Goal: Information Seeking & Learning: Learn about a topic

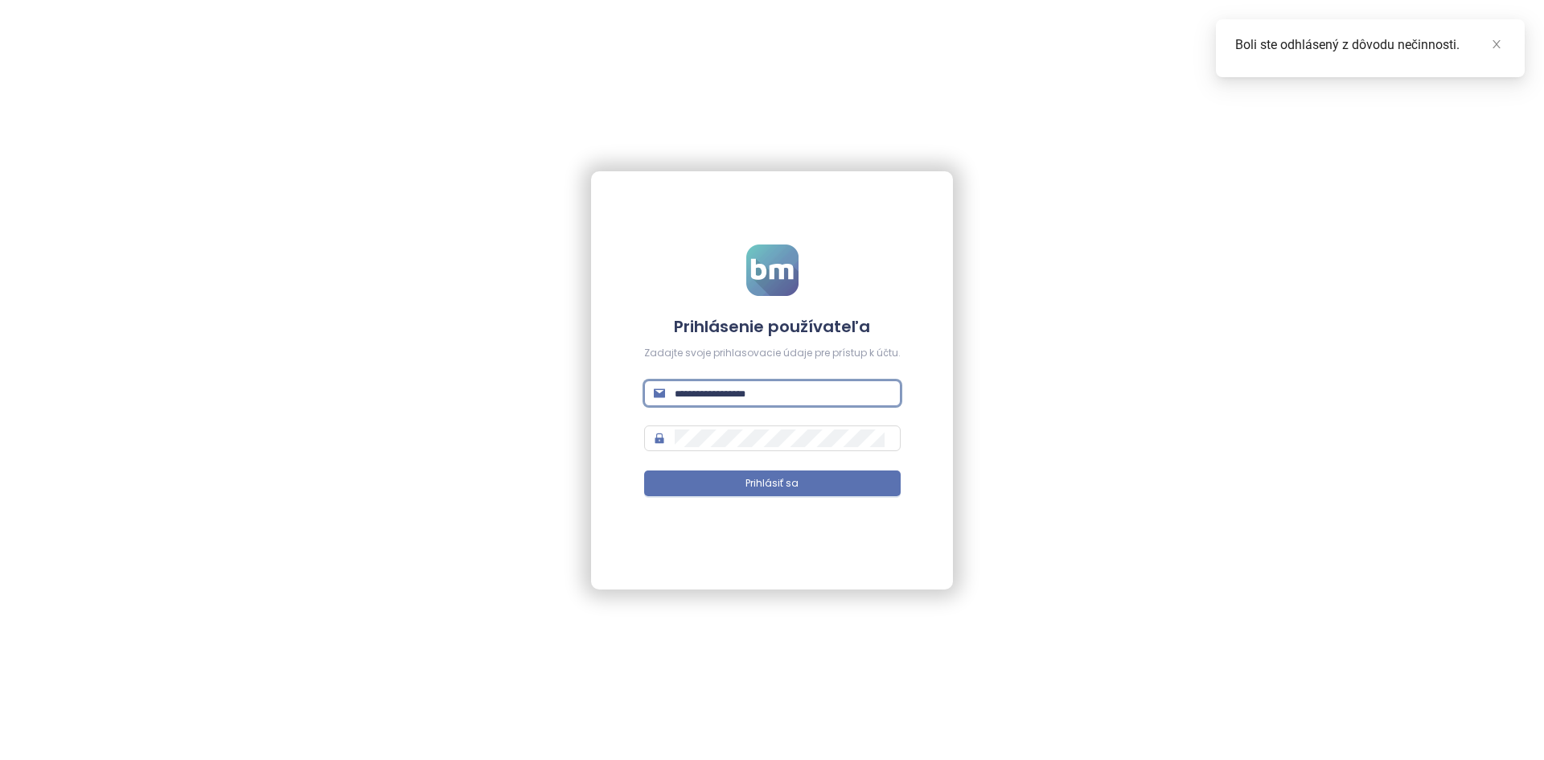
click at [806, 392] on input "text" at bounding box center [782, 393] width 216 height 18
type input "*"
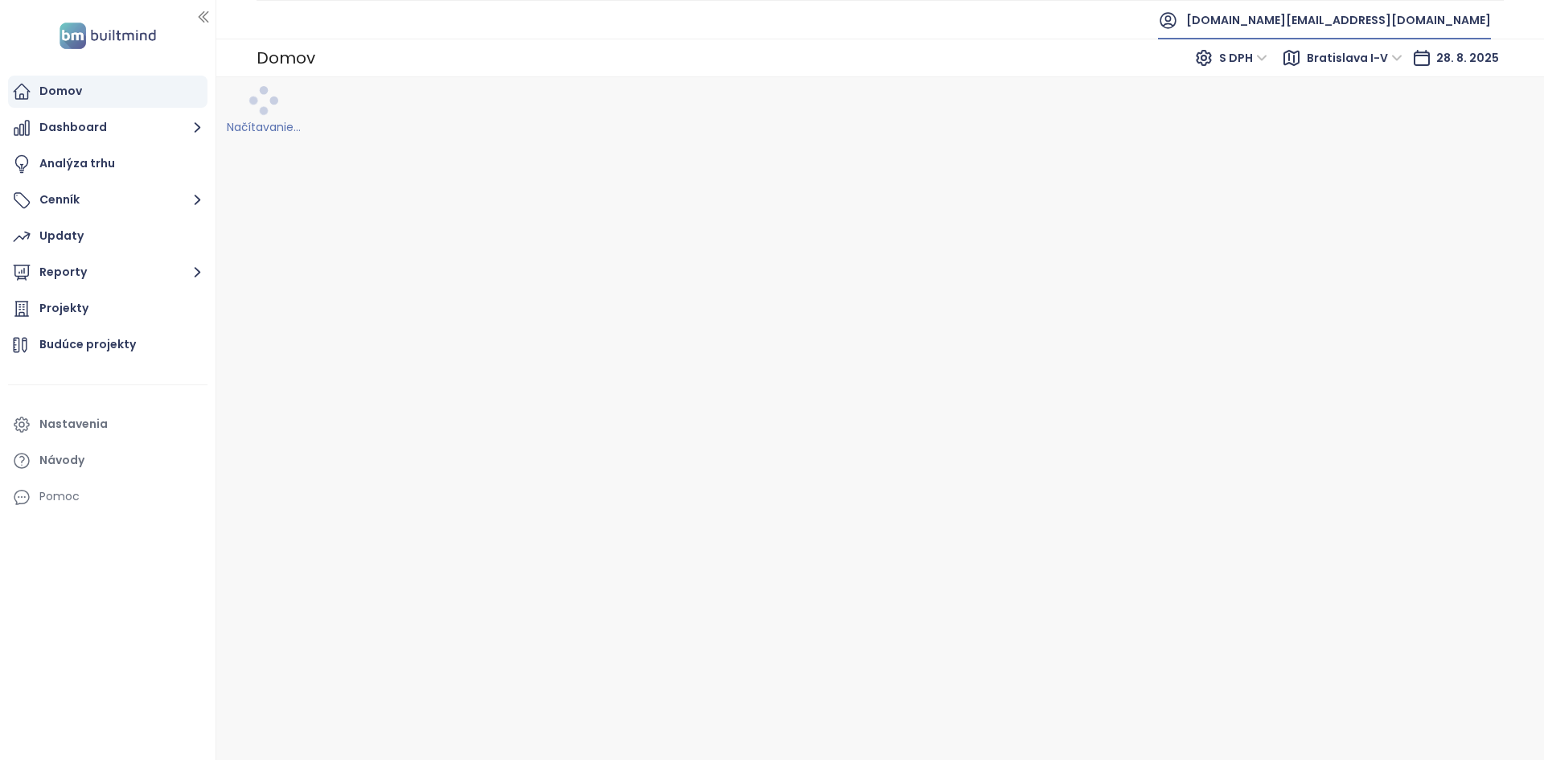
click at [1359, 10] on span "builtmind.sk@builtmind.com" at bounding box center [1338, 20] width 305 height 39
click at [1350, 64] on span "Odhlásiť sa" at bounding box center [1342, 65] width 64 height 16
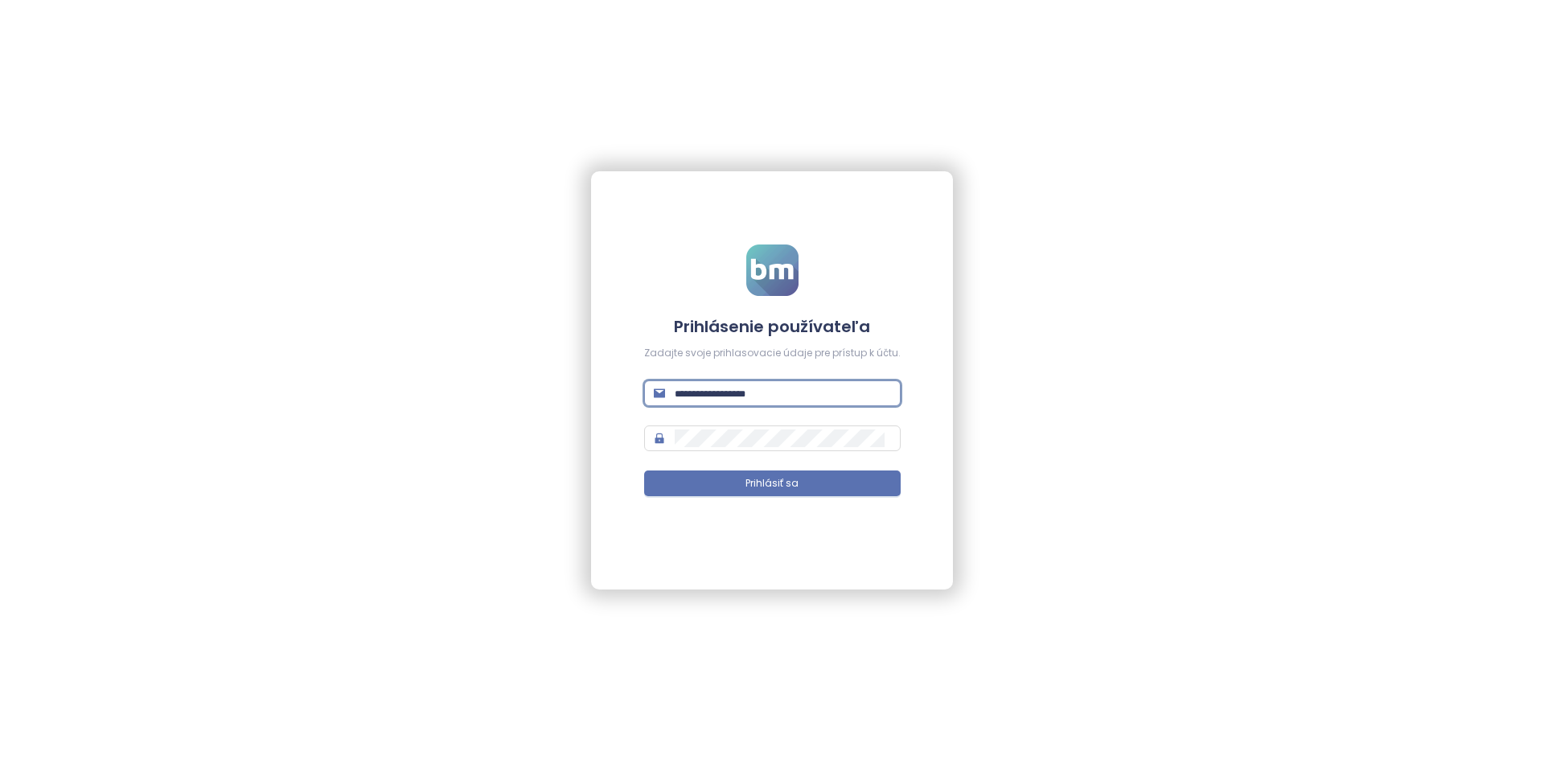
click at [775, 389] on input "text" at bounding box center [782, 393] width 216 height 18
type input "**********"
click at [644, 470] on button "Prihlásiť sa" at bounding box center [772, 483] width 256 height 26
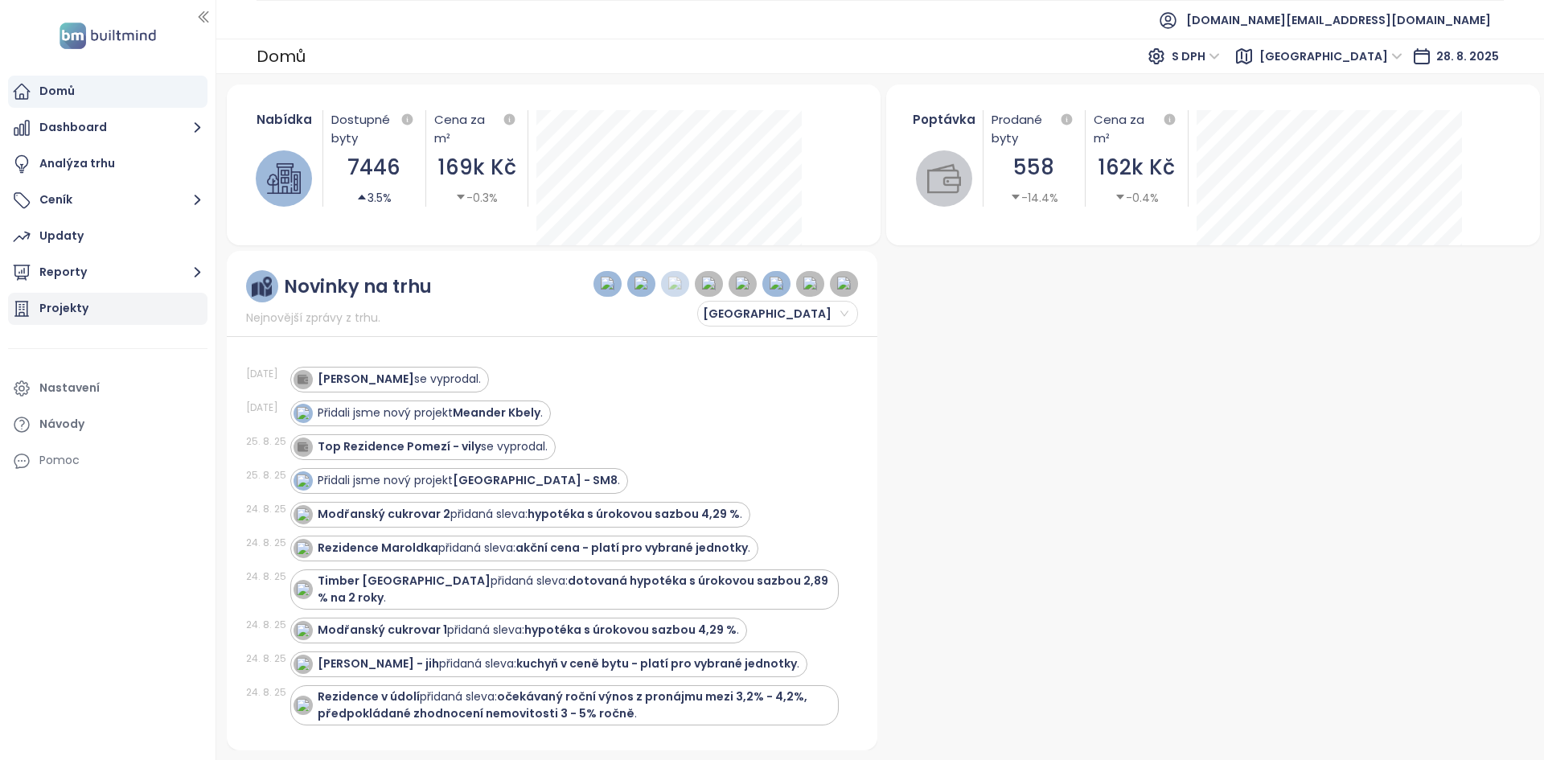
click at [113, 318] on div "Projekty" at bounding box center [107, 309] width 199 height 32
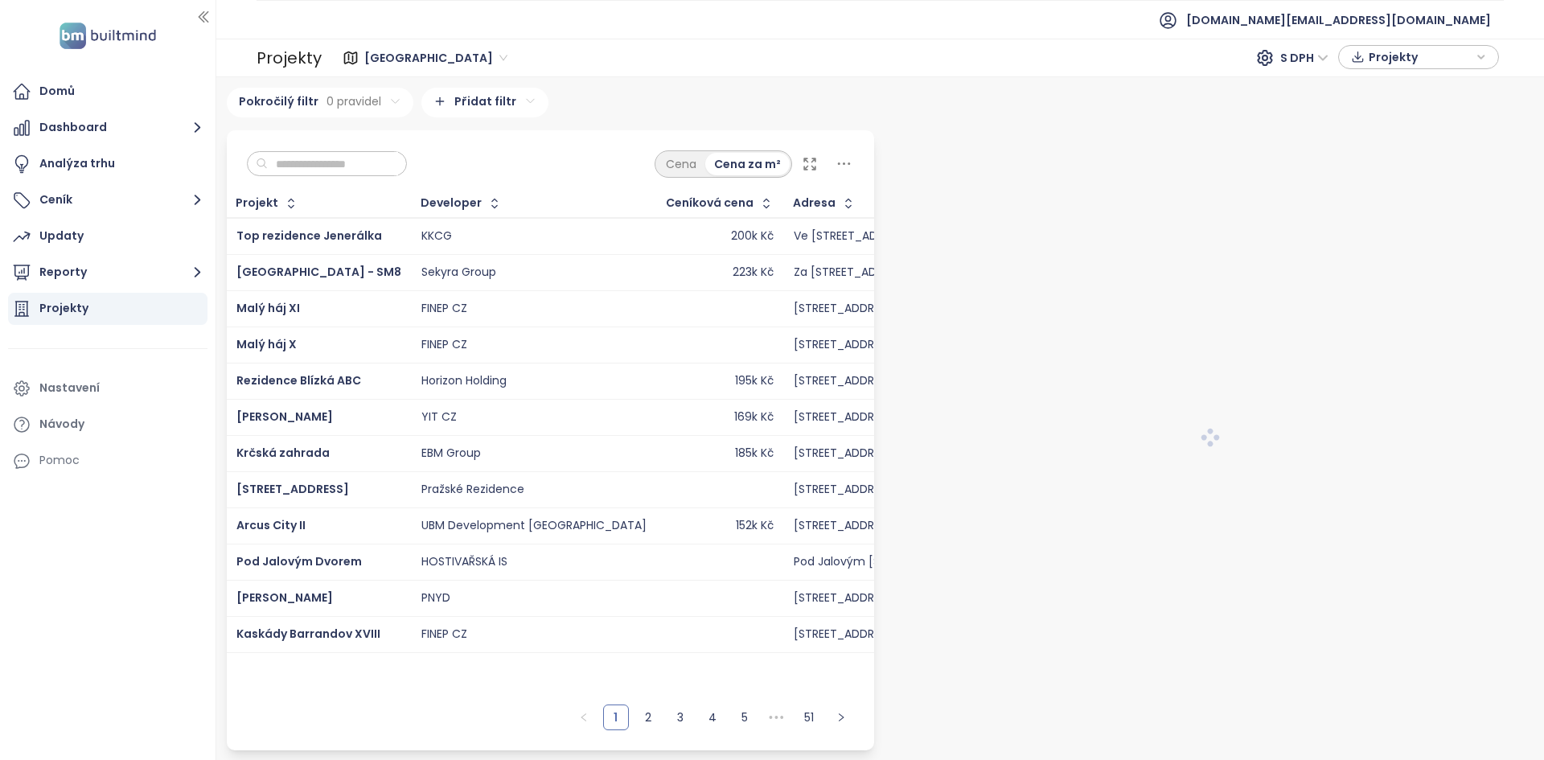
click at [337, 160] on input "text" at bounding box center [333, 164] width 130 height 24
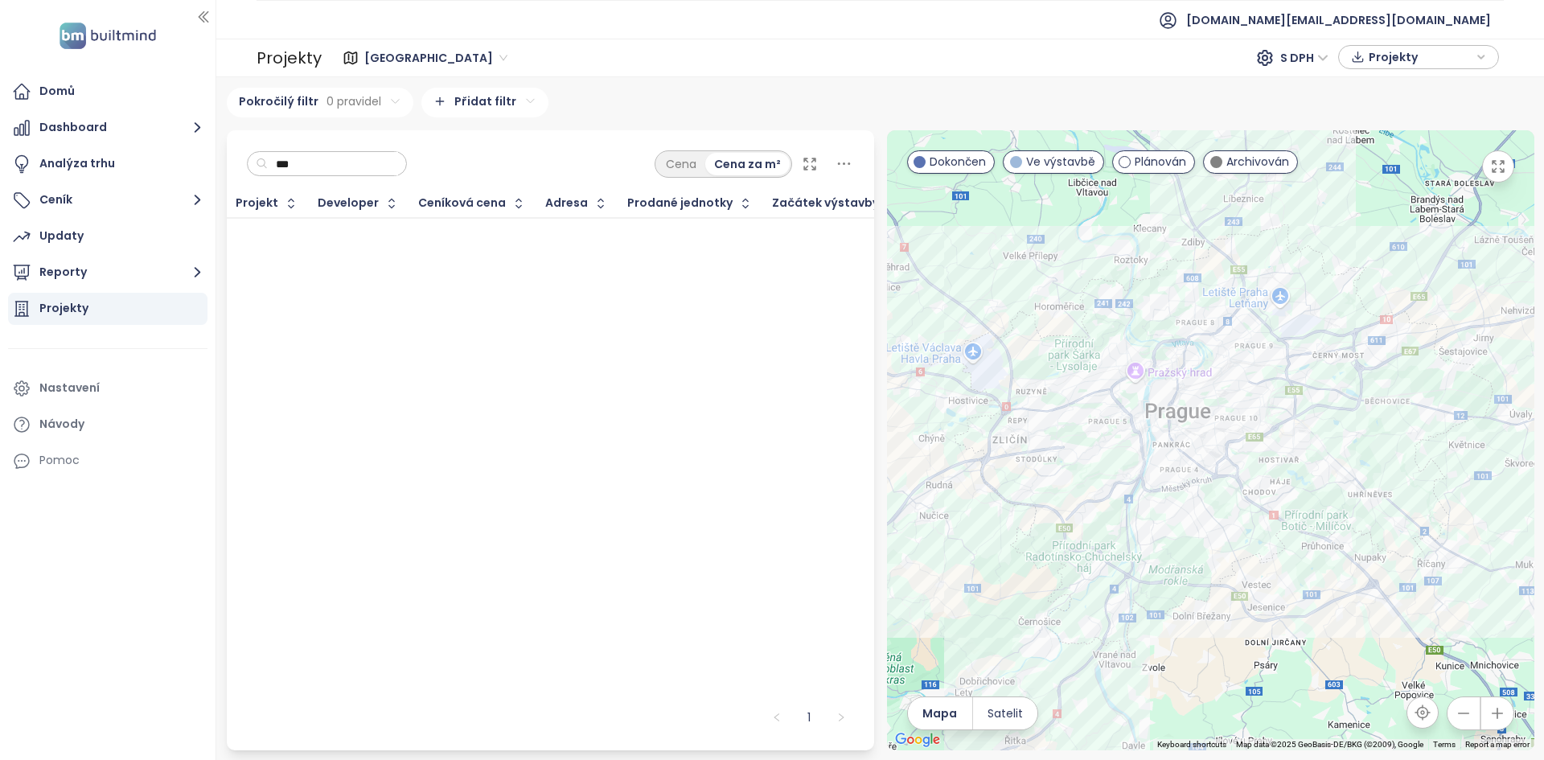
type input "**"
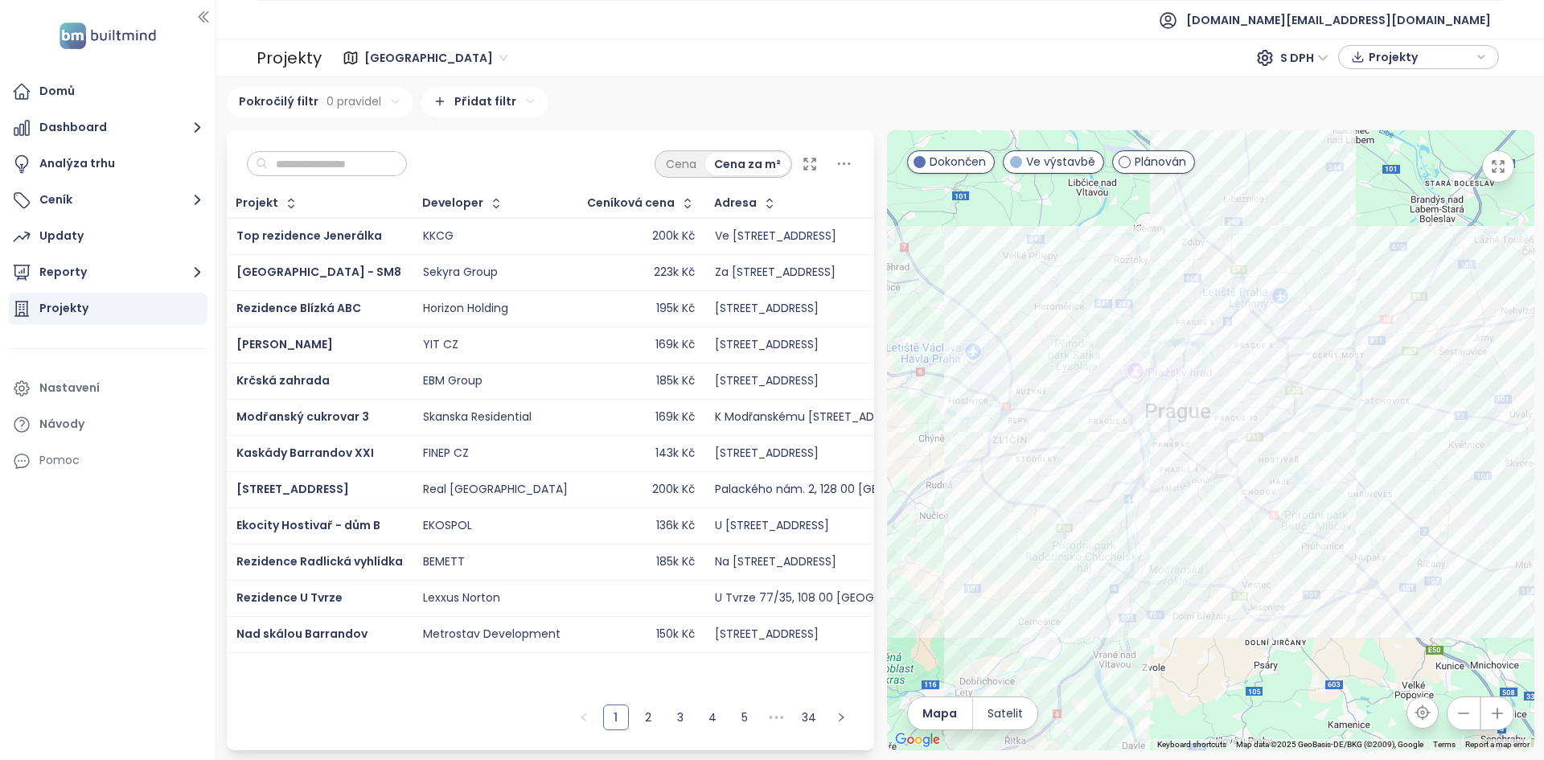
click at [359, 57] on div "[GEOGRAPHIC_DATA]" at bounding box center [438, 58] width 158 height 26
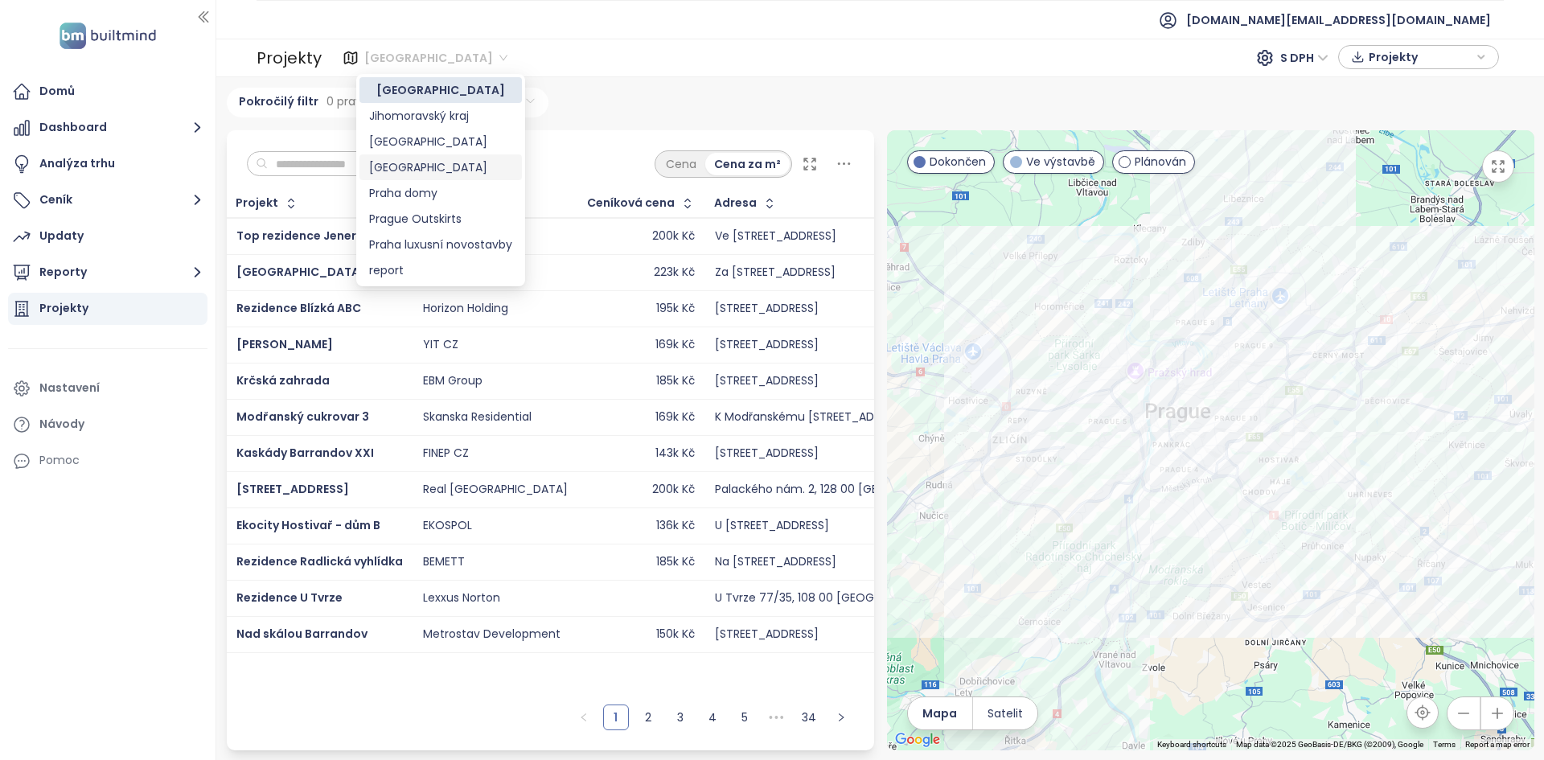
click at [413, 176] on div "[GEOGRAPHIC_DATA]" at bounding box center [440, 167] width 162 height 26
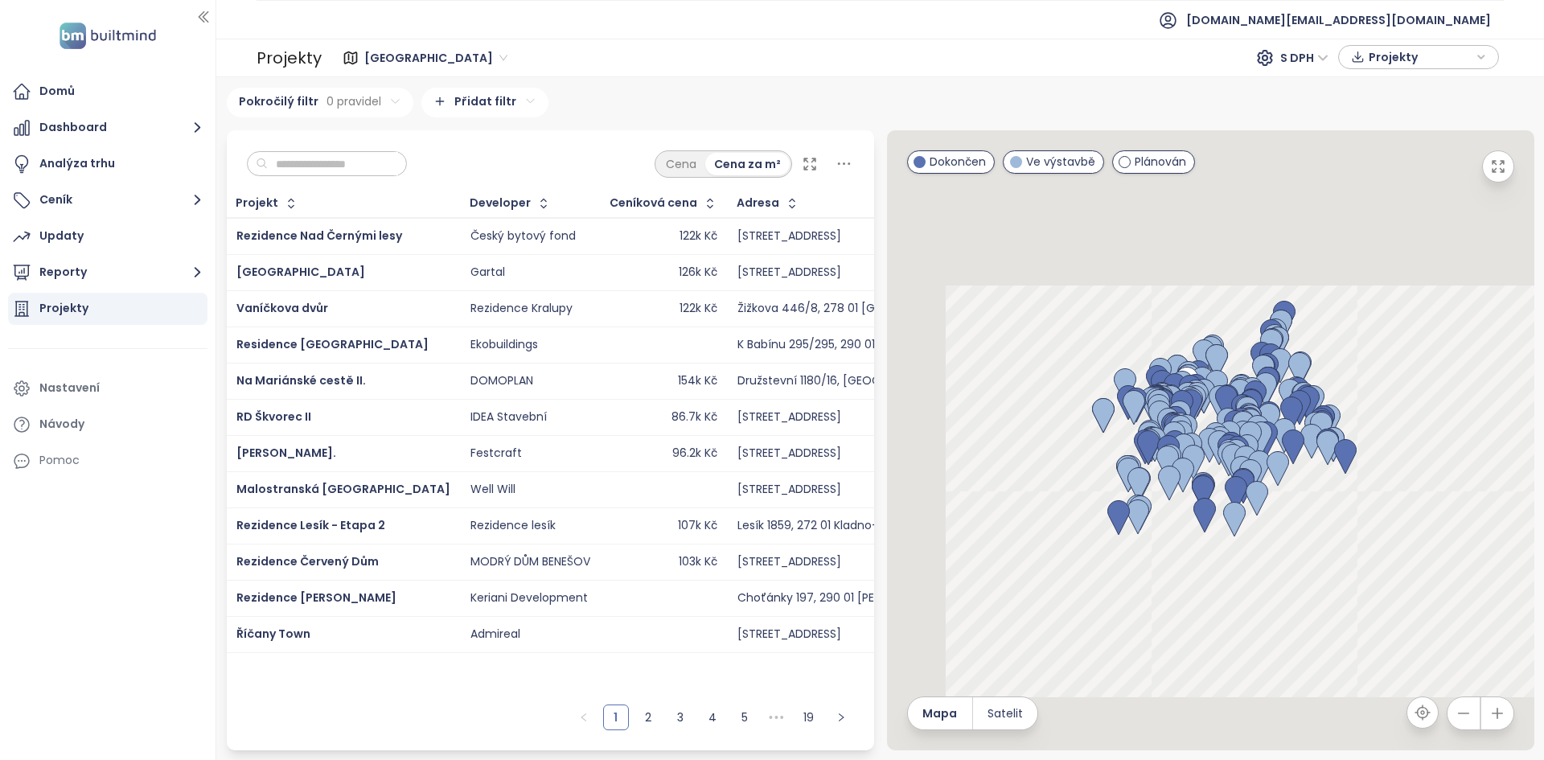
click at [336, 163] on input "text" at bounding box center [333, 164] width 130 height 24
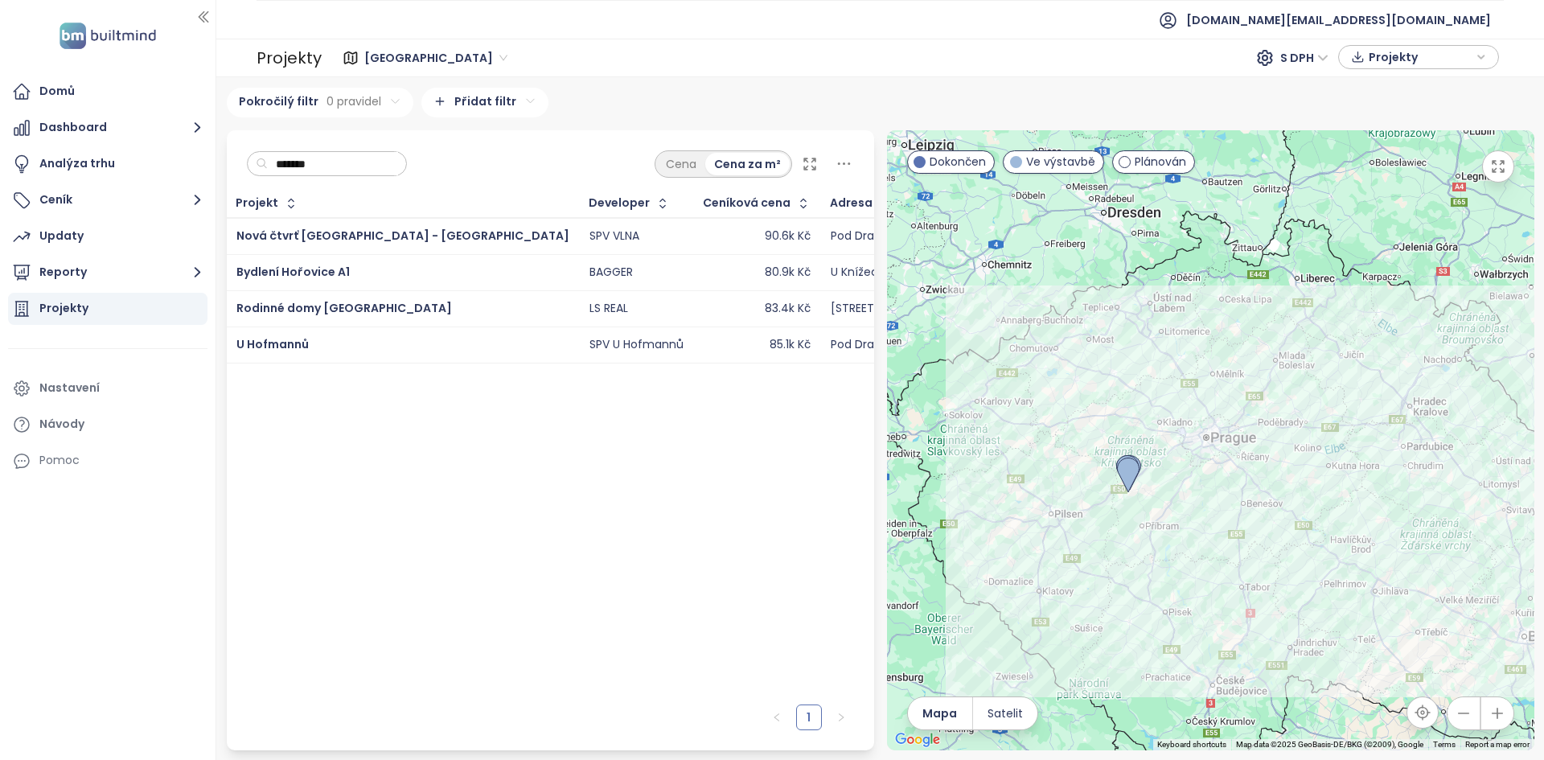
type input "********"
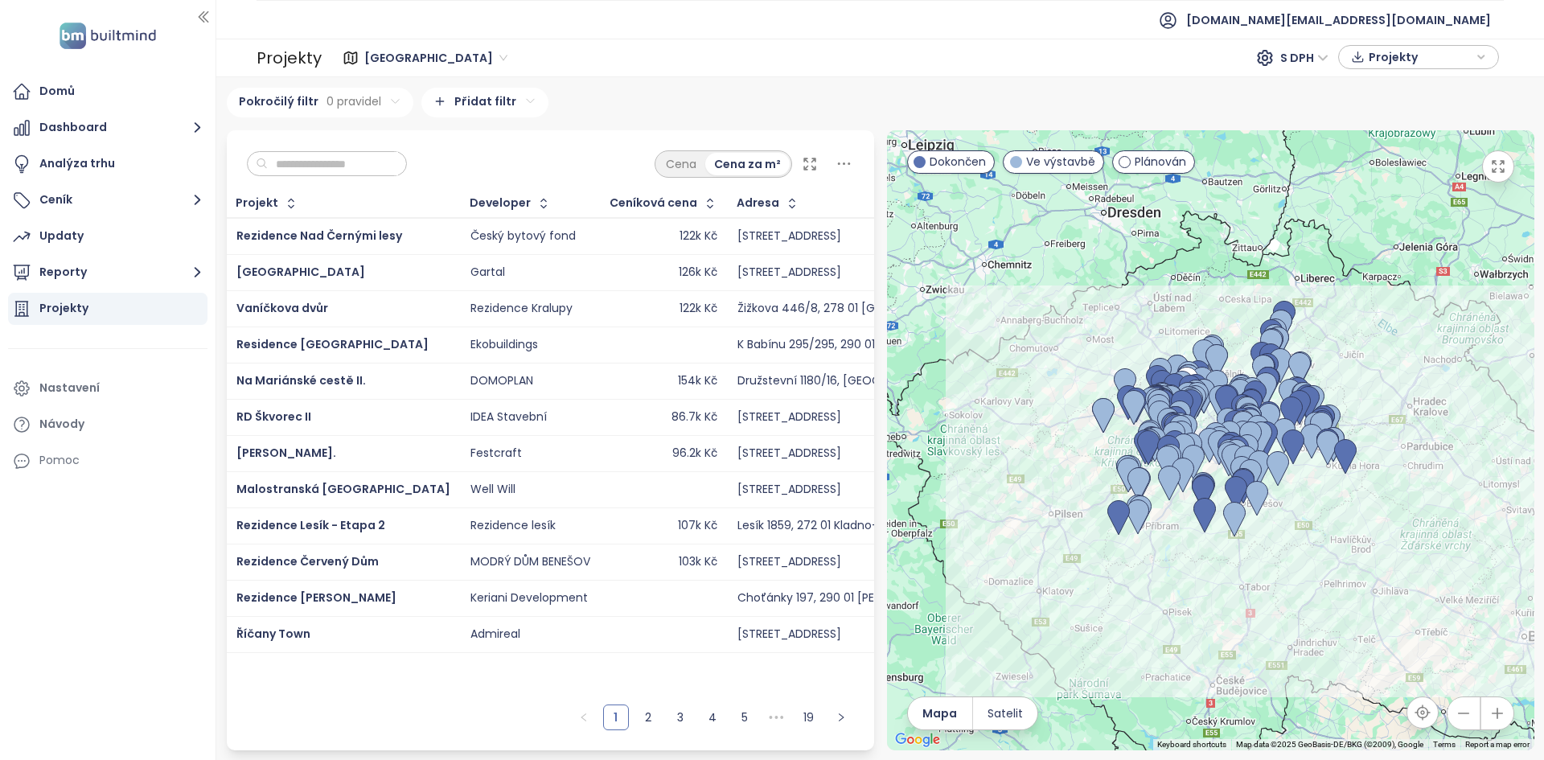
click at [313, 160] on input "text" at bounding box center [333, 164] width 130 height 24
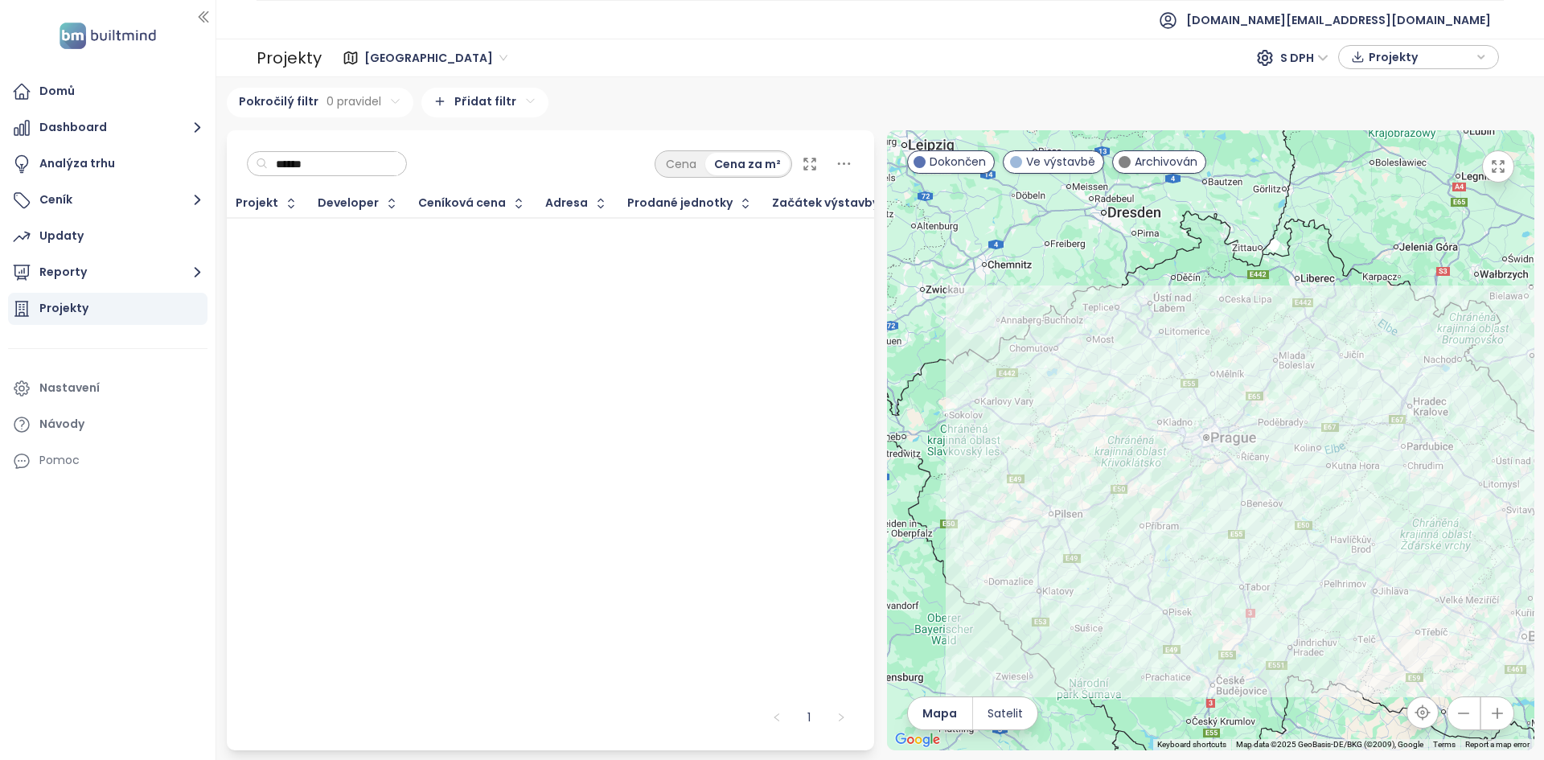
type input "*******"
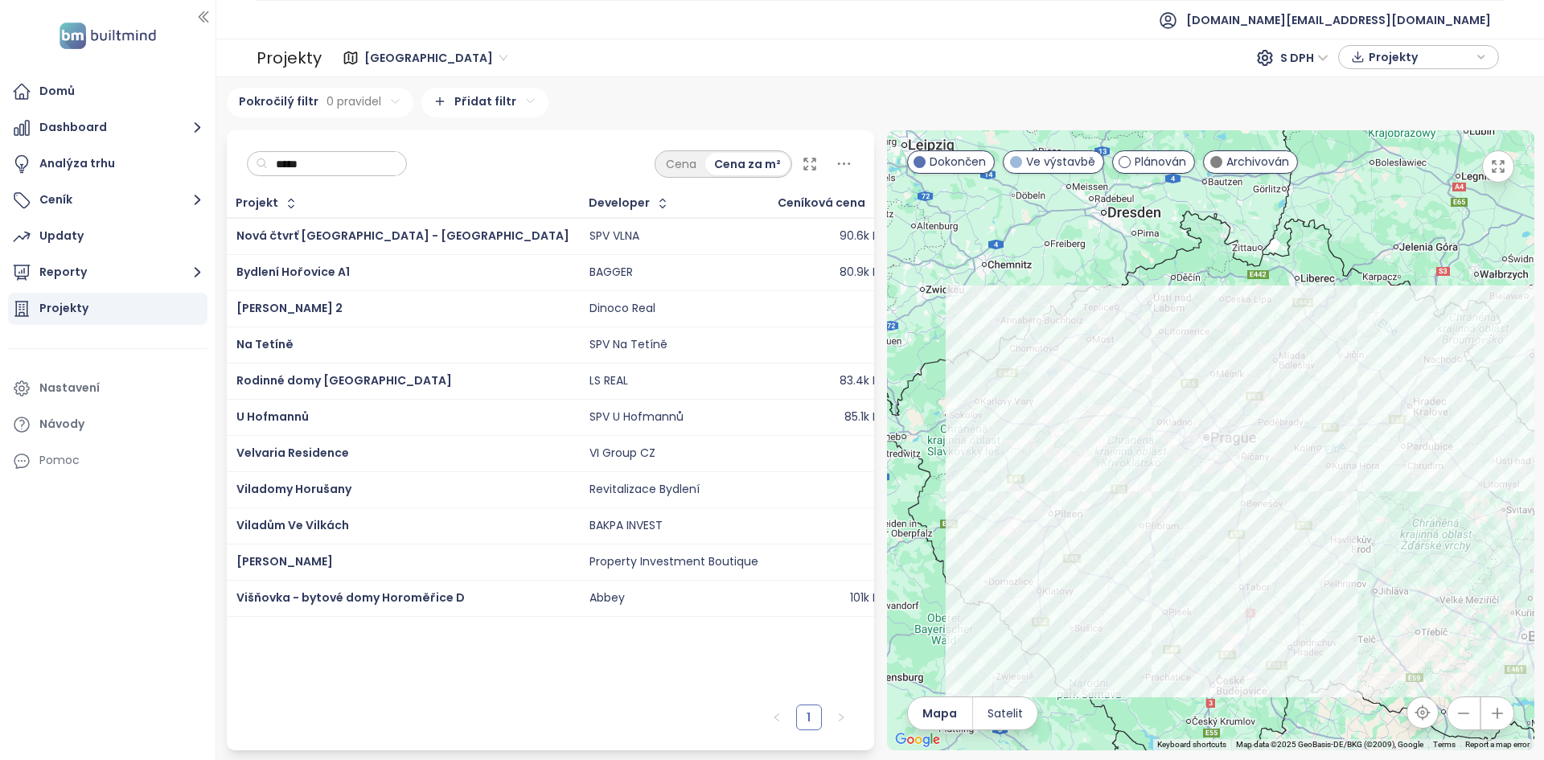
type input "******"
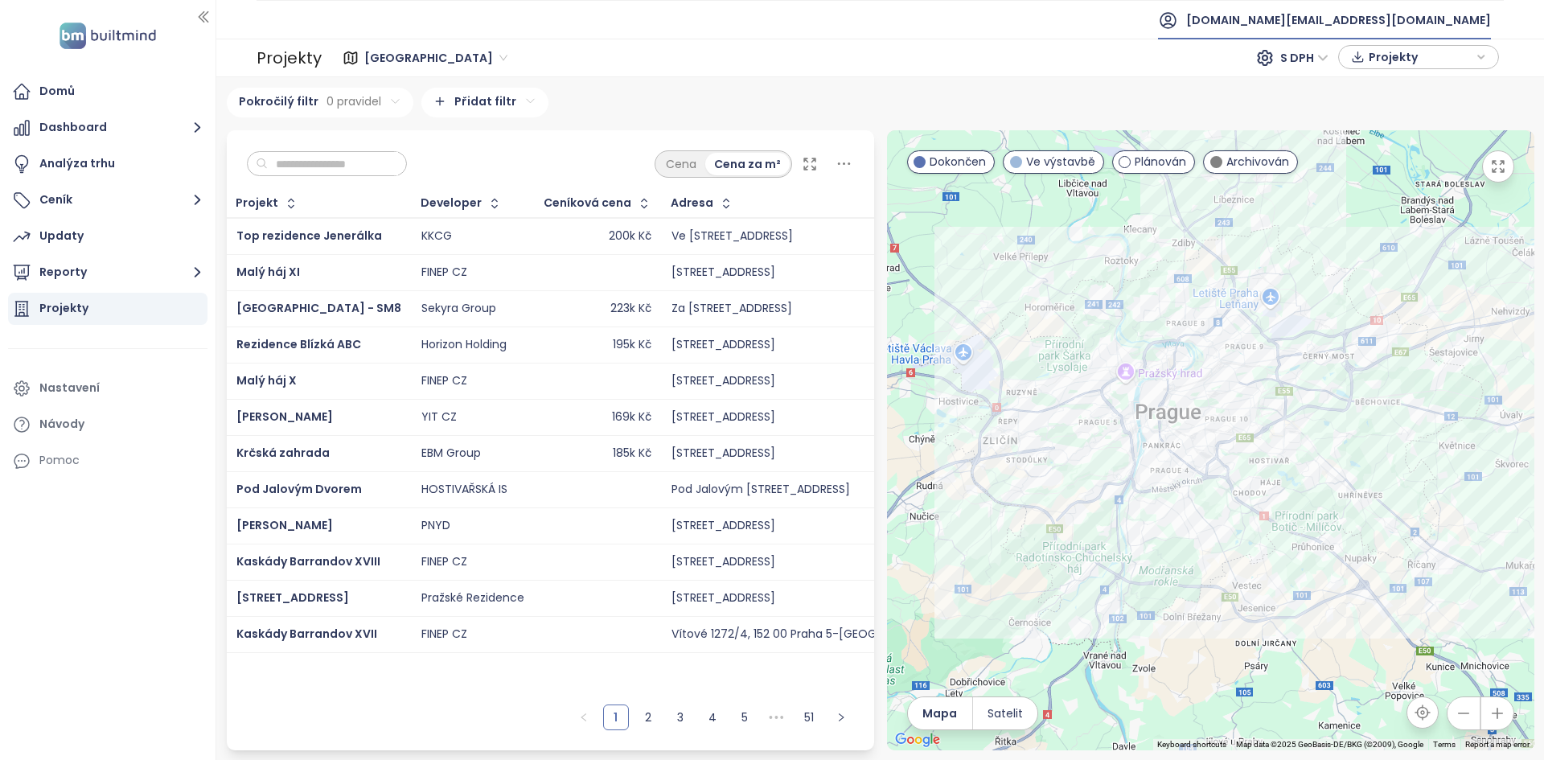
click at [1438, 36] on span "[DOMAIN_NAME][EMAIL_ADDRESS][DOMAIN_NAME]" at bounding box center [1338, 20] width 305 height 39
click at [1418, 70] on li "Odhlásit se" at bounding box center [1392, 65] width 189 height 32
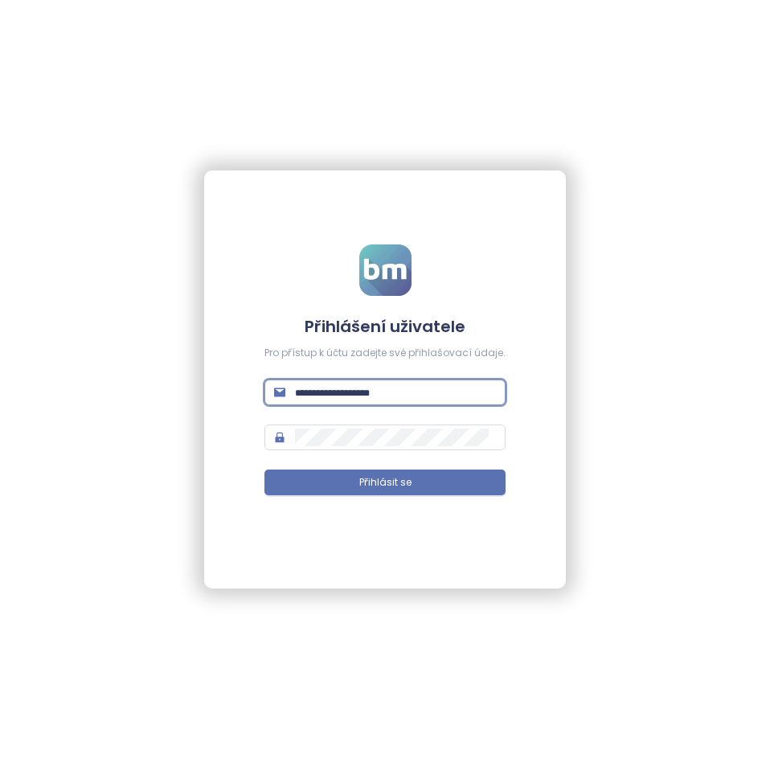
click at [375, 384] on input "text" at bounding box center [395, 392] width 201 height 18
type input "**********"
click at [264, 469] on button "Přihlásit se" at bounding box center [384, 482] width 241 height 26
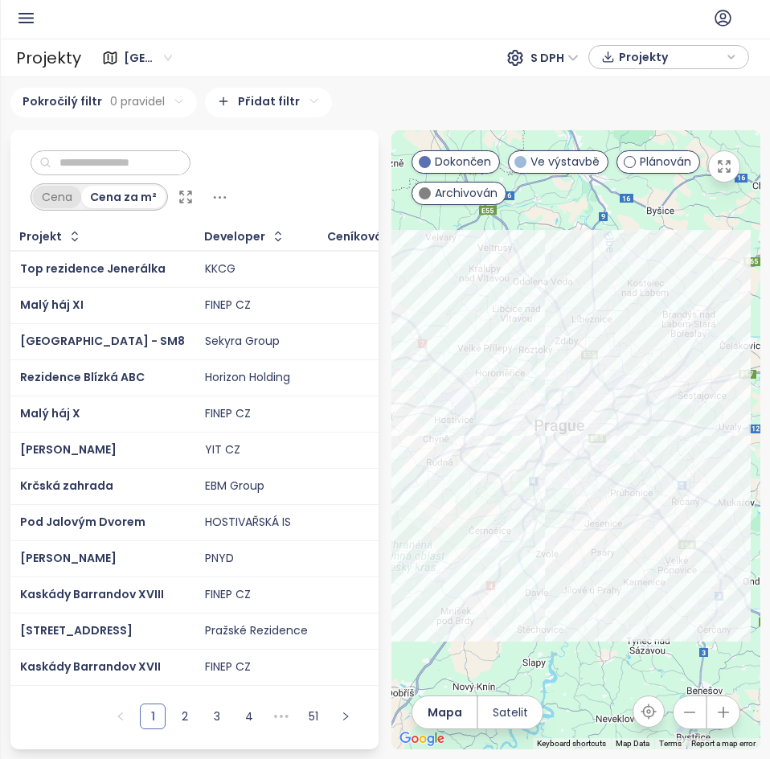
click at [51, 200] on div "Cena" at bounding box center [57, 197] width 48 height 23
click at [92, 198] on div "Cena za m²" at bounding box center [124, 197] width 84 height 23
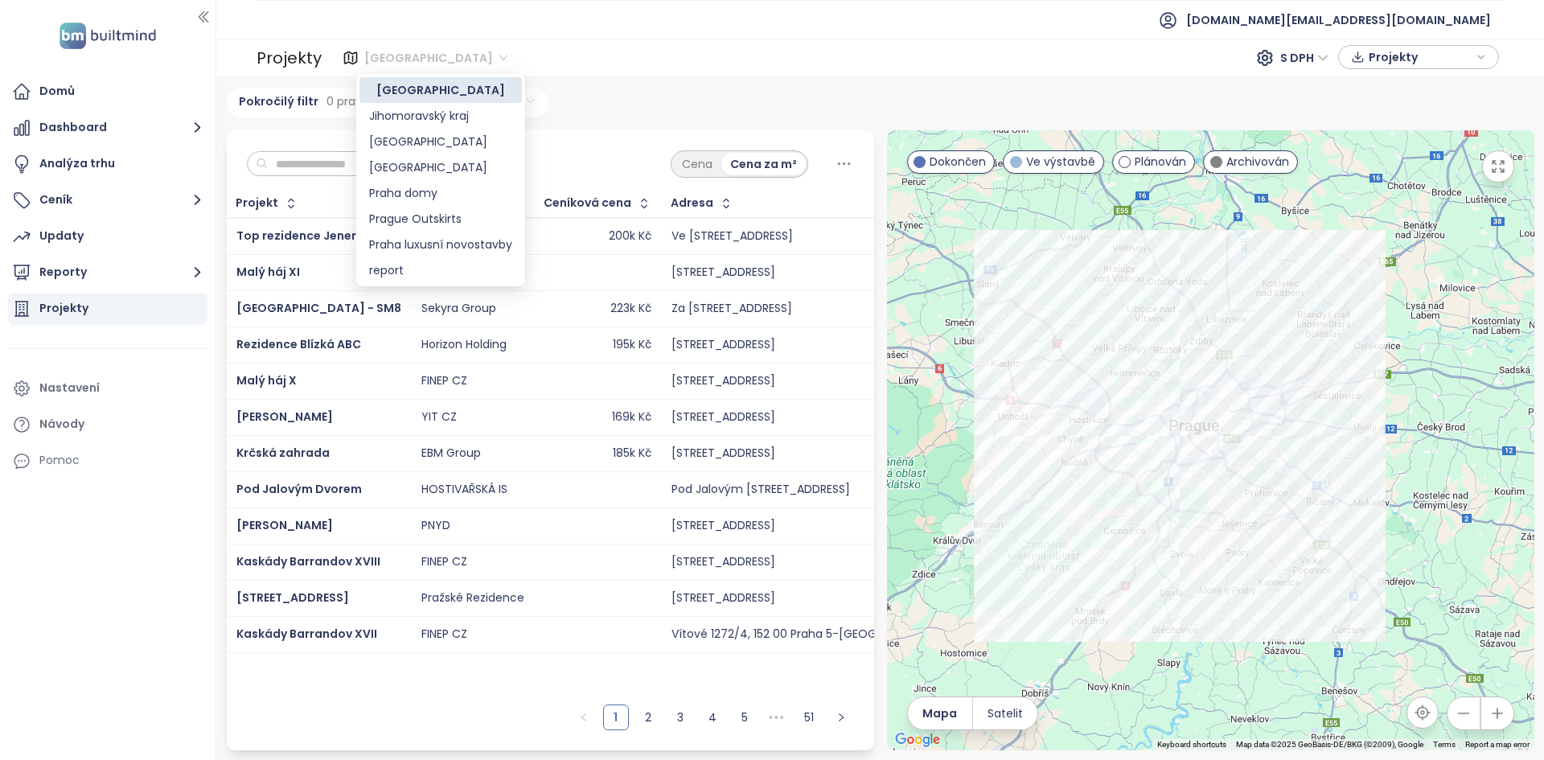
click at [359, 61] on div "[GEOGRAPHIC_DATA]" at bounding box center [438, 58] width 158 height 26
click at [405, 161] on div "[GEOGRAPHIC_DATA]" at bounding box center [440, 167] width 143 height 18
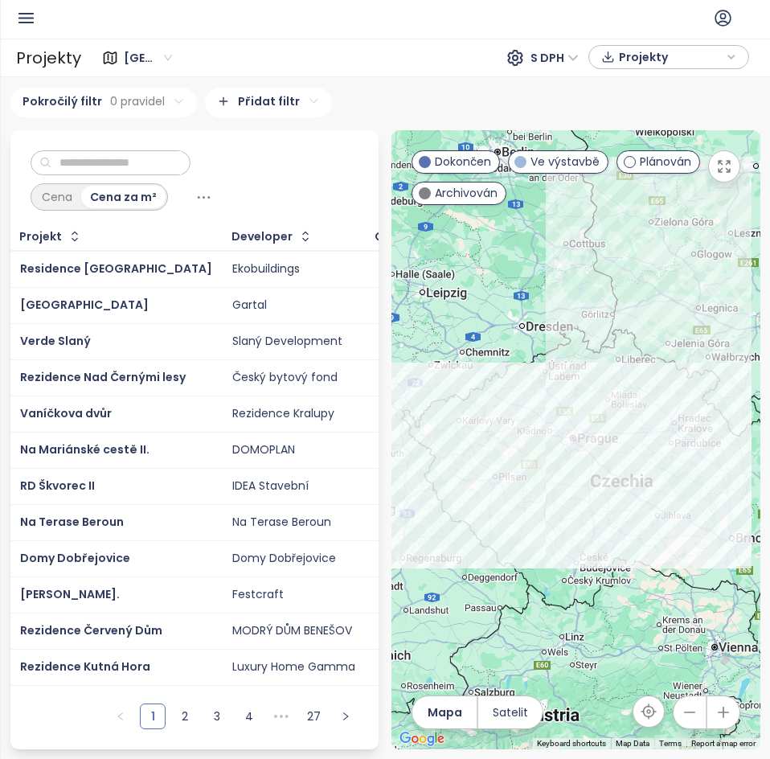
click at [165, 156] on input "text" at bounding box center [116, 163] width 130 height 24
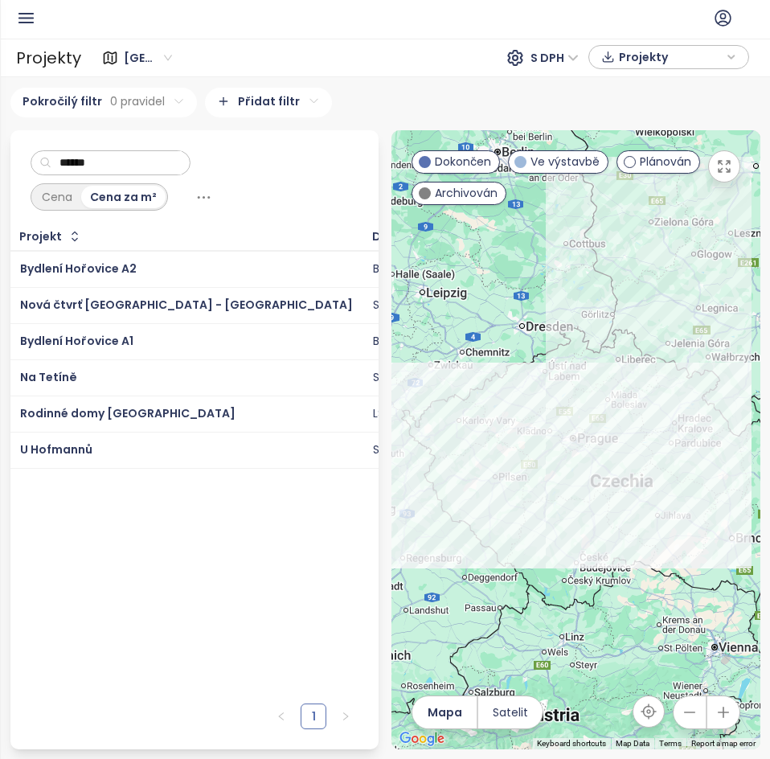
type input "******"
click at [151, 269] on div "Bydlení Hořovice A2" at bounding box center [186, 269] width 333 height 19
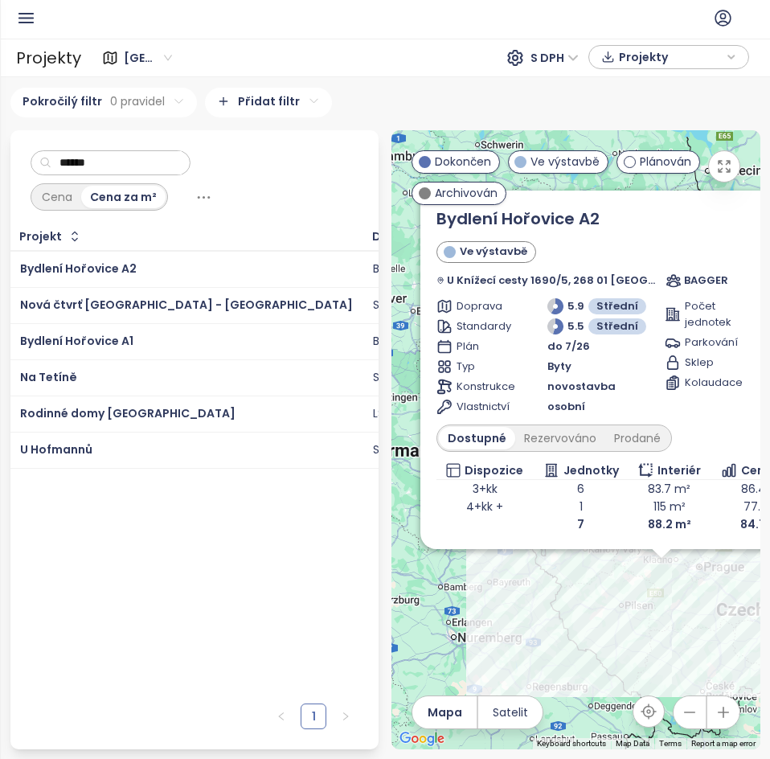
drag, startPoint x: 523, startPoint y: 562, endPoint x: 610, endPoint y: 574, distance: 88.5
click at [610, 574] on div "Bydlení Hořovice A2 Ve výstavbě U Knížecí cesty 1690/5, 268 01 Hořovice, Czechi…" at bounding box center [576, 439] width 369 height 619
click at [629, 436] on div "Prodané" at bounding box center [637, 438] width 64 height 23
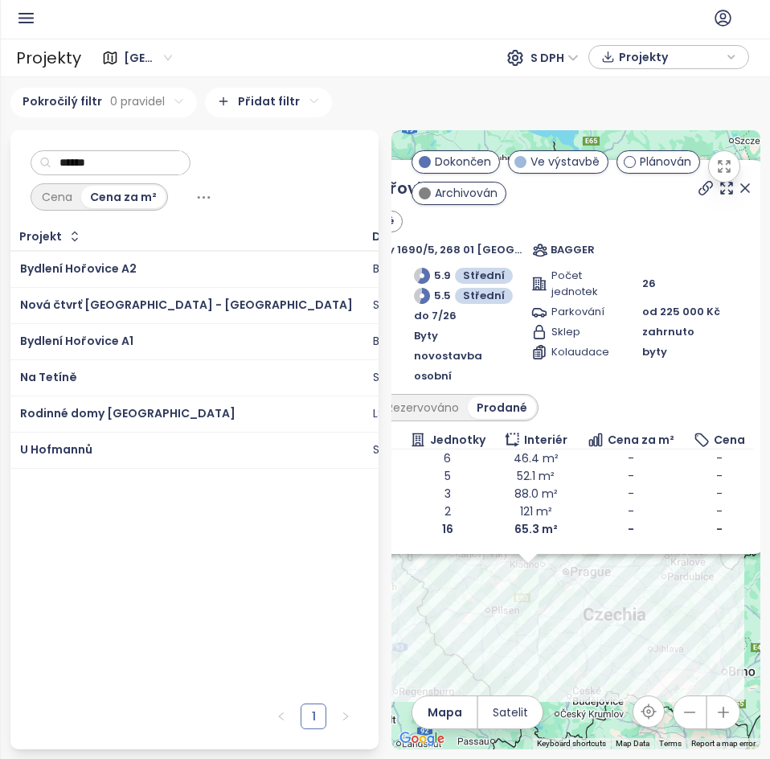
drag, startPoint x: 556, startPoint y: 629, endPoint x: 425, endPoint y: 633, distance: 130.3
click at [425, 633] on div "Bydlení Hořovice A2 Ve výstavbě U Knížecí cesty 1690/5, 268 01 Hořovice, Czechi…" at bounding box center [576, 439] width 369 height 619
click at [444, 634] on div "Bydlení Hořovice A2 Ve výstavbě U Knížecí cesty 1690/5, 268 01 Hořovice, Czechi…" at bounding box center [576, 439] width 369 height 619
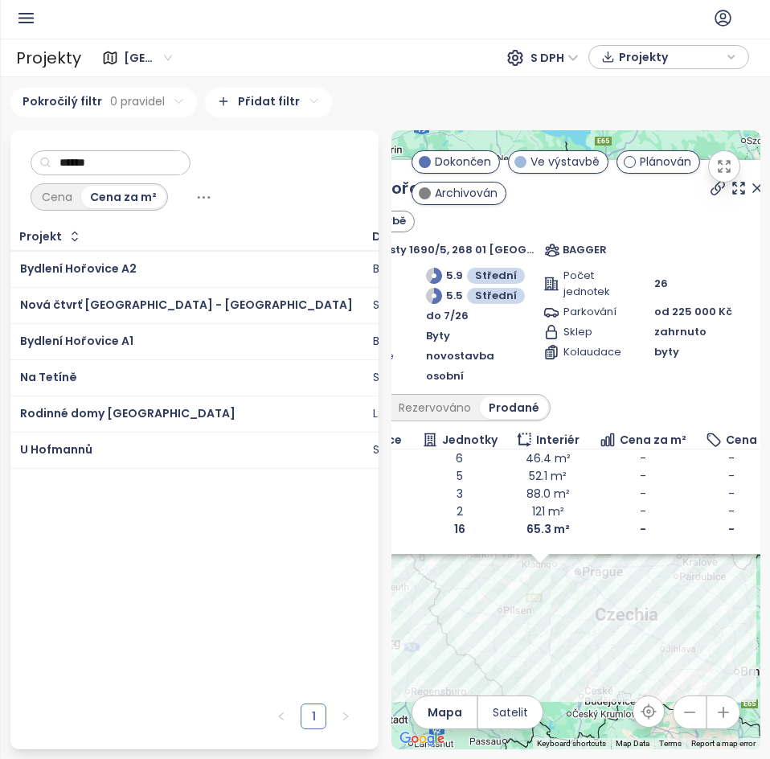
drag, startPoint x: 462, startPoint y: 593, endPoint x: 478, endPoint y: 593, distance: 15.3
click at [478, 593] on div "Bydlení Hořovice A2 Ve výstavbě U Knížecí cesty 1690/5, 268 01 Hořovice, Czechi…" at bounding box center [576, 439] width 369 height 619
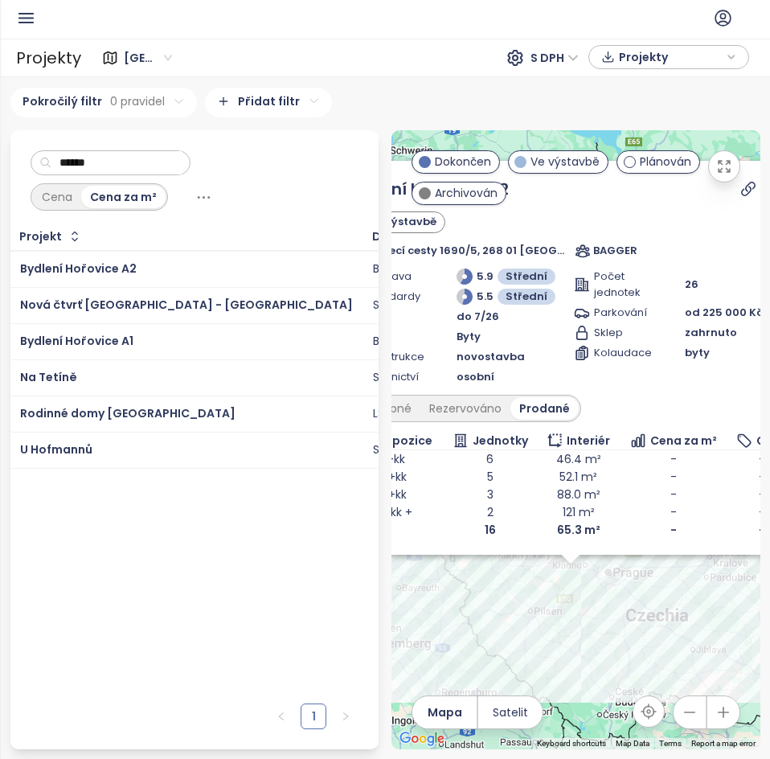
drag, startPoint x: 463, startPoint y: 590, endPoint x: 496, endPoint y: 591, distance: 33.0
click at [496, 591] on div "Bydlení Hořovice A2 Ve výstavbě U Knížecí cesty 1690/5, 268 01 Hořovice, Czechi…" at bounding box center [576, 439] width 369 height 619
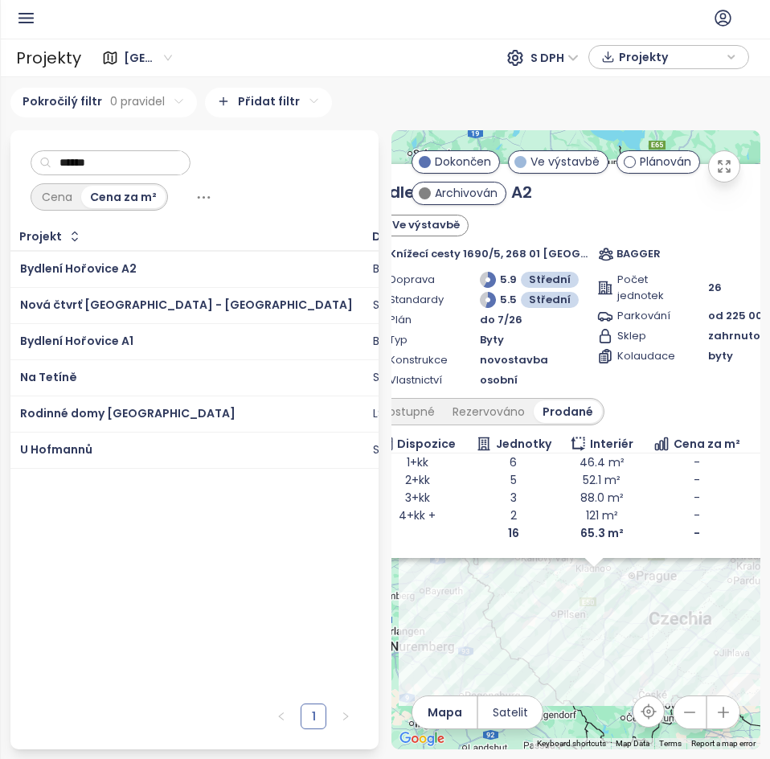
drag, startPoint x: 496, startPoint y: 591, endPoint x: 520, endPoint y: 593, distance: 24.2
click at [520, 593] on div "Bydlení Hořovice A2 Ve výstavbě U Knížecí cesty 1690/5, 268 01 Hořovice, Czechi…" at bounding box center [576, 439] width 369 height 619
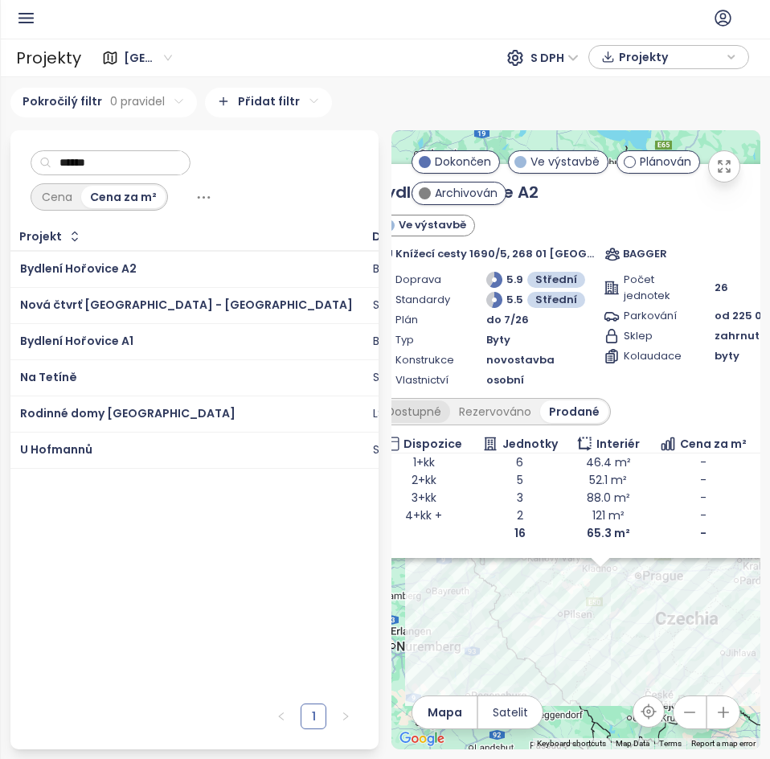
click at [431, 414] on div "Dostupné" at bounding box center [414, 411] width 72 height 23
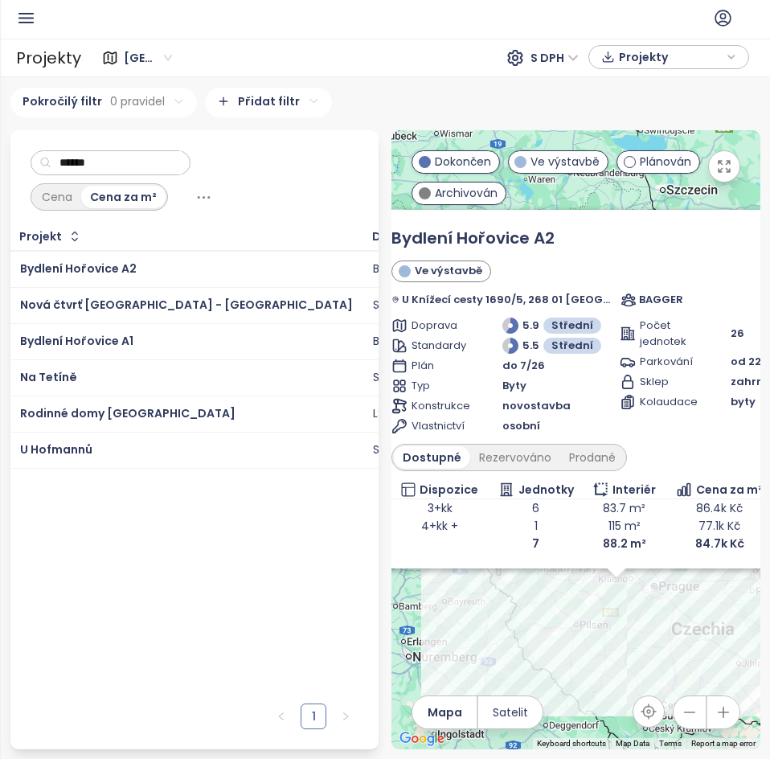
drag, startPoint x: 564, startPoint y: 649, endPoint x: 577, endPoint y: 660, distance: 17.7
click at [577, 660] on div "Bydlení Hořovice A2 Ve výstavbě U Knížecí cesty 1690/5, 268 01 Hořovice, Czechi…" at bounding box center [576, 439] width 369 height 619
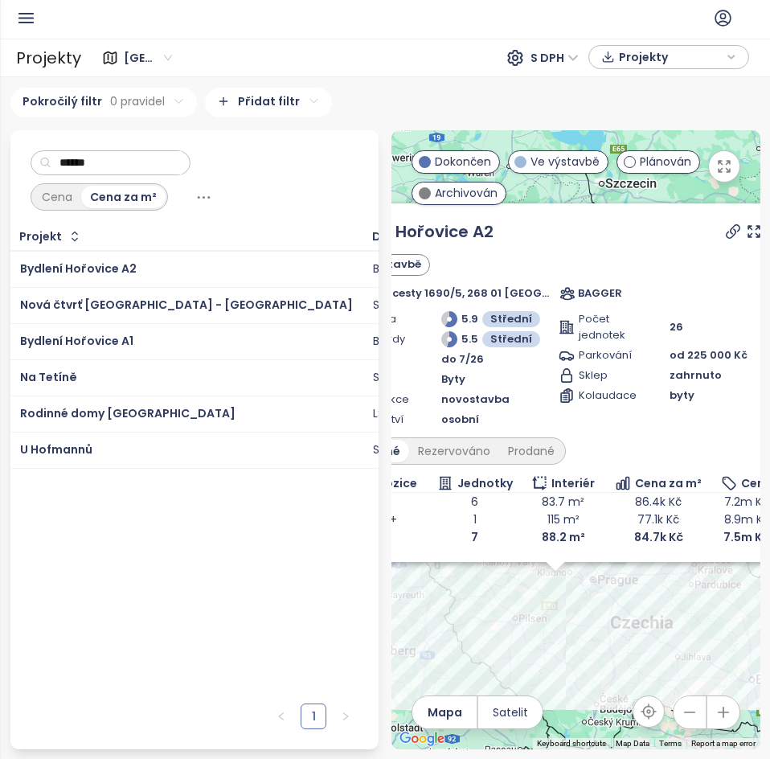
drag, startPoint x: 606, startPoint y: 658, endPoint x: 426, endPoint y: 624, distance: 183.2
click at [428, 625] on div "Bydlení Hořovice A2 Ve výstavbě U Knížecí cesty 1690/5, 268 01 Hořovice, Czechi…" at bounding box center [576, 439] width 369 height 619
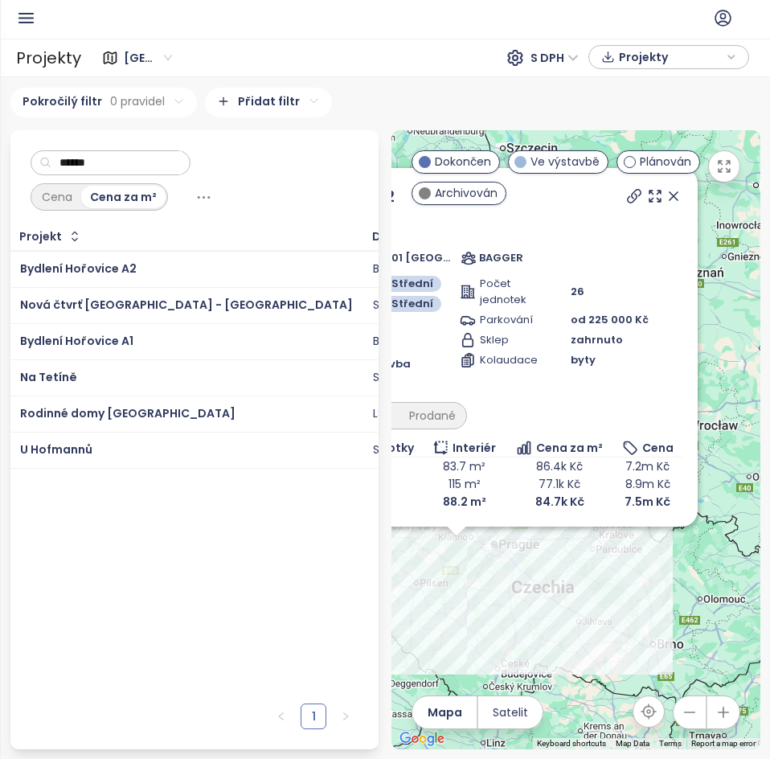
drag, startPoint x: 507, startPoint y: 609, endPoint x: 634, endPoint y: 616, distance: 127.2
click at [634, 616] on div "Bydlení Hořovice A2 Ve výstavbě U Knížecí cesty 1690/5, 268 01 Hořovice, Czechi…" at bounding box center [576, 439] width 369 height 619
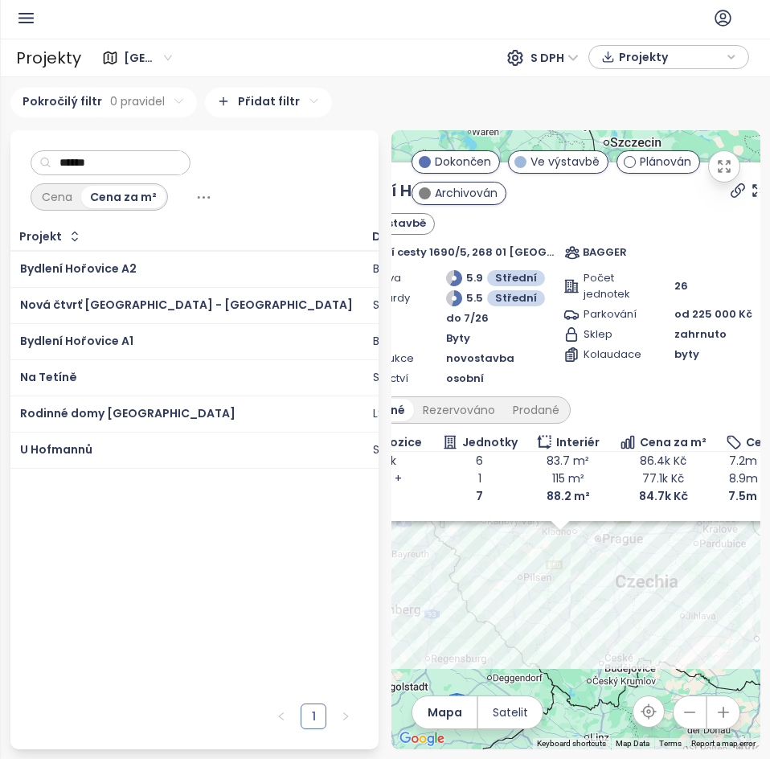
drag, startPoint x: 608, startPoint y: 629, endPoint x: 708, endPoint y: 621, distance: 100.8
click at [707, 621] on div "Bydlení Hořovice A2 Ve výstavbě U Knížecí cesty 1690/5, 268 01 Hořovice, Czechi…" at bounding box center [576, 439] width 369 height 619
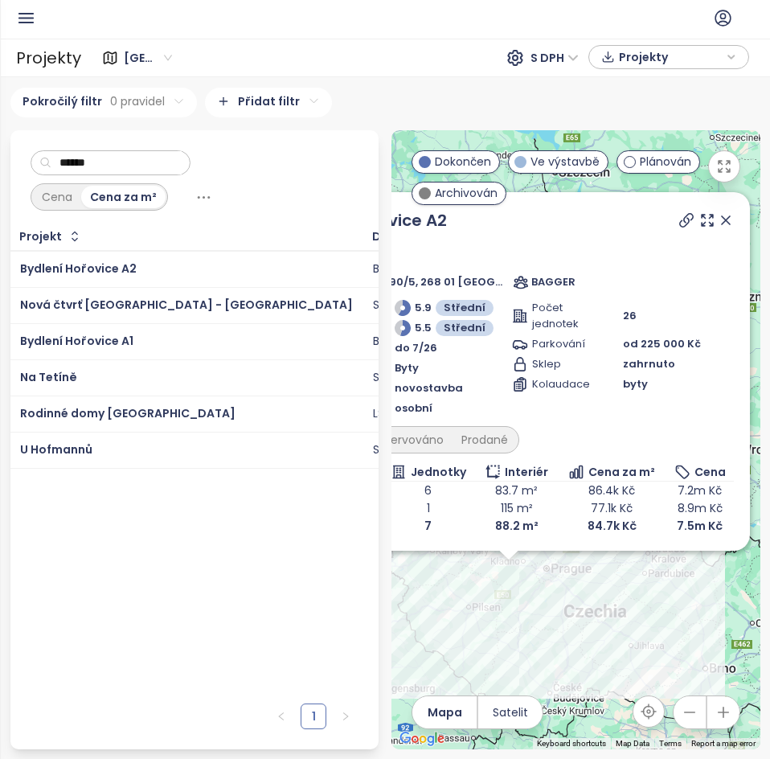
drag, startPoint x: 678, startPoint y: 656, endPoint x: 616, endPoint y: 699, distance: 75.6
click at [616, 699] on div "Bydlení Hořovice A2 Ve výstavbě U Knížecí cesty 1690/5, 268 01 Hořovice, Czechi…" at bounding box center [576, 439] width 369 height 619
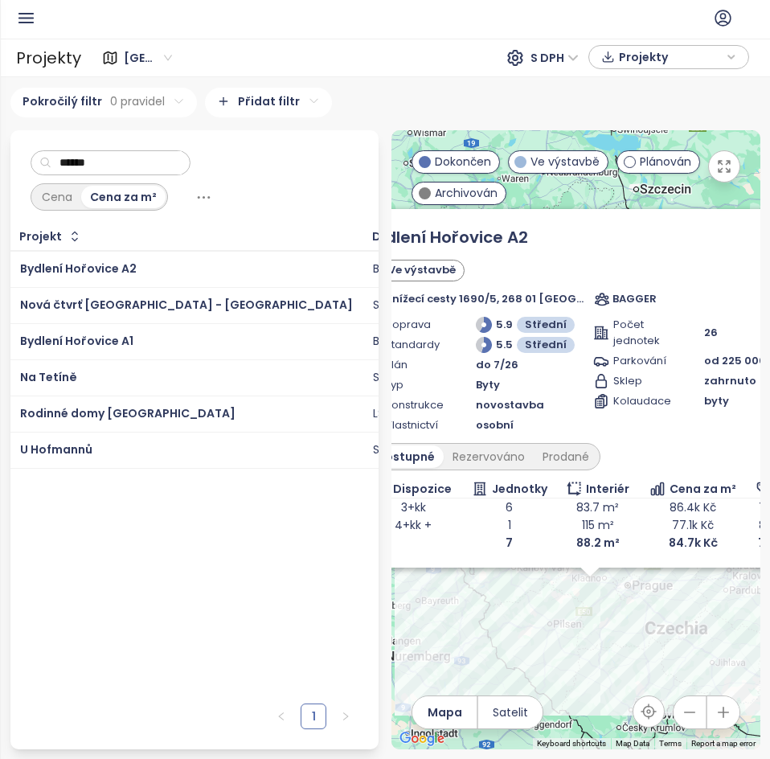
drag, startPoint x: 533, startPoint y: 594, endPoint x: 612, endPoint y: 593, distance: 78.8
click at [612, 593] on div "Bydlení Hořovice A2 Ve výstavbě U Knížecí cesty 1690/5, 268 01 Hořovice, Czechi…" at bounding box center [576, 439] width 369 height 619
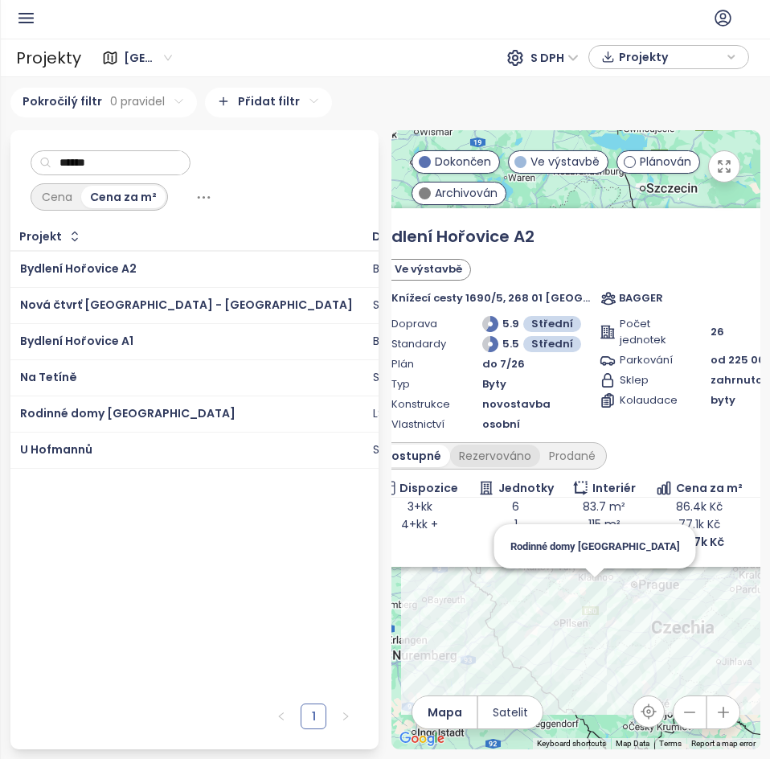
click at [490, 455] on div "Rezervováno" at bounding box center [495, 456] width 90 height 23
click at [414, 460] on div "Dostupné" at bounding box center [410, 456] width 72 height 23
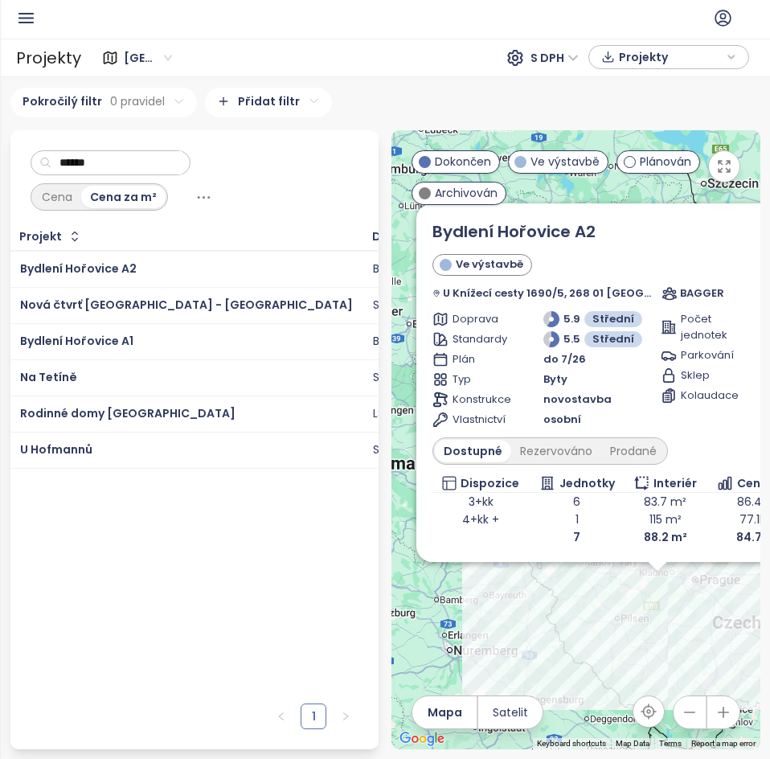
drag, startPoint x: 472, startPoint y: 629, endPoint x: 533, endPoint y: 624, distance: 61.4
click at [533, 624] on div "Bydlení Hořovice A2 Ve výstavbě U Knížecí cesty 1690/5, 268 01 Hořovice, Czechi…" at bounding box center [576, 439] width 369 height 619
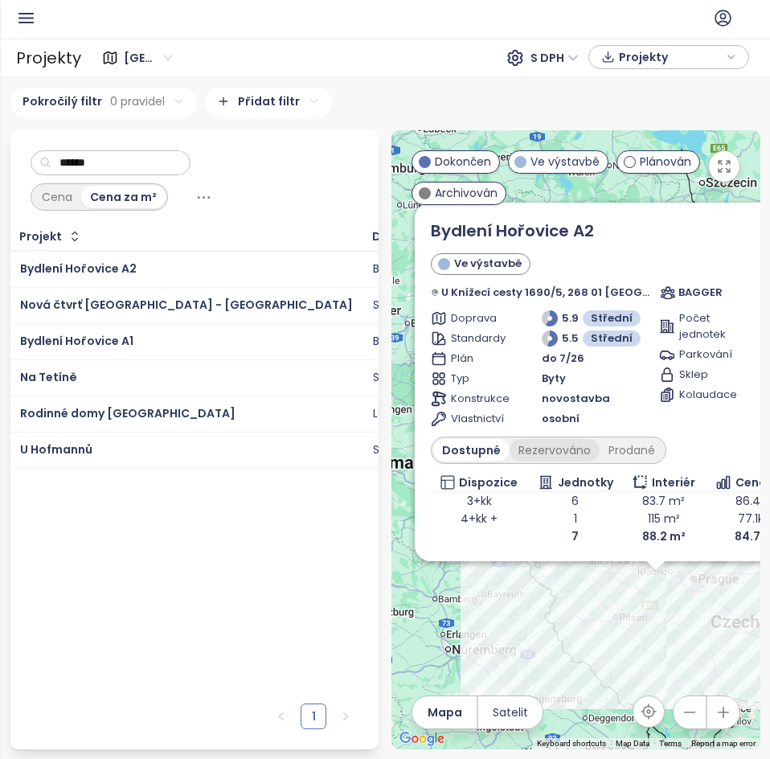
click at [567, 445] on div "Rezervováno" at bounding box center [555, 450] width 90 height 23
click at [624, 446] on div "Prodané" at bounding box center [633, 450] width 64 height 23
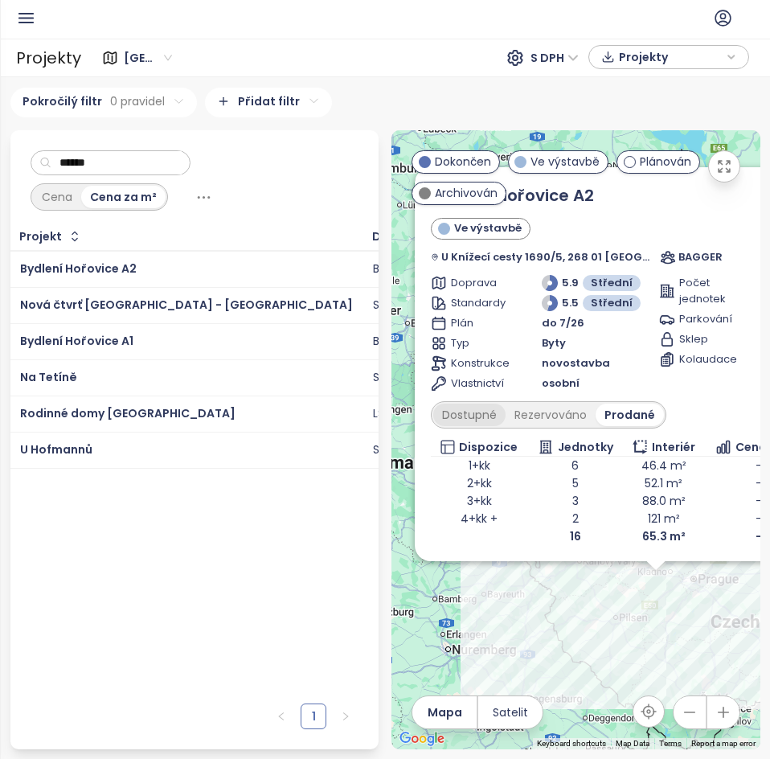
click at [473, 408] on div "Dostupné" at bounding box center [469, 415] width 72 height 23
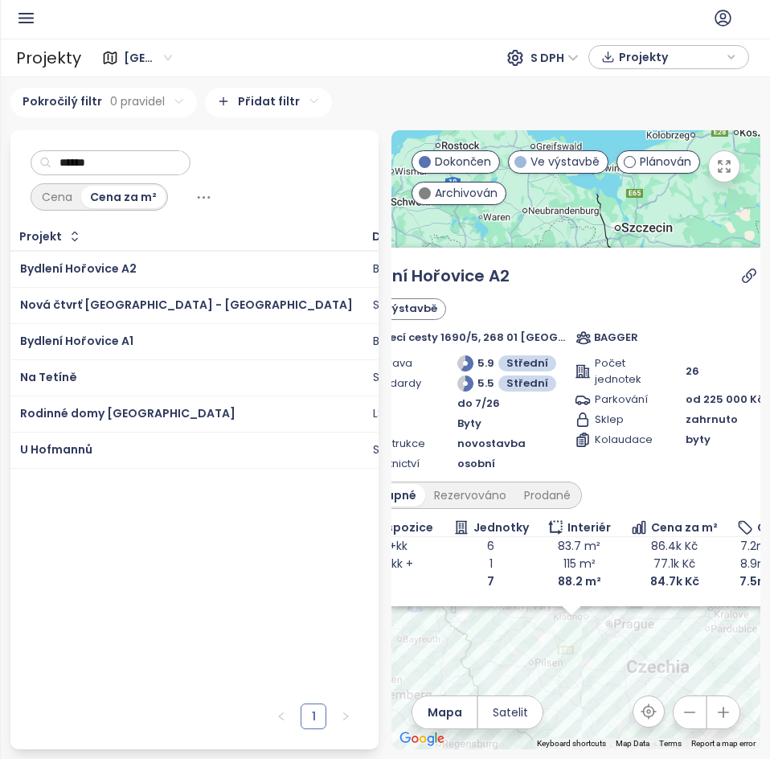
drag, startPoint x: 583, startPoint y: 606, endPoint x: 494, endPoint y: 637, distance: 94.3
click at [493, 637] on div "Bydlení Hořovice A2 Ve výstavbě U Knížecí cesty 1690/5, 268 01 Hořovice, Czechi…" at bounding box center [576, 439] width 369 height 619
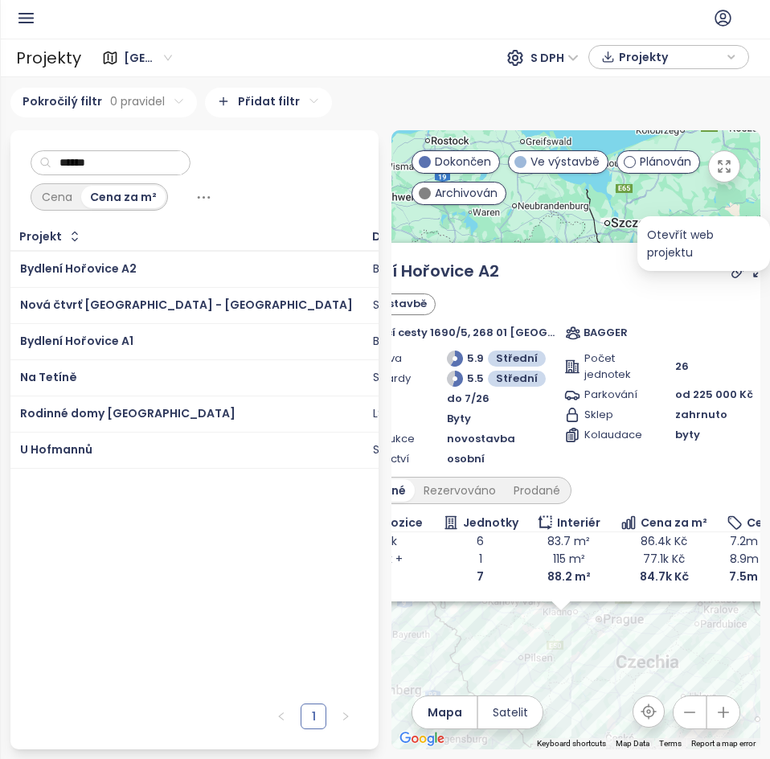
click at [734, 264] on icon at bounding box center [739, 271] width 16 height 16
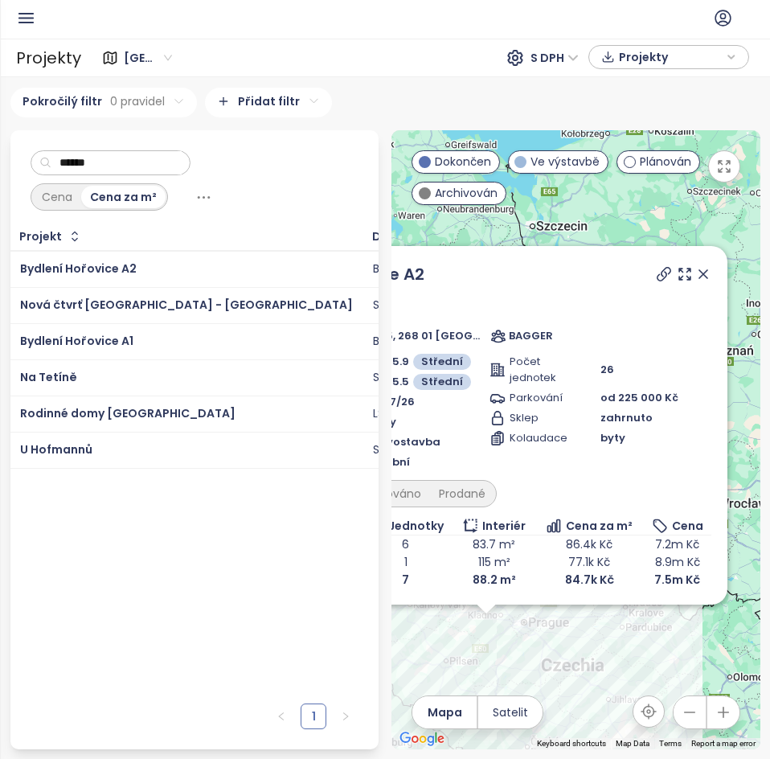
drag, startPoint x: 642, startPoint y: 228, endPoint x: 609, endPoint y: 234, distance: 33.4
click at [570, 232] on div "Bydlení Hořovice A2 Ve výstavbě U Knížecí cesty 1690/5, 268 01 Hořovice, Czechi…" at bounding box center [576, 439] width 369 height 619
drag, startPoint x: 702, startPoint y: 273, endPoint x: 521, endPoint y: 588, distance: 364.1
click at [702, 273] on icon at bounding box center [704, 274] width 16 height 16
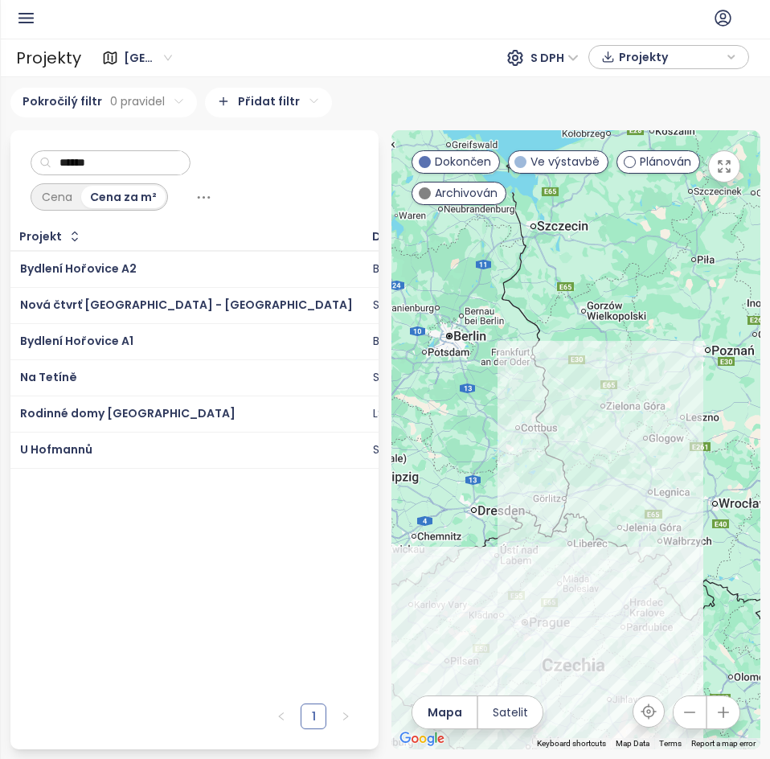
click at [457, 642] on div at bounding box center [576, 439] width 369 height 619
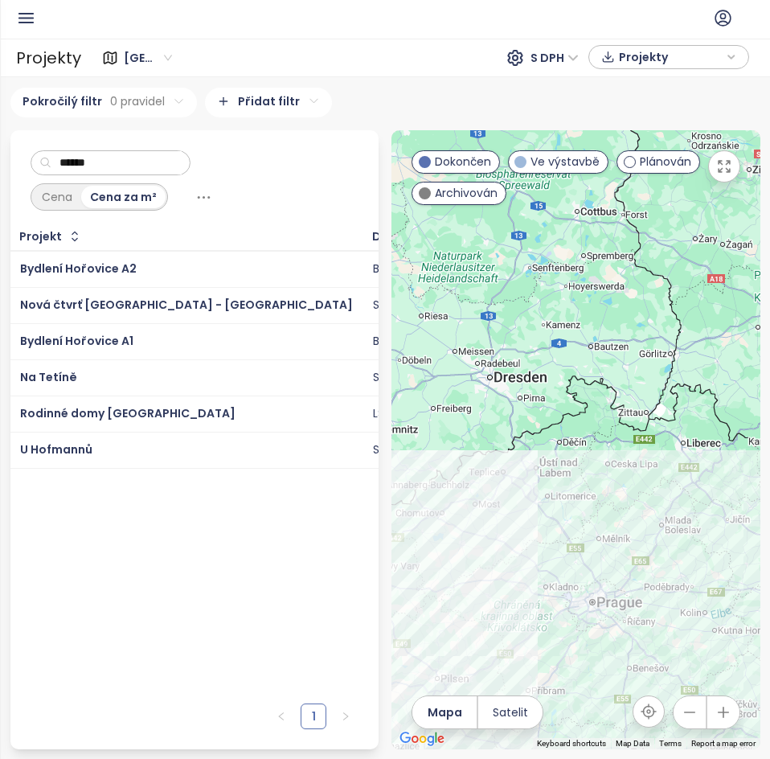
click at [457, 646] on div at bounding box center [576, 439] width 369 height 619
click at [456, 646] on div at bounding box center [576, 439] width 369 height 619
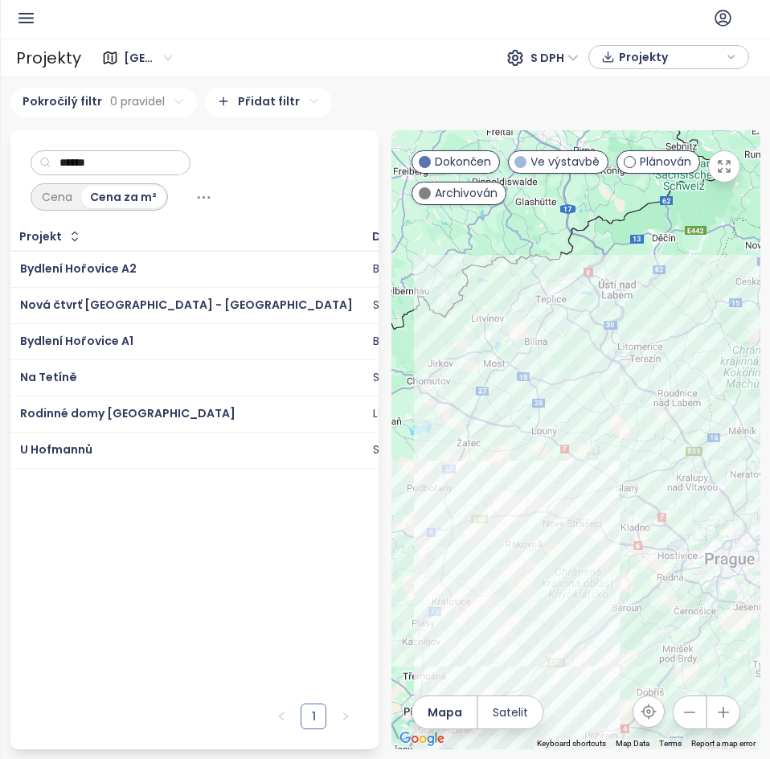
click at [564, 675] on div at bounding box center [576, 439] width 369 height 619
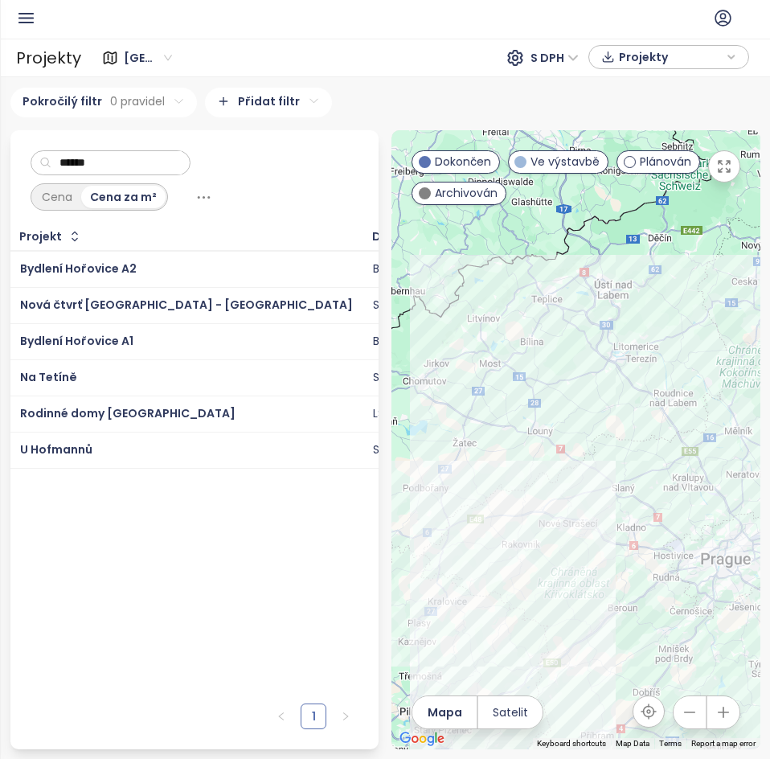
click at [564, 673] on div at bounding box center [576, 439] width 369 height 619
click at [564, 672] on div at bounding box center [576, 439] width 369 height 619
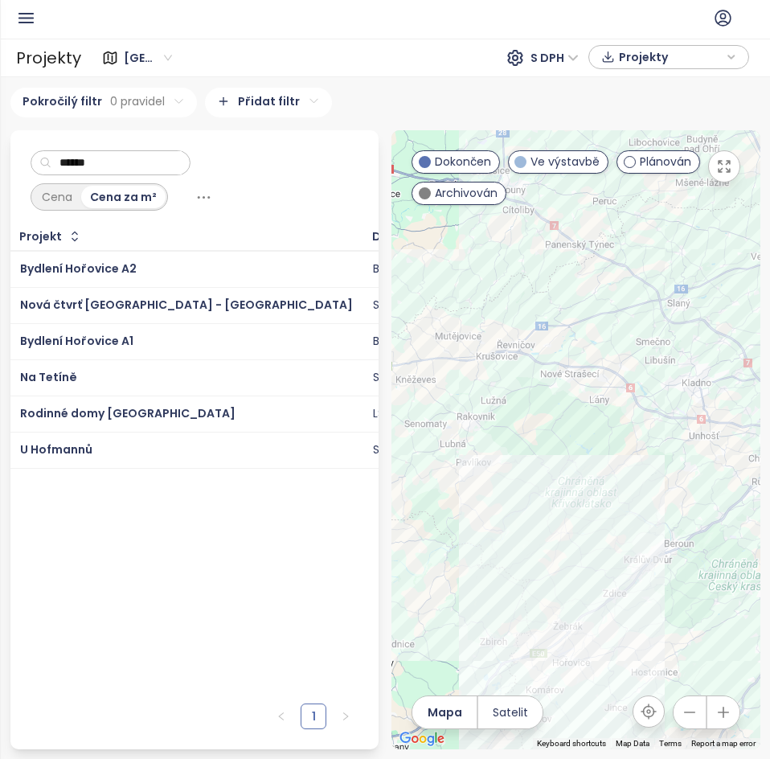
click at [564, 672] on div at bounding box center [576, 439] width 369 height 619
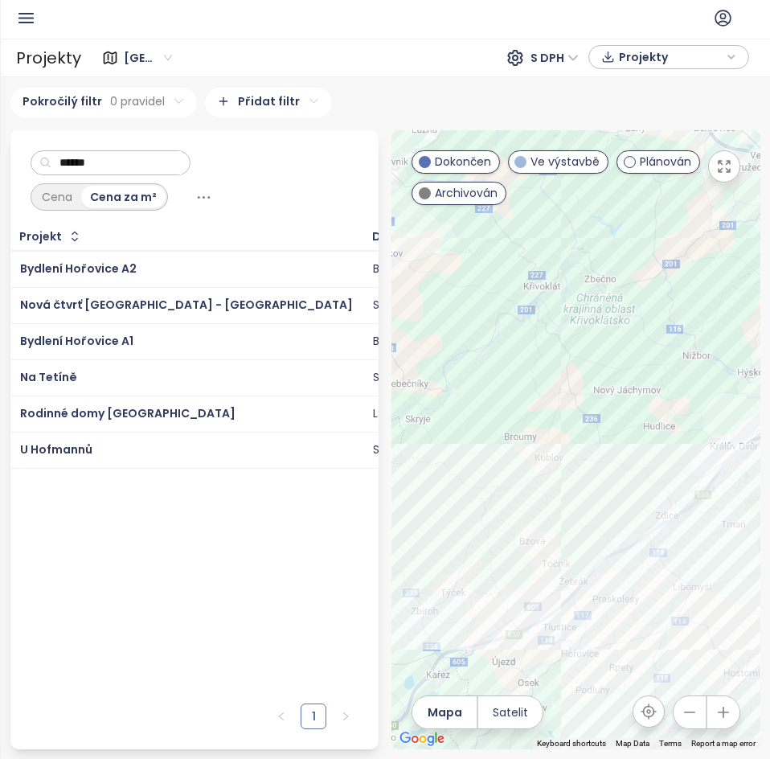
click at [564, 672] on div at bounding box center [576, 439] width 369 height 619
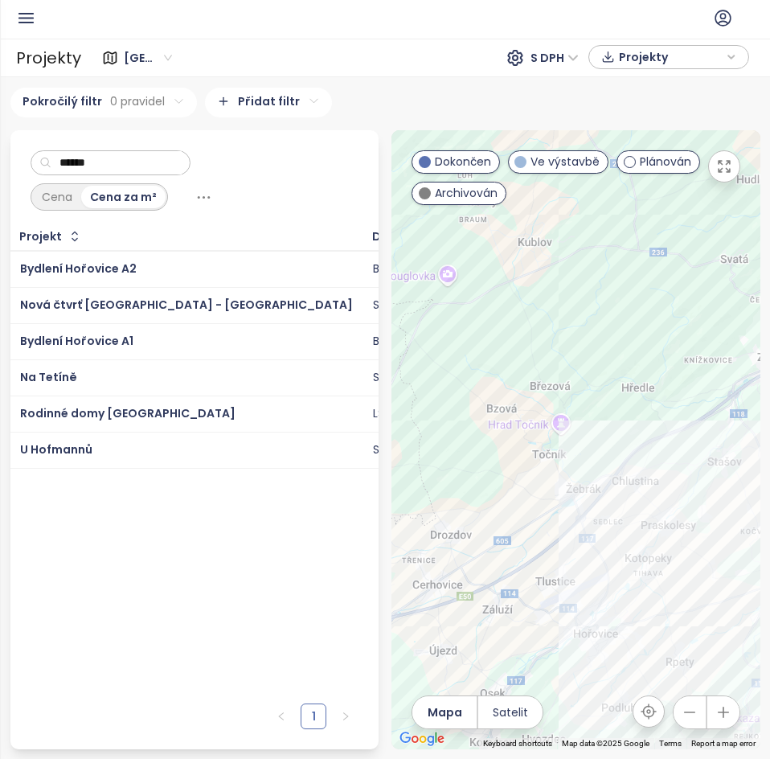
click at [564, 672] on div at bounding box center [576, 439] width 369 height 619
click at [644, 636] on div at bounding box center [576, 439] width 369 height 619
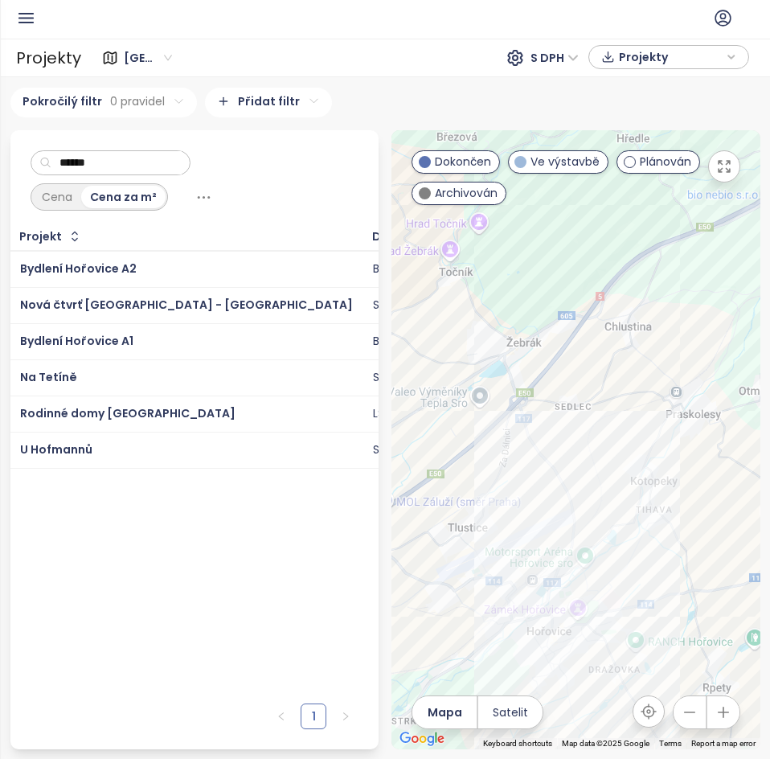
click at [580, 671] on div at bounding box center [576, 439] width 369 height 619
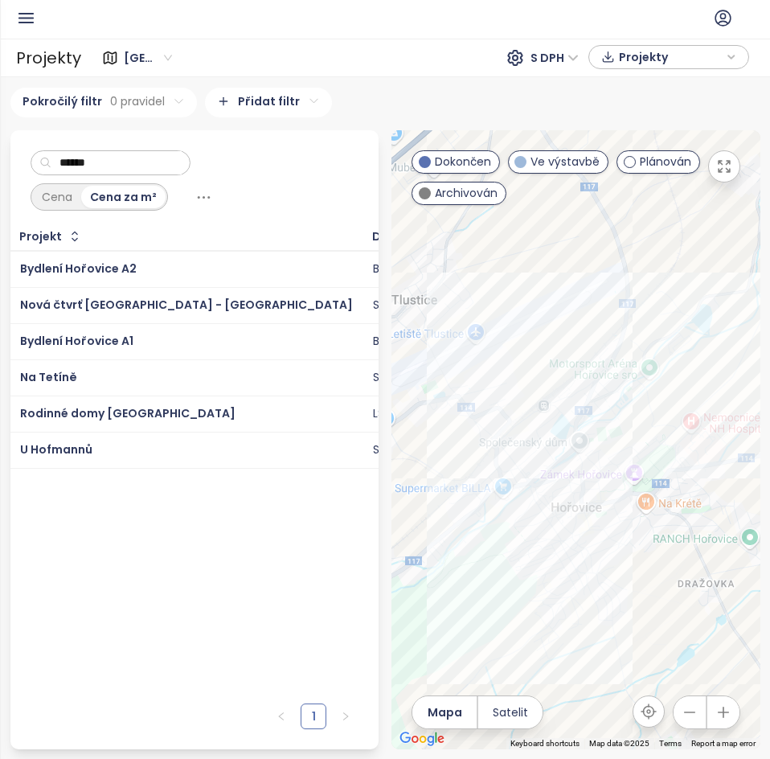
drag, startPoint x: 570, startPoint y: 688, endPoint x: 628, endPoint y: 604, distance: 102.4
click at [628, 604] on div at bounding box center [576, 439] width 369 height 619
click at [461, 495] on div "U Hofmannů" at bounding box center [576, 439] width 369 height 619
click at [461, 494] on div at bounding box center [576, 439] width 369 height 619
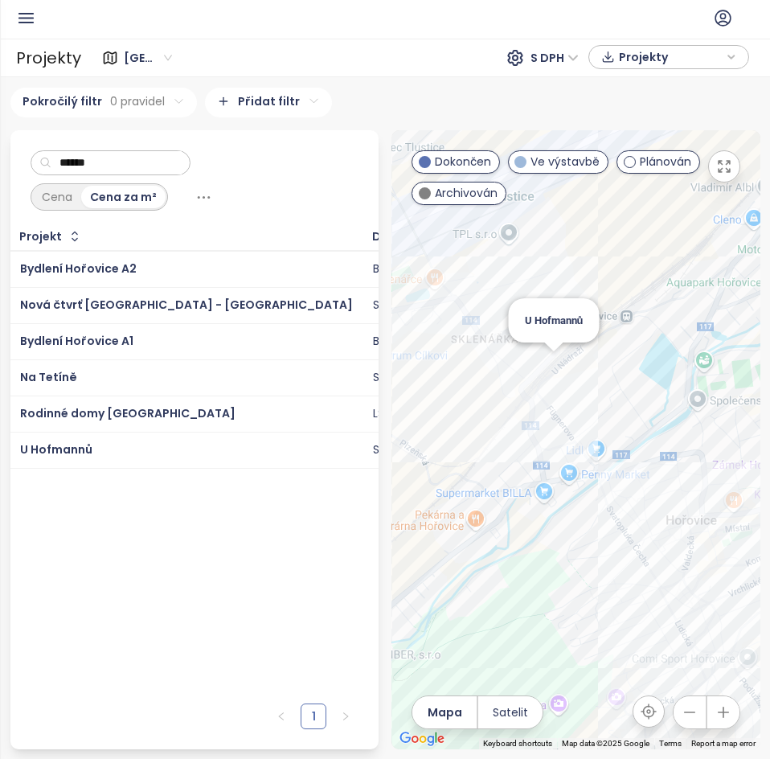
drag, startPoint x: 553, startPoint y: 352, endPoint x: 560, endPoint y: 381, distance: 29.8
click at [553, 354] on div "U Hofmannů" at bounding box center [576, 439] width 369 height 619
click at [373, 419] on div "LS REAL" at bounding box center [420, 413] width 94 height 19
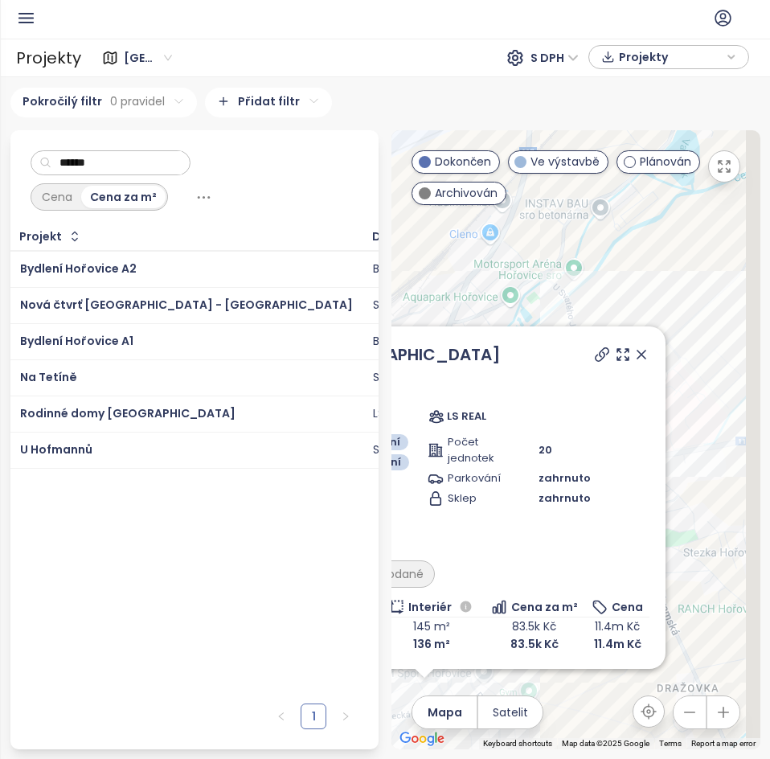
drag, startPoint x: 660, startPoint y: 278, endPoint x: 639, endPoint y: 345, distance: 69.9
click at [506, 293] on div "Rodinné domy Hořovice Ve výstavbě Valdecká 526/19, 268 01 Hořovice, Czechia LS …" at bounding box center [576, 439] width 369 height 619
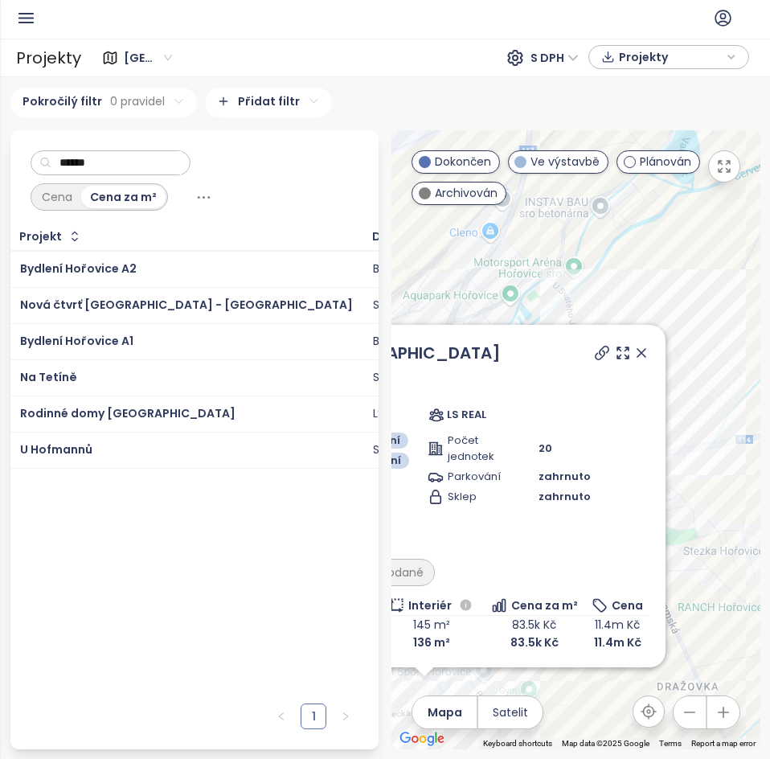
click at [640, 346] on icon at bounding box center [641, 353] width 16 height 16
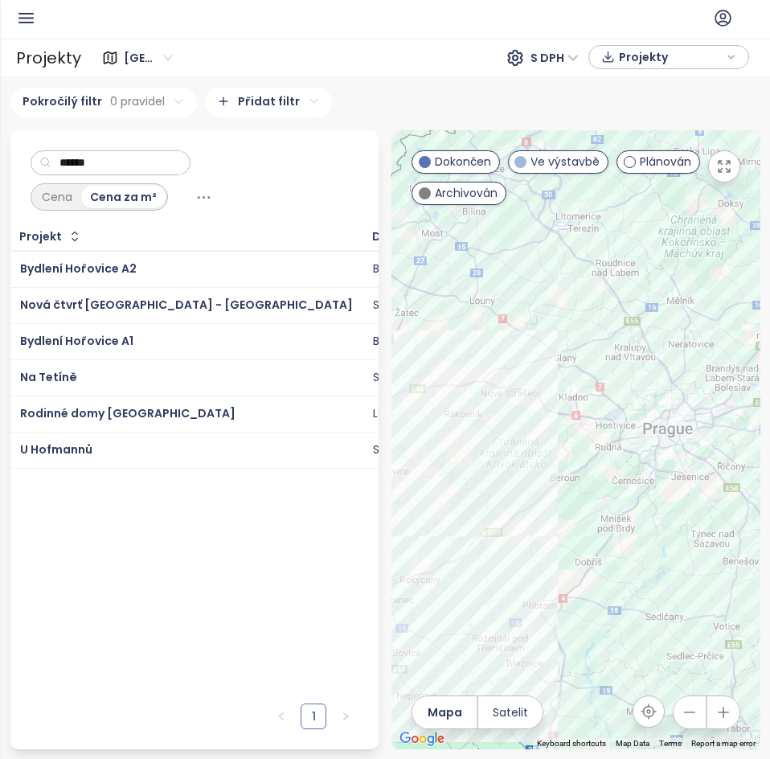
drag, startPoint x: 650, startPoint y: 424, endPoint x: 586, endPoint y: 480, distance: 84.9
click at [588, 483] on div at bounding box center [576, 439] width 369 height 619
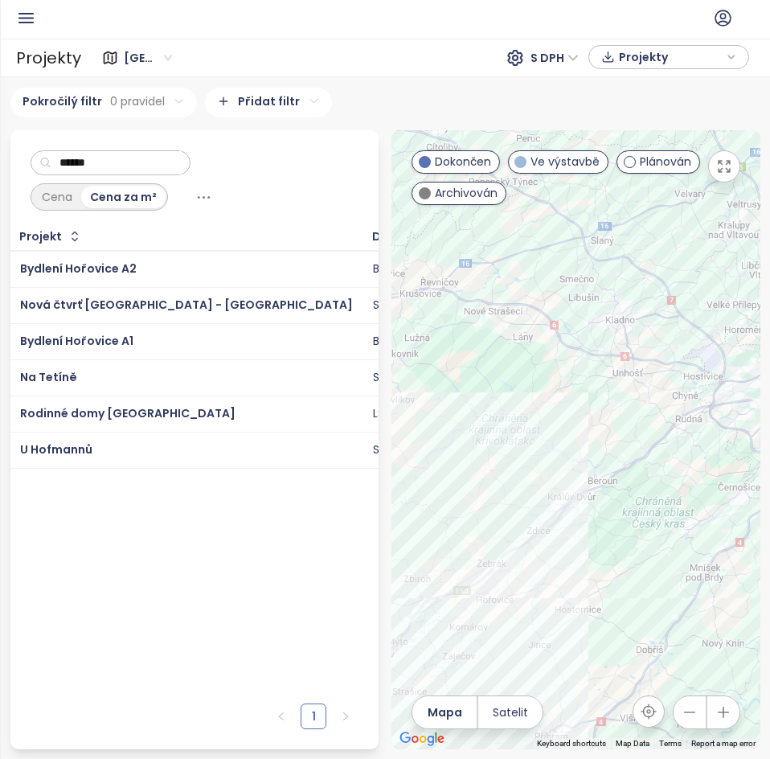
click at [160, 151] on input "******" at bounding box center [116, 163] width 130 height 24
click at [162, 151] on input "******" at bounding box center [116, 163] width 130 height 24
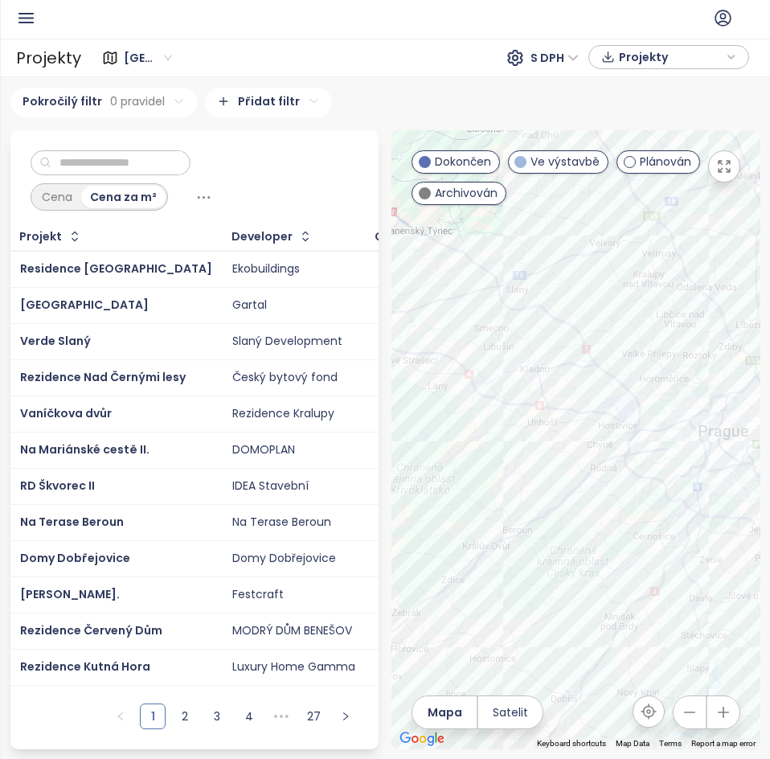
drag, startPoint x: 547, startPoint y: 437, endPoint x: 465, endPoint y: 483, distance: 94.6
click at [465, 483] on div at bounding box center [576, 439] width 369 height 619
click at [501, 383] on div at bounding box center [576, 439] width 369 height 619
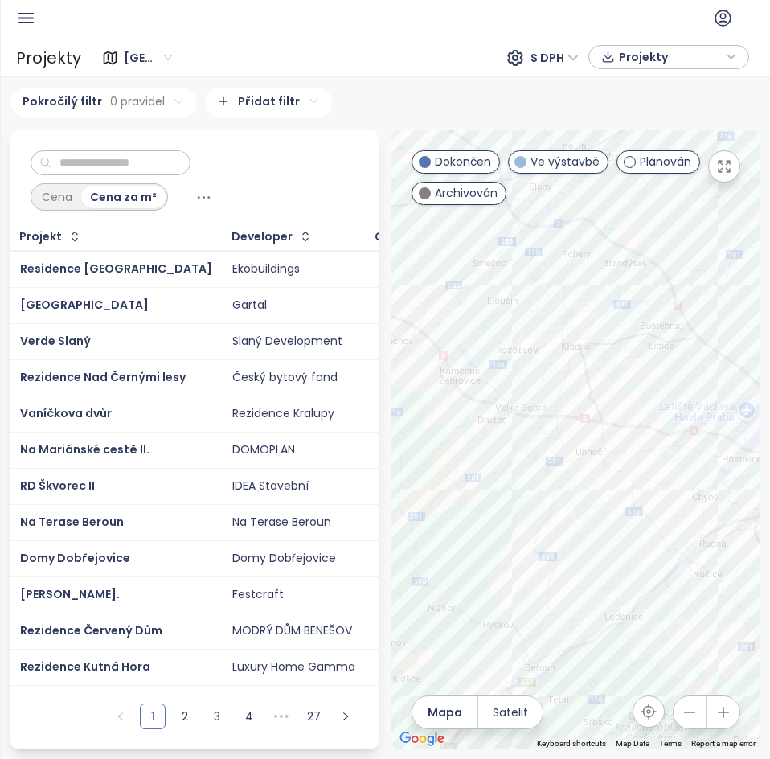
click at [506, 439] on div at bounding box center [576, 439] width 369 height 619
click at [505, 439] on div at bounding box center [576, 439] width 369 height 619
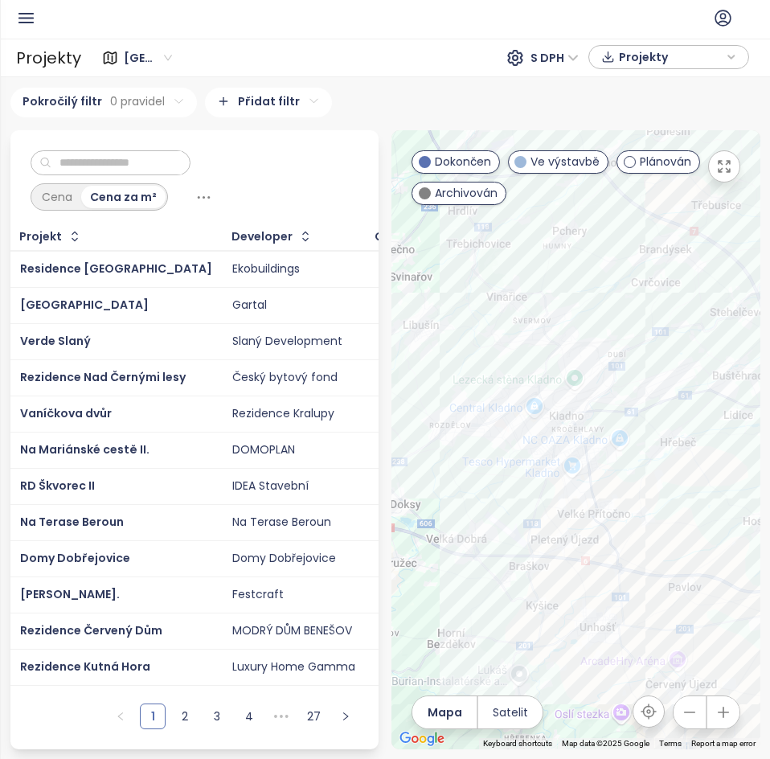
drag, startPoint x: 594, startPoint y: 317, endPoint x: 513, endPoint y: 482, distance: 183.7
click at [513, 482] on div at bounding box center [576, 439] width 369 height 619
click at [475, 441] on div at bounding box center [576, 439] width 369 height 619
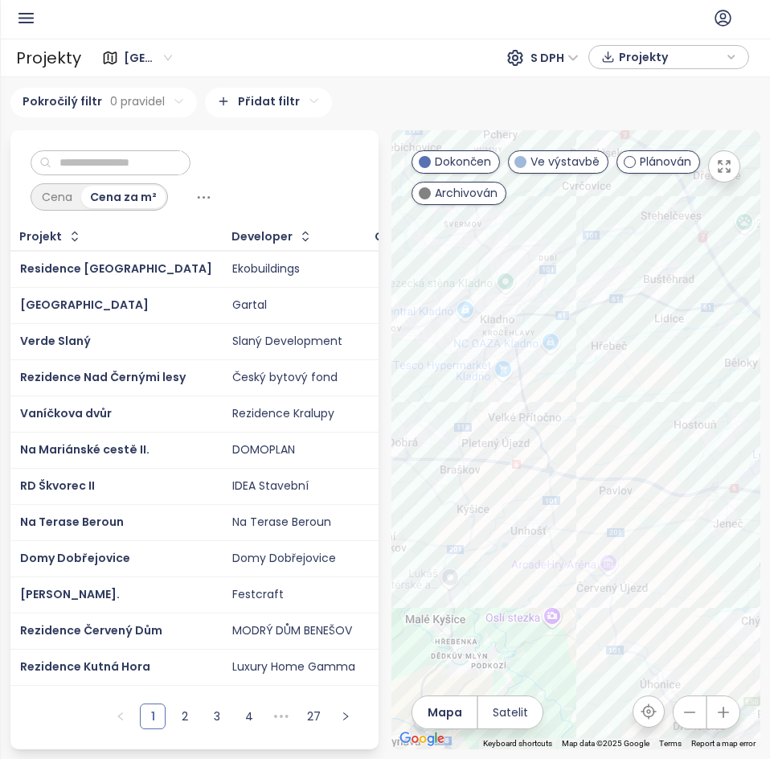
drag, startPoint x: 541, startPoint y: 524, endPoint x: 405, endPoint y: 354, distance: 218.0
click at [405, 354] on div at bounding box center [576, 439] width 369 height 619
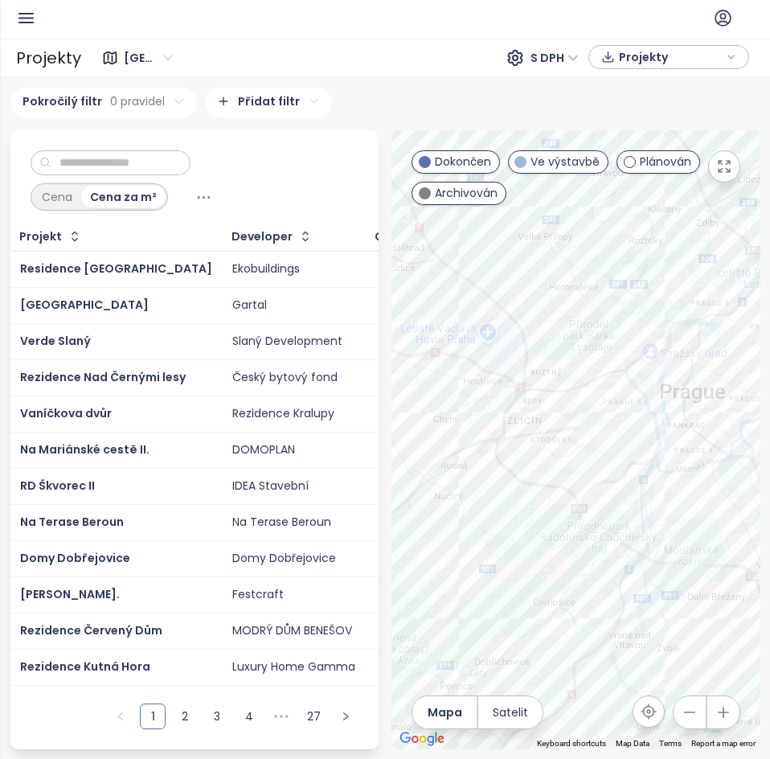
drag, startPoint x: 659, startPoint y: 519, endPoint x: 412, endPoint y: 383, distance: 281.3
click at [411, 384] on div at bounding box center [576, 439] width 369 height 619
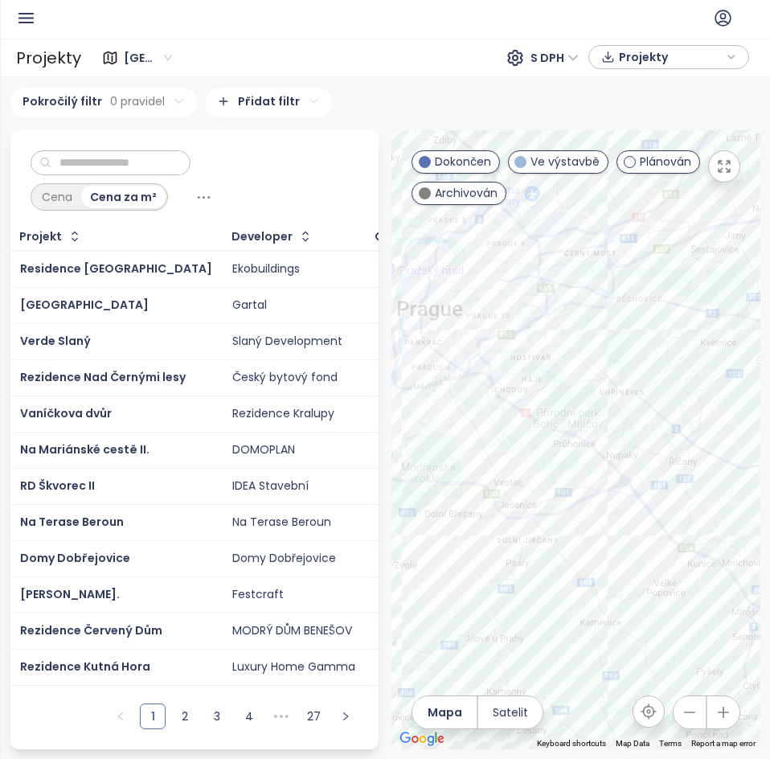
drag, startPoint x: 592, startPoint y: 617, endPoint x: 357, endPoint y: 546, distance: 245.2
click at [357, 547] on div "Cena Cena za m² Projekt Developer Ceníková cena Adresa Prodané jednotky Začátek…" at bounding box center [385, 439] width 763 height 619
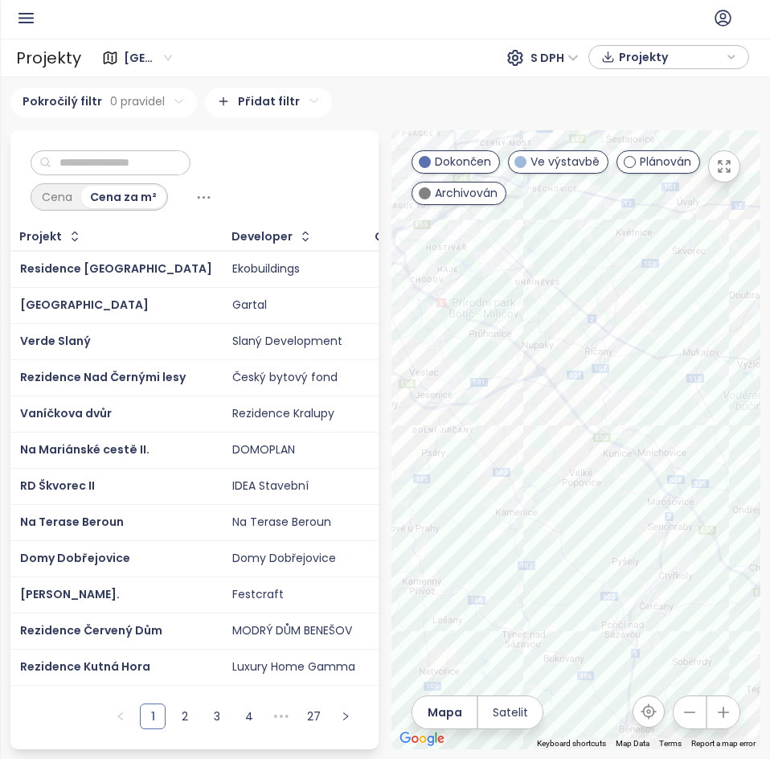
drag, startPoint x: 530, startPoint y: 596, endPoint x: 448, endPoint y: 488, distance: 135.4
click at [448, 488] on div at bounding box center [576, 439] width 369 height 619
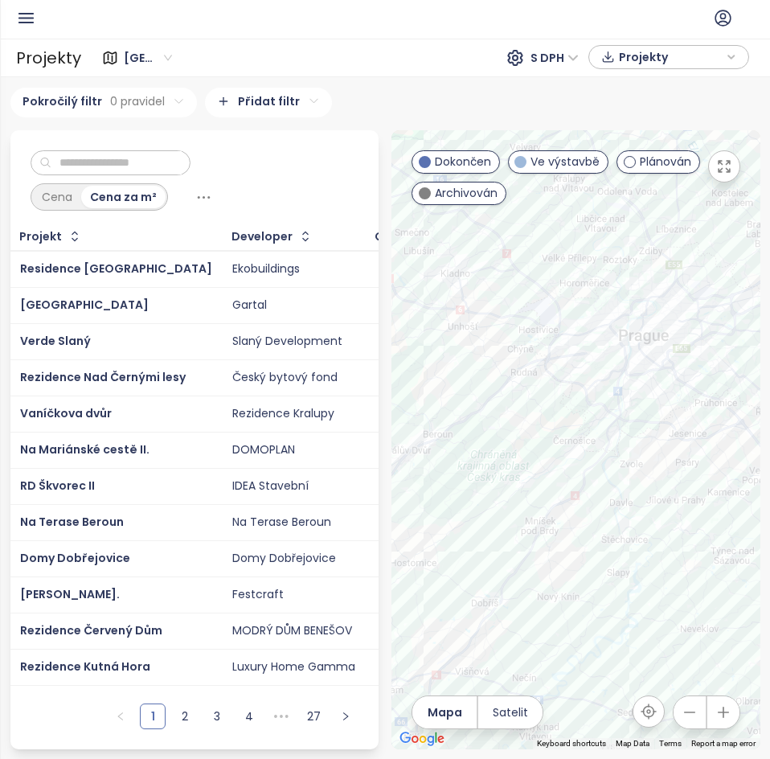
drag, startPoint x: 457, startPoint y: 523, endPoint x: 703, endPoint y: 515, distance: 246.1
click at [703, 515] on div at bounding box center [576, 439] width 369 height 619
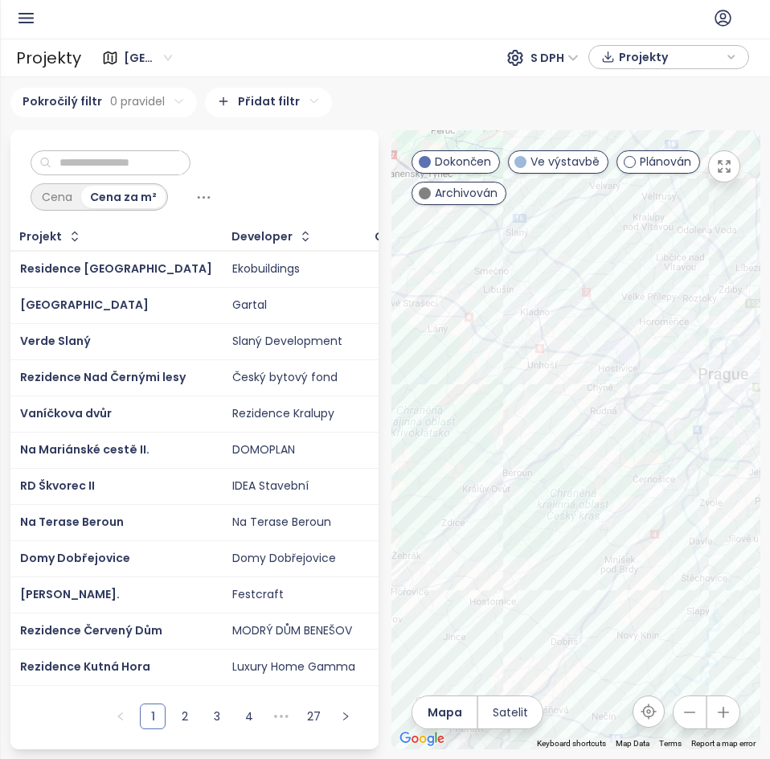
drag, startPoint x: 661, startPoint y: 528, endPoint x: 742, endPoint y: 573, distance: 92.8
click at [742, 573] on div at bounding box center [576, 439] width 369 height 619
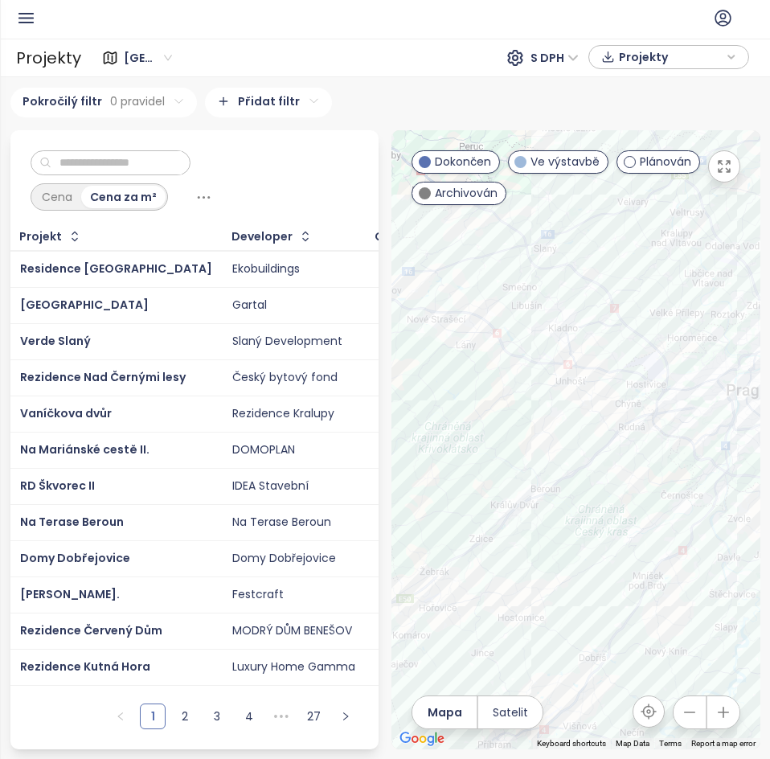
click at [531, 518] on div at bounding box center [576, 439] width 369 height 619
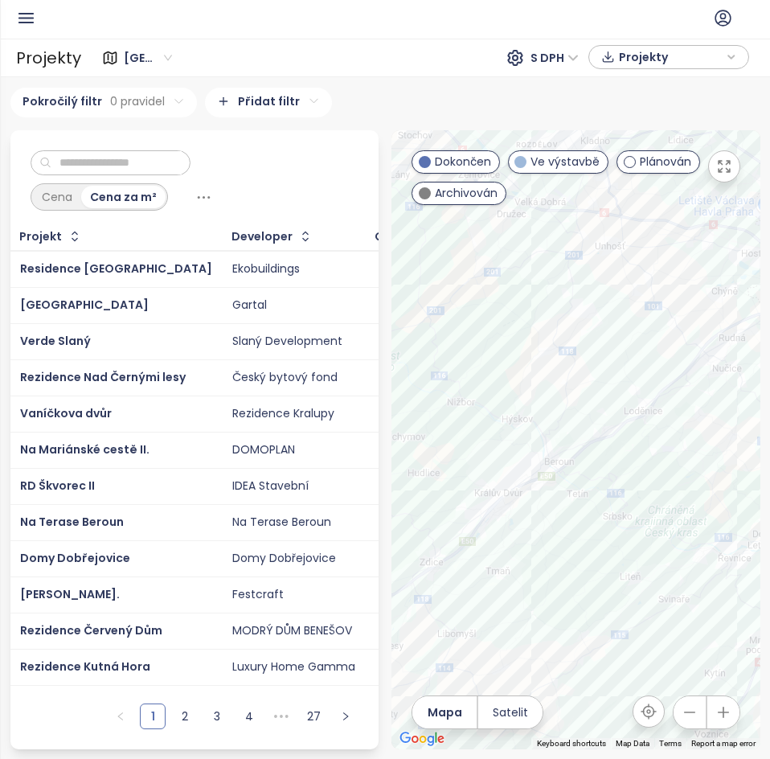
click at [531, 518] on div at bounding box center [576, 439] width 369 height 619
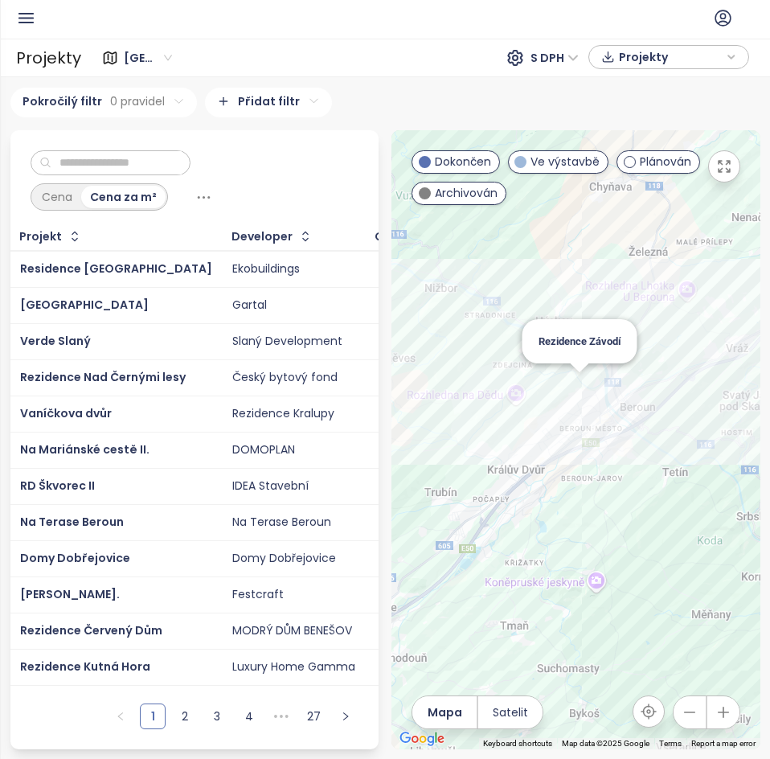
click at [585, 394] on div "Rezidence Závodí" at bounding box center [576, 439] width 369 height 619
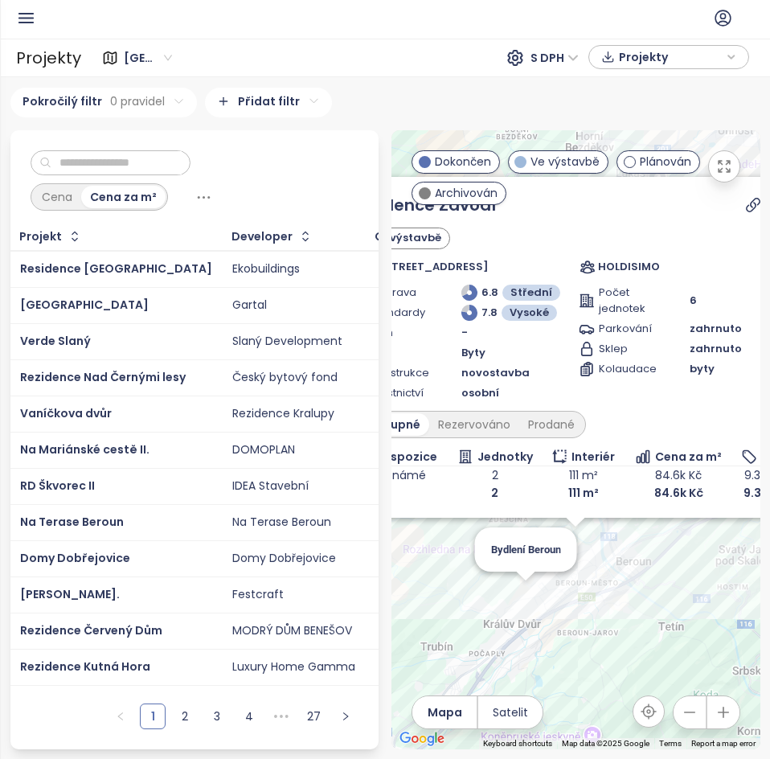
click at [527, 598] on div "Rezidence Závodí Ve výstavbě U Hřbitova, 266 01 Beroun-Beroun 1, Czechia HOLDIS…" at bounding box center [576, 439] width 369 height 619
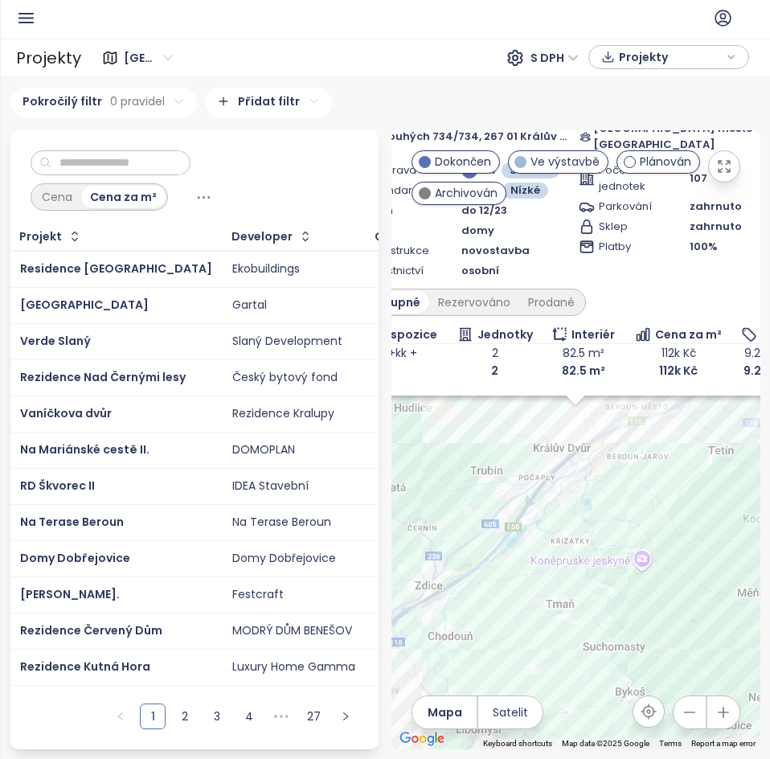
drag, startPoint x: 534, startPoint y: 708, endPoint x: 613, endPoint y: 547, distance: 180.1
click at [535, 703] on div "← Move left → Move right ↑ Move up ↓ Move down + Zoom in - Zoom out Home Jump l…" at bounding box center [576, 439] width 369 height 619
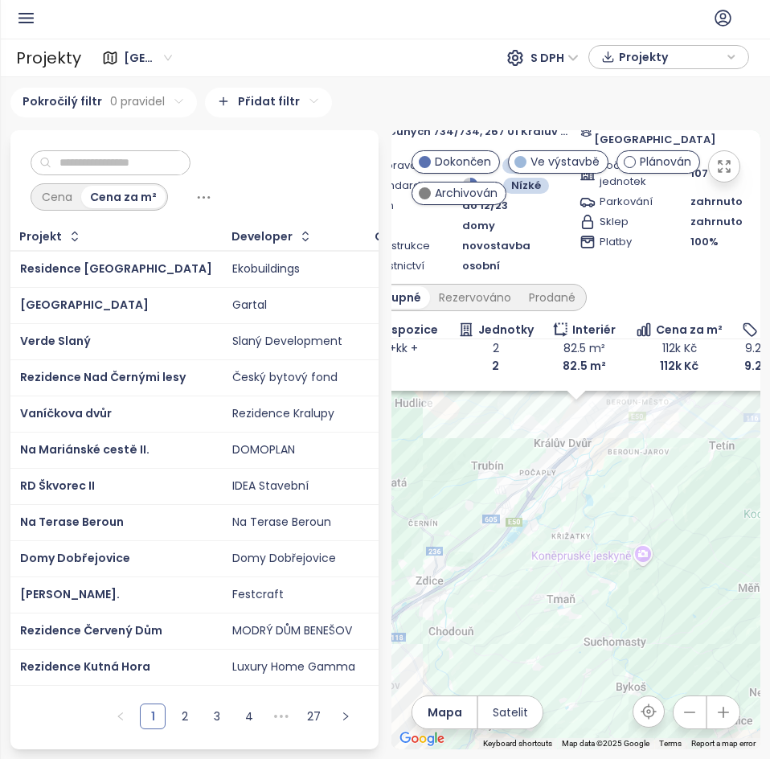
drag, startPoint x: 613, startPoint y: 547, endPoint x: 584, endPoint y: 543, distance: 29.9
click at [542, 671] on div "Bydlení Beroun Dokončen Na Dlouhých 734/734, 267 01 Králův Dvůr-Králův Dvůr u B…" at bounding box center [576, 439] width 369 height 619
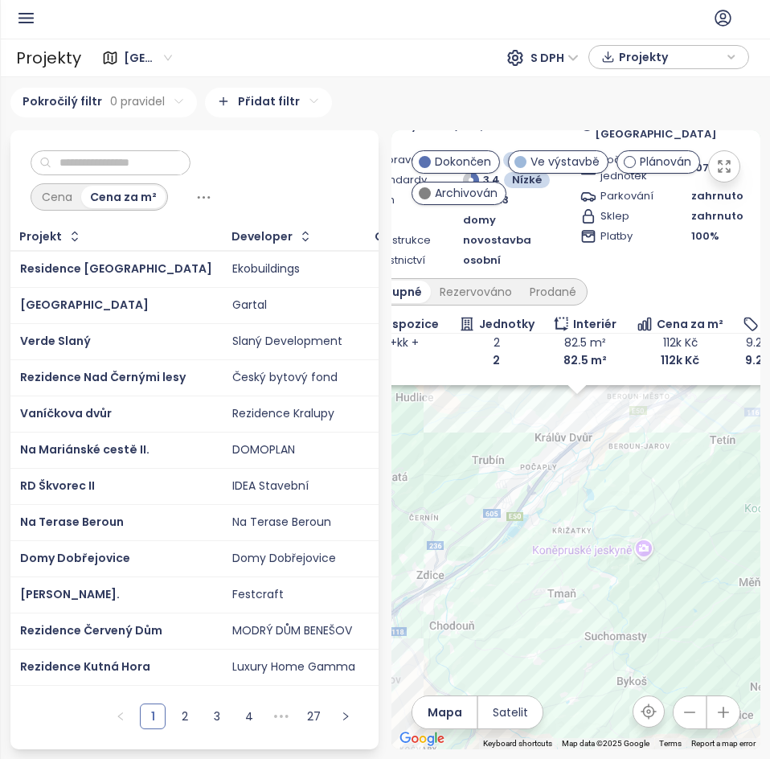
click at [482, 759] on html "BM Domů Dashboard Analýza trhu Ceník Updaty Reporty Projekty Nastavení Návody P…" at bounding box center [385, 379] width 770 height 759
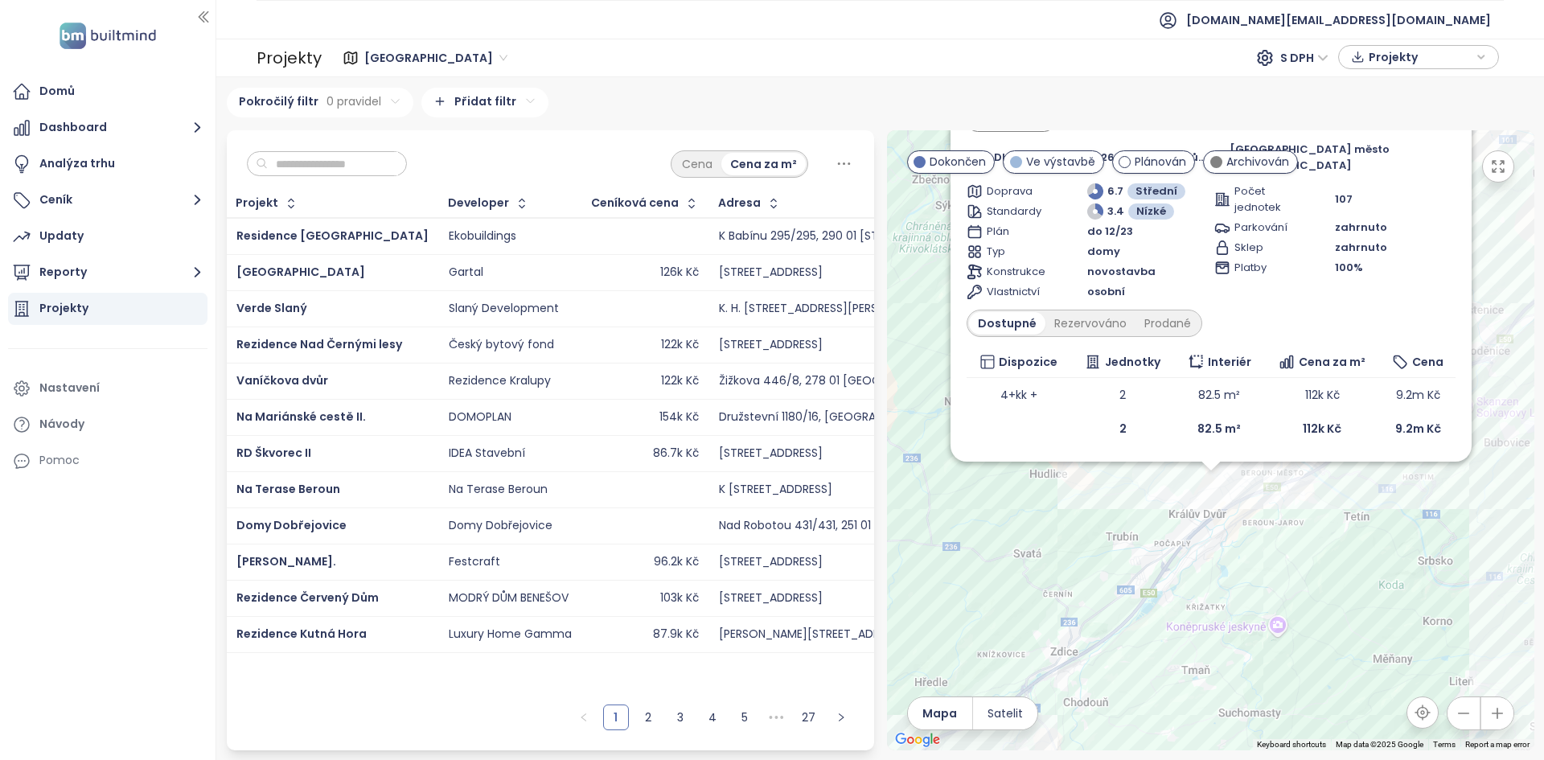
drag, startPoint x: 1080, startPoint y: 599, endPoint x: 1082, endPoint y: 670, distance: 70.8
click at [1080, 672] on div "Bydlení Beroun Dokončen Na Dlouhých 734/734, 267 01 Králův Dvůr-Králův Dvůr u B…" at bounding box center [1210, 440] width 647 height 620
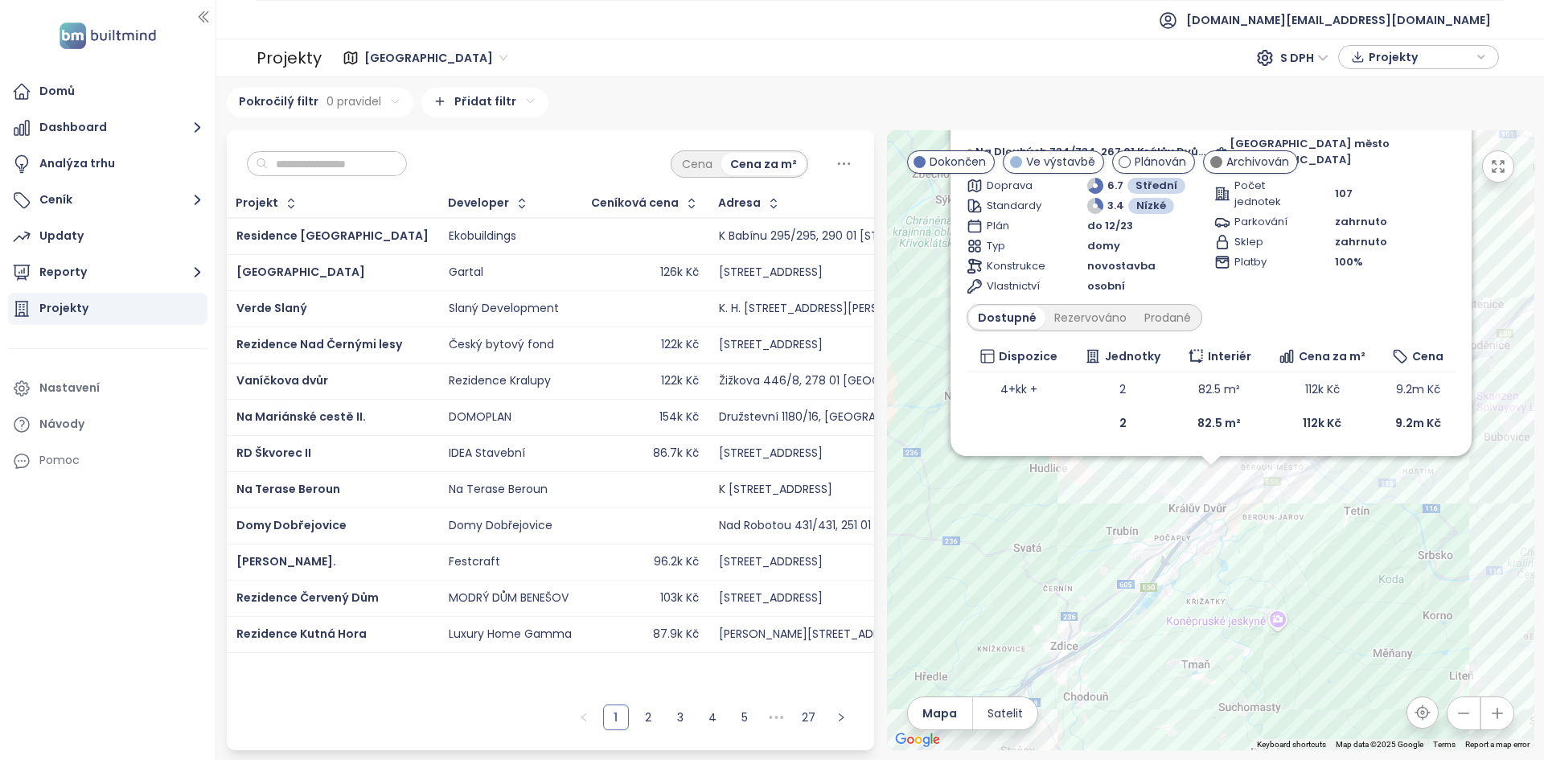
click at [1160, 759] on html "Domů Dashboard Analýza trhu Ceník Updaty Reporty Projekty Nastavení Návody Pomo…" at bounding box center [772, 380] width 1544 height 760
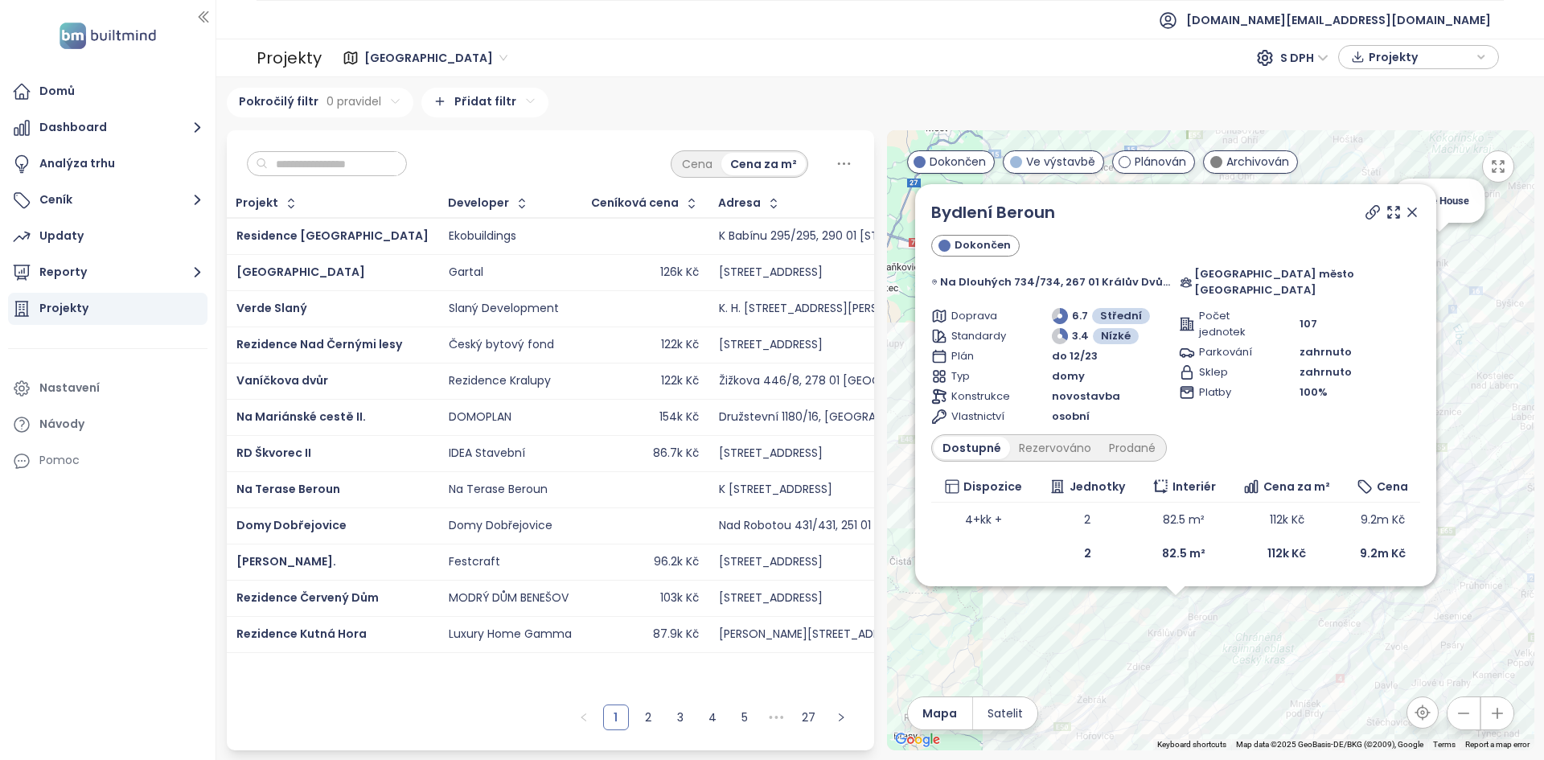
click at [1500, 194] on div "Bydlení Beroun Dokončen Na Dlouhých 734/734, 267 01 Králův Dvůr-Králův Dvůr u B…" at bounding box center [1210, 440] width 647 height 620
click at [1414, 220] on icon at bounding box center [1412, 212] width 16 height 16
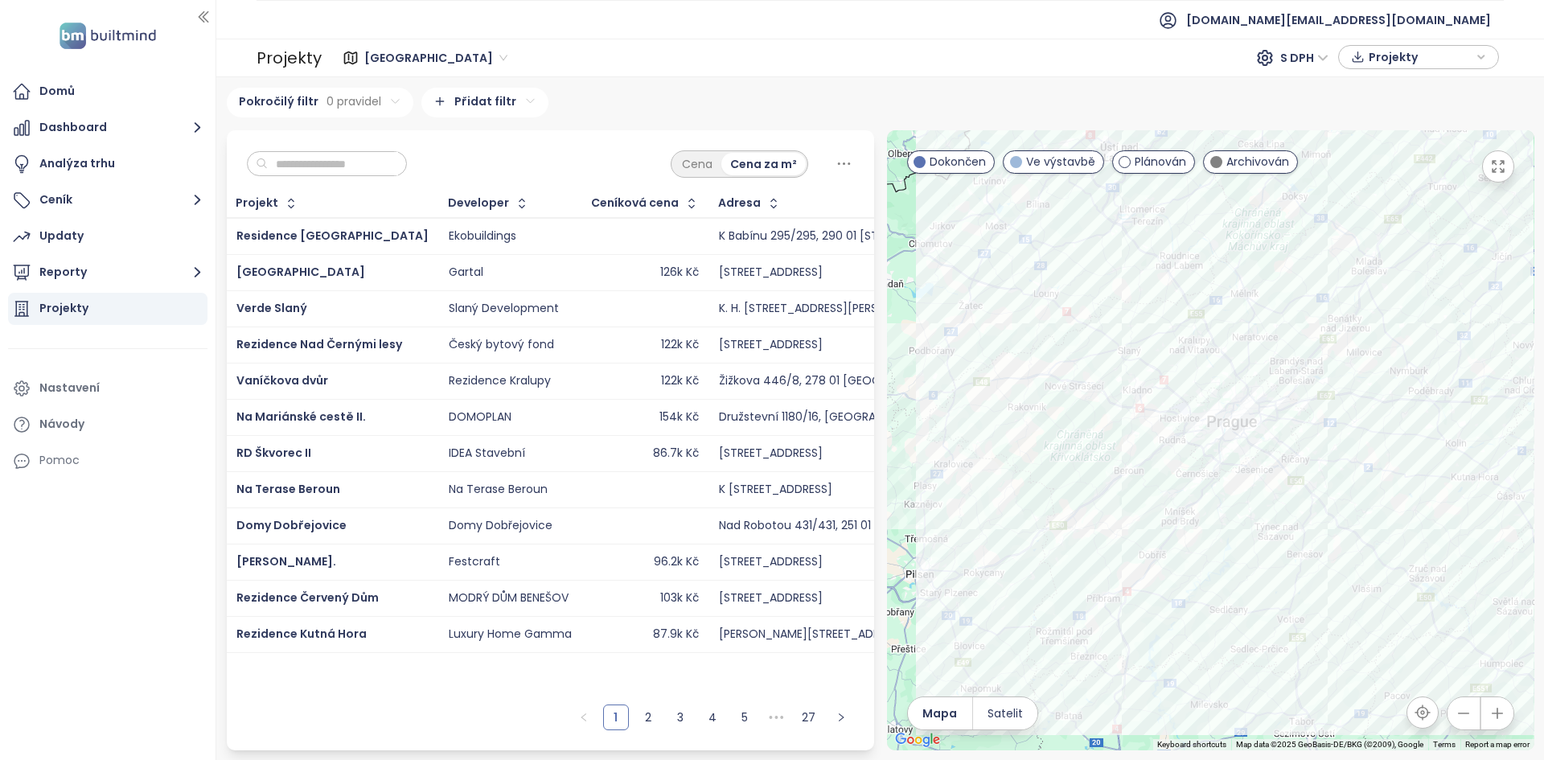
drag, startPoint x: 1031, startPoint y: 453, endPoint x: 980, endPoint y: 462, distance: 52.3
click at [980, 462] on div at bounding box center [1210, 440] width 647 height 620
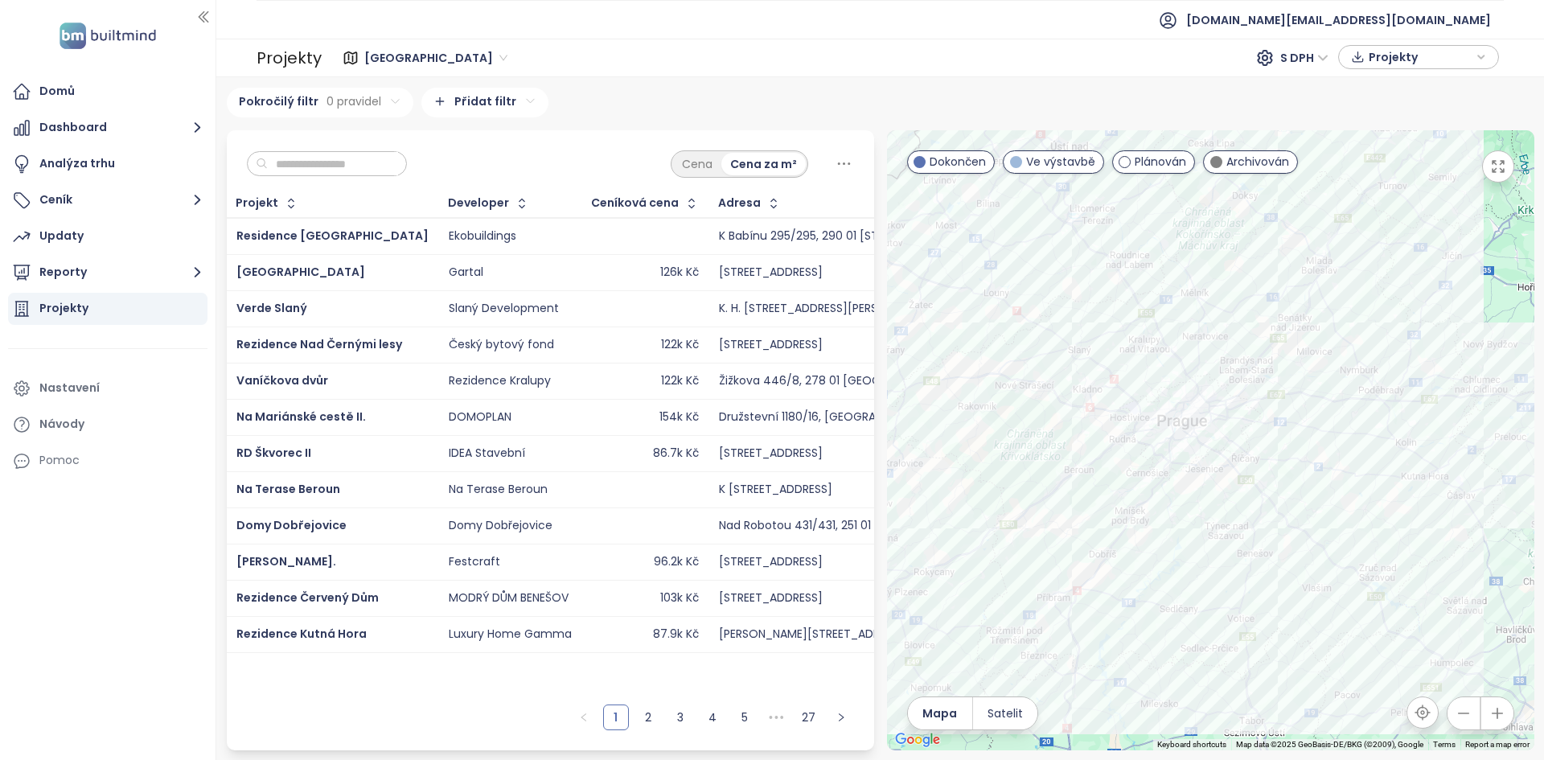
drag, startPoint x: 1124, startPoint y: 275, endPoint x: 1071, endPoint y: 274, distance: 53.1
click at [1071, 274] on div at bounding box center [1210, 440] width 647 height 620
click at [305, 169] on input "text" at bounding box center [333, 164] width 130 height 24
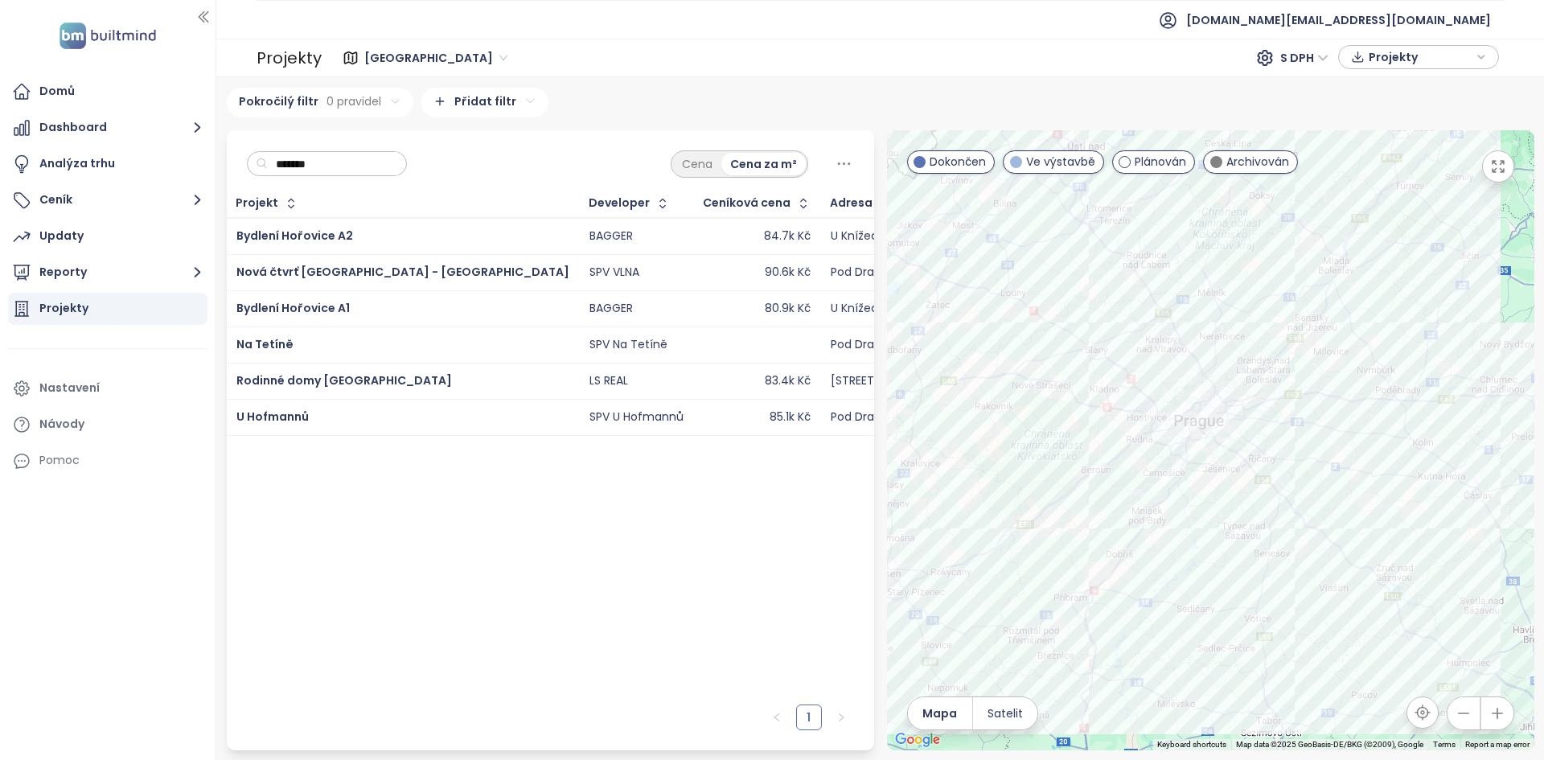
type input "********"
click at [360, 165] on input "********" at bounding box center [333, 164] width 130 height 24
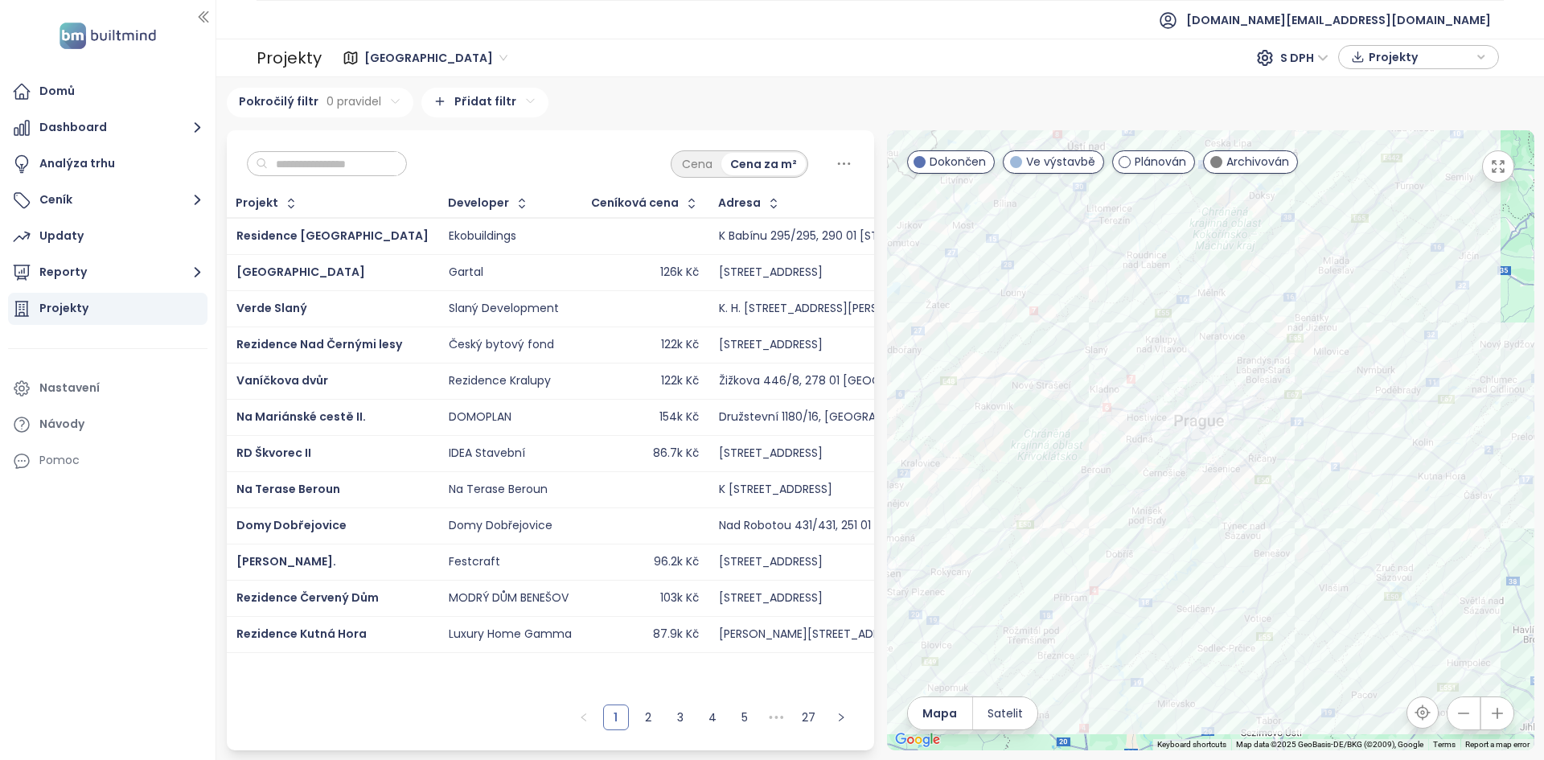
click at [1037, 453] on div at bounding box center [1210, 440] width 647 height 620
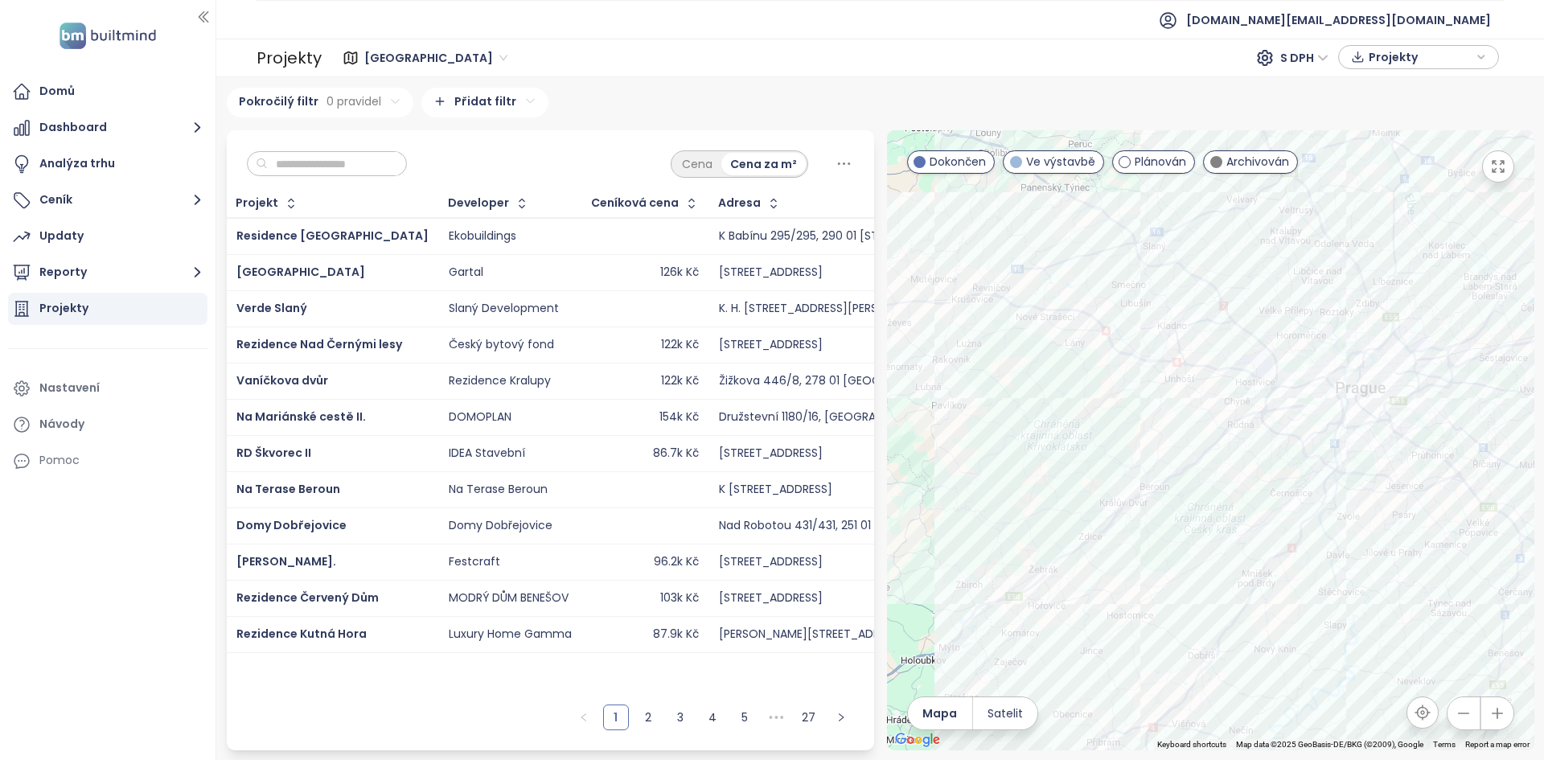
click at [1037, 448] on div at bounding box center [1210, 440] width 647 height 620
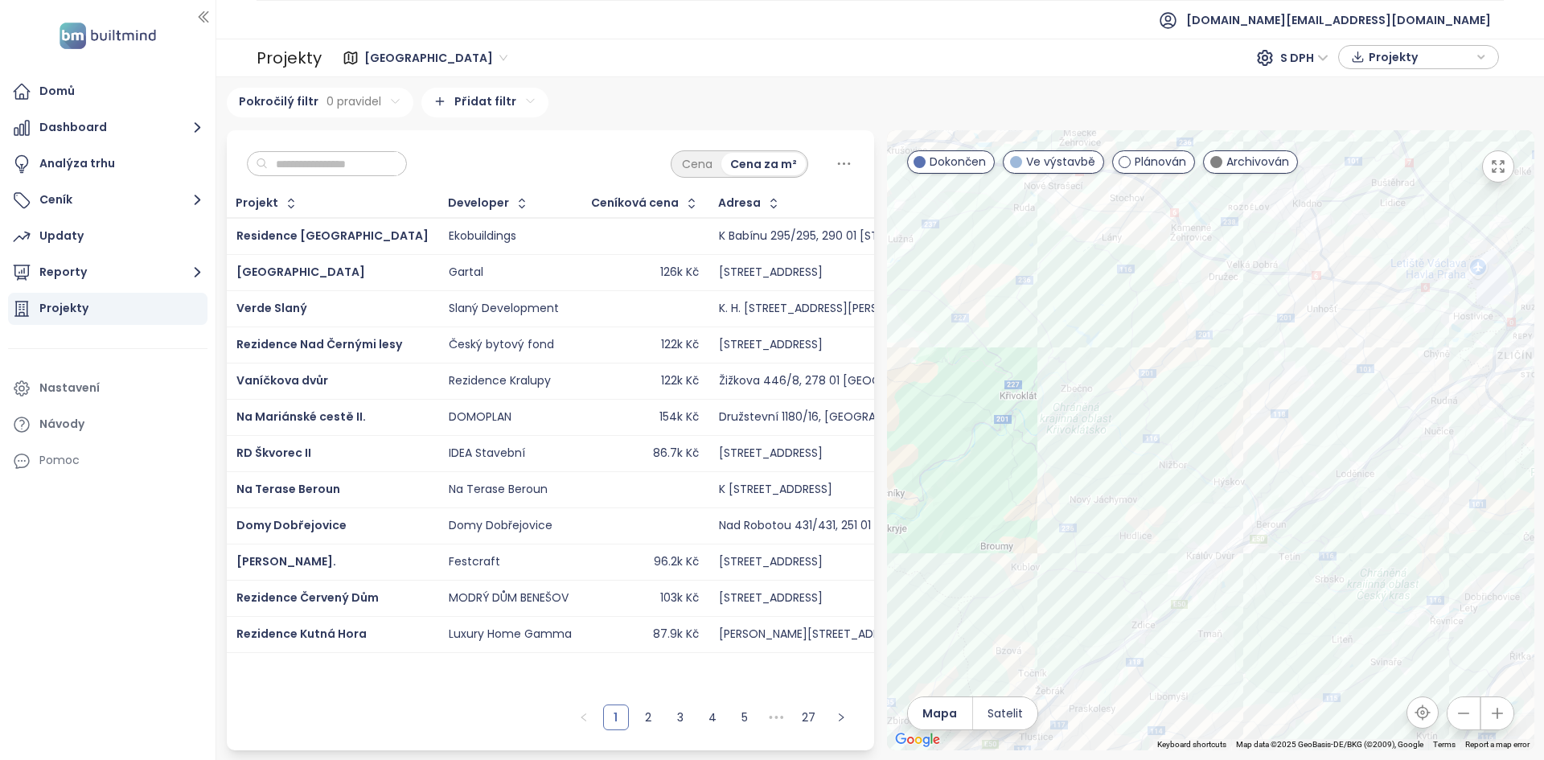
click at [1229, 548] on div "Domy Máchovka" at bounding box center [1210, 440] width 647 height 620
click at [1217, 607] on div at bounding box center [1210, 440] width 647 height 620
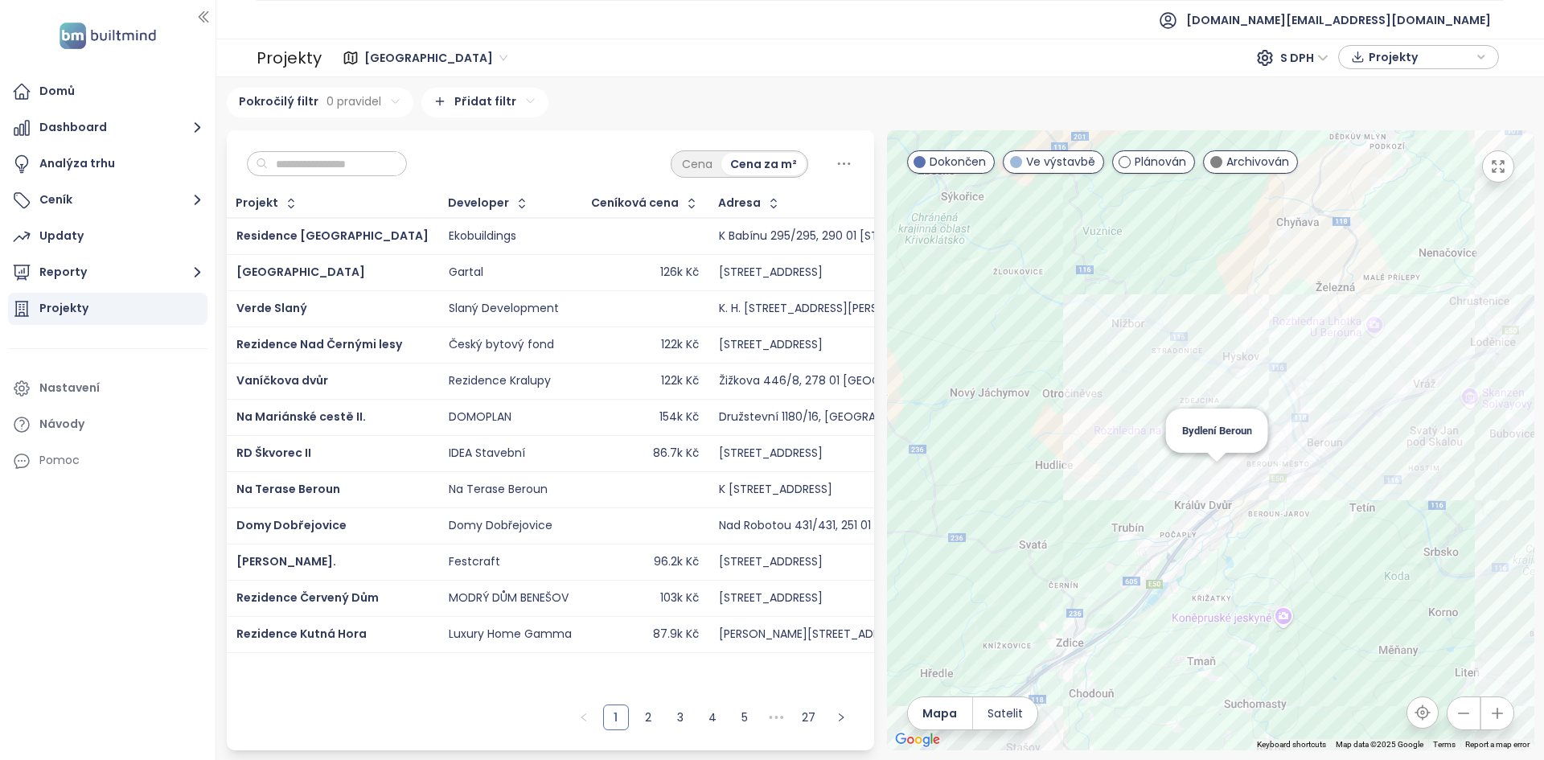
click at [1212, 486] on div "Bydlení Beroun" at bounding box center [1210, 440] width 647 height 620
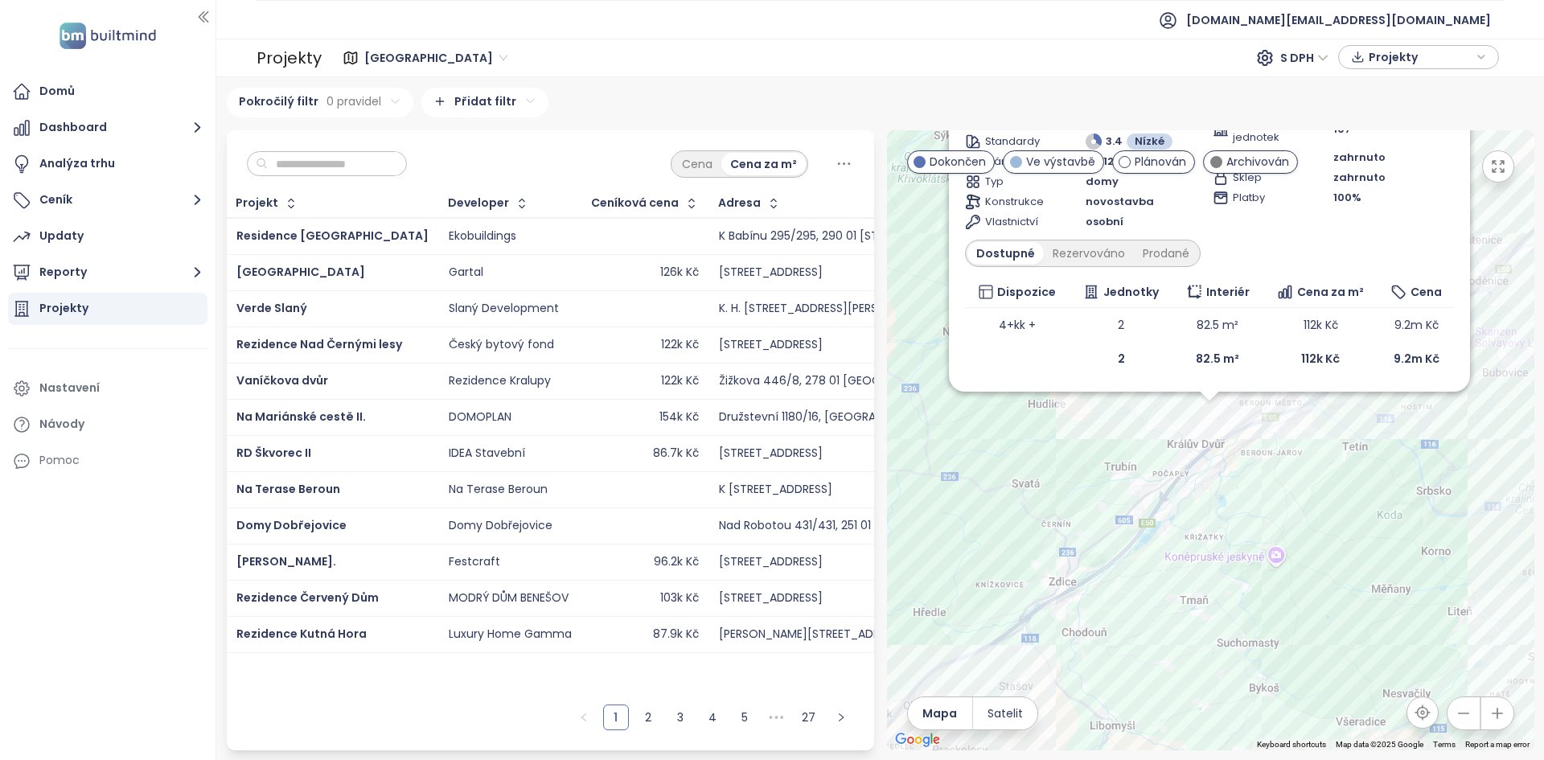
click at [1140, 714] on div "Bydlení Beroun Dokončen Na Dlouhých 734/734, 267 01 Králův Dvůr-Králův Dvůr u B…" at bounding box center [1210, 440] width 647 height 620
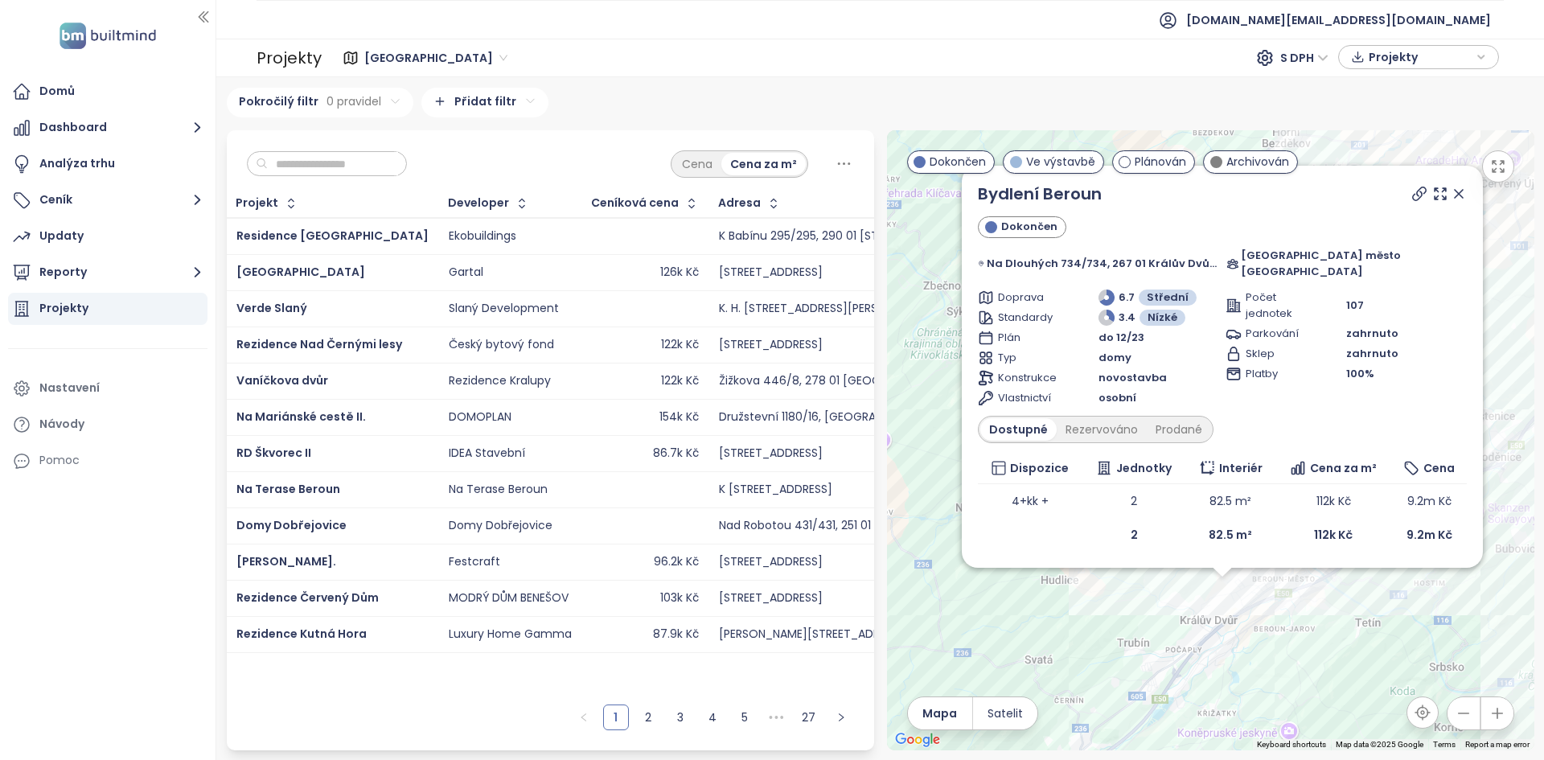
drag, startPoint x: 1095, startPoint y: 464, endPoint x: 1109, endPoint y: 642, distance: 178.2
click at [1109, 642] on div "Bydlení Beroun Dokončen Na Dlouhých 734/734, 267 01 Králův Dvůr-Králův Dvůr u B…" at bounding box center [1210, 440] width 647 height 620
click at [1421, 202] on icon at bounding box center [1419, 194] width 16 height 16
click at [1039, 205] on link "Bydlení Beroun" at bounding box center [1040, 193] width 124 height 23
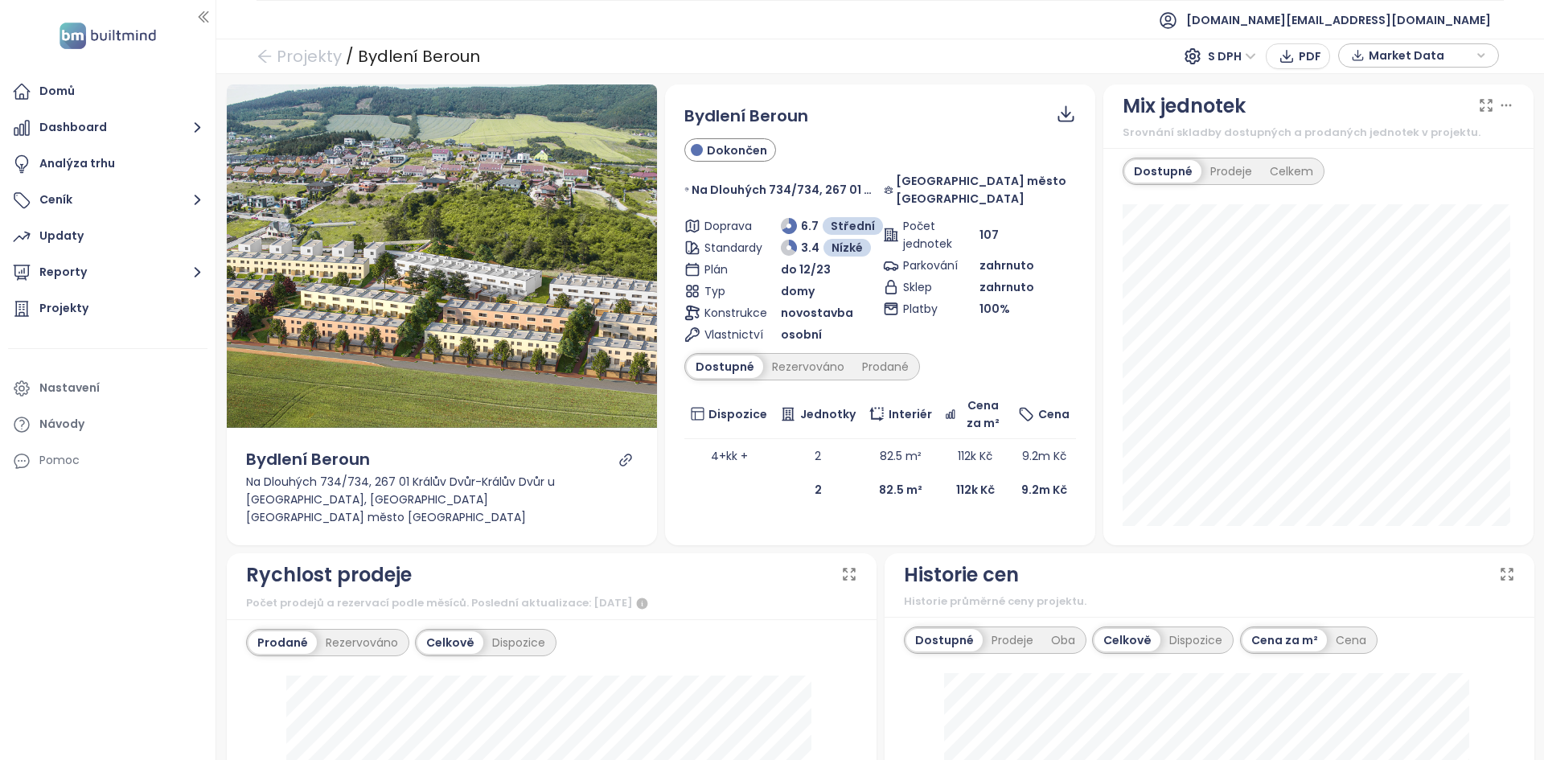
click at [888, 365] on div "Bydlení Beroun Dokončen Na Dlouhých 734/734, 267 01 Králův Dvůr-Králův Dvůr u […" at bounding box center [880, 305] width 392 height 403
click at [876, 355] on div "Prodané" at bounding box center [885, 366] width 64 height 23
click at [317, 70] on link "Projekty" at bounding box center [298, 56] width 85 height 29
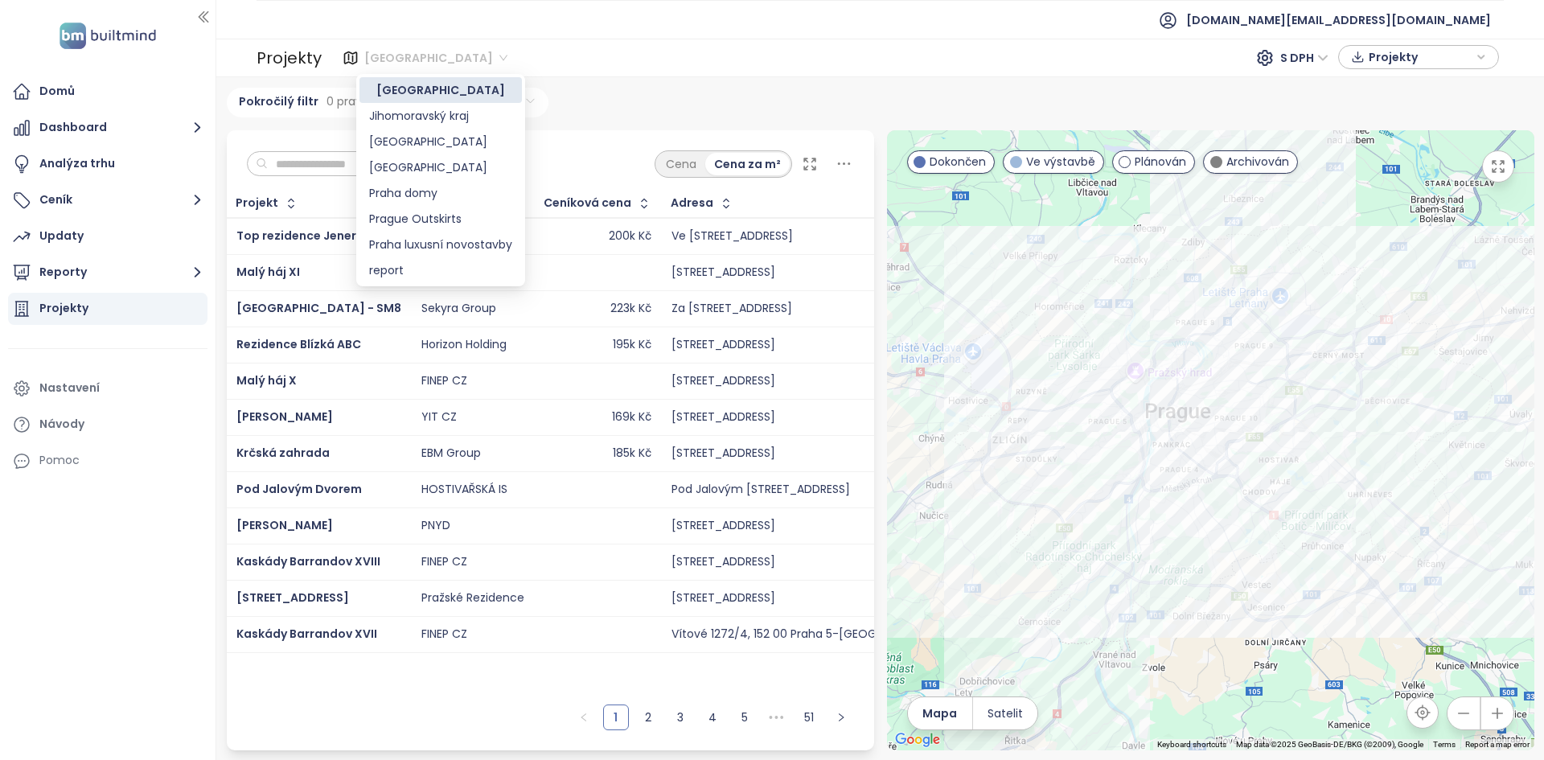
click at [393, 59] on span "[GEOGRAPHIC_DATA]" at bounding box center [435, 58] width 143 height 24
click at [413, 176] on div "[GEOGRAPHIC_DATA]" at bounding box center [440, 167] width 162 height 26
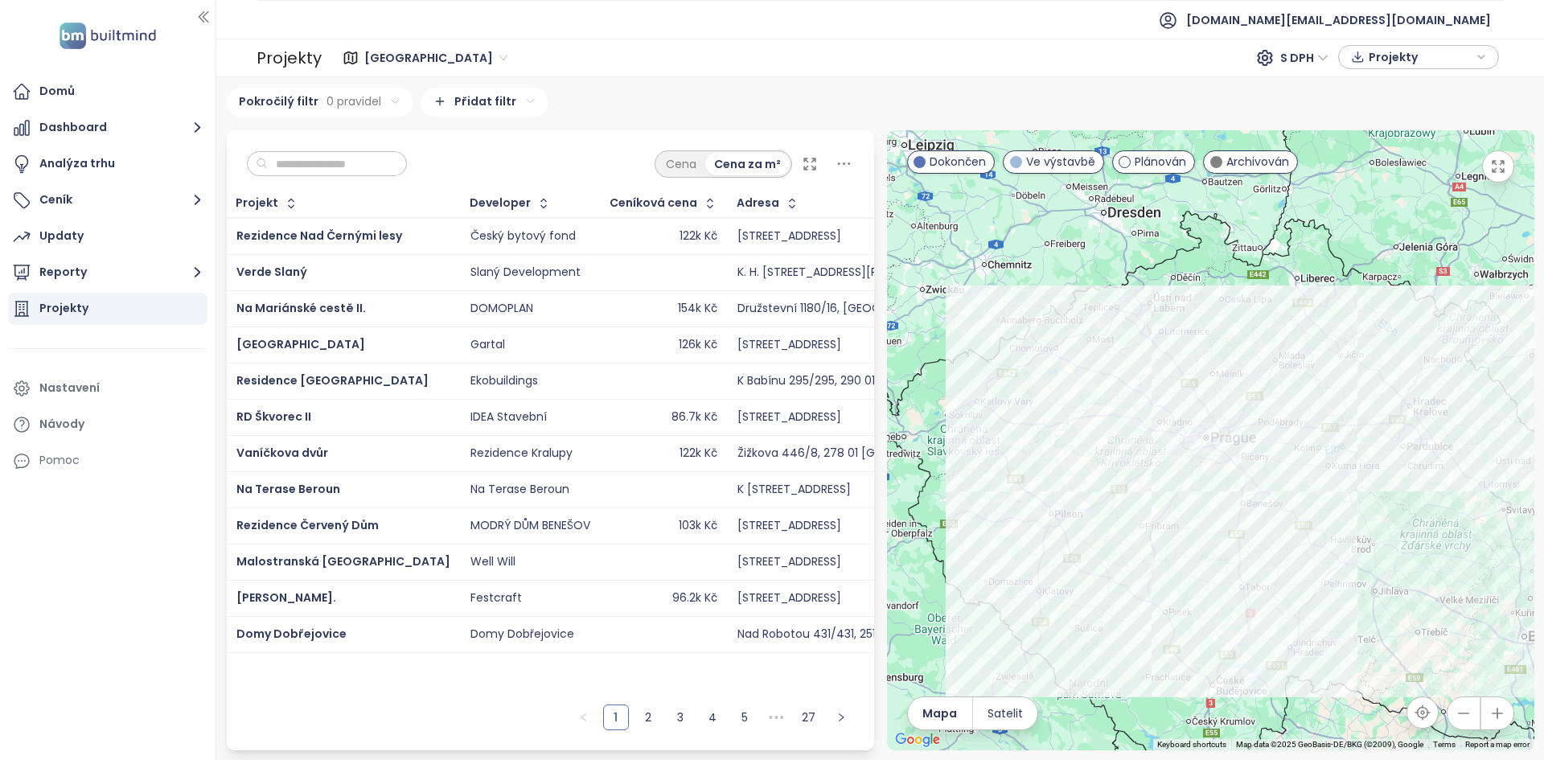
click at [1076, 480] on div at bounding box center [1210, 440] width 647 height 620
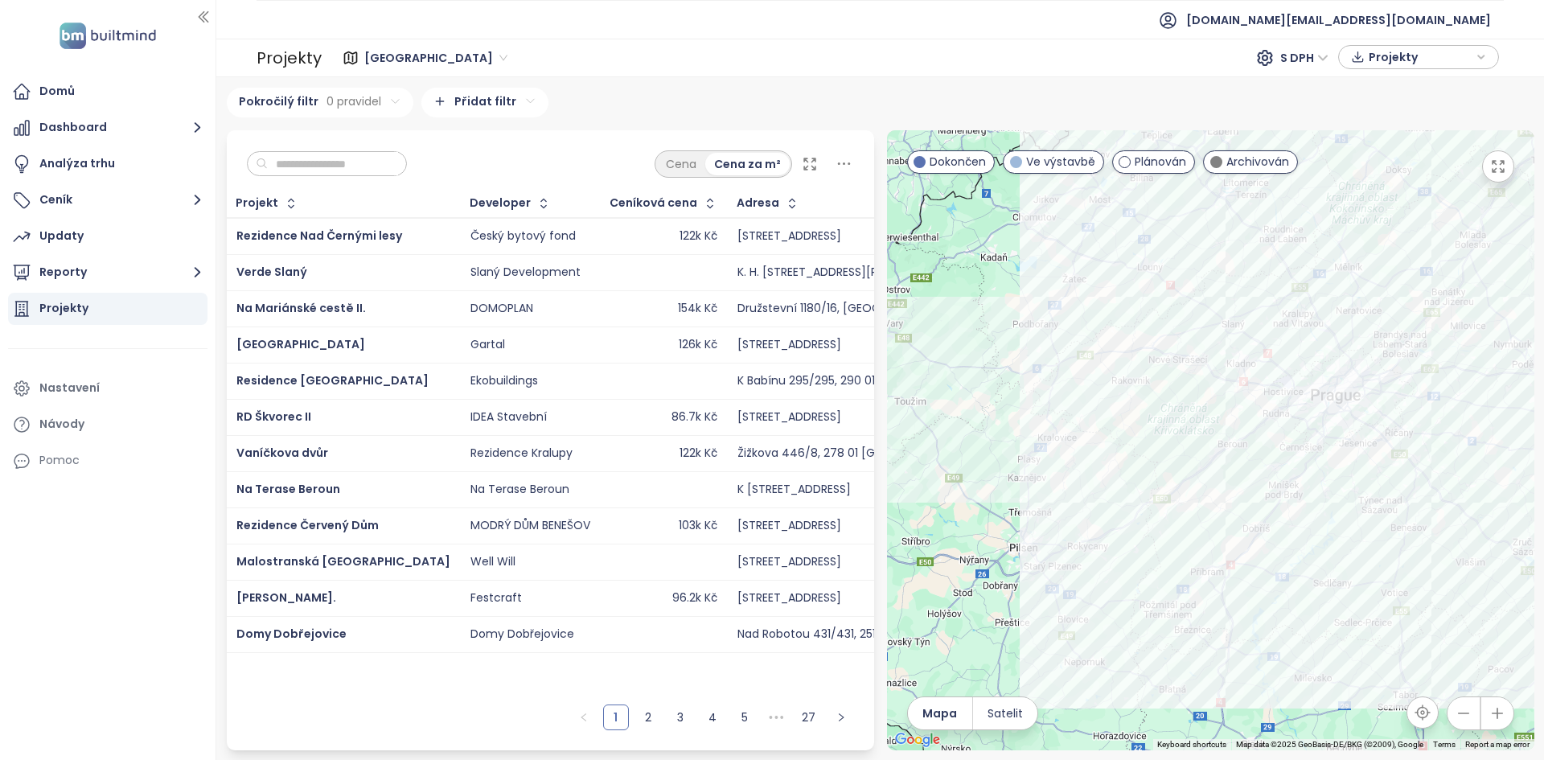
click at [1176, 444] on div at bounding box center [1210, 440] width 647 height 620
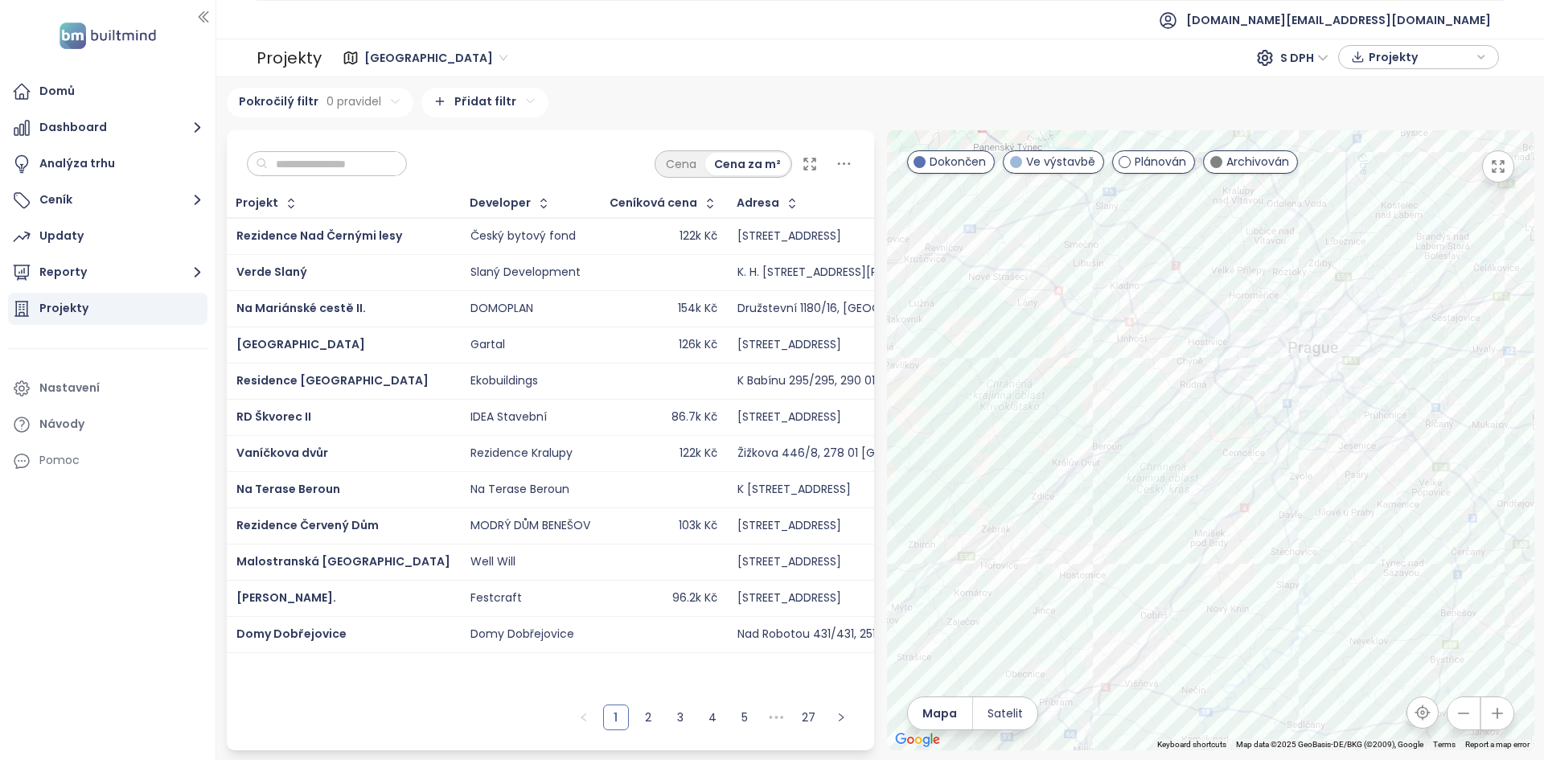
drag, startPoint x: 1080, startPoint y: 437, endPoint x: 895, endPoint y: 441, distance: 184.9
click at [895, 441] on div at bounding box center [1210, 440] width 647 height 620
click at [1064, 479] on div at bounding box center [1210, 440] width 647 height 620
click at [1096, 469] on div at bounding box center [1210, 440] width 647 height 620
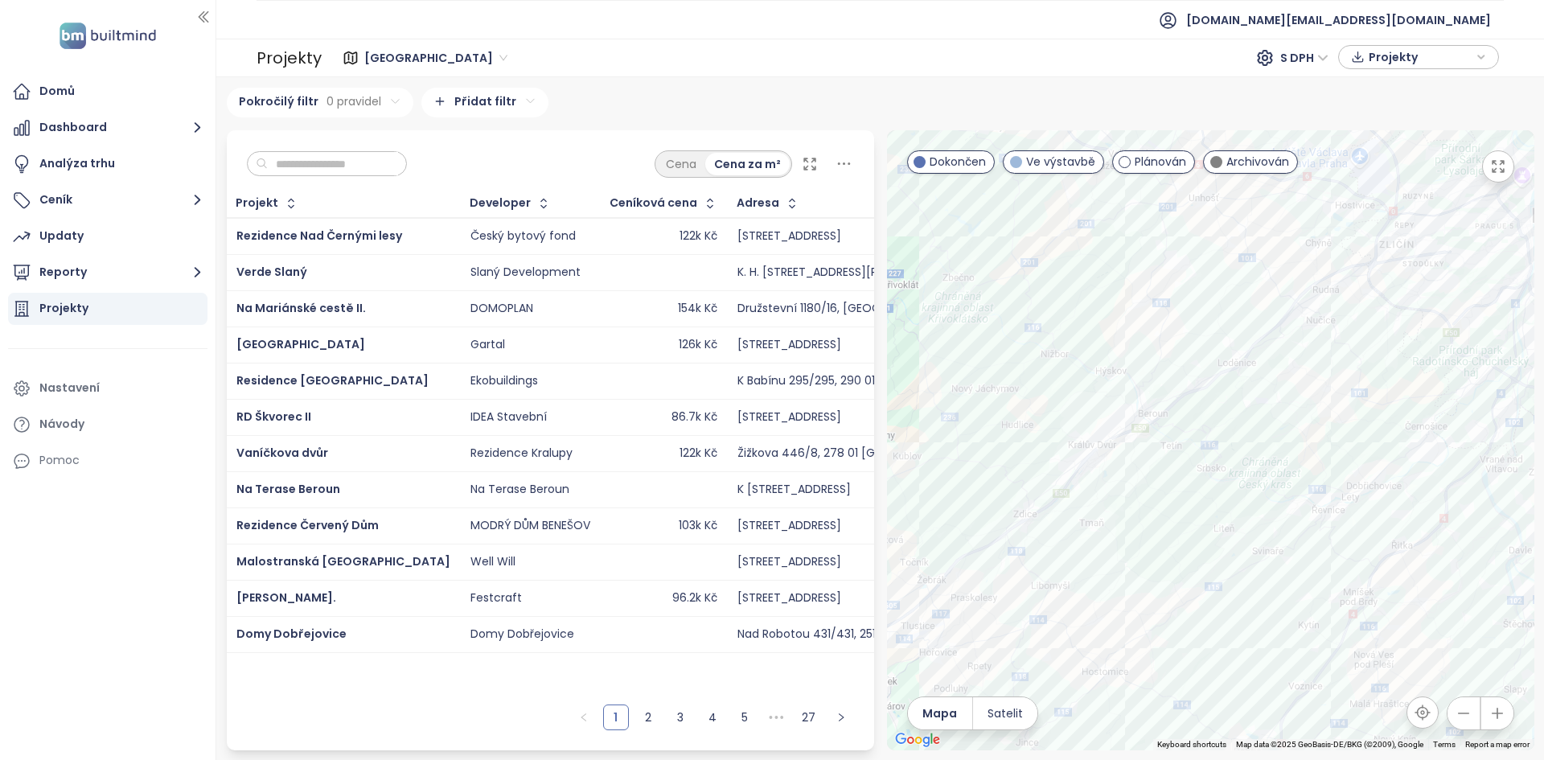
click at [1095, 468] on div at bounding box center [1210, 440] width 647 height 620
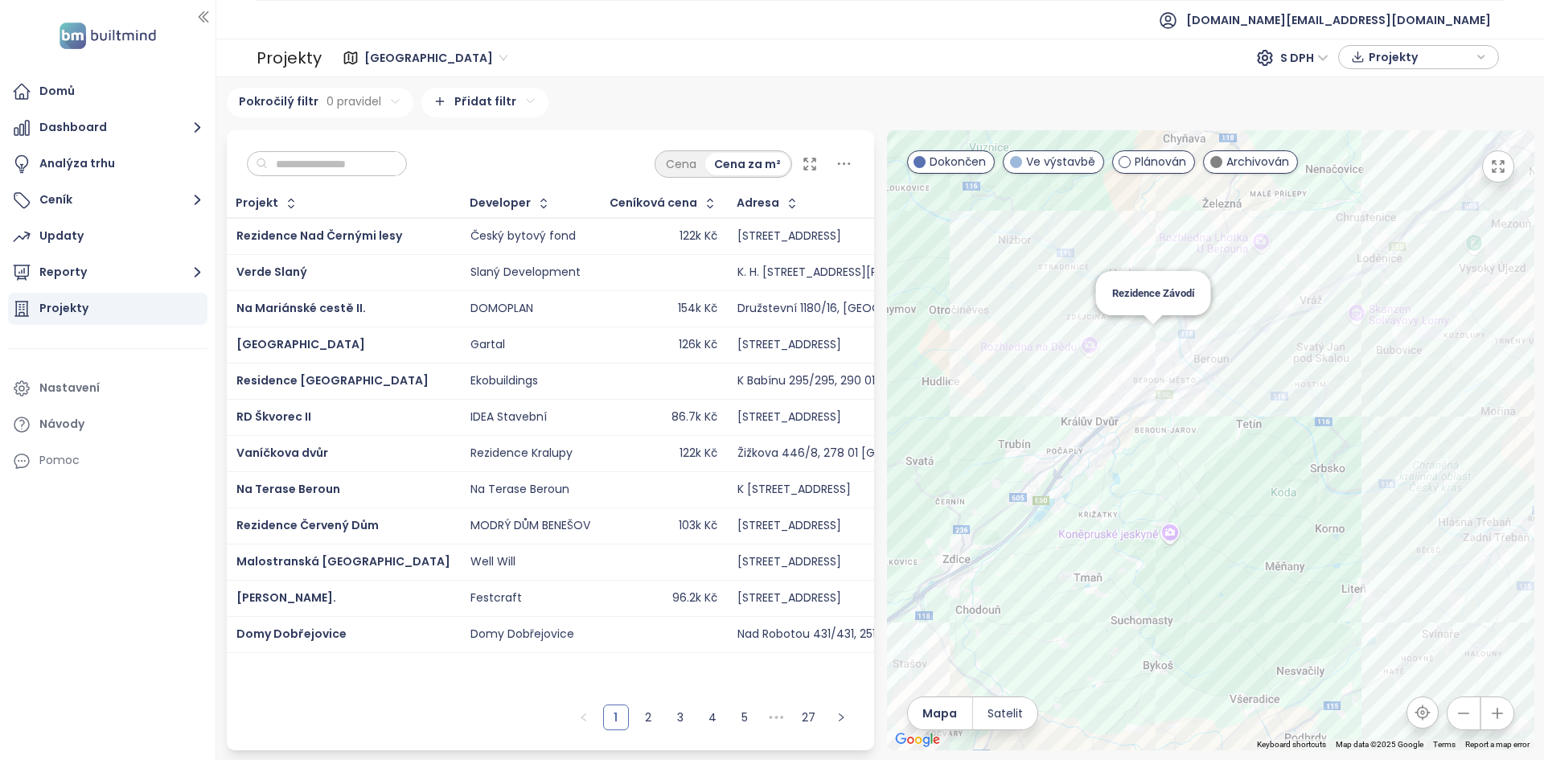
click at [1154, 340] on div "Rezidence Závodí" at bounding box center [1210, 440] width 647 height 620
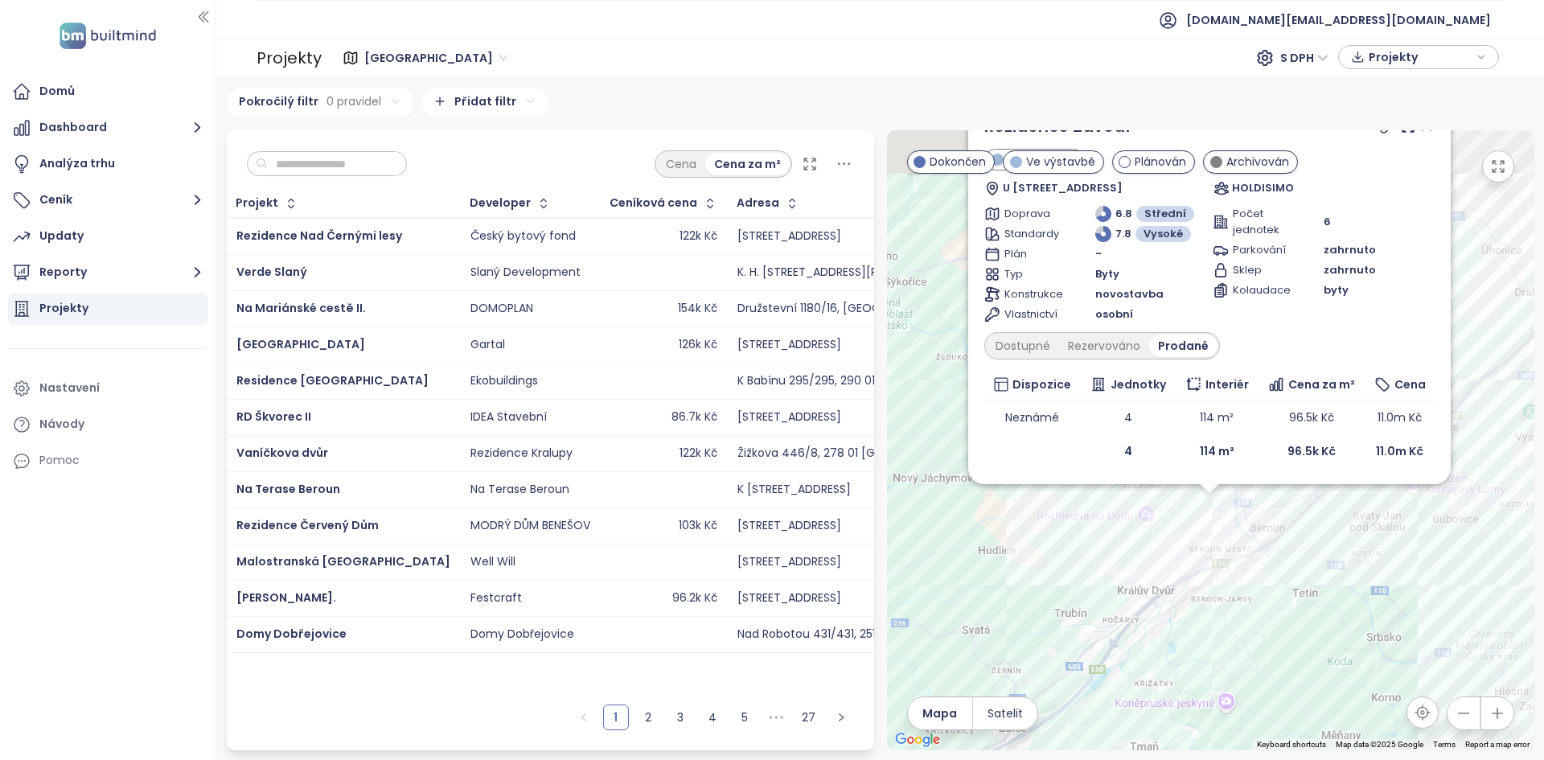
drag, startPoint x: 993, startPoint y: 629, endPoint x: 998, endPoint y: 672, distance: 43.7
click at [998, 672] on div "Rezidence Závodí Ve výstavbě U Hřbitova, 266 01 Beroun-Beroun 1, Czechia HOLDIS…" at bounding box center [1210, 440] width 647 height 620
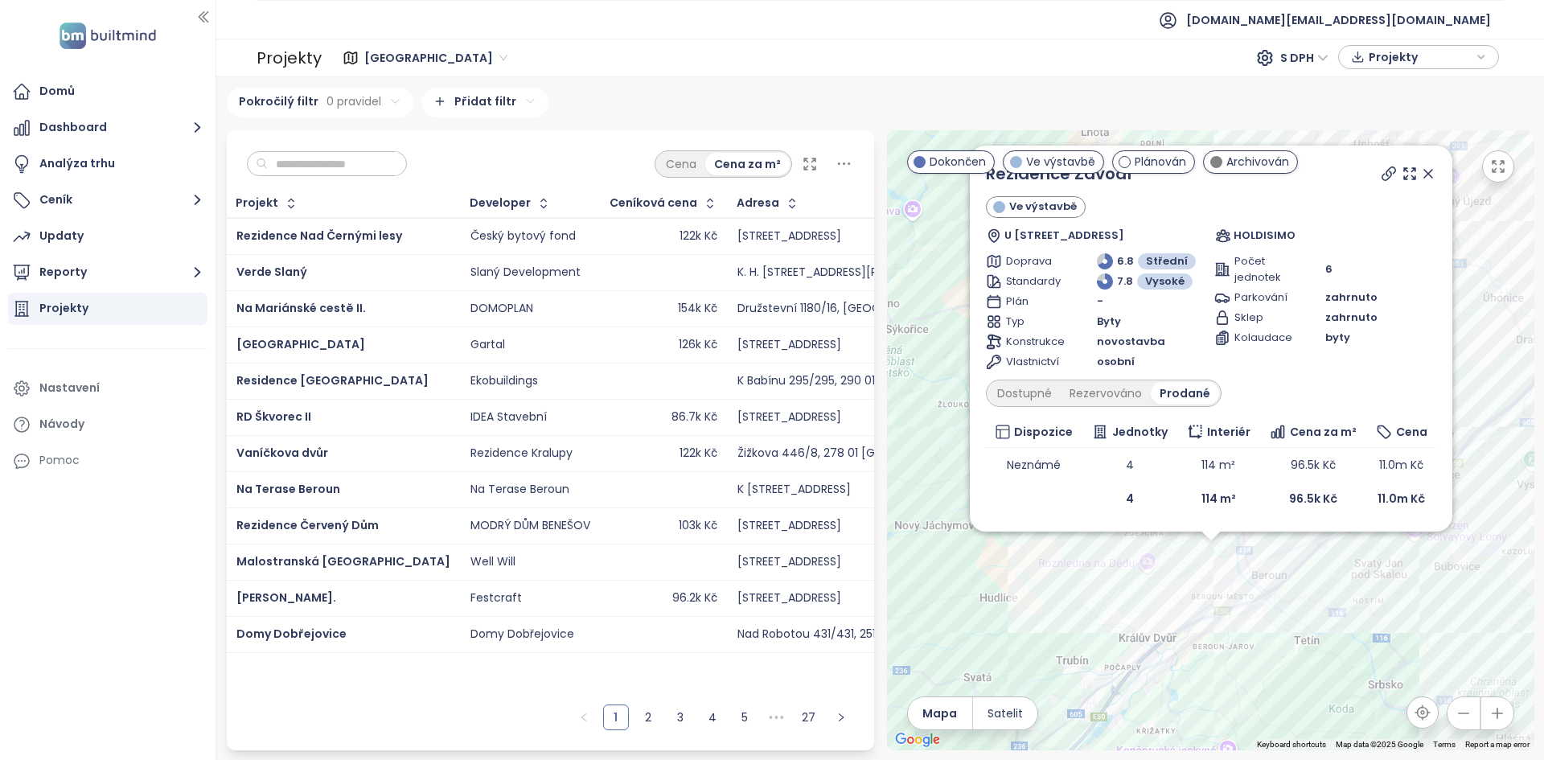
drag, startPoint x: 1277, startPoint y: 658, endPoint x: 1253, endPoint y: 685, distance: 35.9
click at [1266, 691] on div "Rezidence Závodí Ve výstavbě U Hřbitova, 266 01 Beroun-Beroun 1, Czechia HOLDIS…" at bounding box center [1210, 440] width 647 height 620
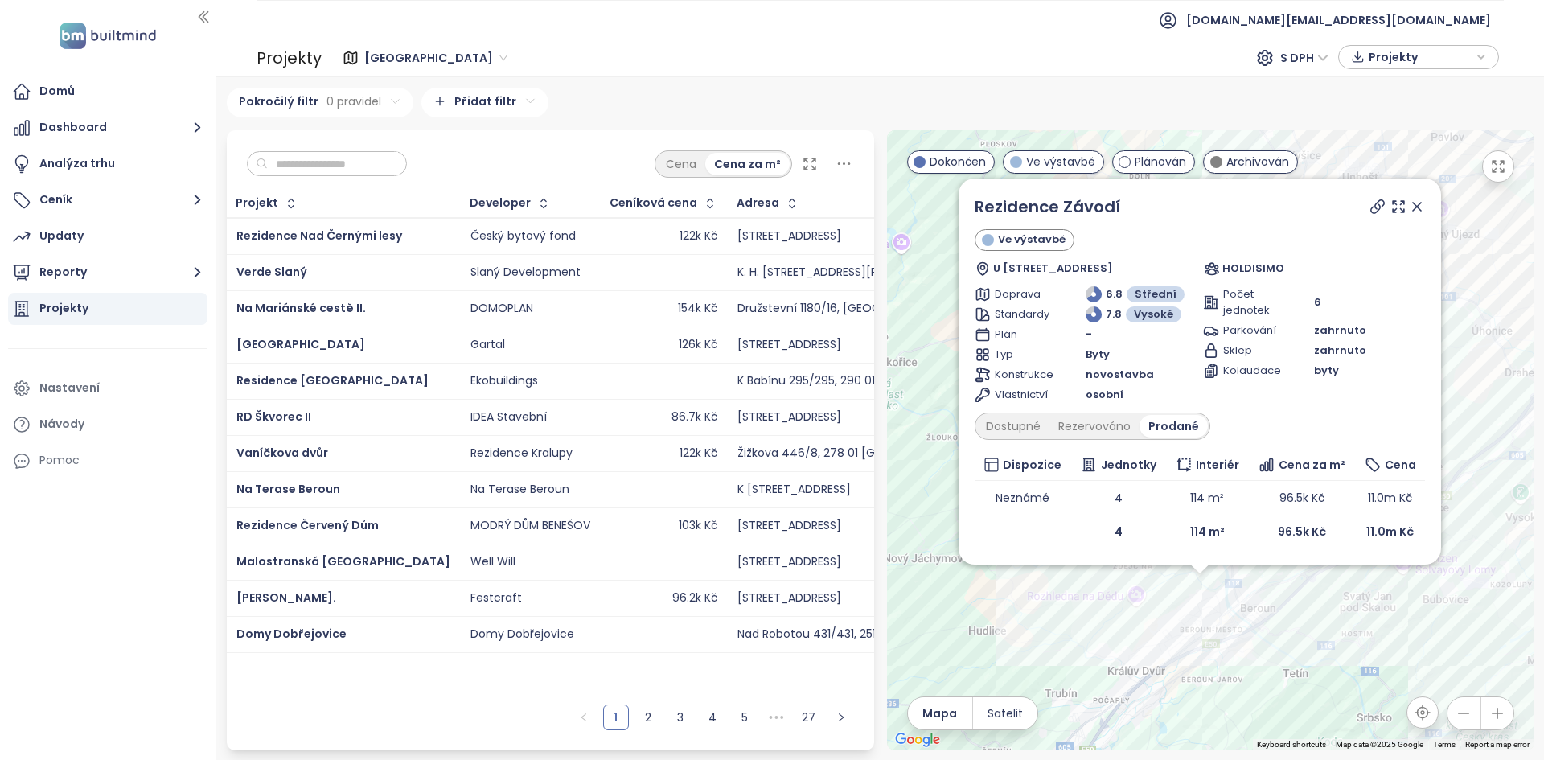
click at [1187, 695] on div "Rezidence Závodí Ve výstavbě U Hřbitova, 266 01 Beroun-Beroun 1, Czechia HOLDIS…" at bounding box center [1210, 440] width 647 height 620
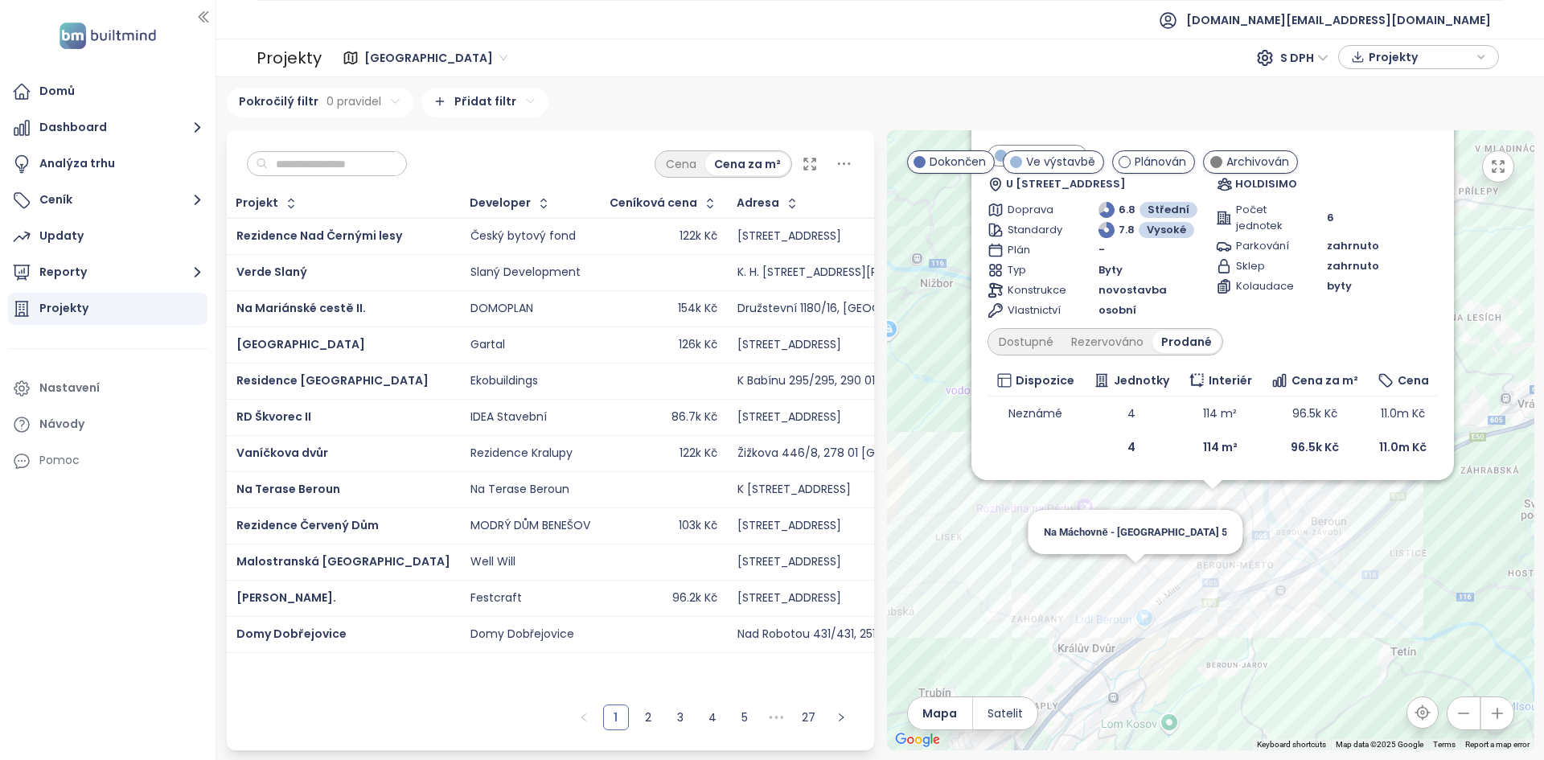
click at [1135, 576] on div "Rezidence Závodí Ve výstavbě U Hřbitova, 266 01 Beroun-Beroun 1, Czechia HOLDIS…" at bounding box center [1210, 440] width 647 height 620
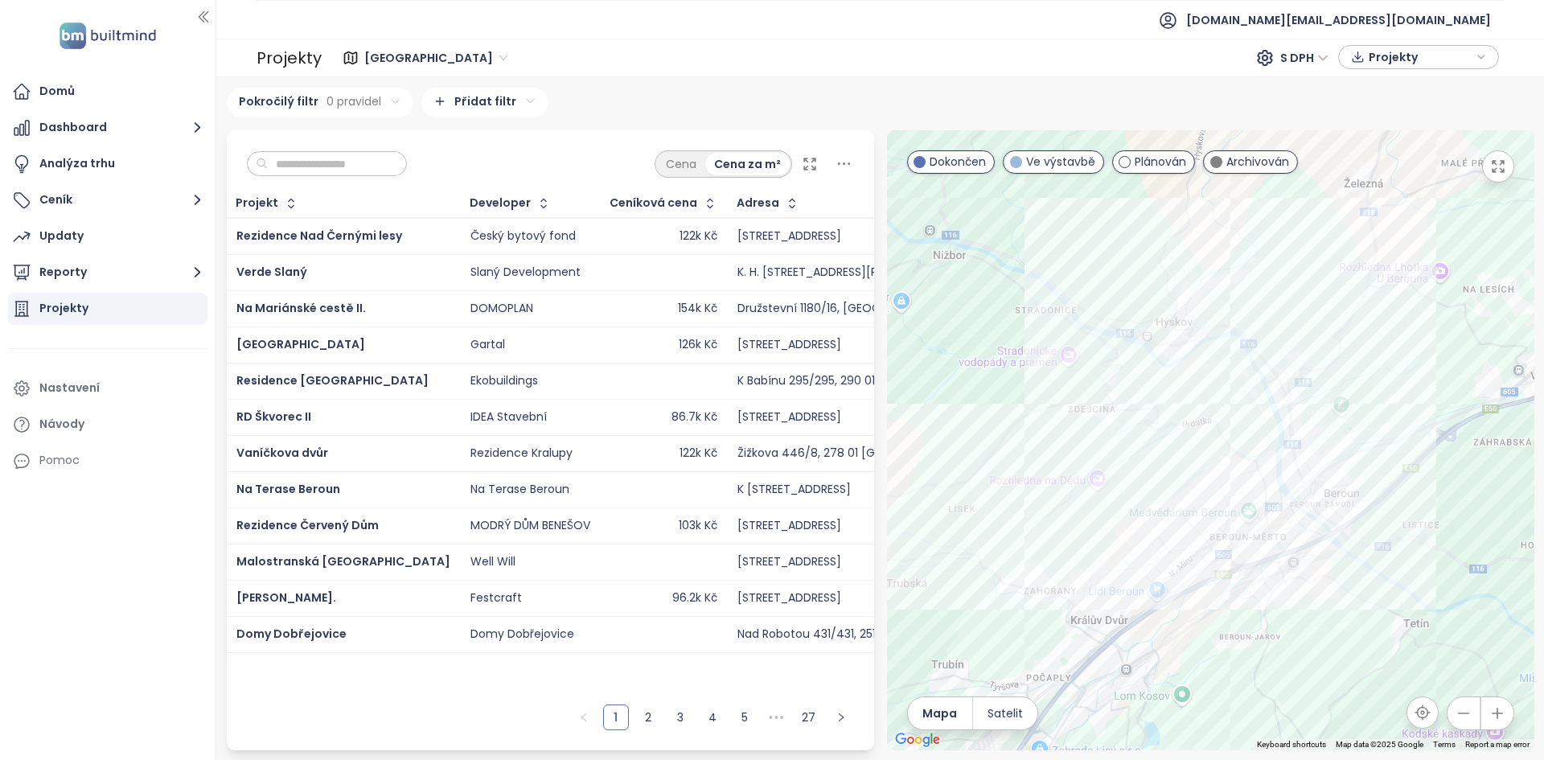
click at [1024, 343] on div at bounding box center [1210, 440] width 647 height 620
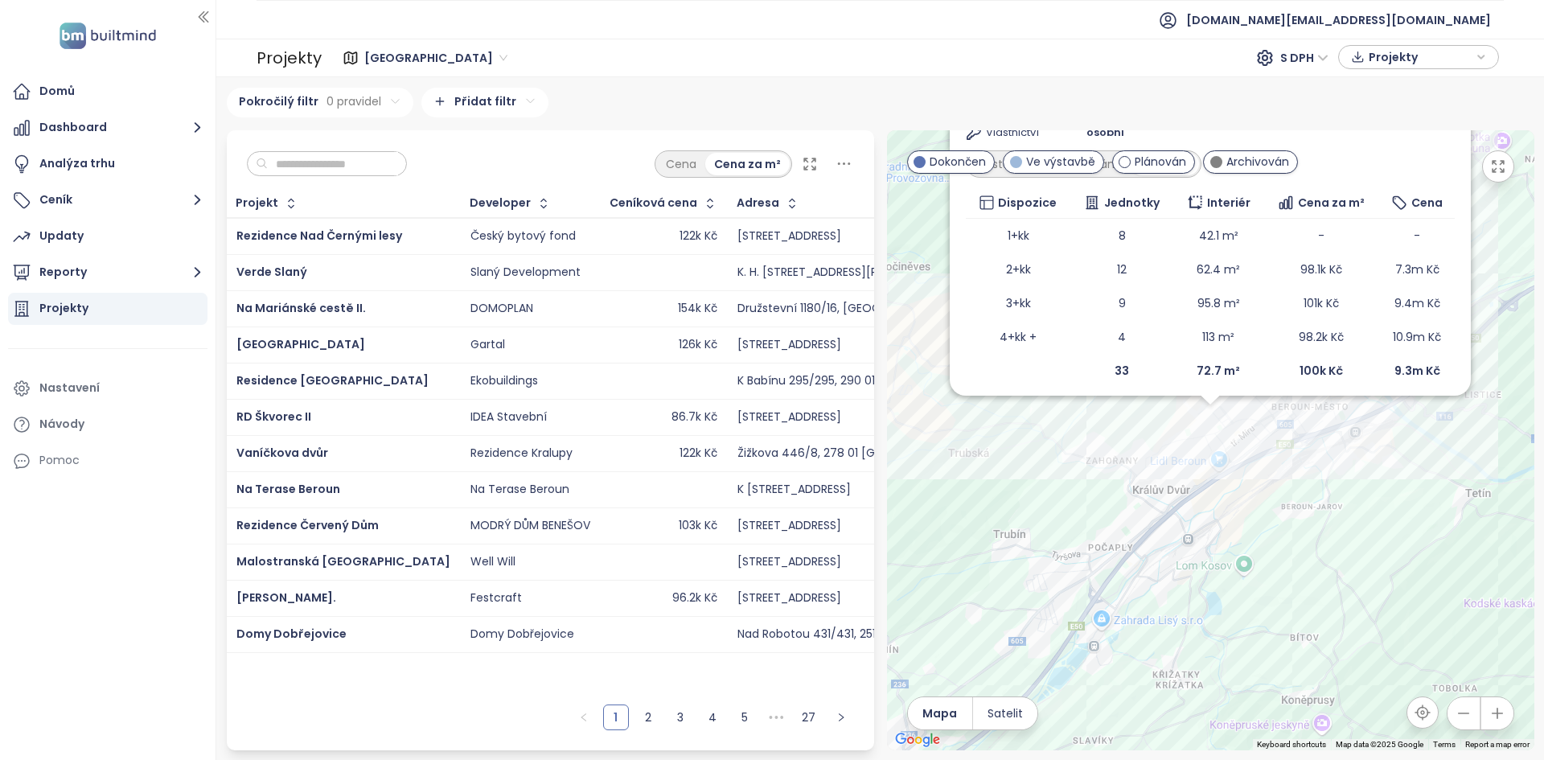
drag, startPoint x: 1063, startPoint y: 617, endPoint x: 1114, endPoint y: 698, distance: 95.4
click at [1114, 698] on div "Na Máchovně - Beroun Hills 5 Ve výstavbě Nepilova 1932, 266 01 Beroun-Beroun 1,…" at bounding box center [1210, 440] width 647 height 620
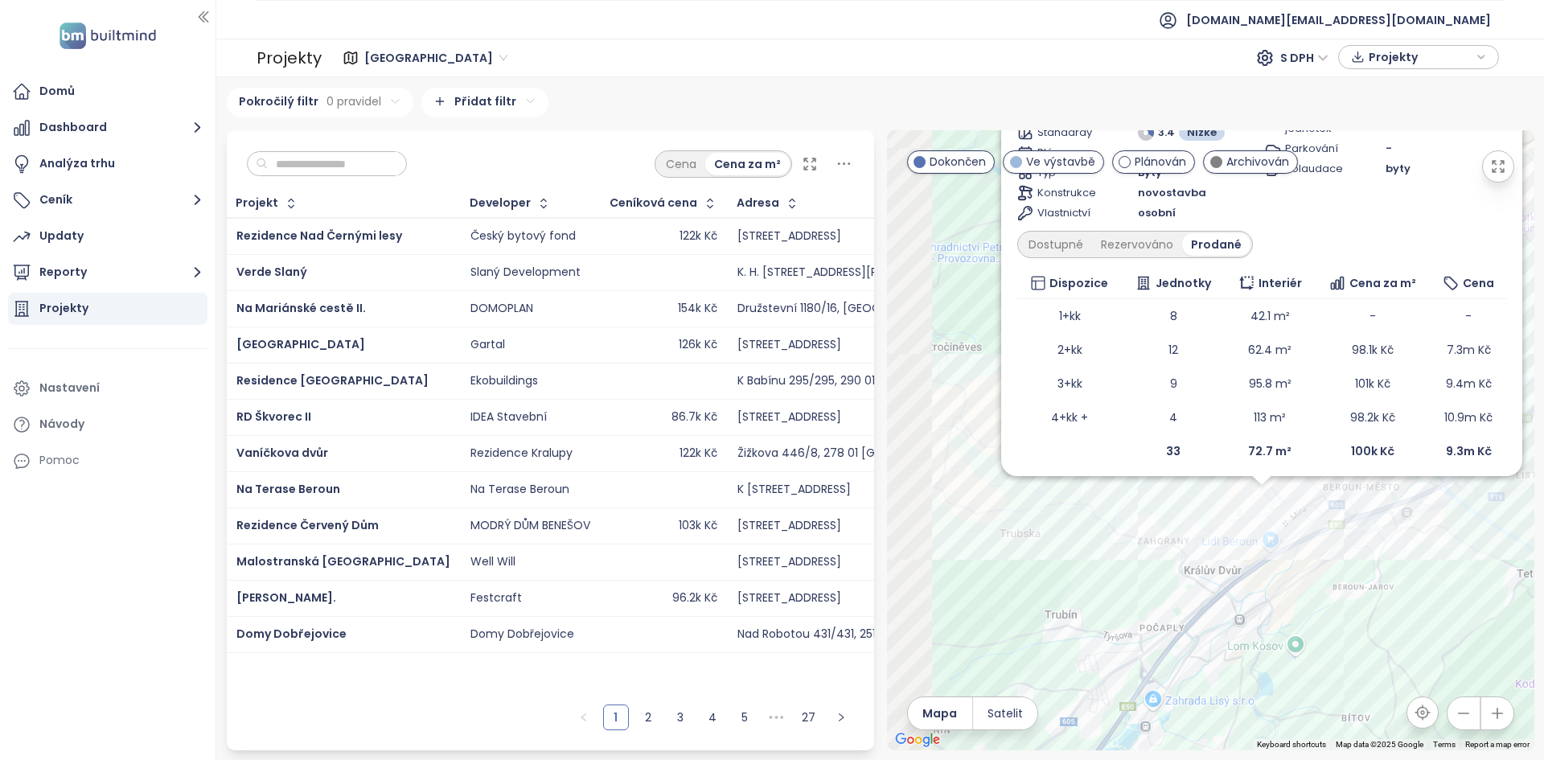
click at [1062, 722] on div "Na Máchovně - Beroun Hills 5 Ve výstavbě Nepilova 1932, 266 01 Beroun-Beroun 1,…" at bounding box center [1210, 440] width 647 height 620
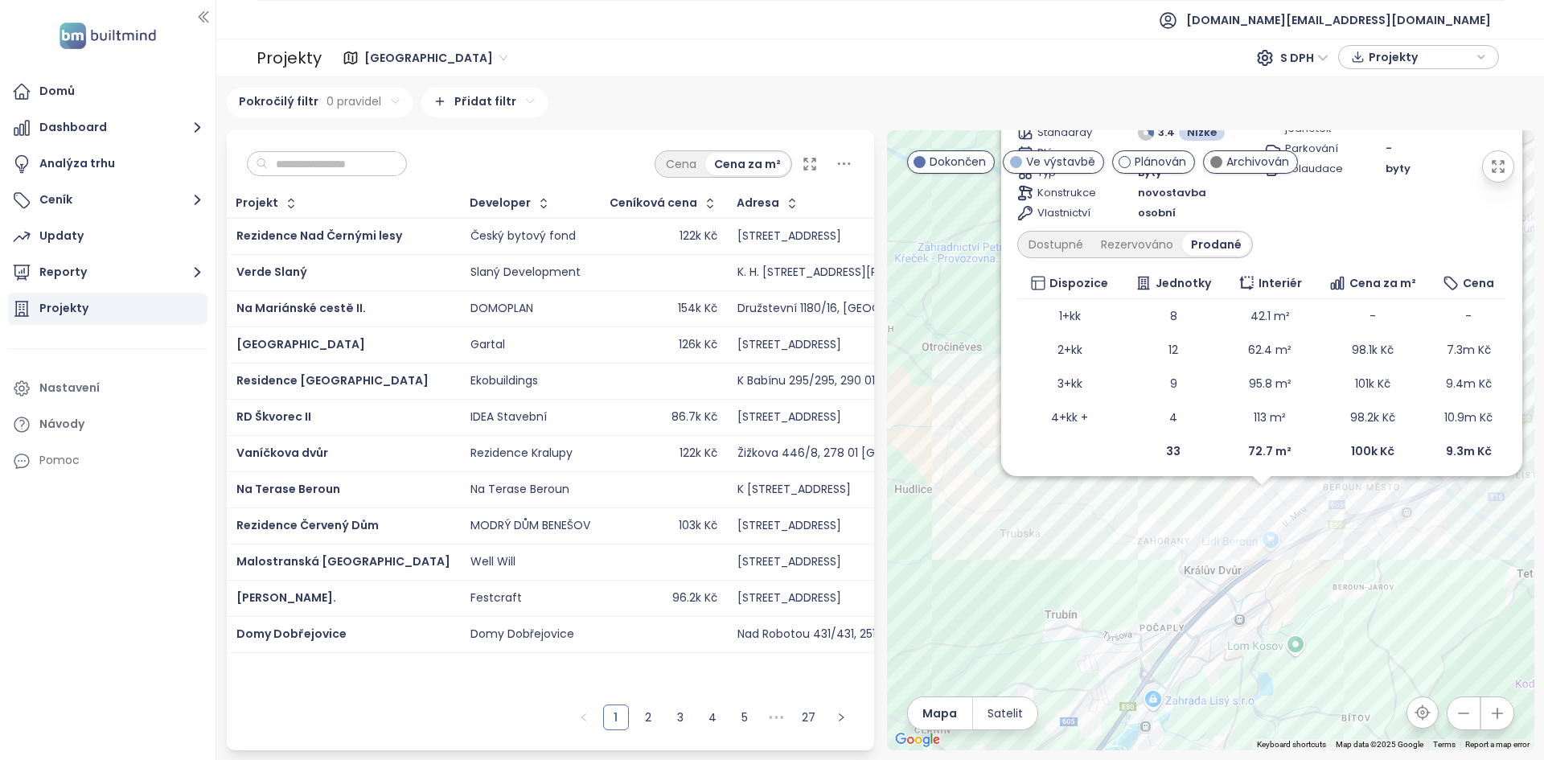
click at [950, 654] on div "Na Máchovně - Beroun Hills 5 Ve výstavbě Nepilova 1932, 266 01 Beroun-Beroun 1,…" at bounding box center [1210, 440] width 647 height 620
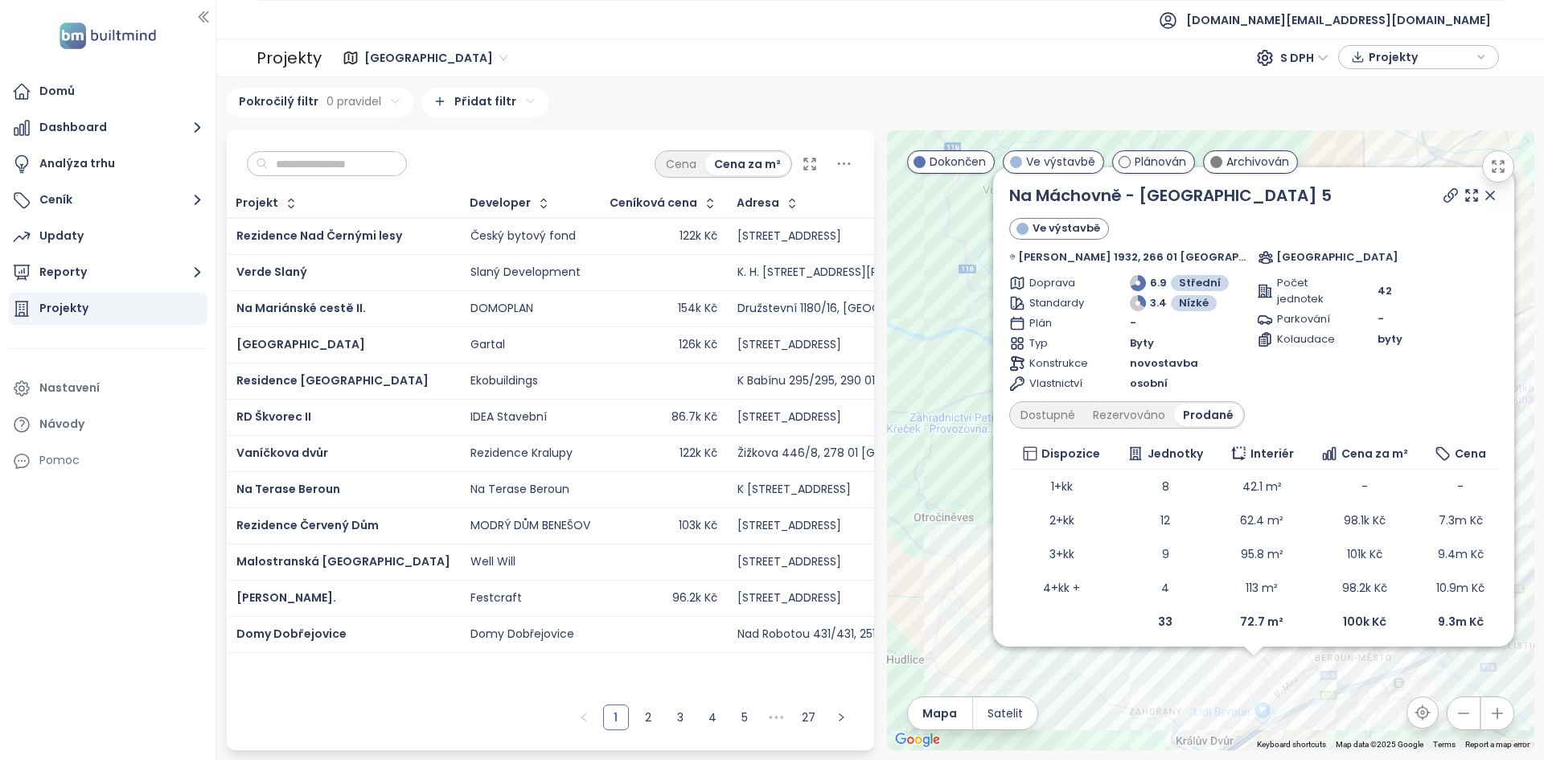
drag, startPoint x: 966, startPoint y: 371, endPoint x: 958, endPoint y: 542, distance: 170.6
click at [958, 542] on div "Na Máchovně - Beroun Hills 5 Ve výstavbě Nepilova 1932, 266 01 Beroun-Beroun 1,…" at bounding box center [1210, 440] width 647 height 620
click at [1073, 408] on div "Dostupné" at bounding box center [1047, 415] width 72 height 23
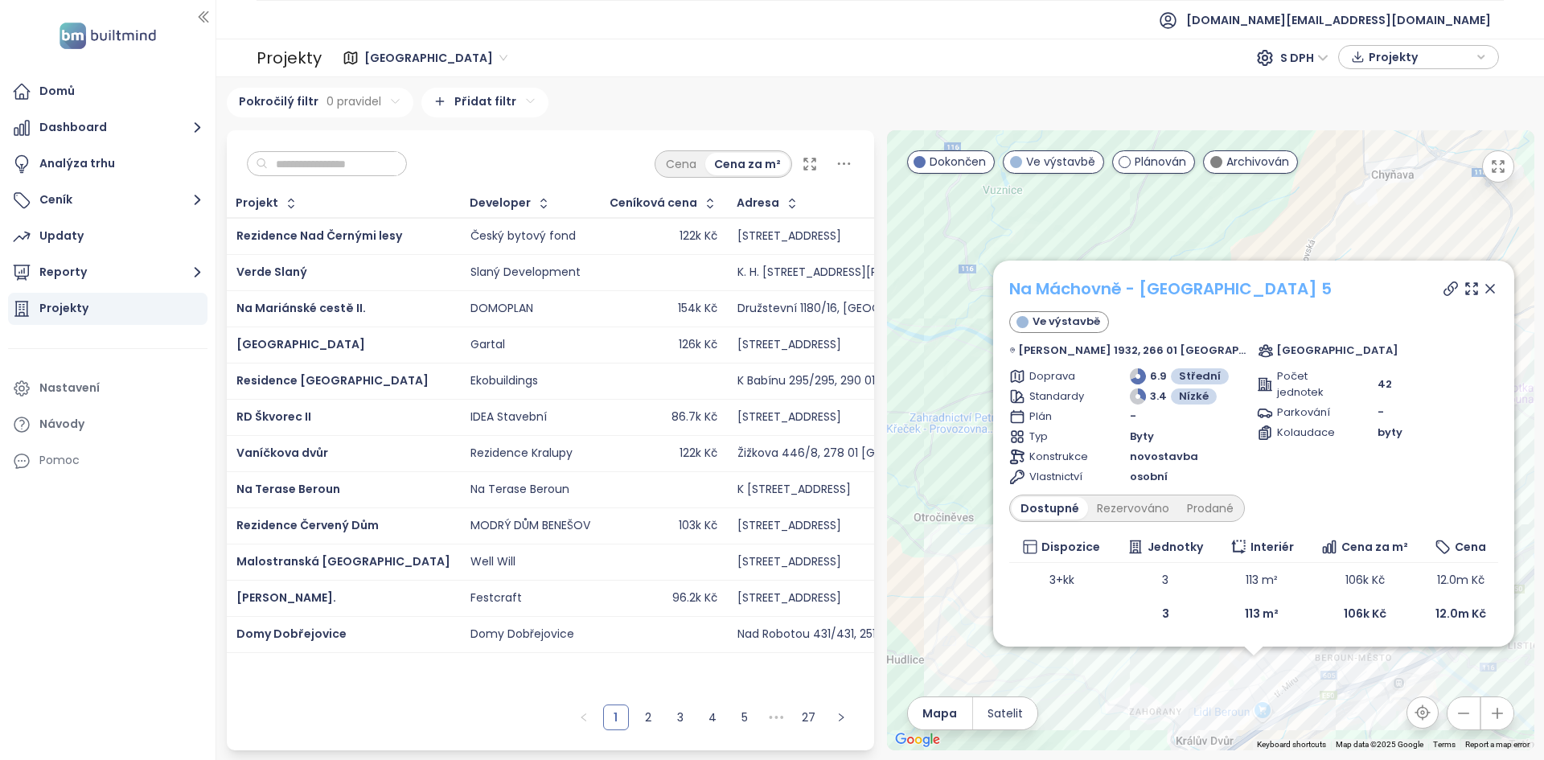
click at [1098, 283] on link "Na Máchovně - [GEOGRAPHIC_DATA] 5" at bounding box center [1170, 288] width 322 height 23
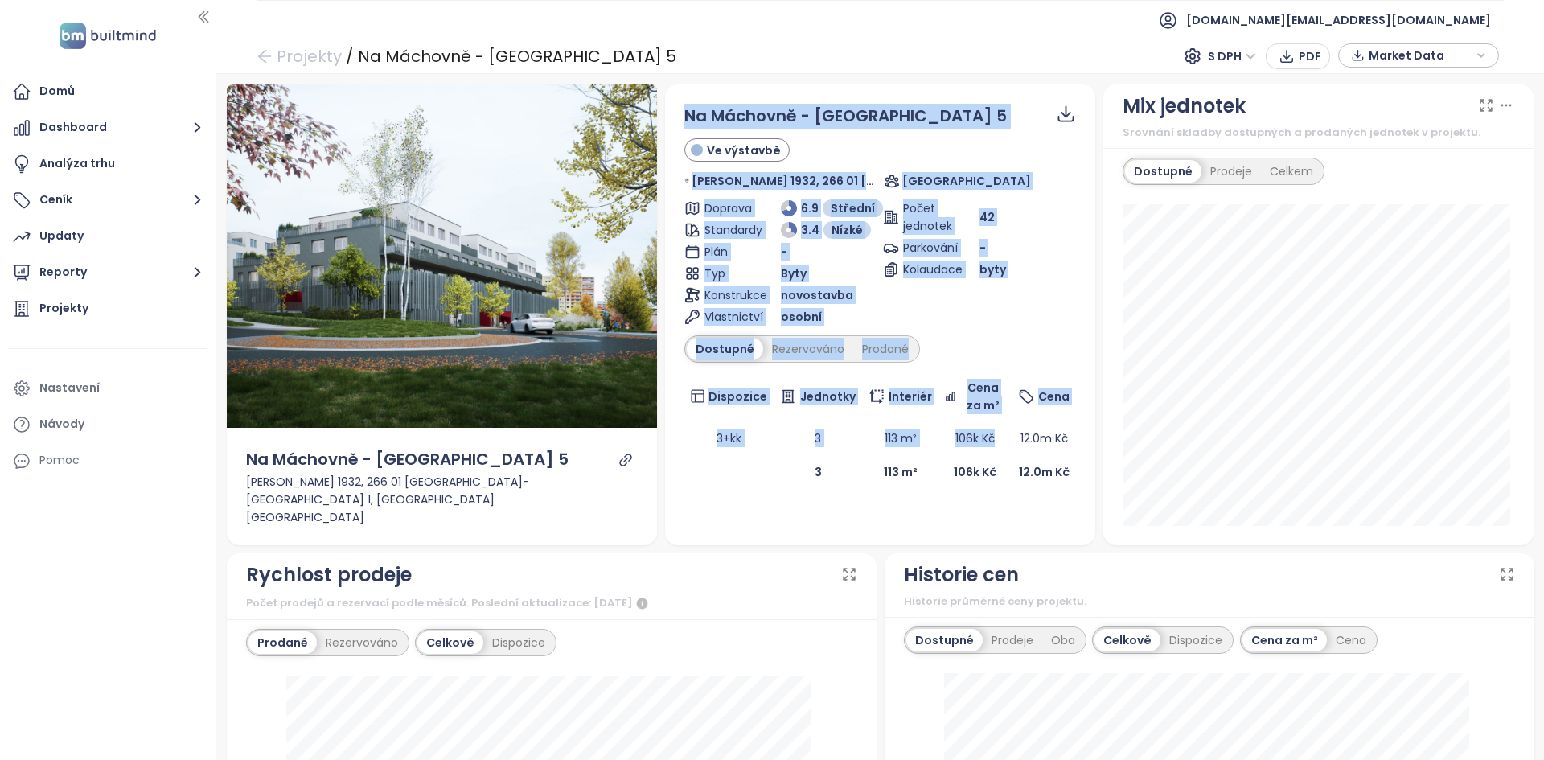
click at [950, 326] on div "Na Máchovně - [GEOGRAPHIC_DATA] 5 Ve výstavbě Nepilova 1932, 266 01 [GEOGRAPHIC…" at bounding box center [880, 296] width 392 height 385
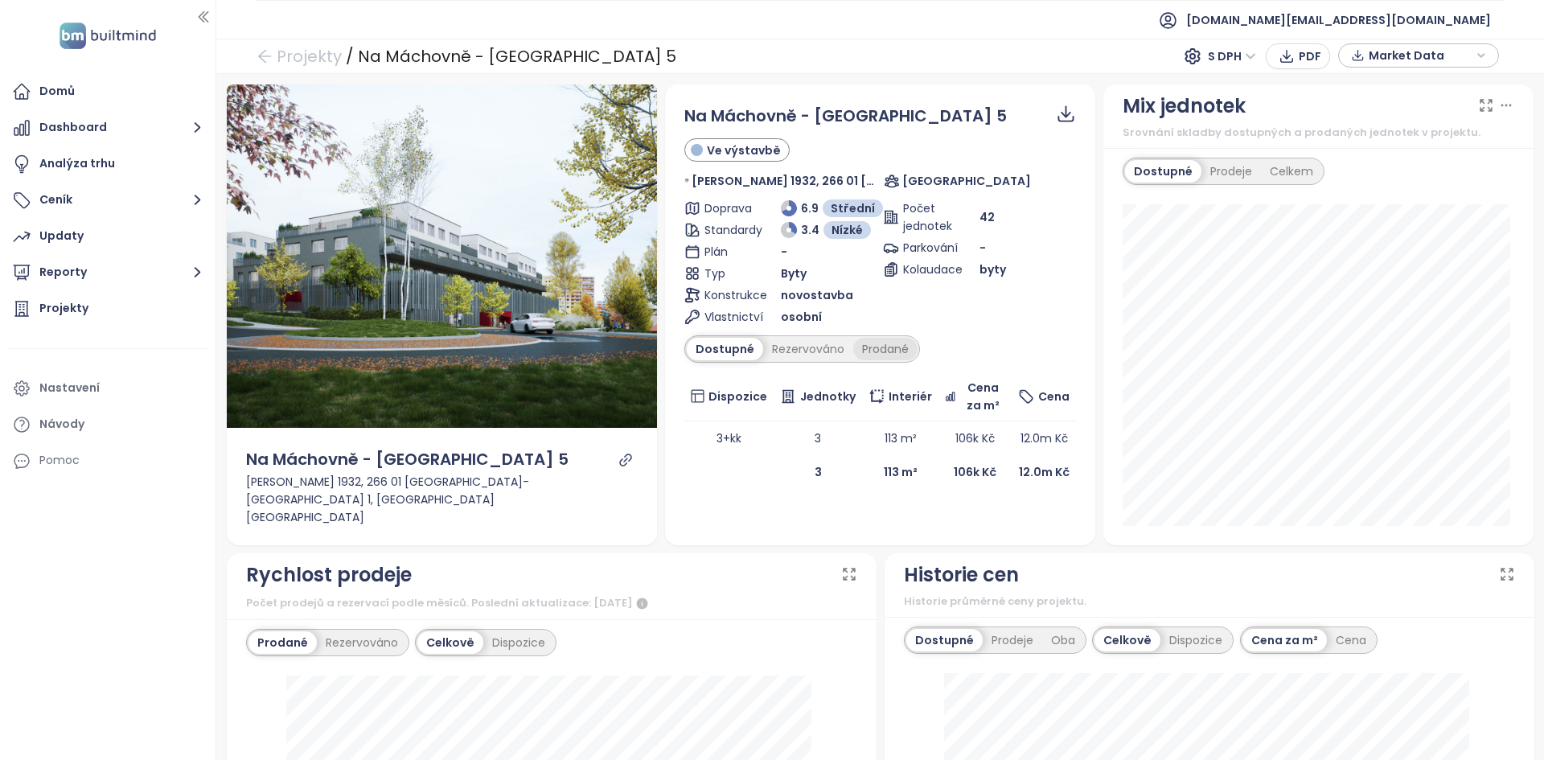
click at [880, 353] on div "Prodané" at bounding box center [885, 349] width 64 height 23
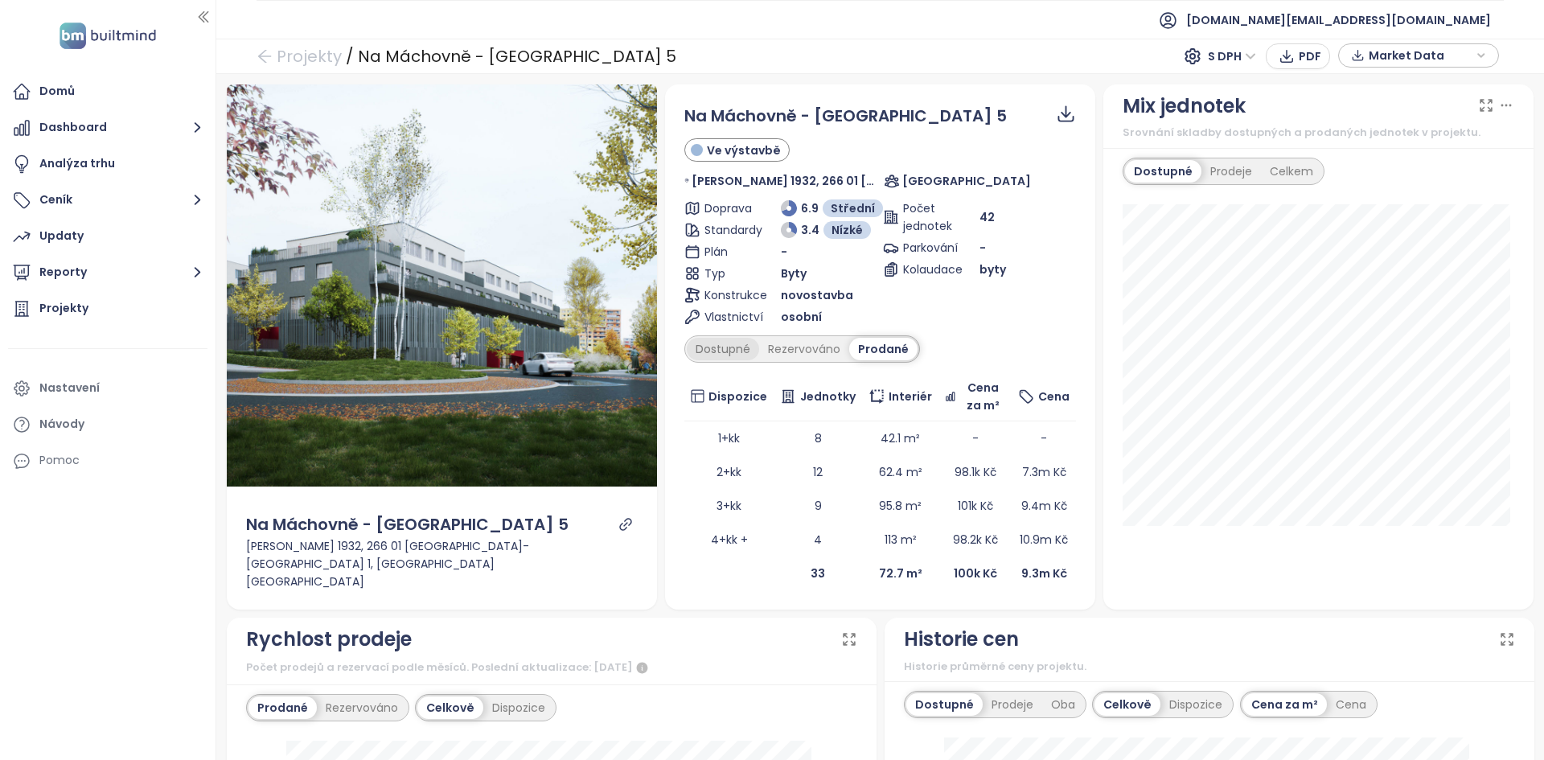
click at [712, 351] on div "Dostupné" at bounding box center [723, 349] width 72 height 23
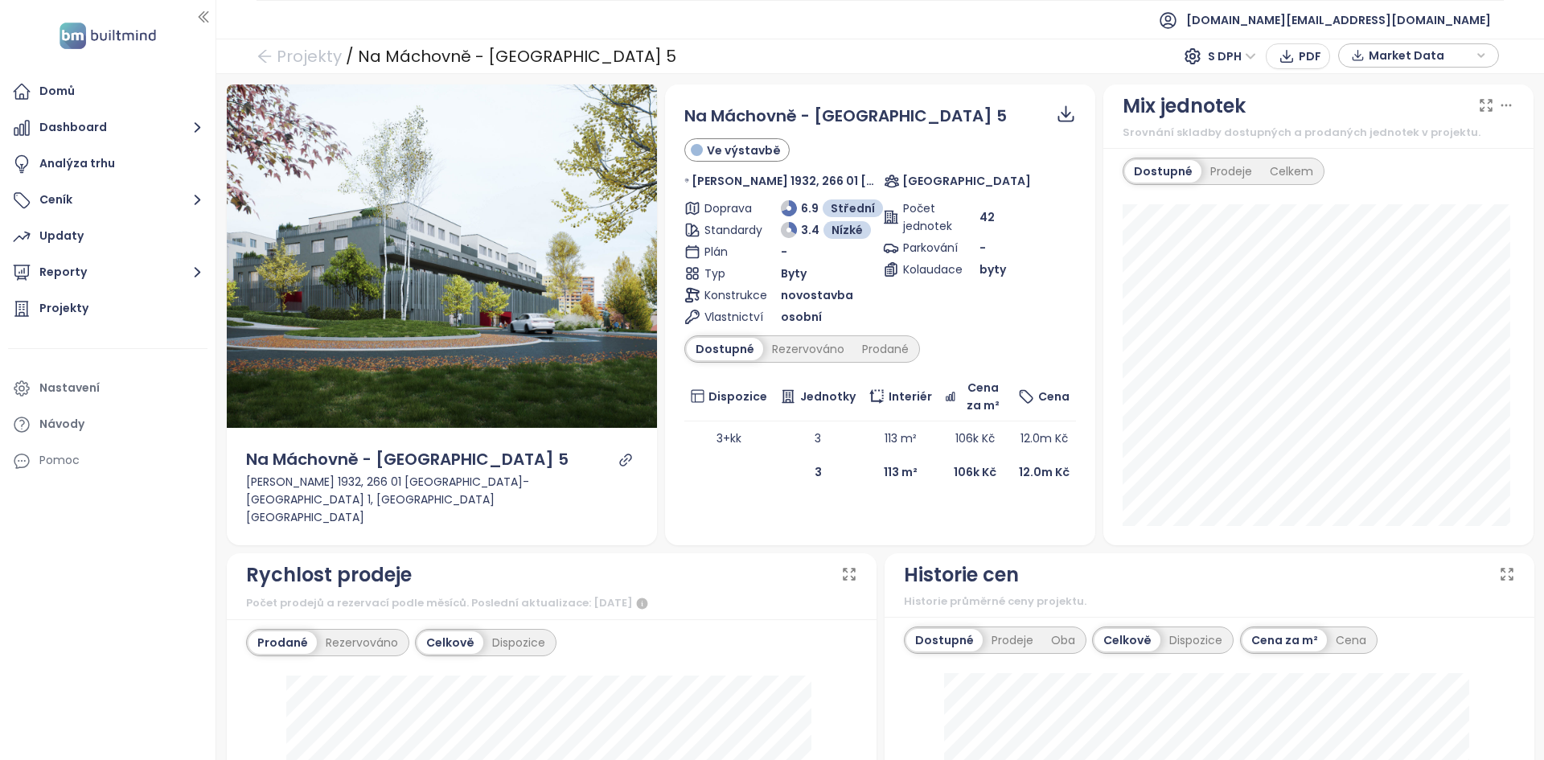
scroll to position [368, 0]
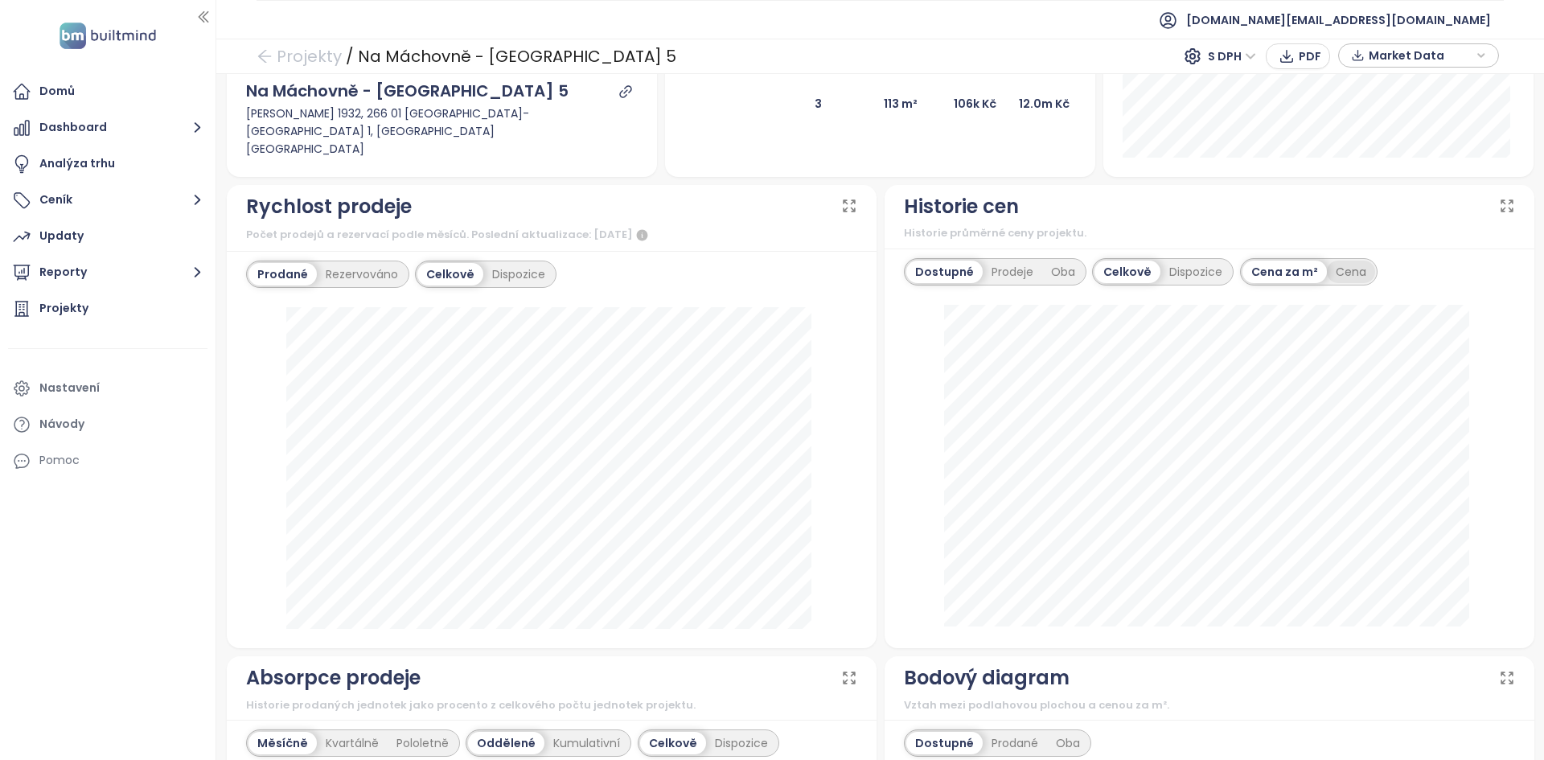
click at [1348, 260] on div "Cena za m² Cena" at bounding box center [1308, 271] width 137 height 27
click at [1347, 268] on div "Cena" at bounding box center [1350, 271] width 48 height 23
click at [1183, 265] on div "Dispozice" at bounding box center [1195, 271] width 71 height 23
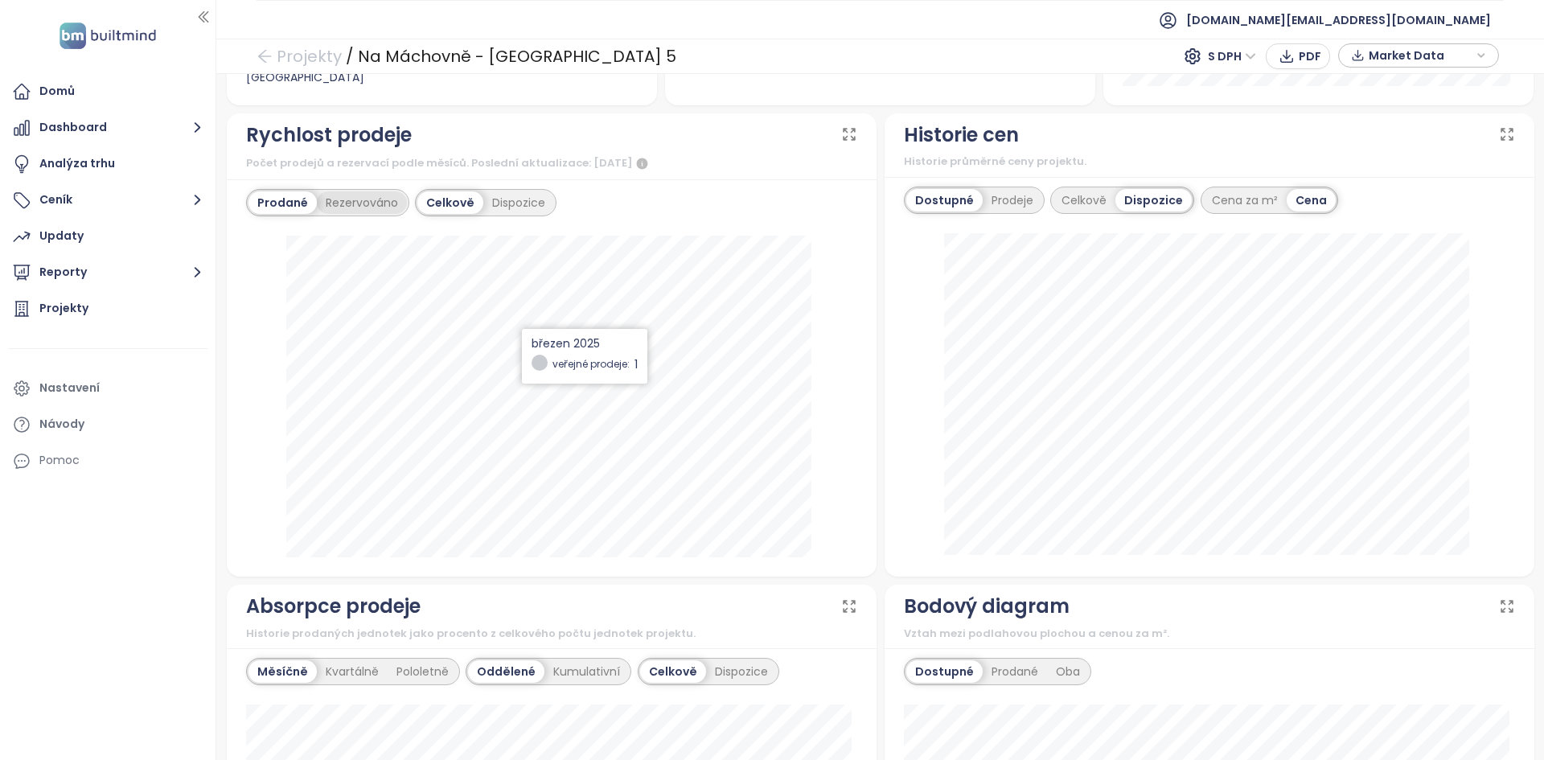
scroll to position [438, 0]
click at [386, 212] on div "Rezervováno" at bounding box center [362, 204] width 90 height 23
click at [277, 203] on div "Prodané" at bounding box center [280, 204] width 64 height 23
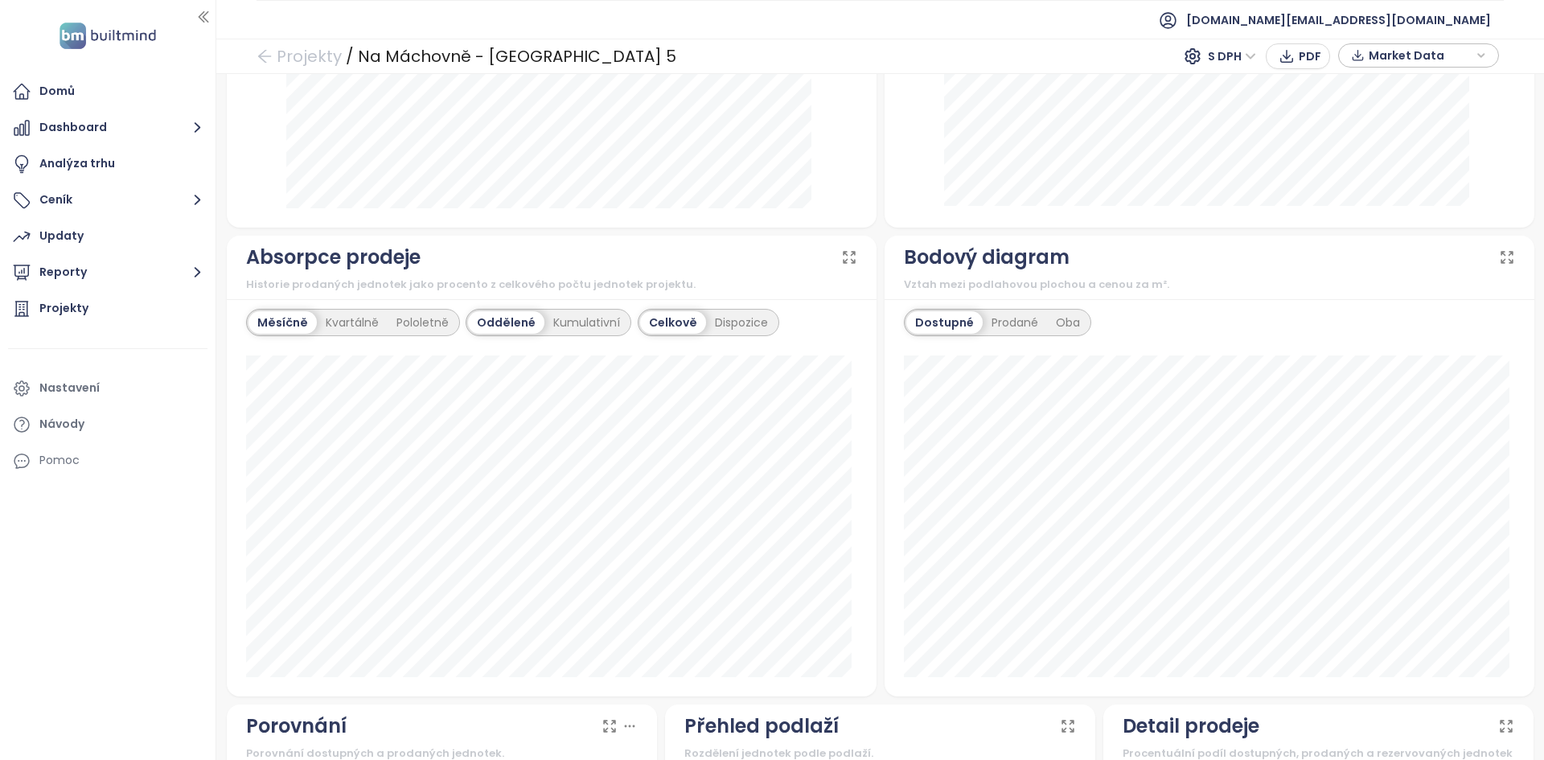
scroll to position [814, 0]
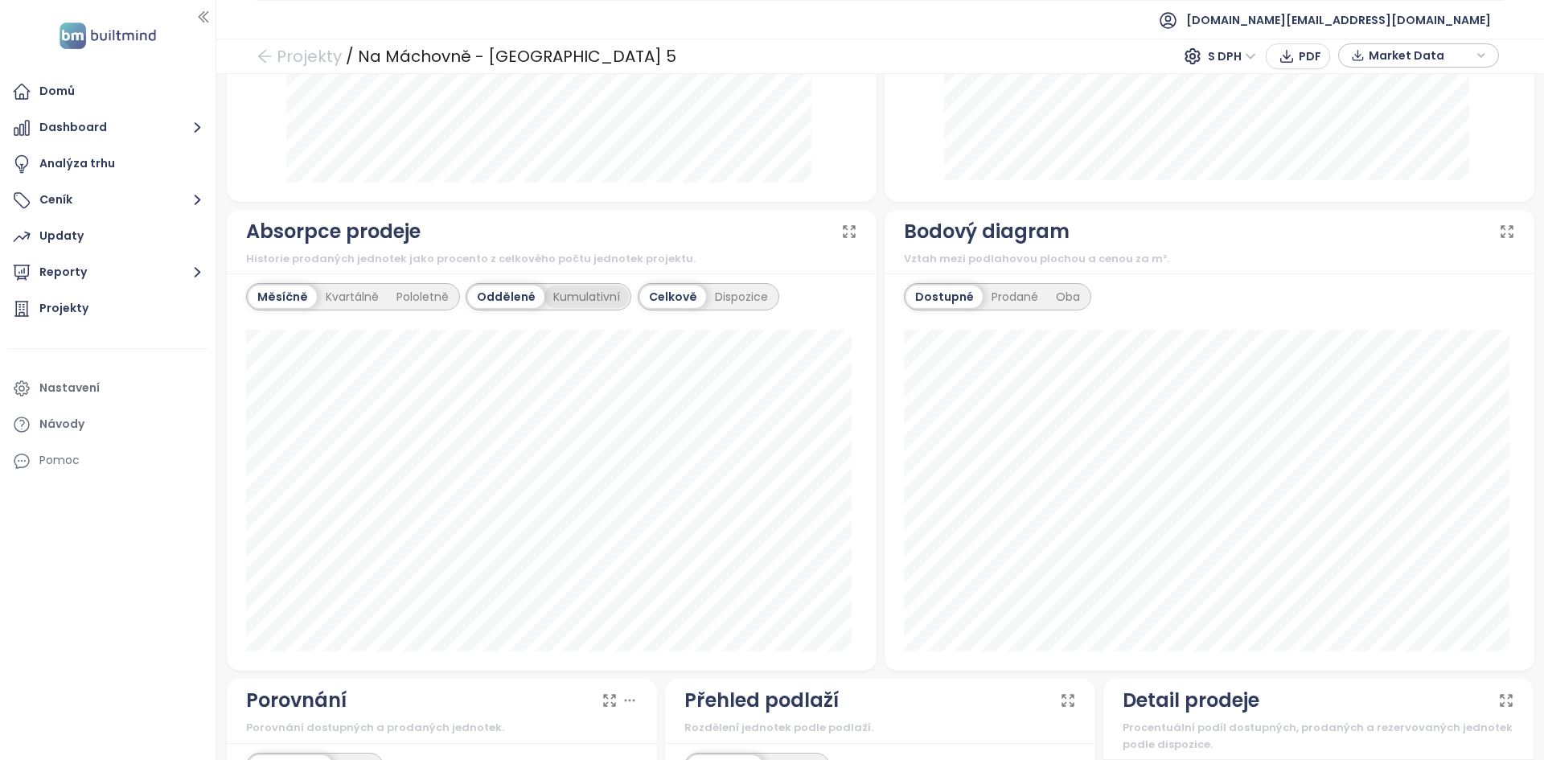
click at [556, 299] on div "Kumulativní" at bounding box center [586, 296] width 84 height 23
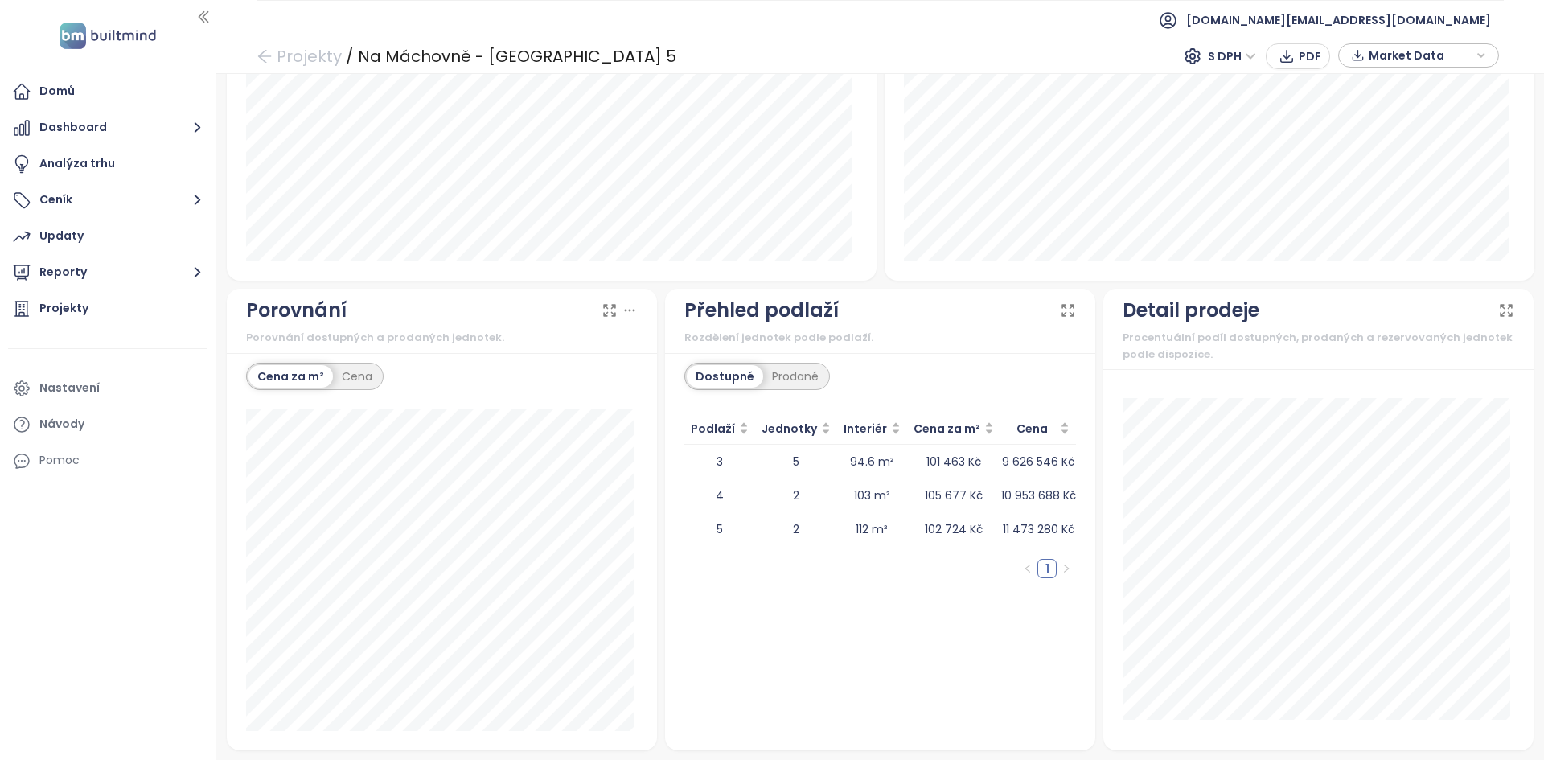
scroll to position [1203, 0]
drag, startPoint x: 1076, startPoint y: 529, endPoint x: 709, endPoint y: 445, distance: 376.0
click at [709, 445] on div "Dostupné Prodané Podlaží Jednotky Interiér Cena za m² Cena 3 5 94.6 m² 101 463 …" at bounding box center [880, 552] width 430 height 397
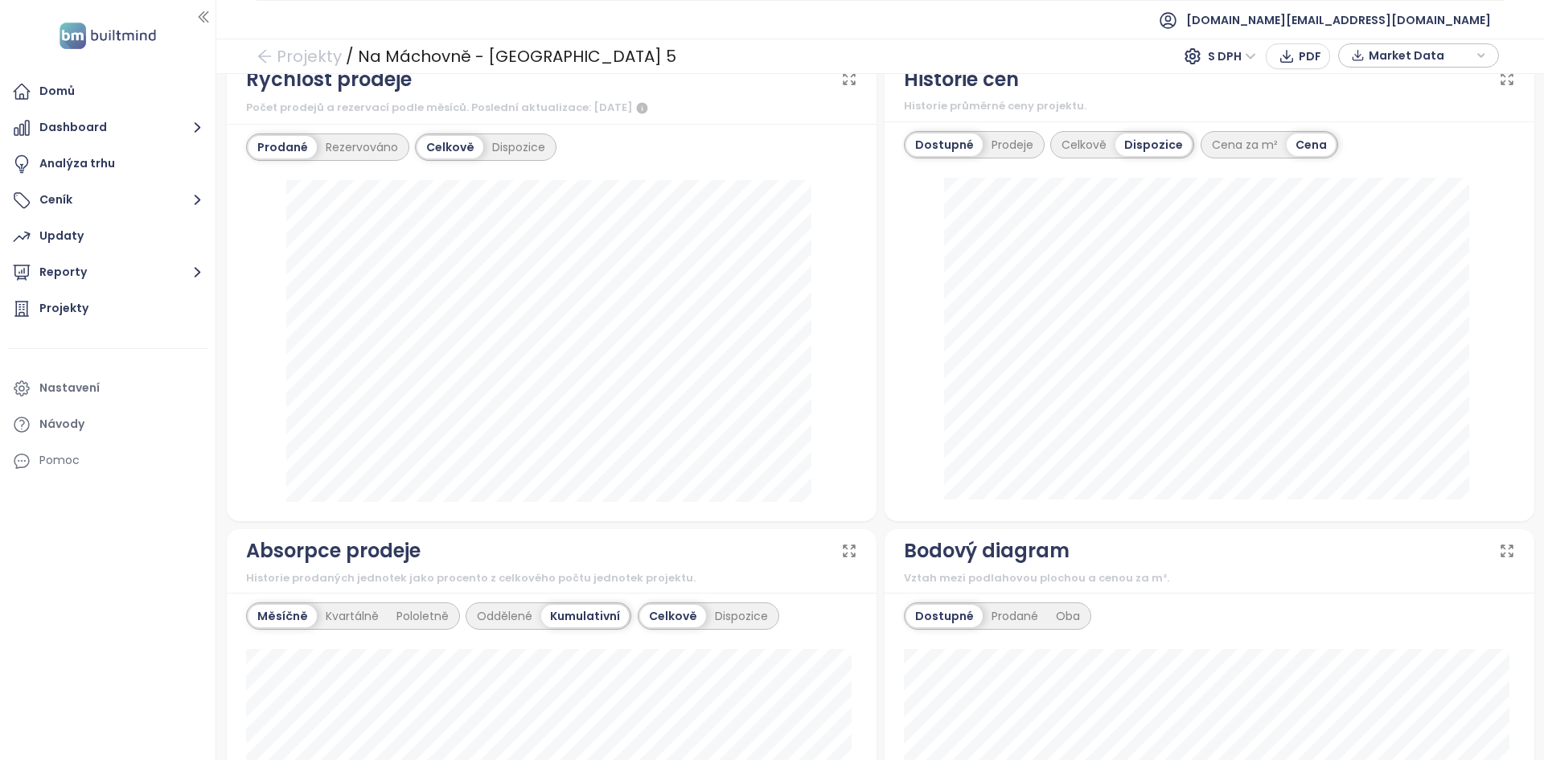
scroll to position [0, 0]
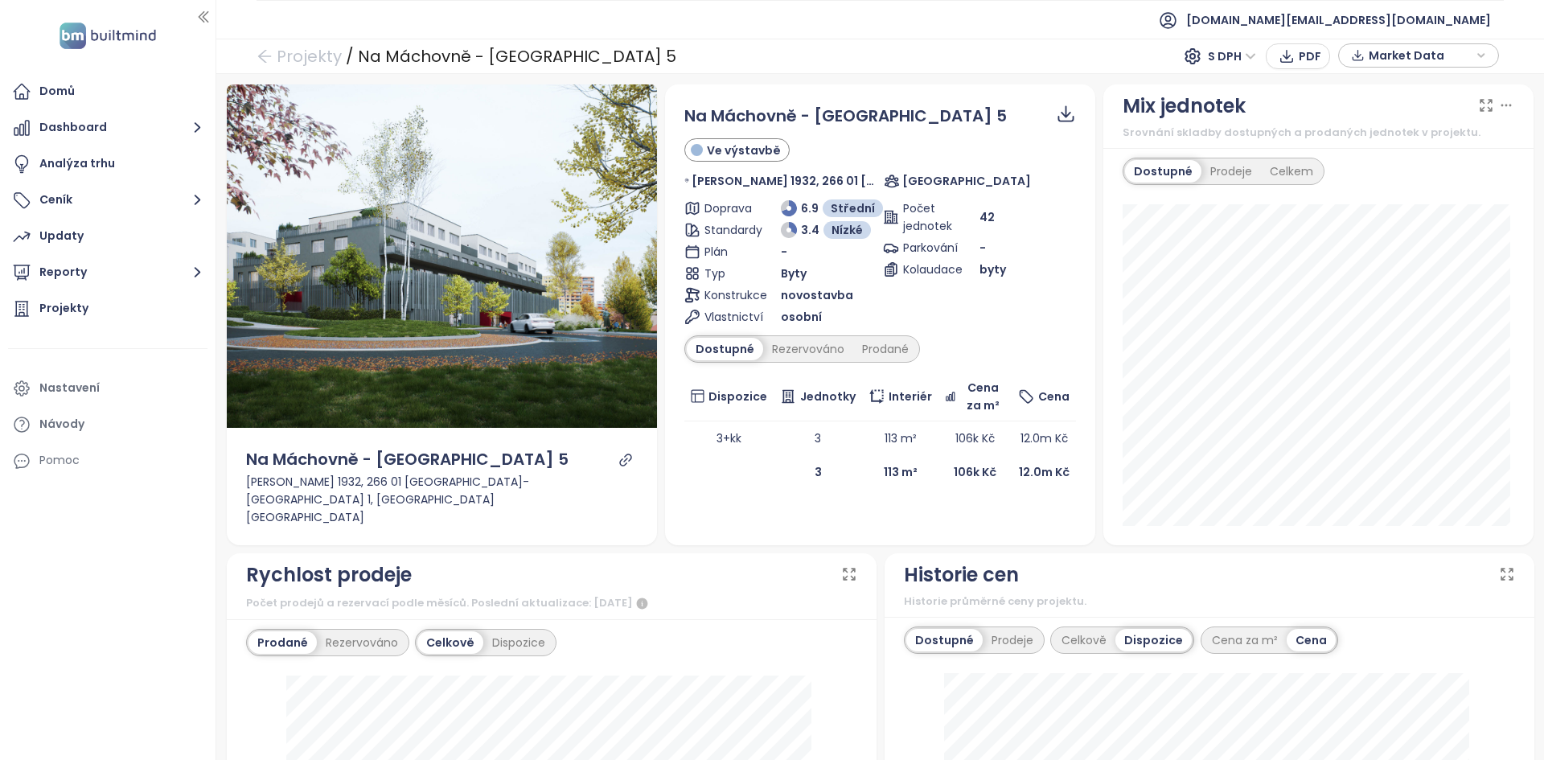
click at [1253, 55] on span "S DPH" at bounding box center [1232, 56] width 48 height 24
click at [1235, 111] on div "Bez DPH" at bounding box center [1240, 114] width 44 height 18
click at [1236, 53] on span "Bez DPH" at bounding box center [1225, 56] width 62 height 24
click at [1212, 94] on div "S DPH" at bounding box center [1229, 89] width 49 height 18
click at [1411, 54] on span "Market Data" at bounding box center [1420, 55] width 104 height 24
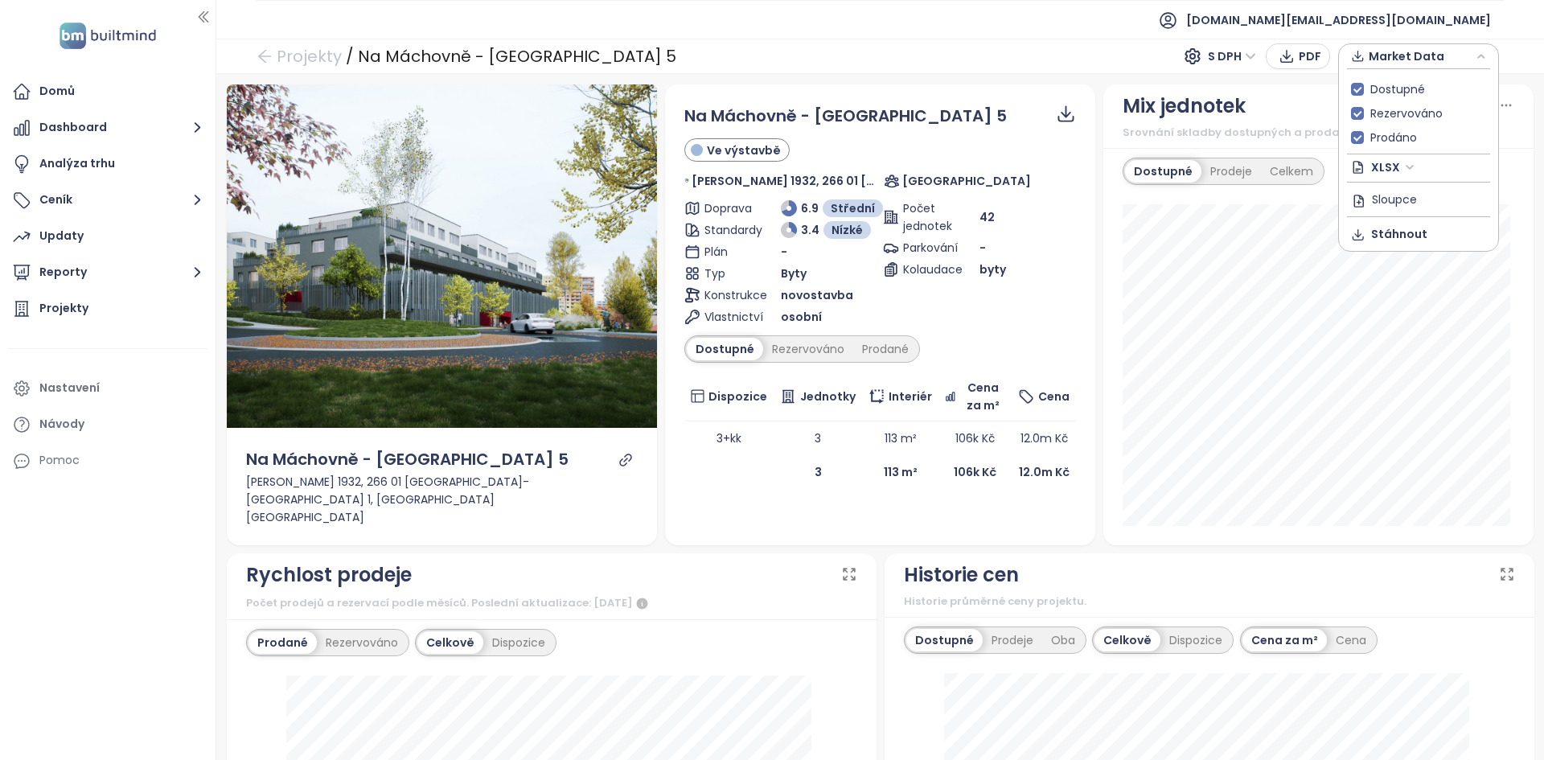
click at [1411, 54] on span "Market Data" at bounding box center [1420, 56] width 104 height 24
click at [166, 278] on button "Reporty" at bounding box center [107, 272] width 199 height 32
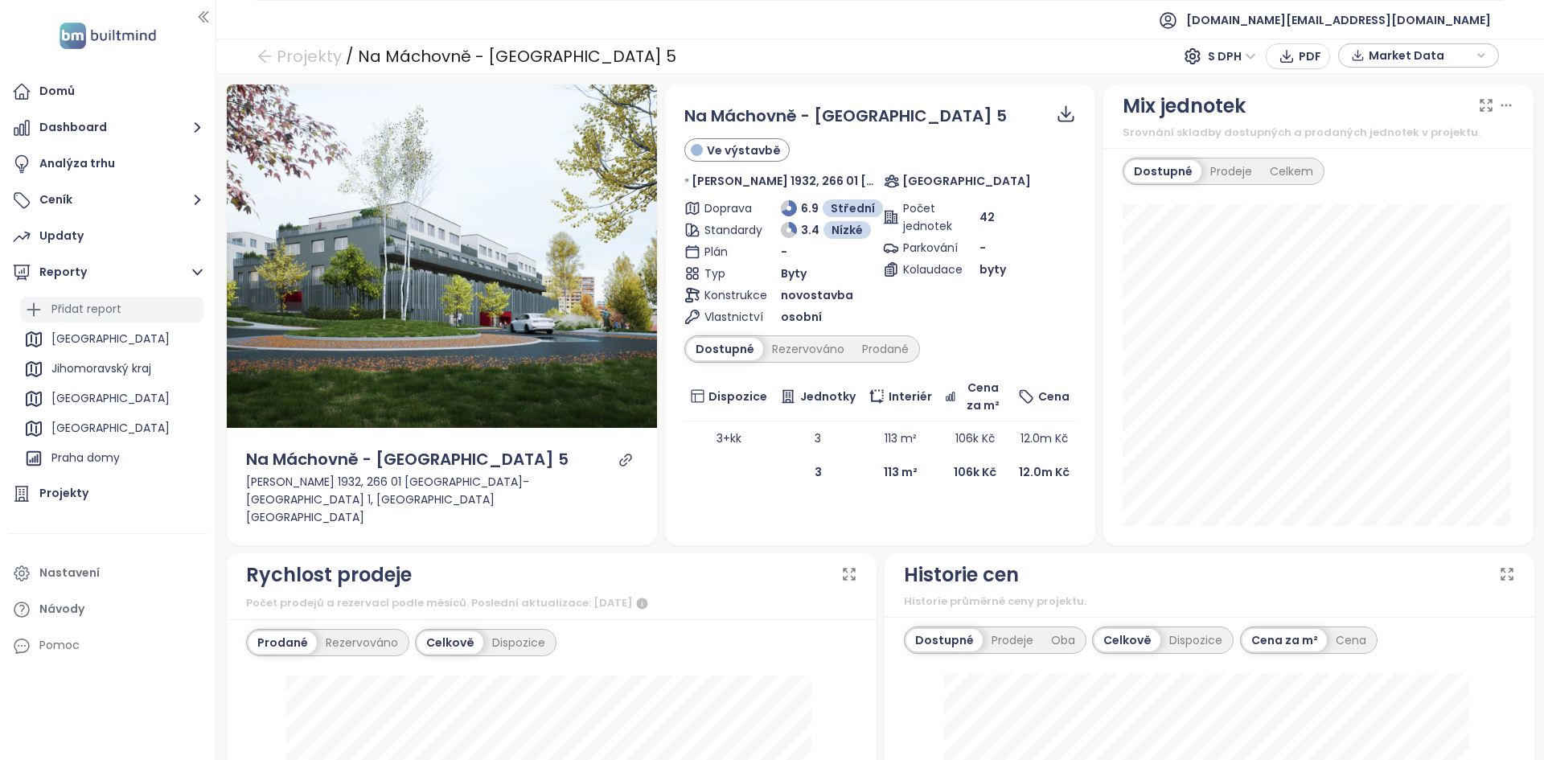
click at [150, 299] on div "Přidat report" at bounding box center [111, 310] width 183 height 26
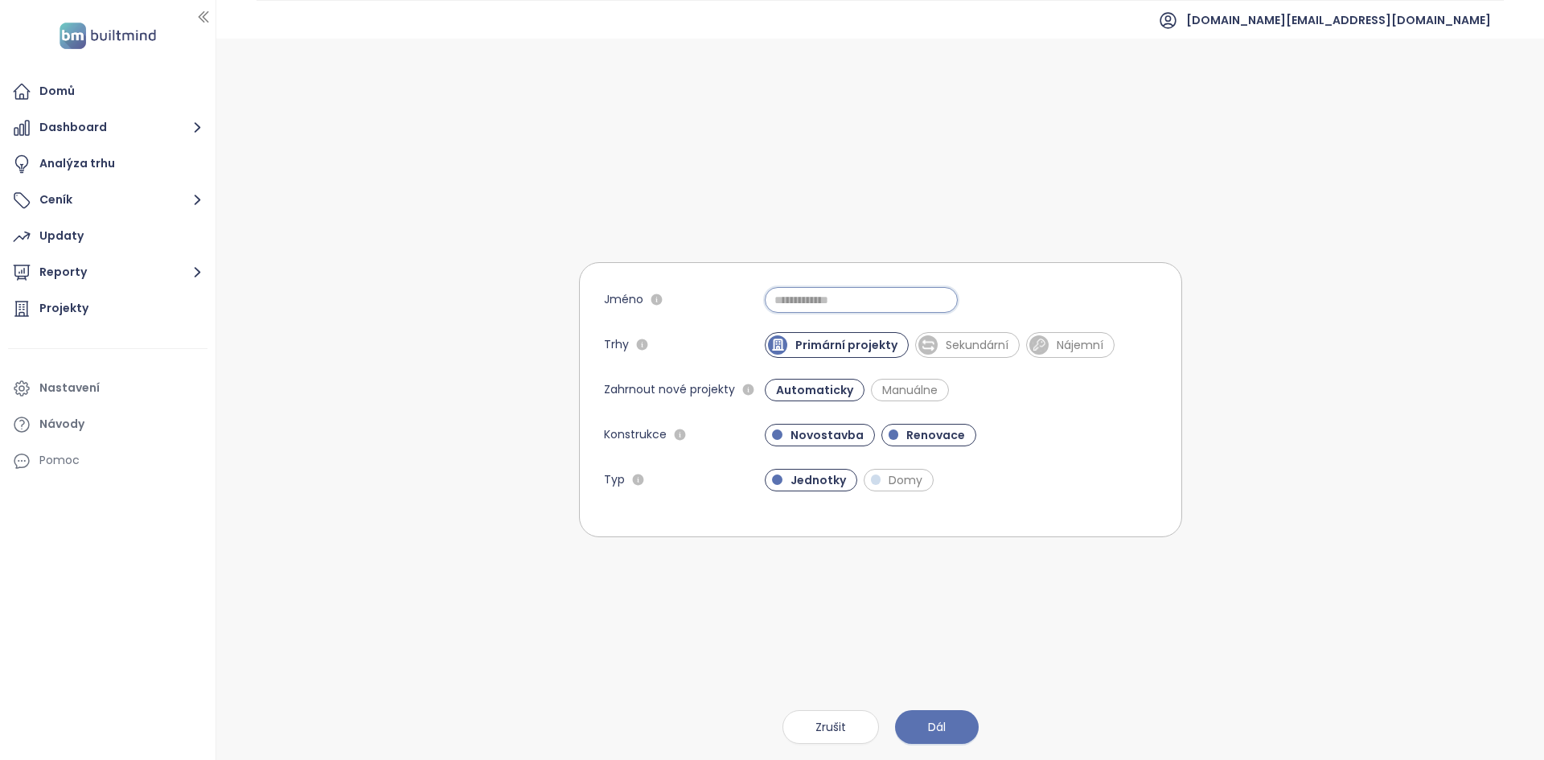
click at [885, 311] on input "Jméno" at bounding box center [861, 300] width 193 height 26
click at [885, 311] on input "*" at bounding box center [861, 300] width 193 height 26
type input "**********"
click at [995, 342] on span "Sekundární" at bounding box center [976, 345] width 79 height 16
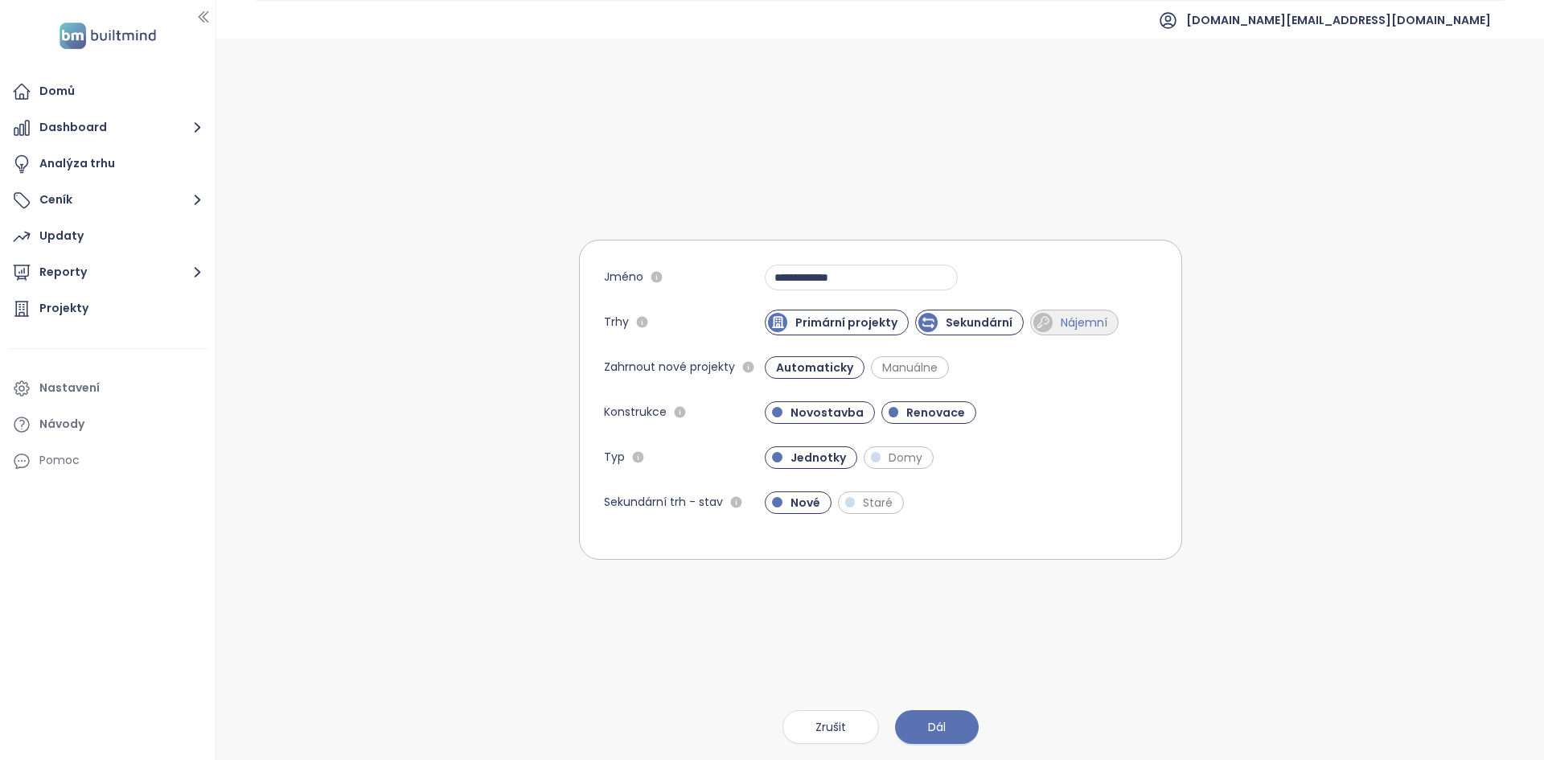
click at [1080, 322] on span "Nájemní" at bounding box center [1083, 322] width 63 height 16
click at [921, 412] on span "Renovace" at bounding box center [935, 412] width 75 height 16
click at [904, 459] on span "Domy" at bounding box center [905, 457] width 50 height 16
click at [909, 458] on span "Domy" at bounding box center [905, 457] width 51 height 16
click at [958, 737] on button "Dál" at bounding box center [937, 727] width 84 height 34
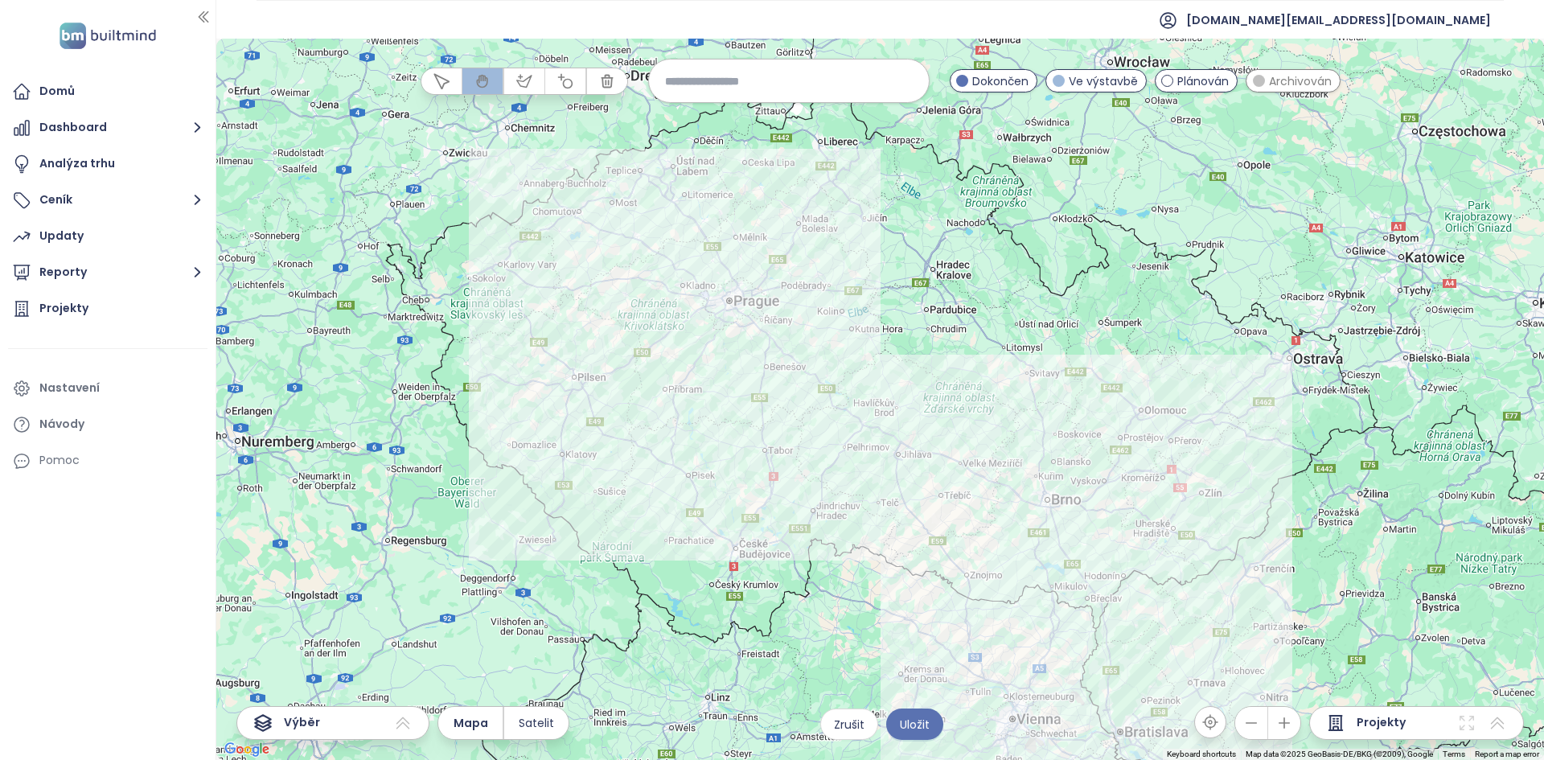
click at [549, 324] on div at bounding box center [879, 399] width 1327 height 721
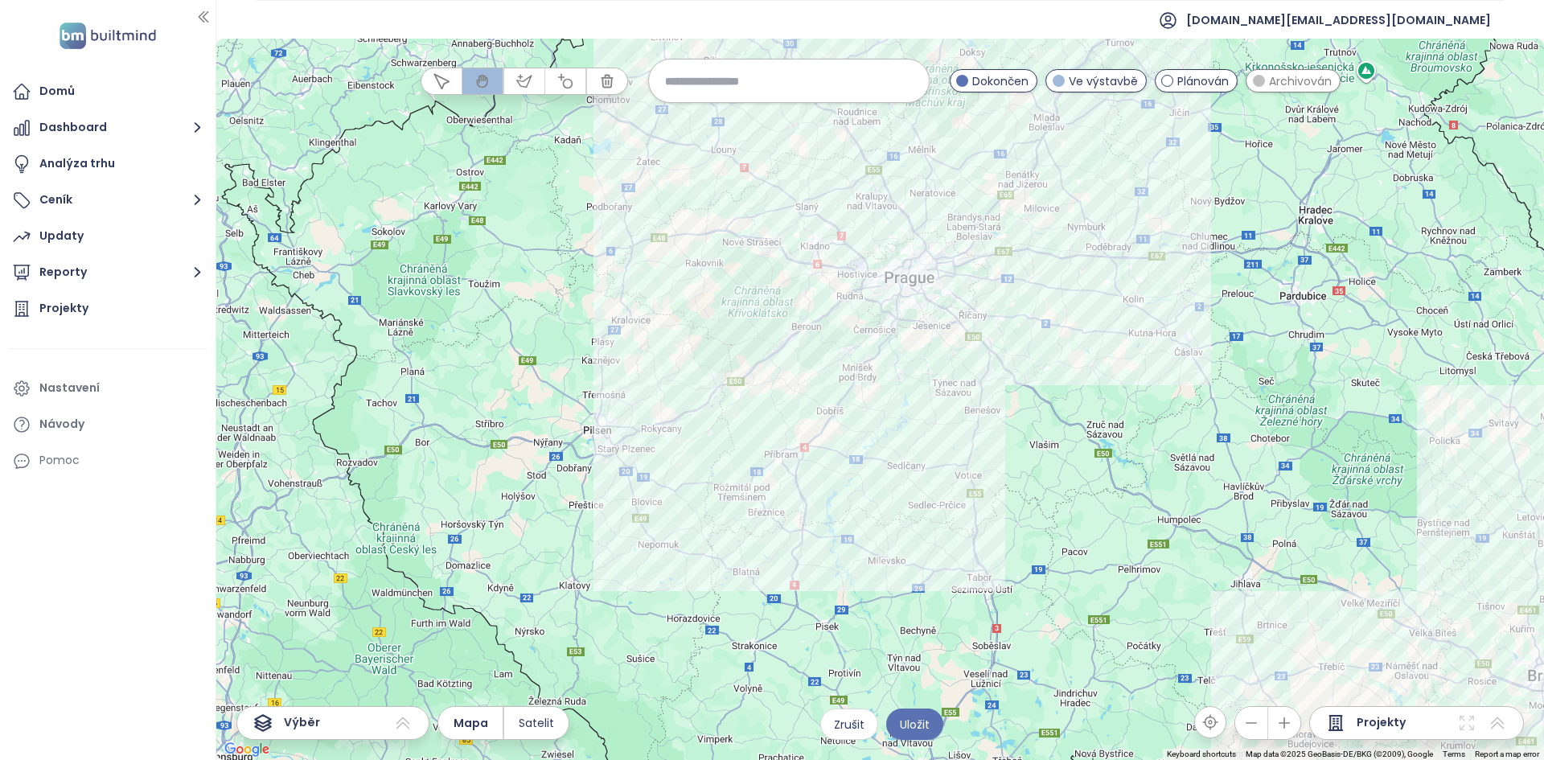
click at [767, 84] on input at bounding box center [789, 81] width 248 height 35
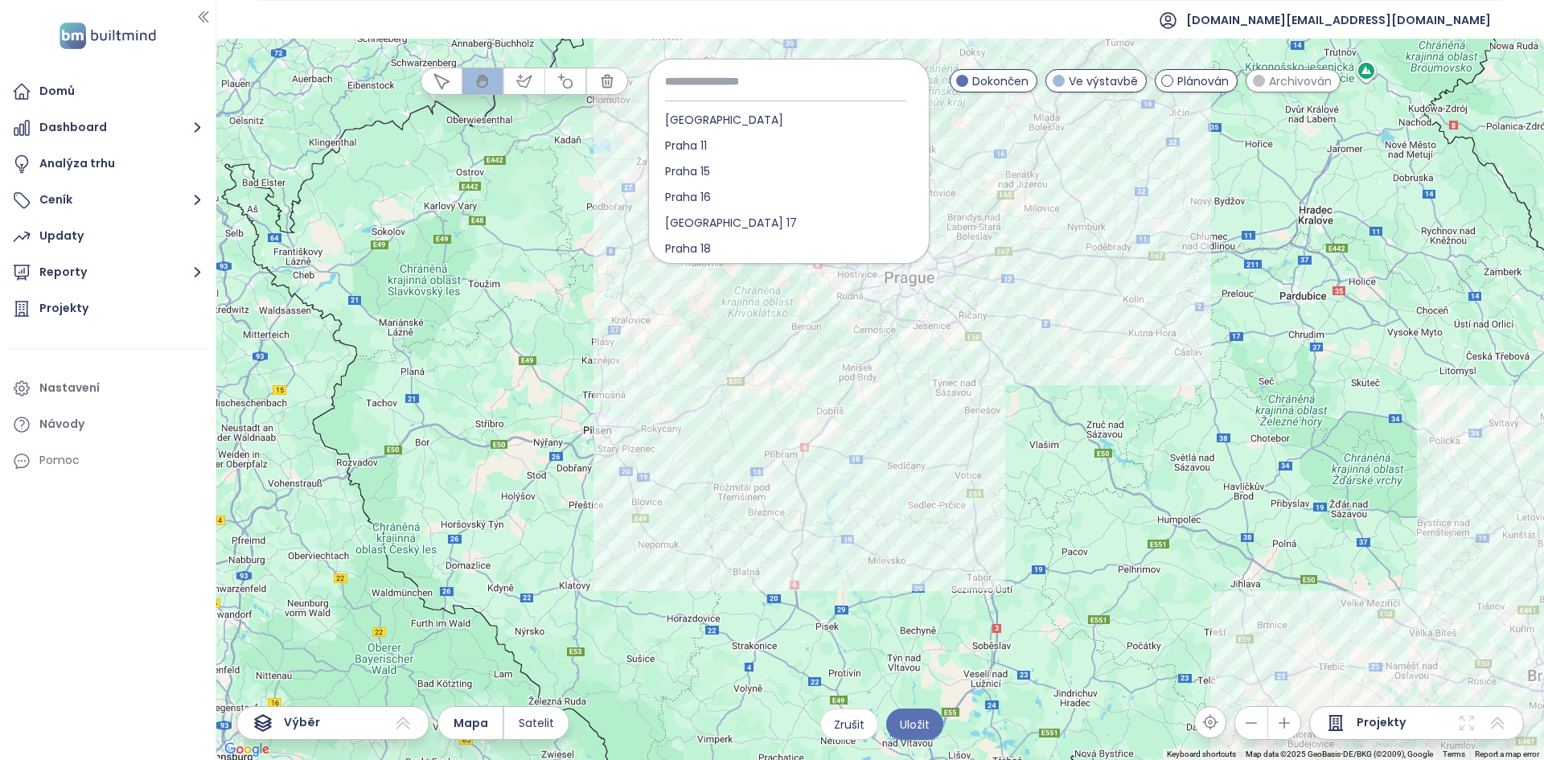
click at [525, 207] on div at bounding box center [879, 399] width 1327 height 721
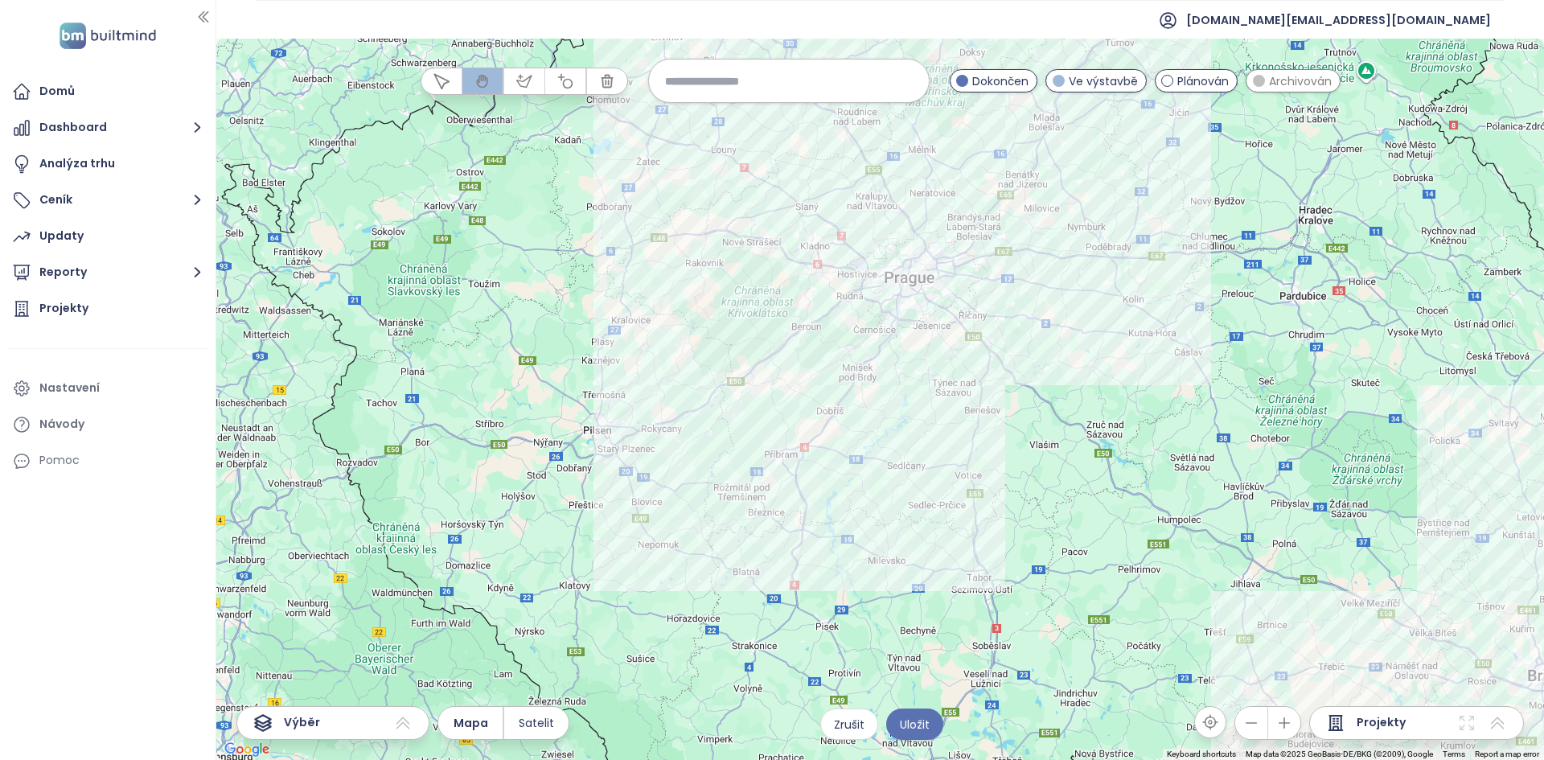
click at [810, 343] on div at bounding box center [879, 399] width 1327 height 721
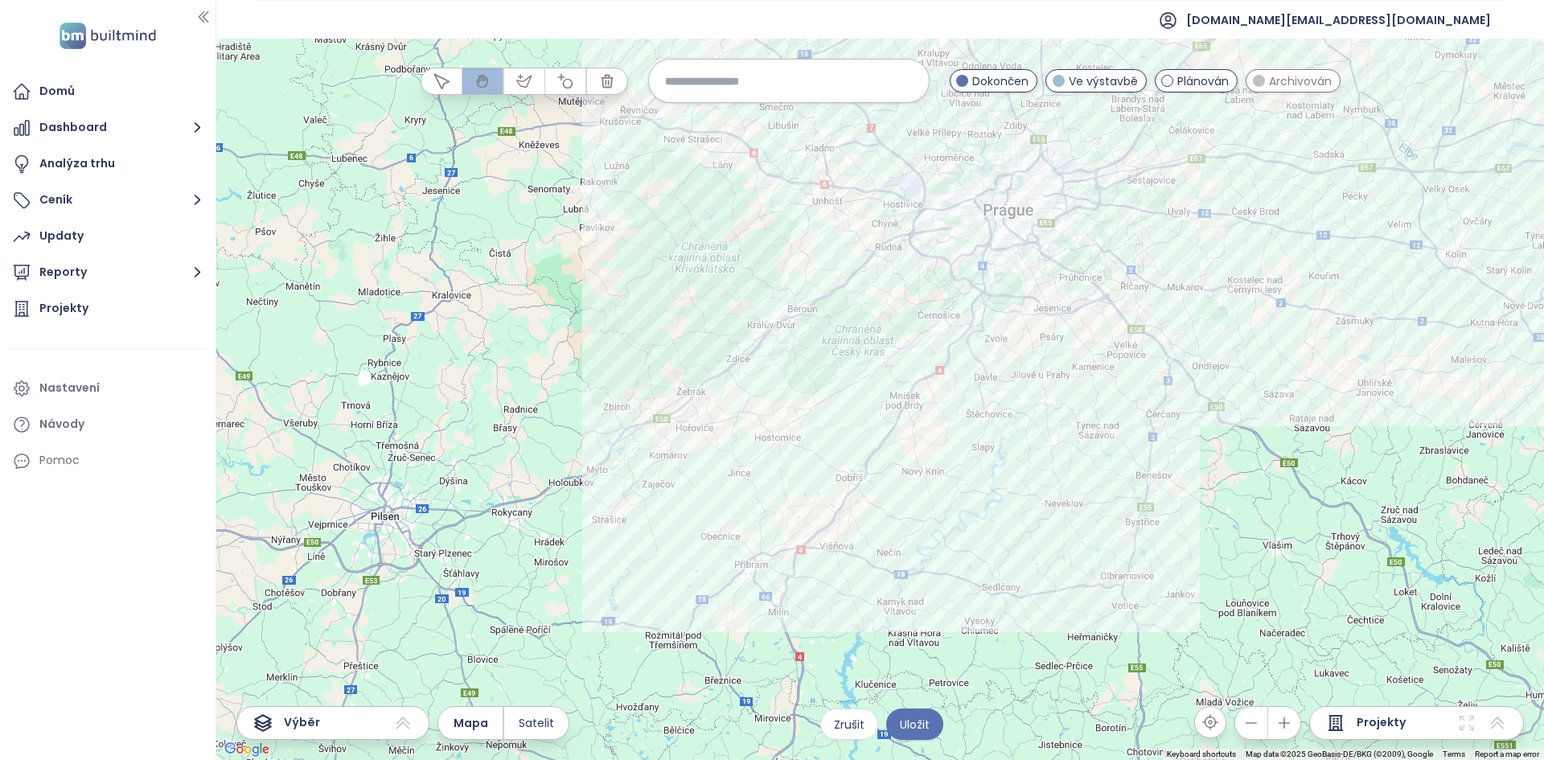
click at [810, 343] on div at bounding box center [879, 399] width 1327 height 721
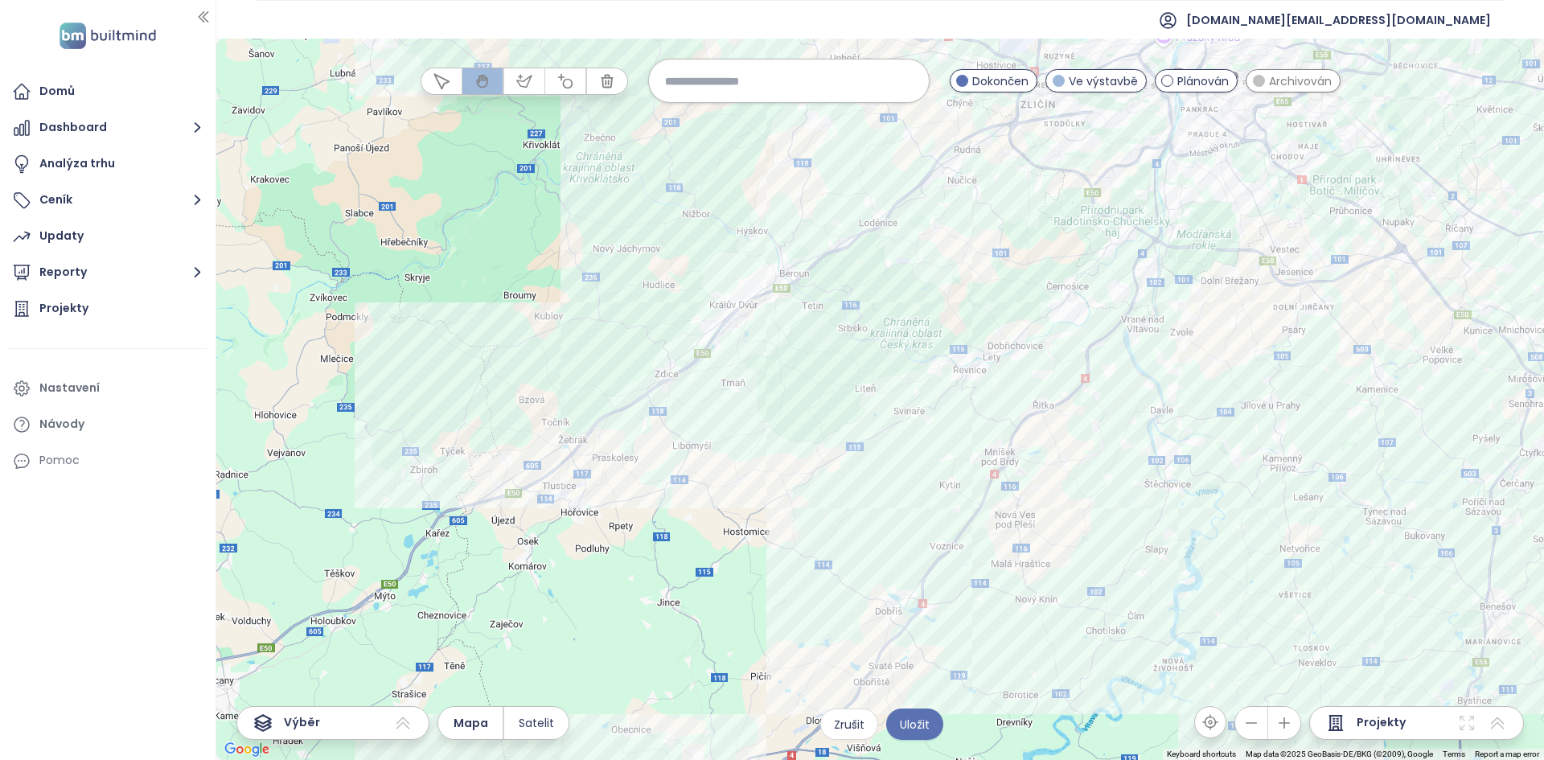
click at [810, 343] on div at bounding box center [879, 399] width 1327 height 721
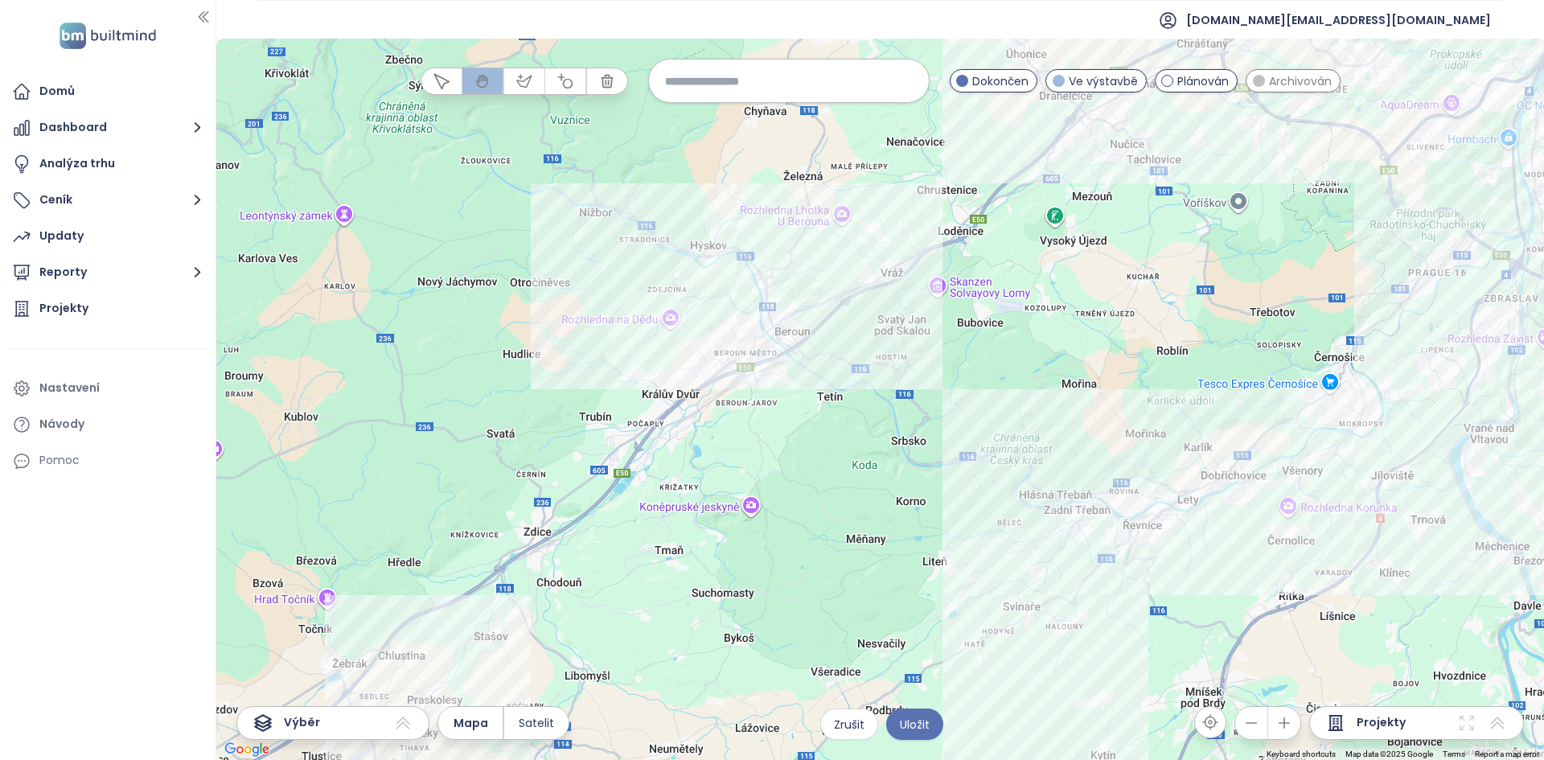
drag, startPoint x: 781, startPoint y: 298, endPoint x: 794, endPoint y: 432, distance: 134.2
click at [794, 432] on div at bounding box center [879, 399] width 1327 height 721
click at [527, 84] on icon "button" at bounding box center [524, 81] width 16 height 16
click at [679, 213] on div at bounding box center [880, 399] width 1327 height 721
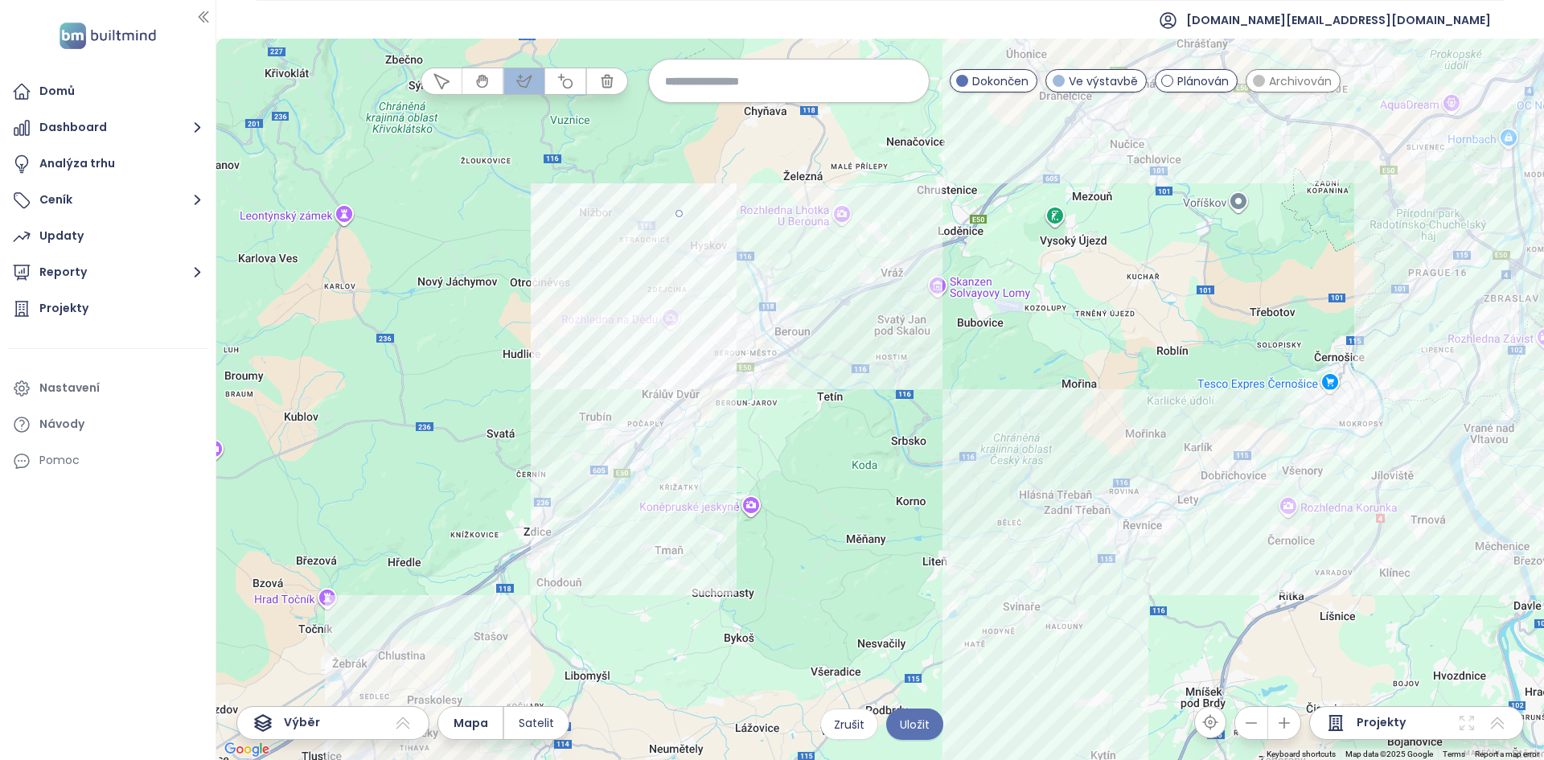
click at [648, 411] on div at bounding box center [880, 399] width 1327 height 721
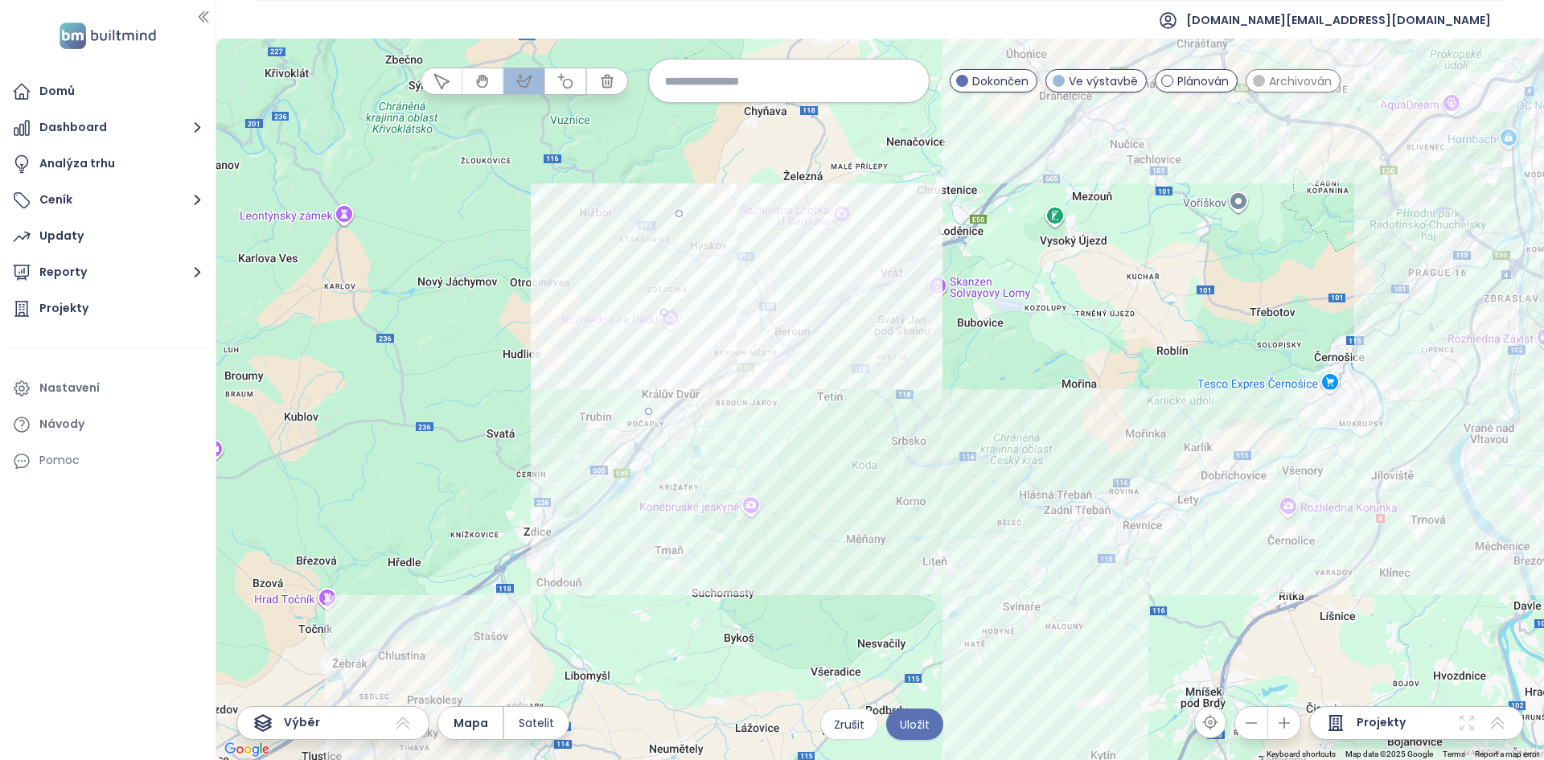
click at [828, 368] on div at bounding box center [880, 399] width 1327 height 721
click at [826, 244] on div at bounding box center [880, 399] width 1327 height 721
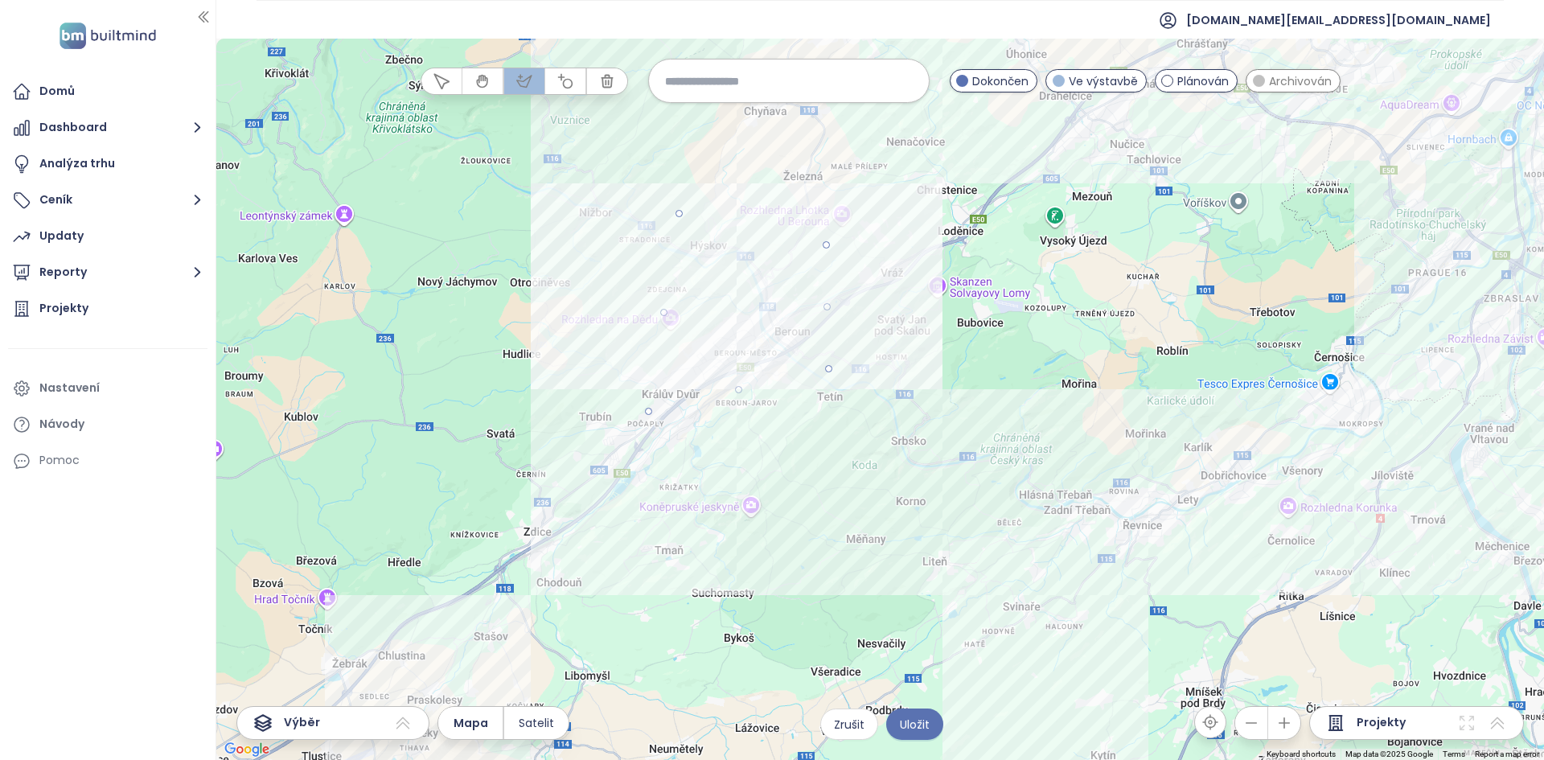
click at [736, 191] on div at bounding box center [880, 399] width 1327 height 721
click at [679, 212] on div at bounding box center [880, 399] width 1327 height 721
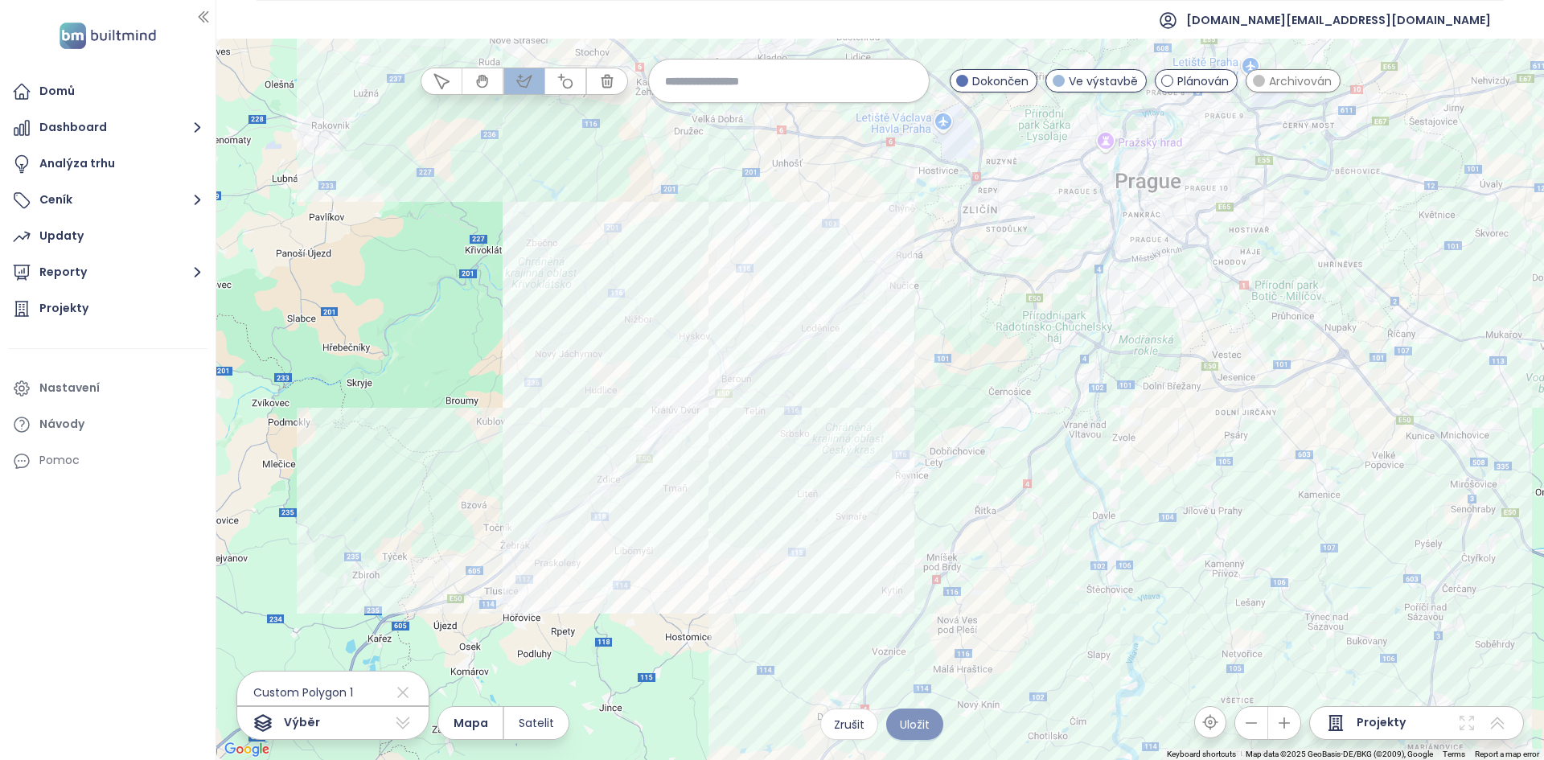
click at [917, 721] on span "Uložit" at bounding box center [915, 724] width 30 height 18
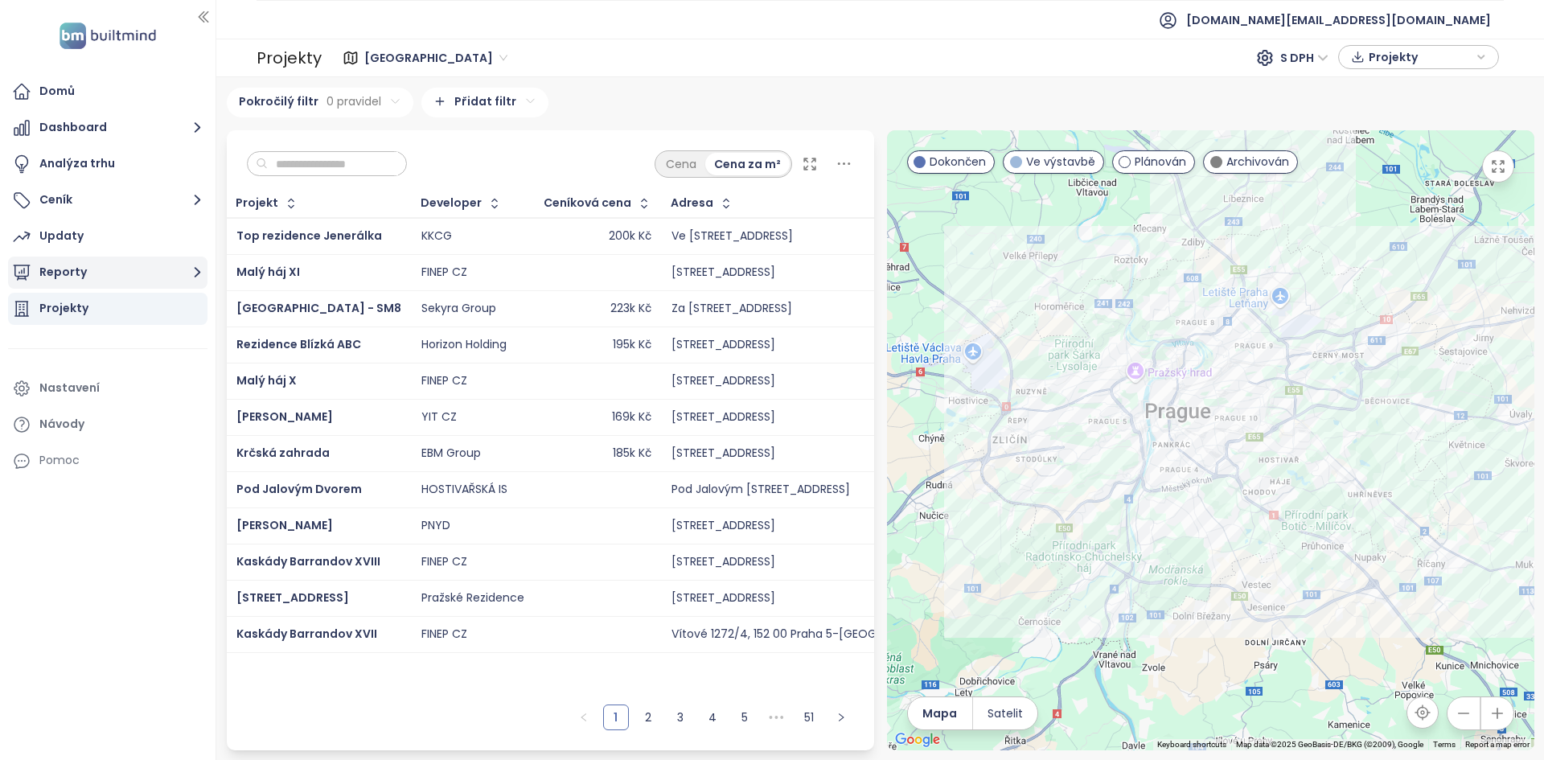
click at [160, 278] on button "Reporty" at bounding box center [107, 272] width 199 height 32
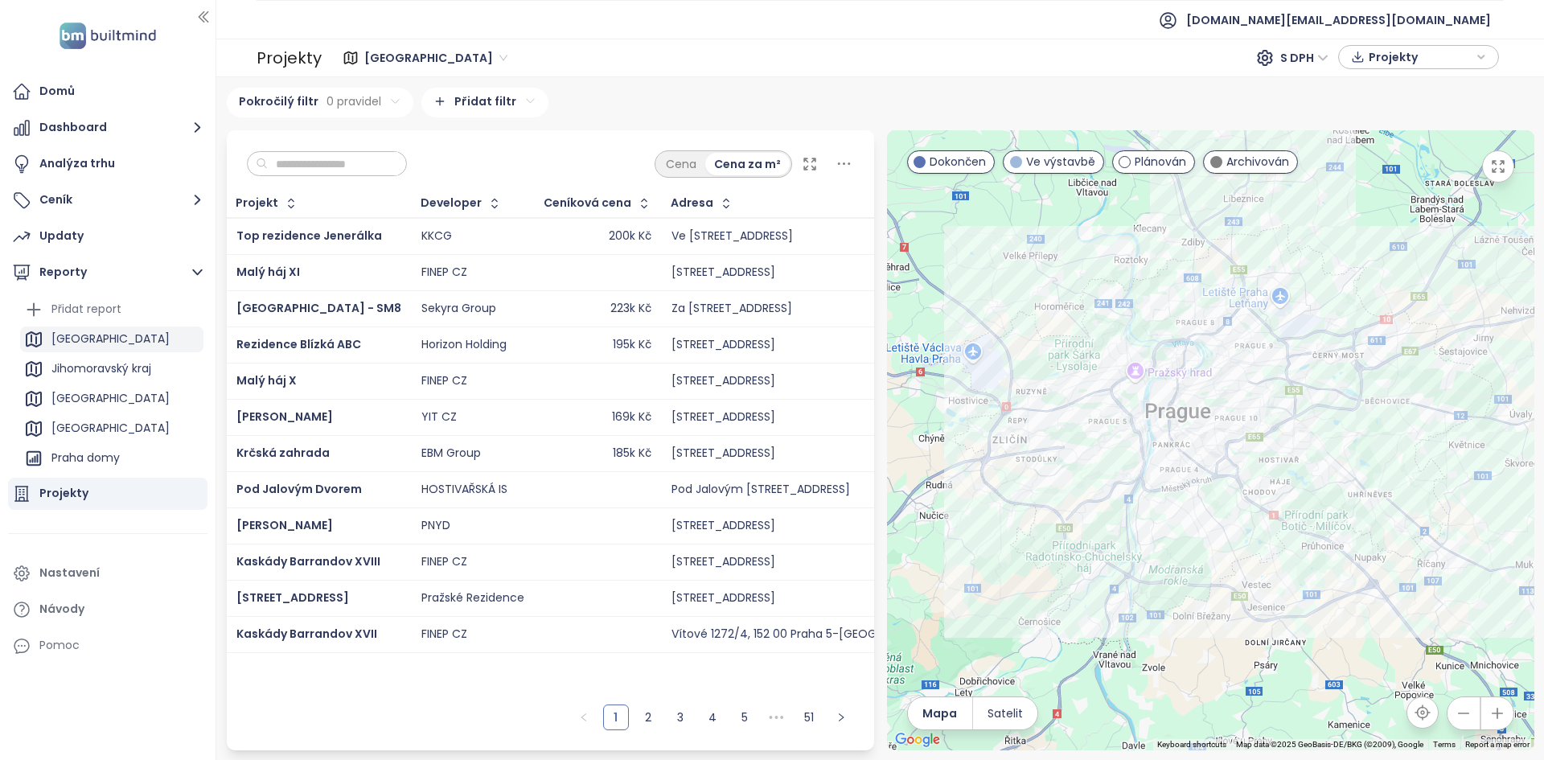
click at [106, 345] on div "[GEOGRAPHIC_DATA]" at bounding box center [111, 339] width 183 height 26
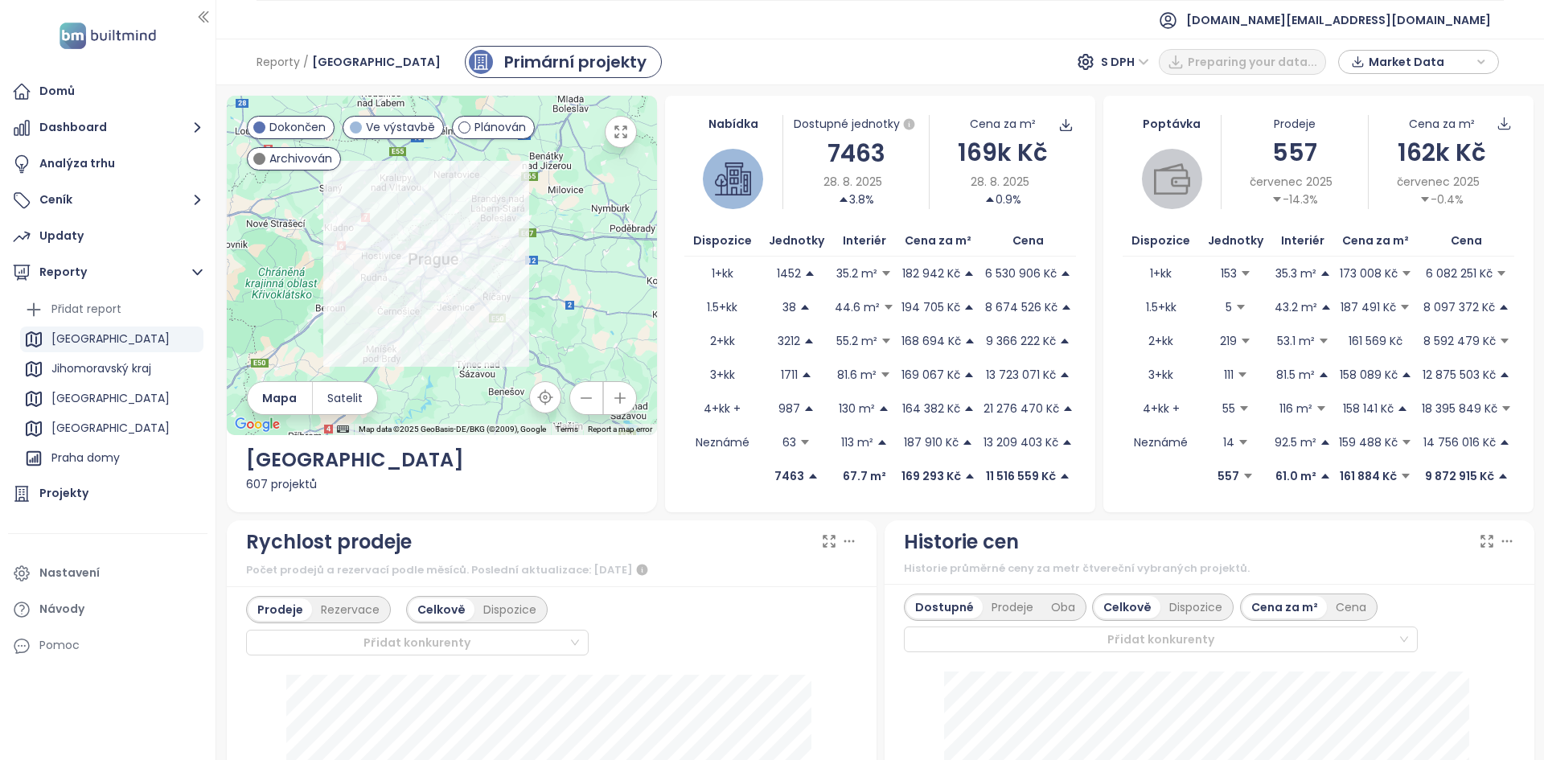
click at [842, 153] on div "7463" at bounding box center [856, 153] width 146 height 38
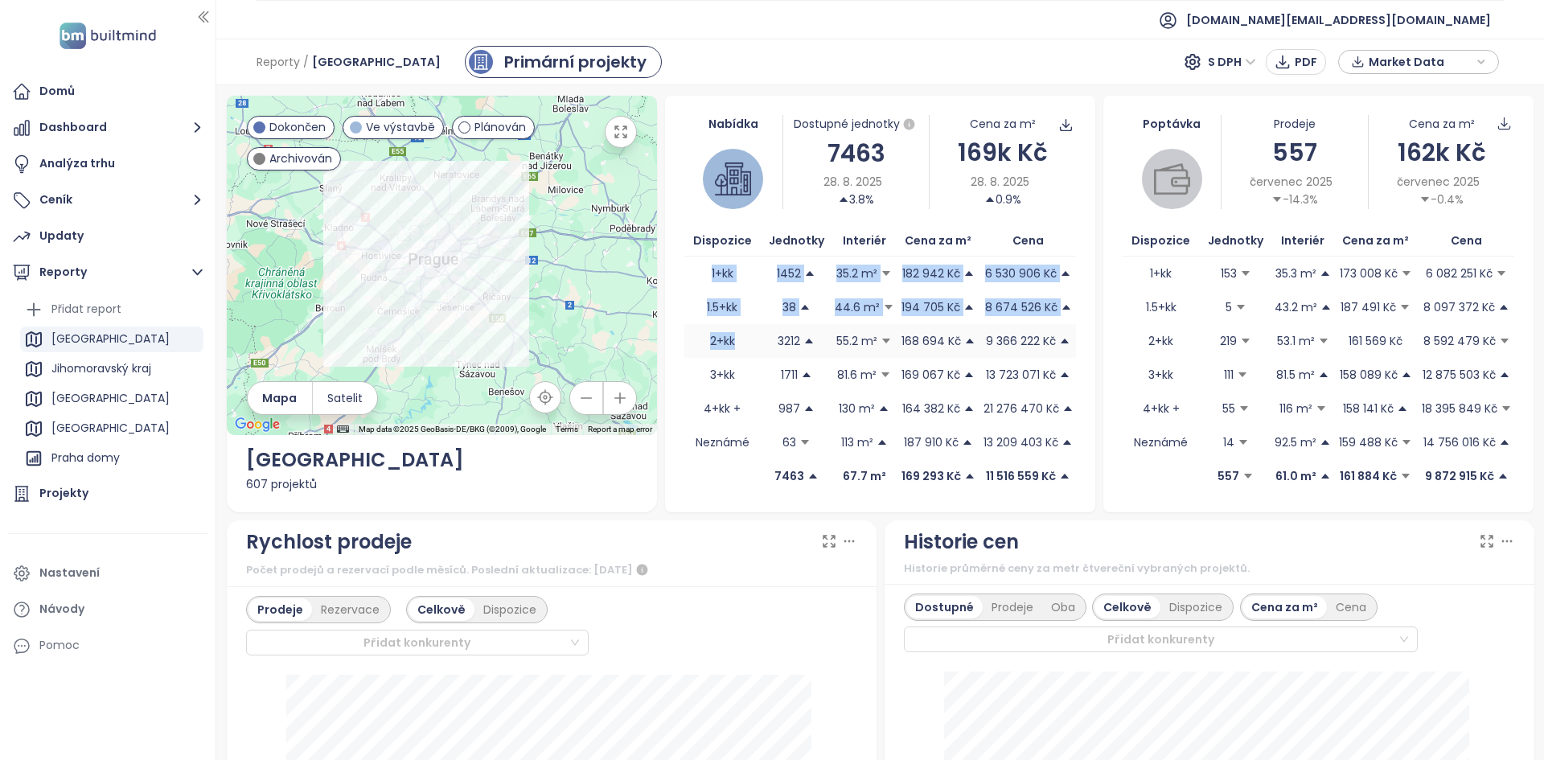
drag, startPoint x: 691, startPoint y: 268, endPoint x: 748, endPoint y: 326, distance: 80.7
click at [747, 326] on tbody "1+kk 1452 35.2 m² 182 942 Kč 6 530 906 Kč 1.5+kk 38 44.6 m² 194 705 Kč 8 674 52…" at bounding box center [880, 357] width 392 height 203
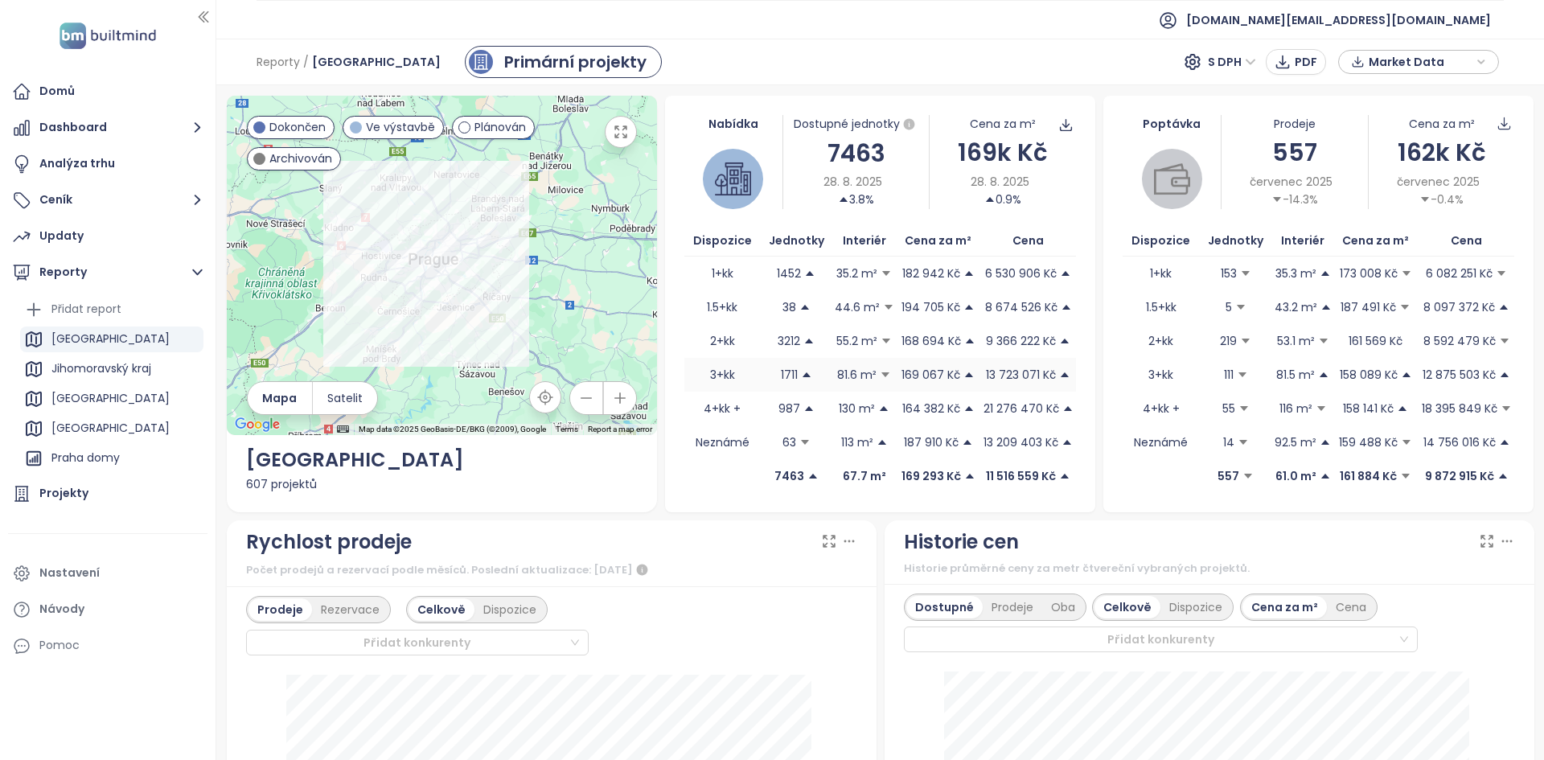
click at [748, 367] on td "3+kk" at bounding box center [722, 375] width 76 height 34
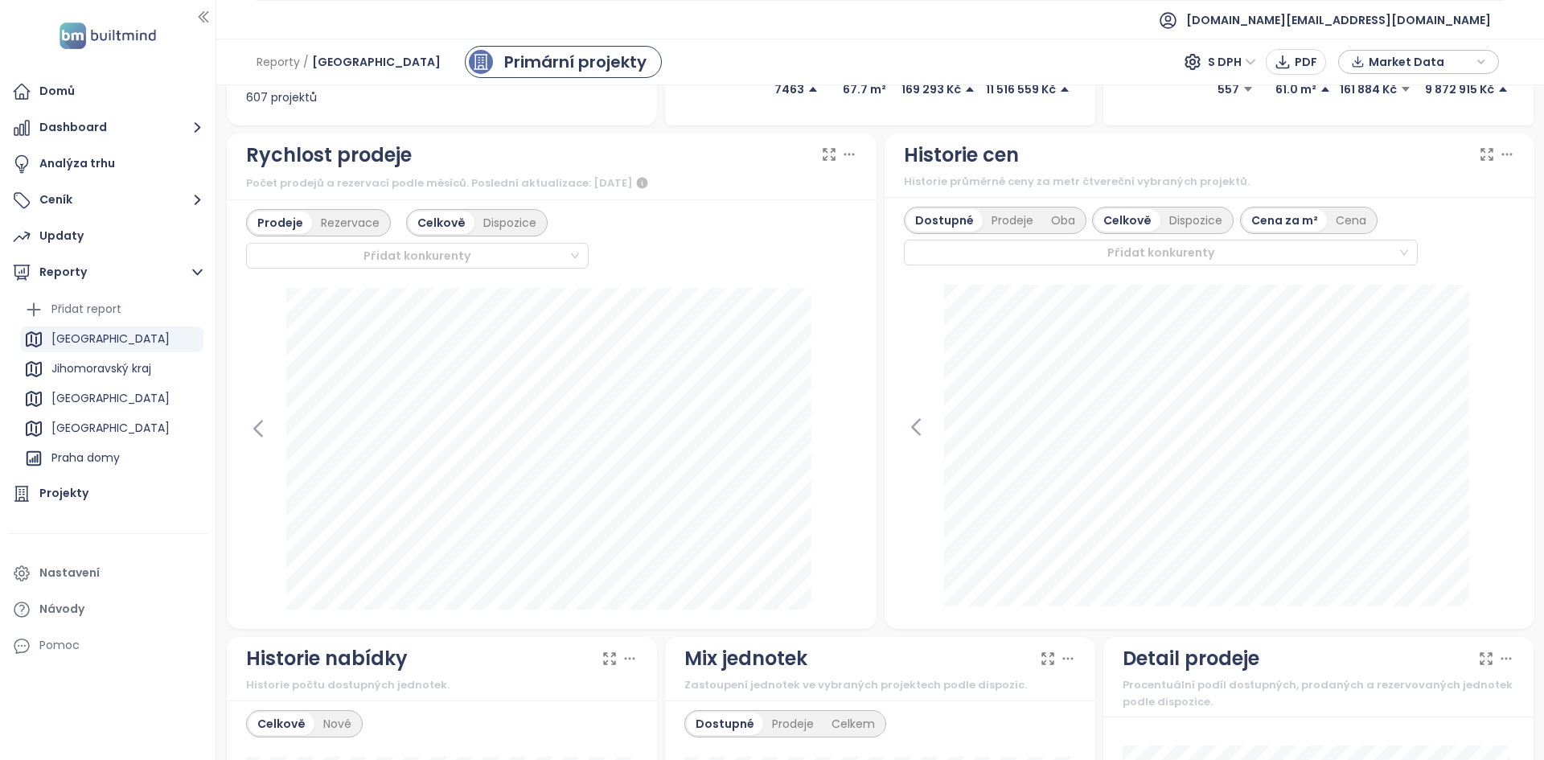
scroll to position [386, 0]
drag, startPoint x: 1496, startPoint y: 309, endPoint x: 1483, endPoint y: 319, distance: 16.6
click at [1483, 319] on div "8. srpna 2025 dostupné: 171 485 Kč" at bounding box center [1209, 447] width 611 height 325
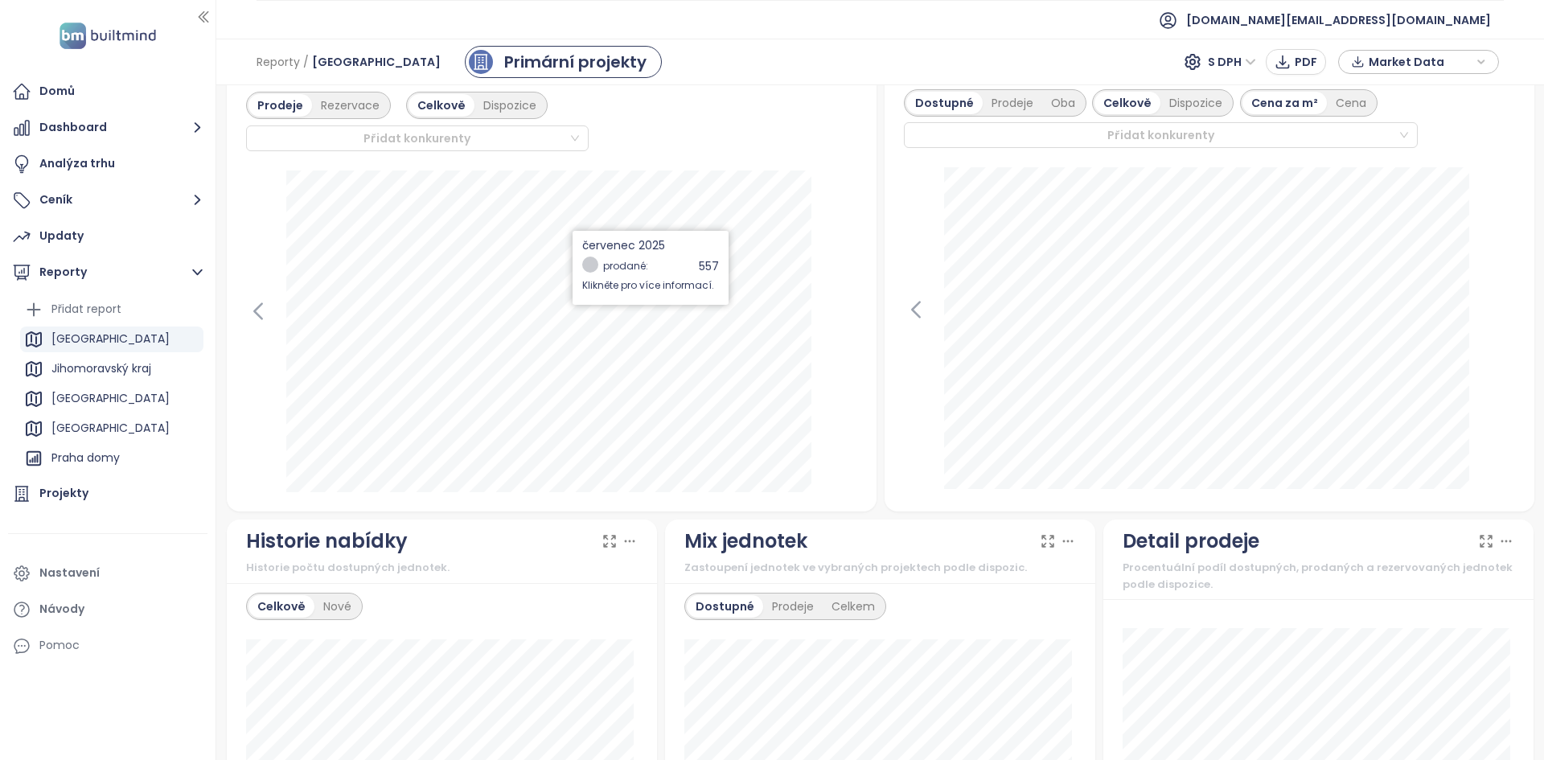
scroll to position [502, 0]
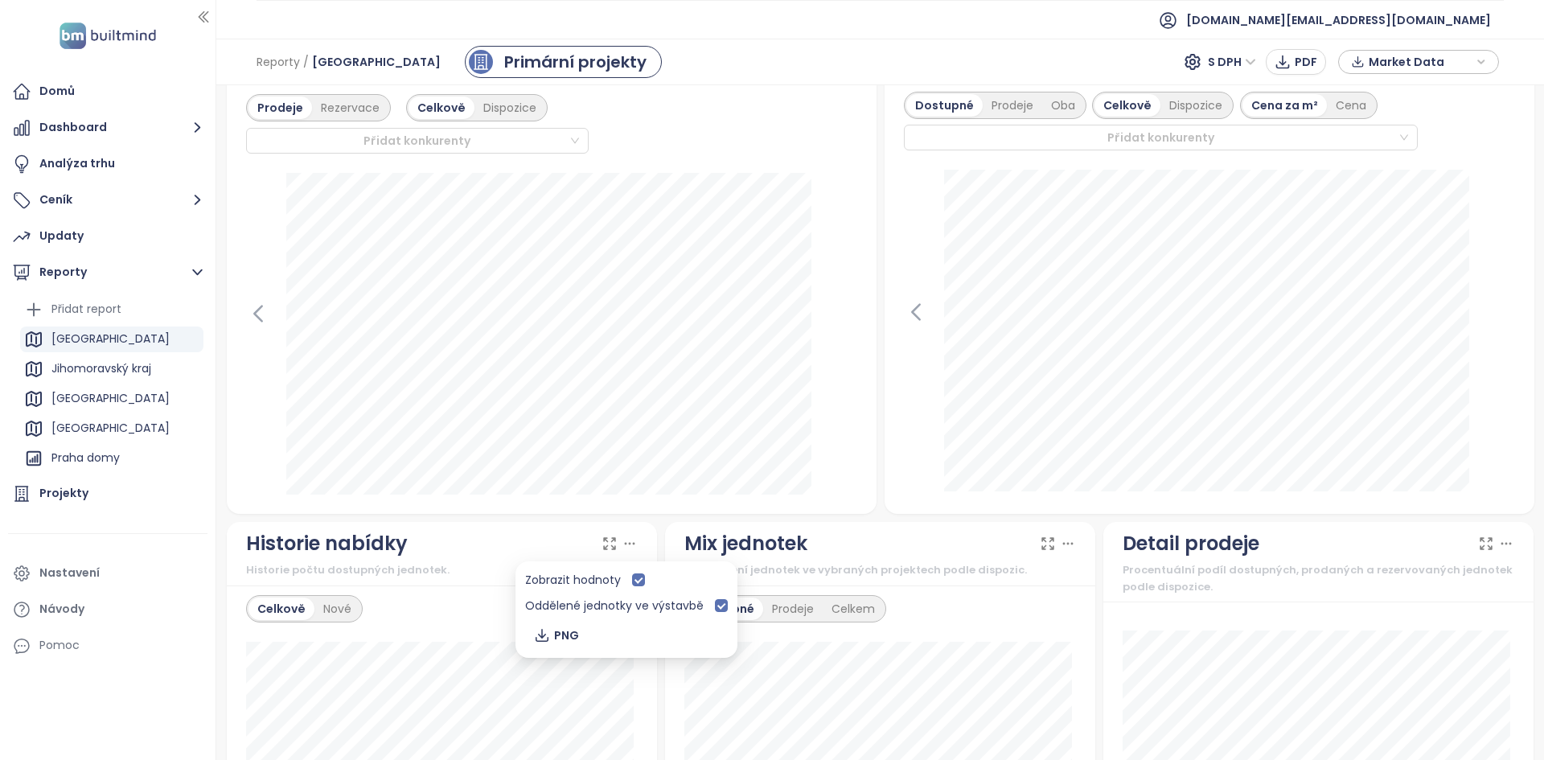
click at [630, 541] on icon at bounding box center [629, 543] width 16 height 16
click at [726, 602] on div "Zobrazit hodnoty Oddělené jednotky ve výstavbě PNG" at bounding box center [626, 609] width 222 height 96
click at [468, 601] on div "Celkově Nové" at bounding box center [442, 608] width 392 height 27
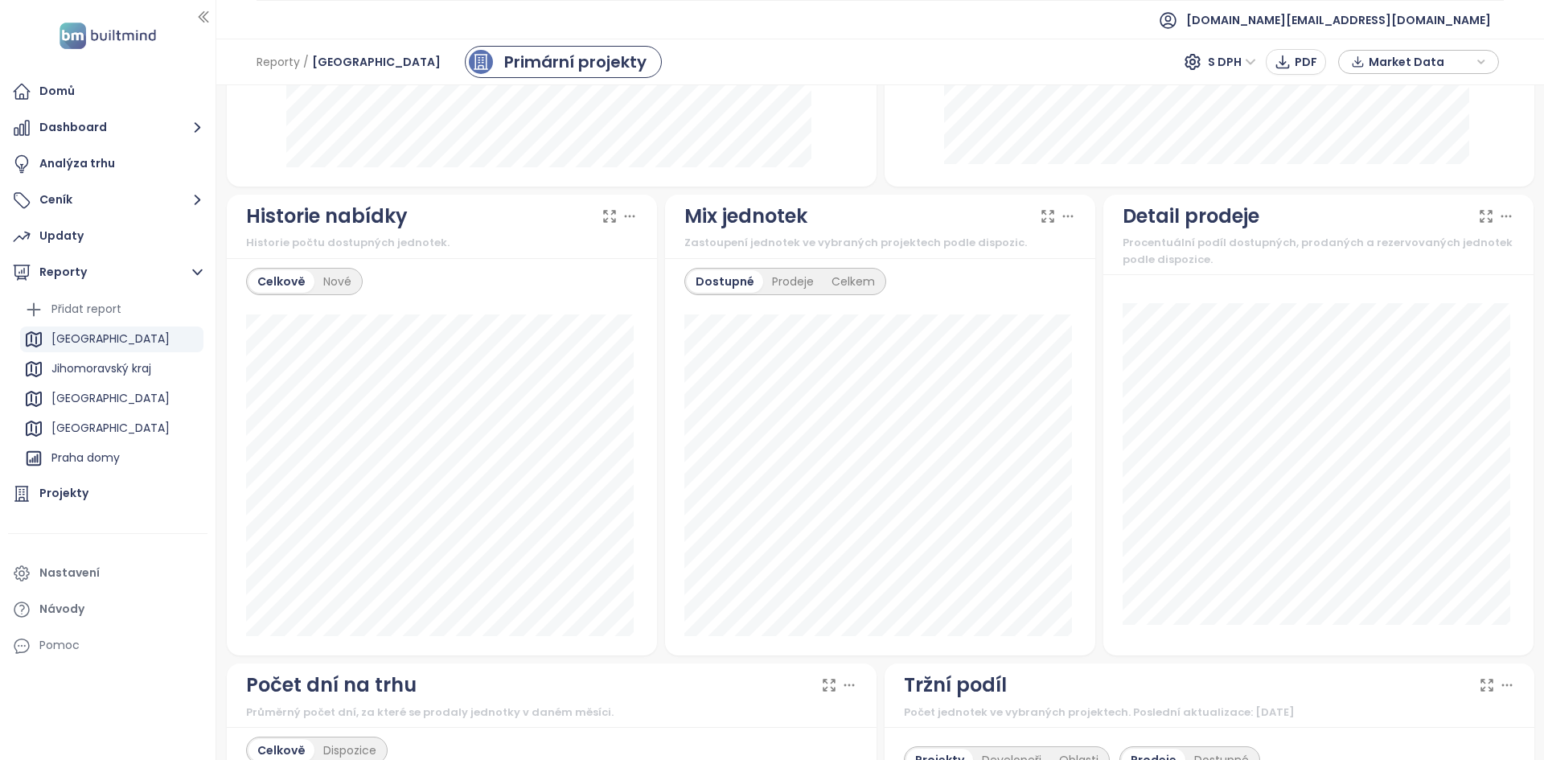
scroll to position [828, 0]
click at [343, 281] on div "Nové" at bounding box center [337, 282] width 46 height 23
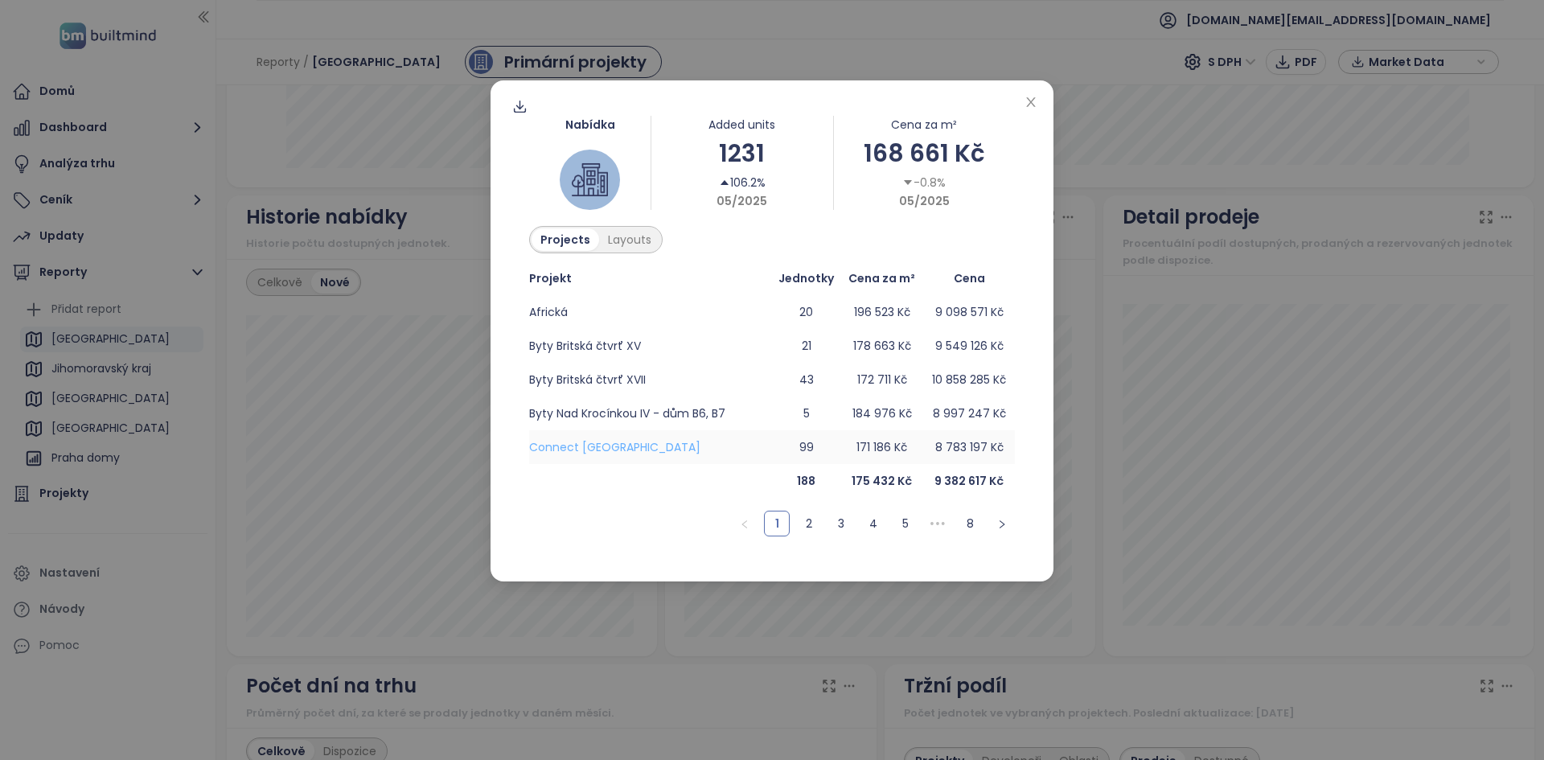
click at [580, 444] on span "Connect Vršovice" at bounding box center [614, 447] width 171 height 16
click at [1035, 101] on icon "close" at bounding box center [1030, 102] width 13 height 13
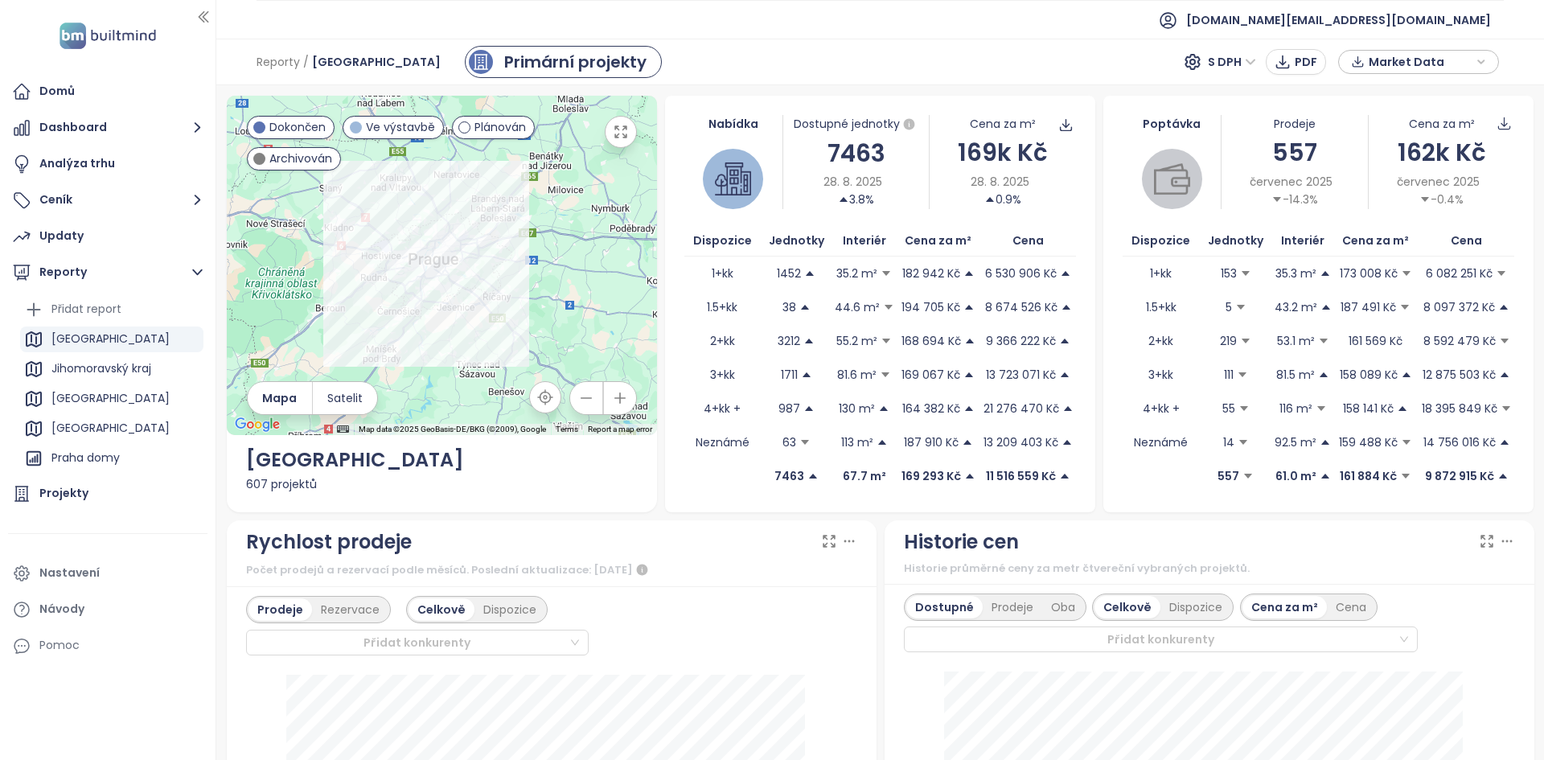
scroll to position [474, 0]
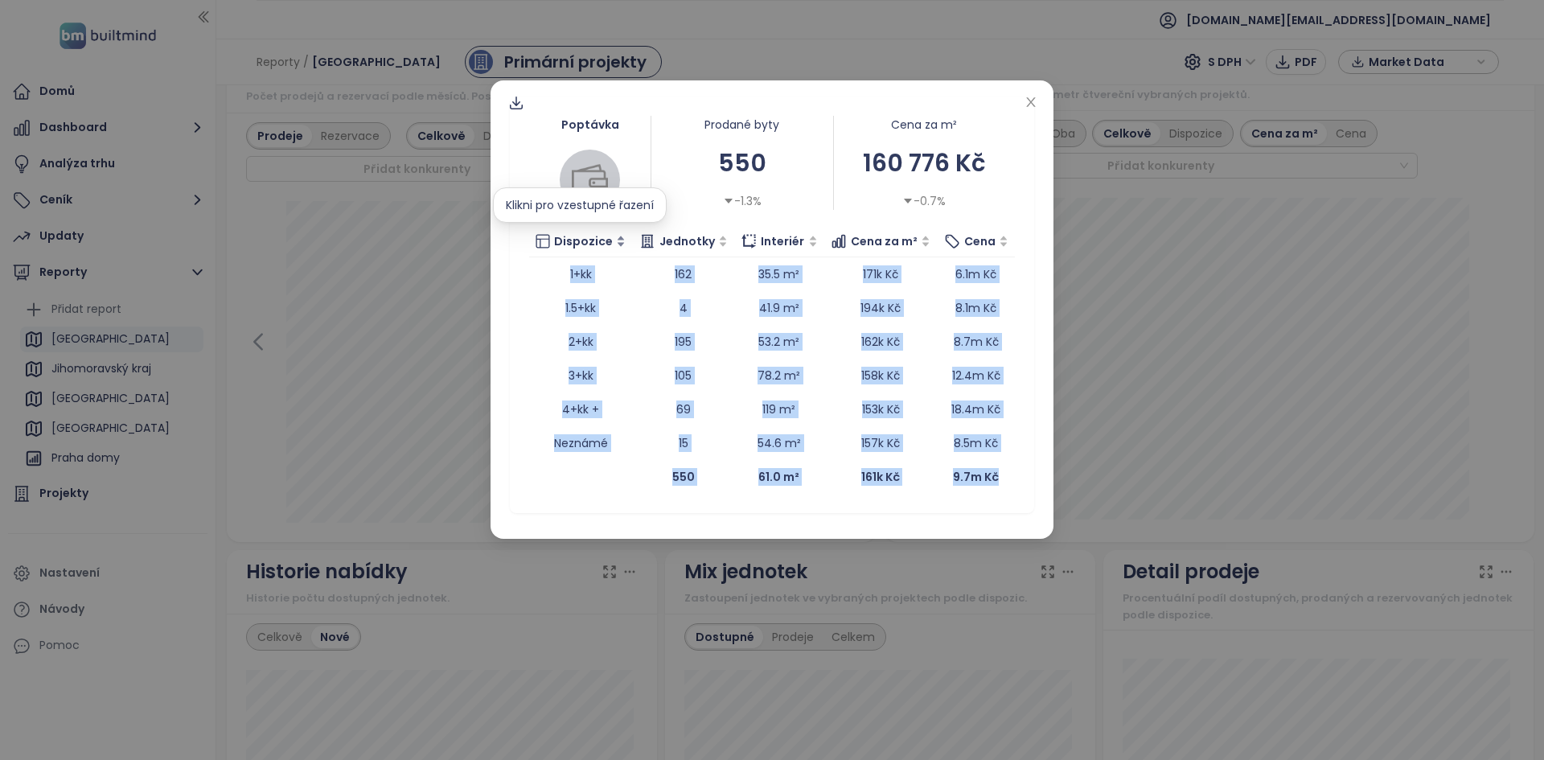
drag, startPoint x: 1002, startPoint y: 486, endPoint x: 532, endPoint y: 254, distance: 523.5
click at [532, 253] on table "Dispozice Jednotky Interiér Cena za m² Cena 1+kk 162 35.5 m² 171k Kč 6.1m Kč 1.…" at bounding box center [772, 360] width 486 height 268
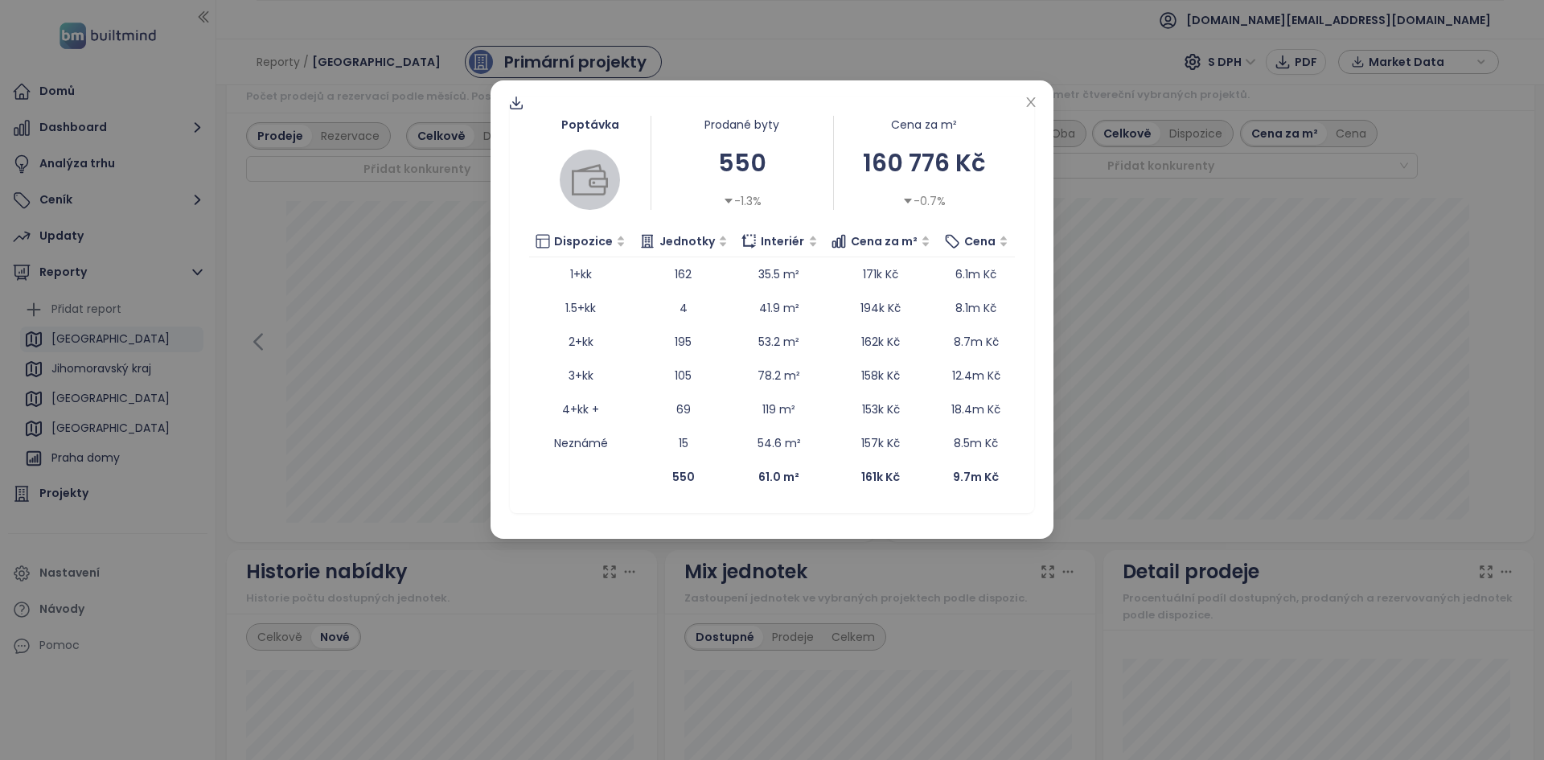
click at [525, 274] on div "Poptávka Prodané byty 550 -1.3% Cena za m² 160 776 Kč -0.7% Dispozice Jednotky …" at bounding box center [772, 304] width 524 height 416
click at [644, 271] on td "162" at bounding box center [683, 274] width 102 height 34
click at [1035, 100] on icon "close" at bounding box center [1030, 102] width 13 height 13
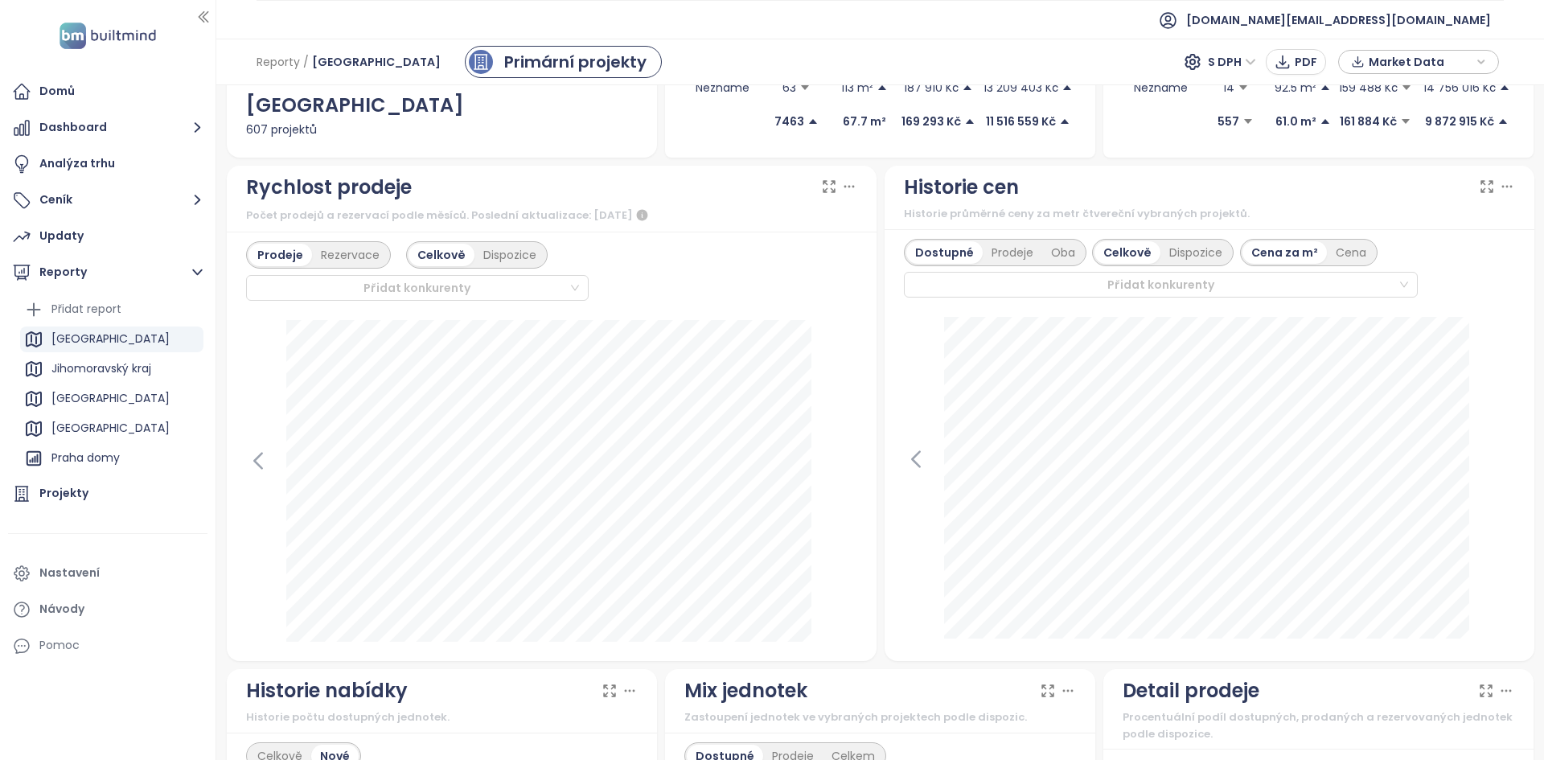
scroll to position [0, 0]
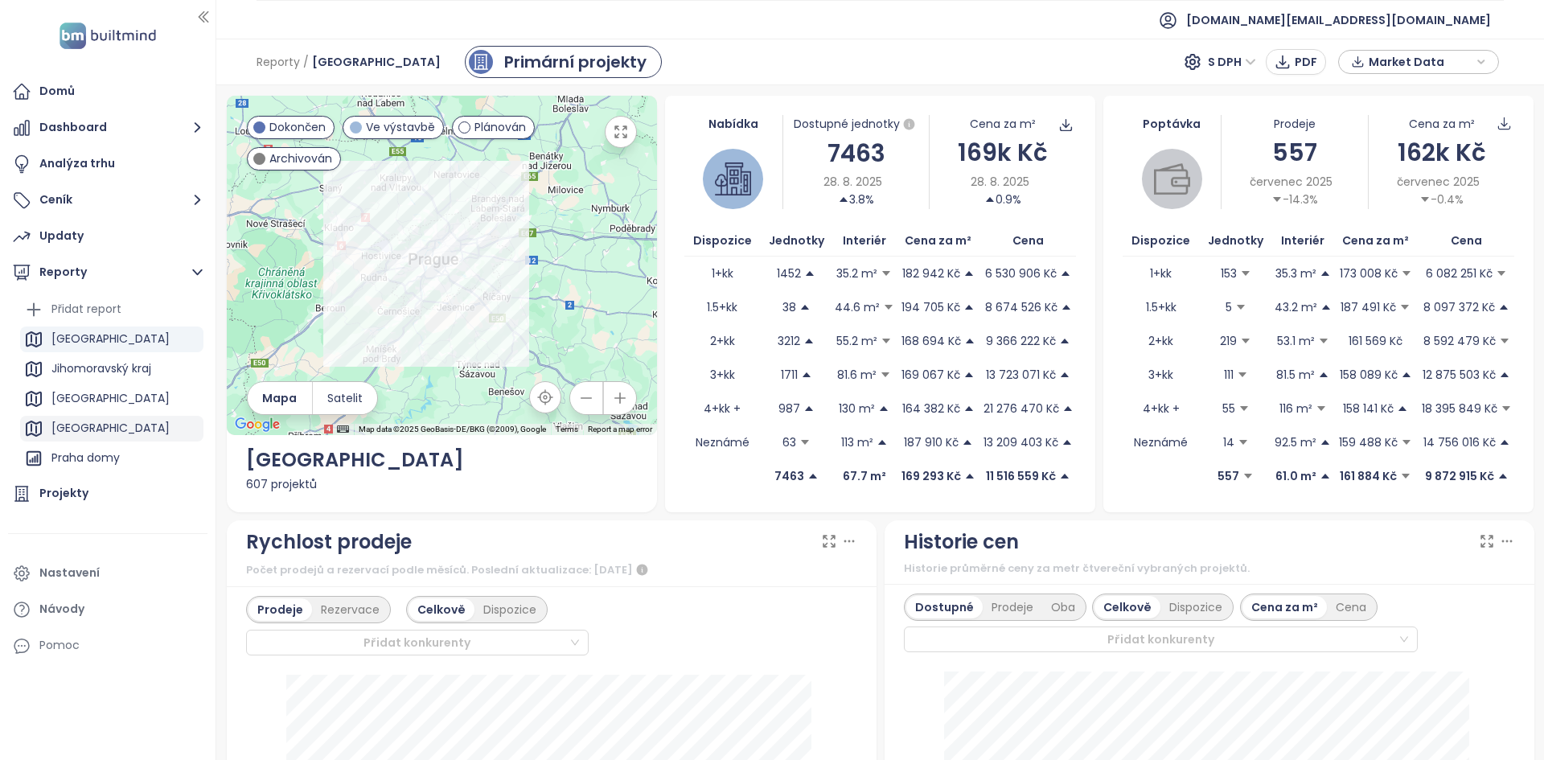
click at [85, 427] on div "[GEOGRAPHIC_DATA]" at bounding box center [110, 428] width 118 height 20
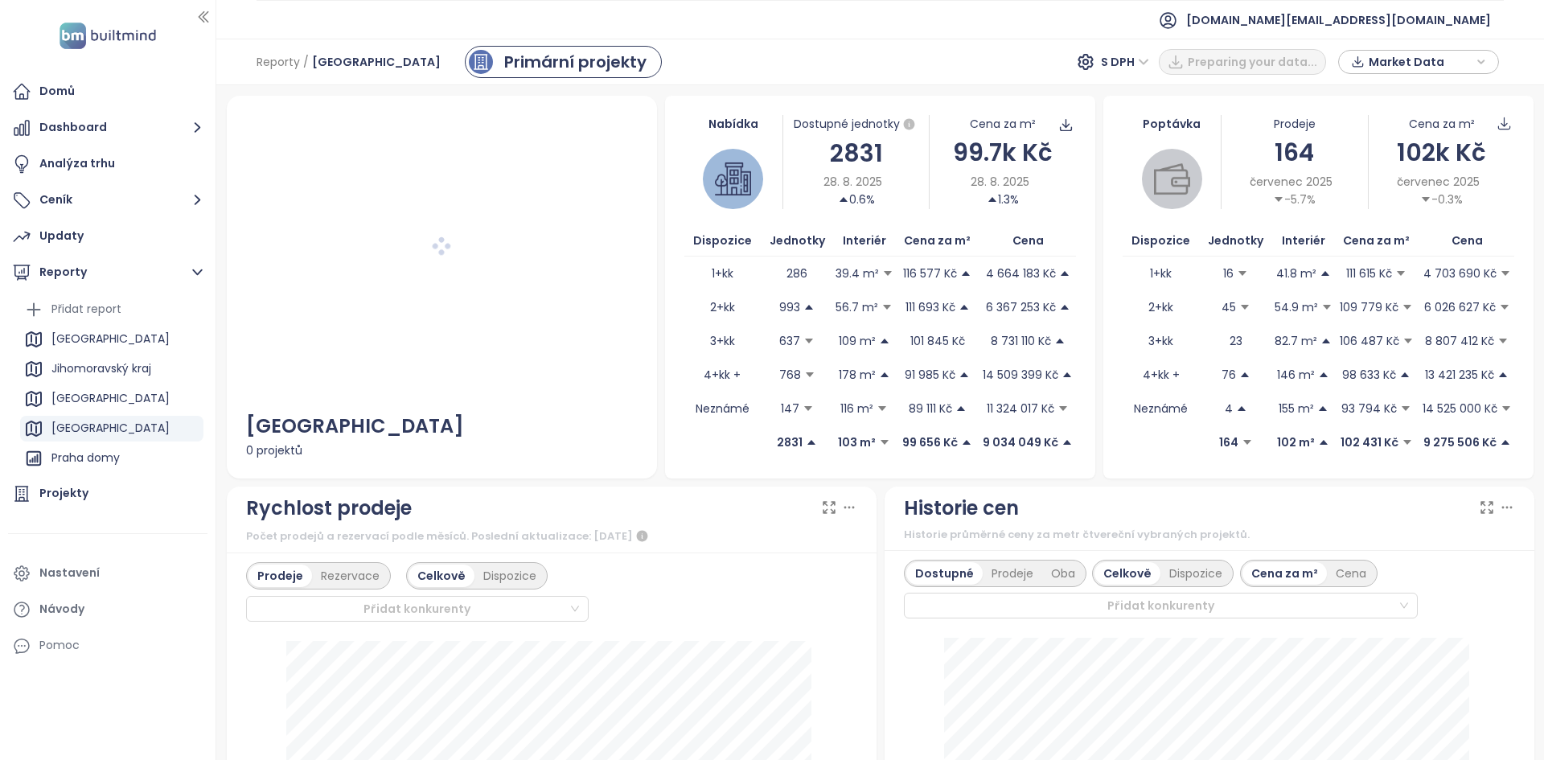
scroll to position [176, 0]
click at [841, 147] on div "2831" at bounding box center [856, 153] width 146 height 38
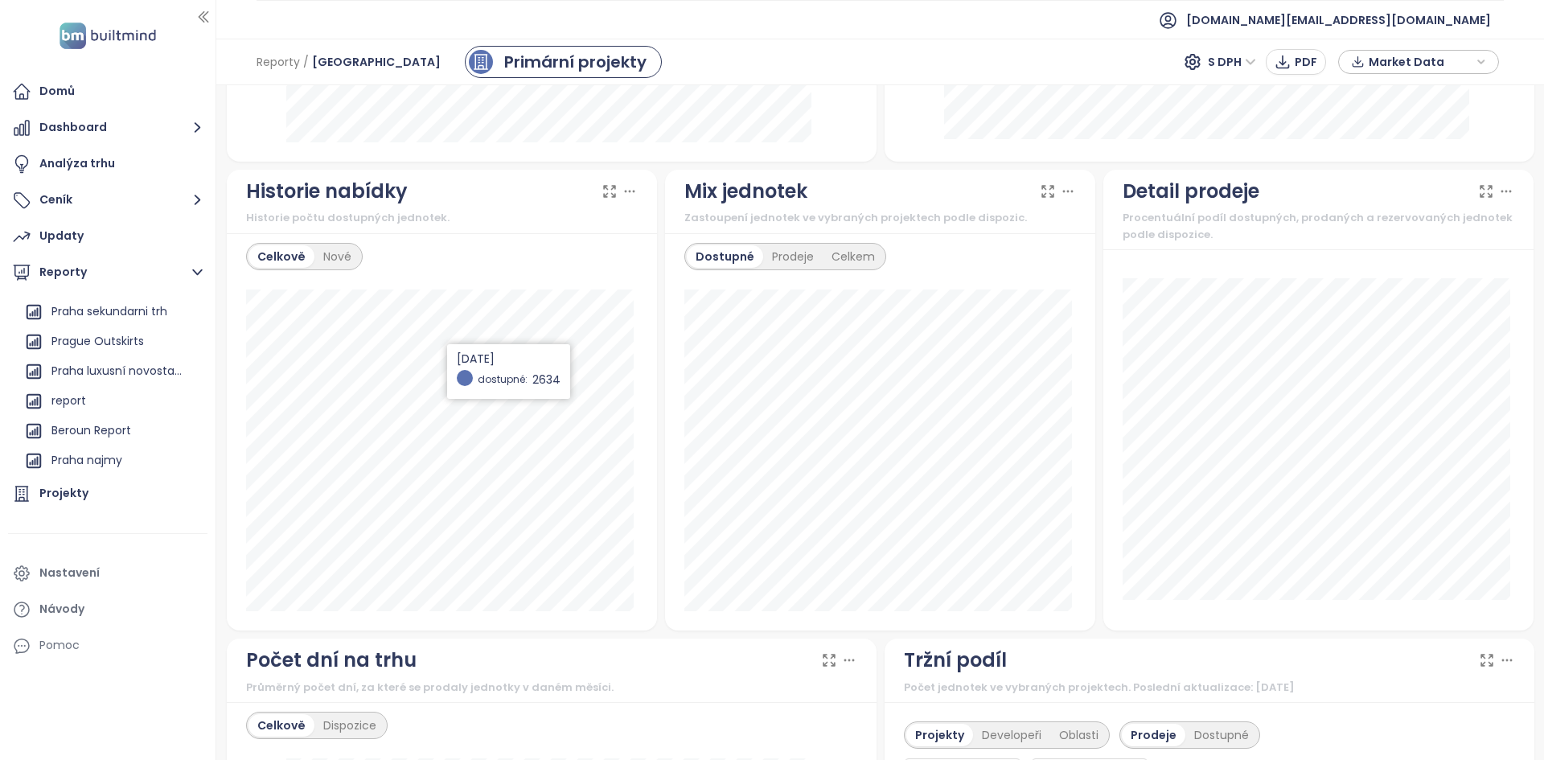
scroll to position [821, 0]
click at [319, 248] on div "Nové" at bounding box center [337, 255] width 46 height 23
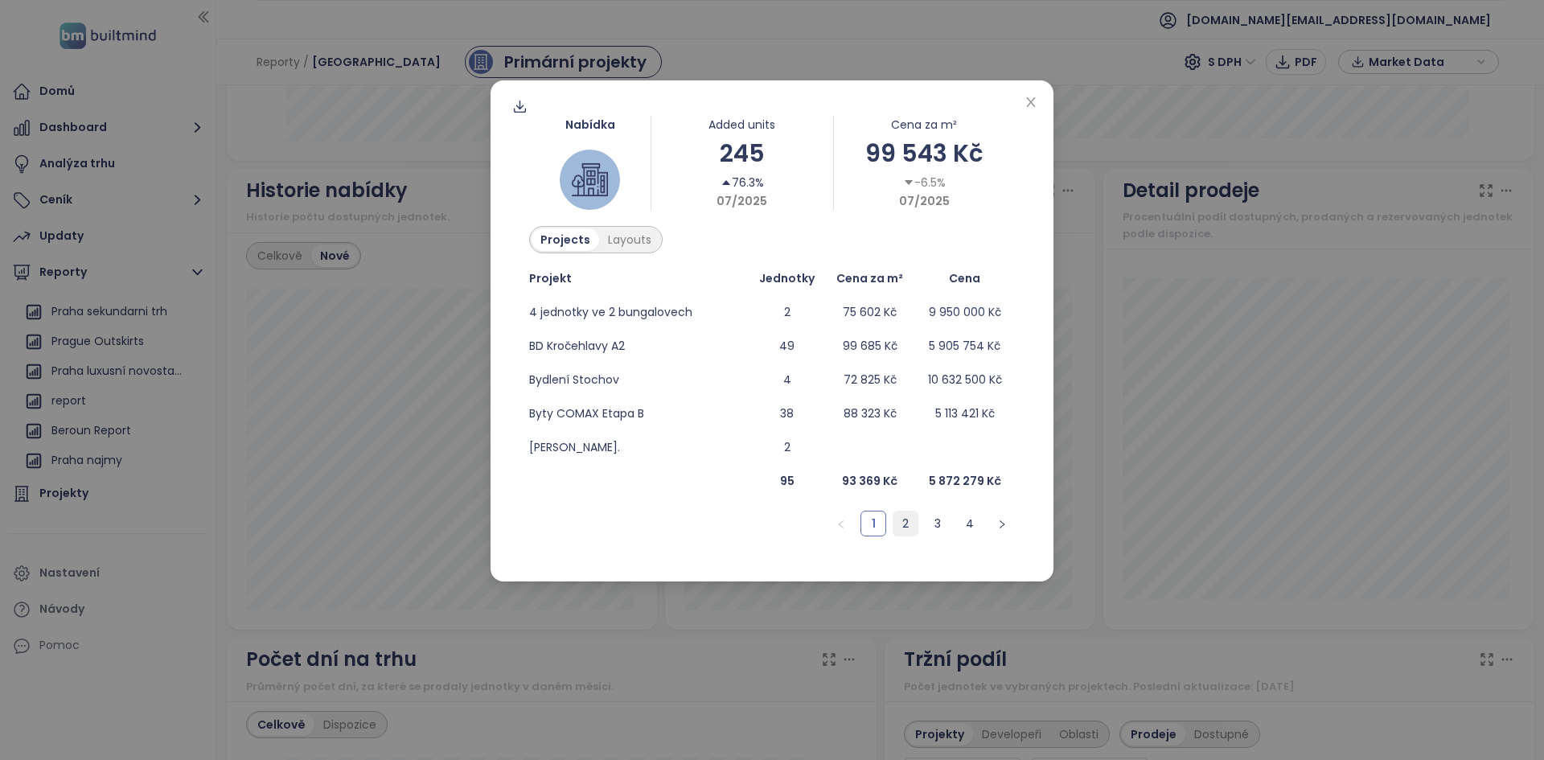
click at [907, 529] on link "2" at bounding box center [905, 523] width 24 height 24
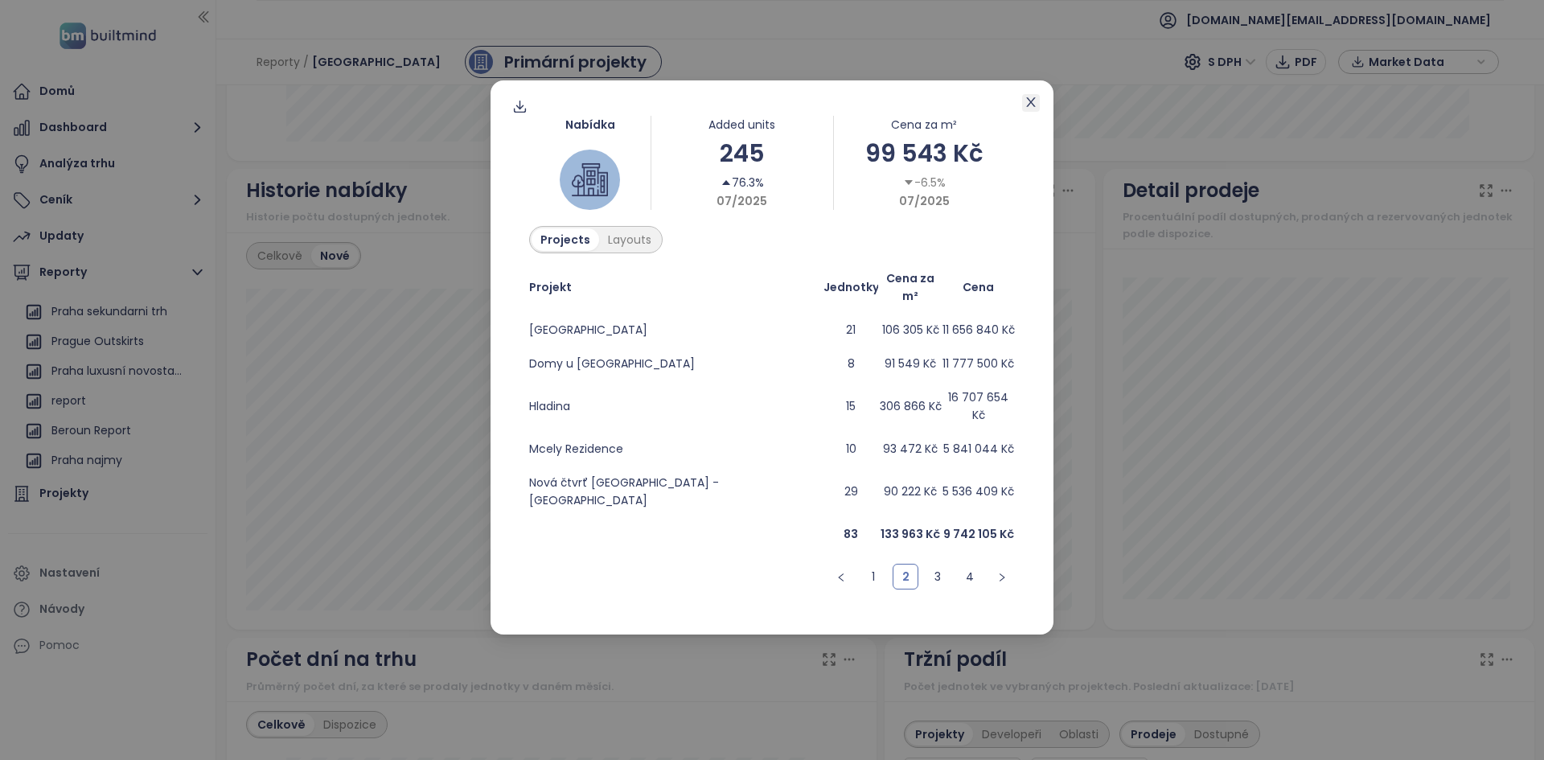
click at [1024, 100] on icon "close" at bounding box center [1030, 102] width 13 height 13
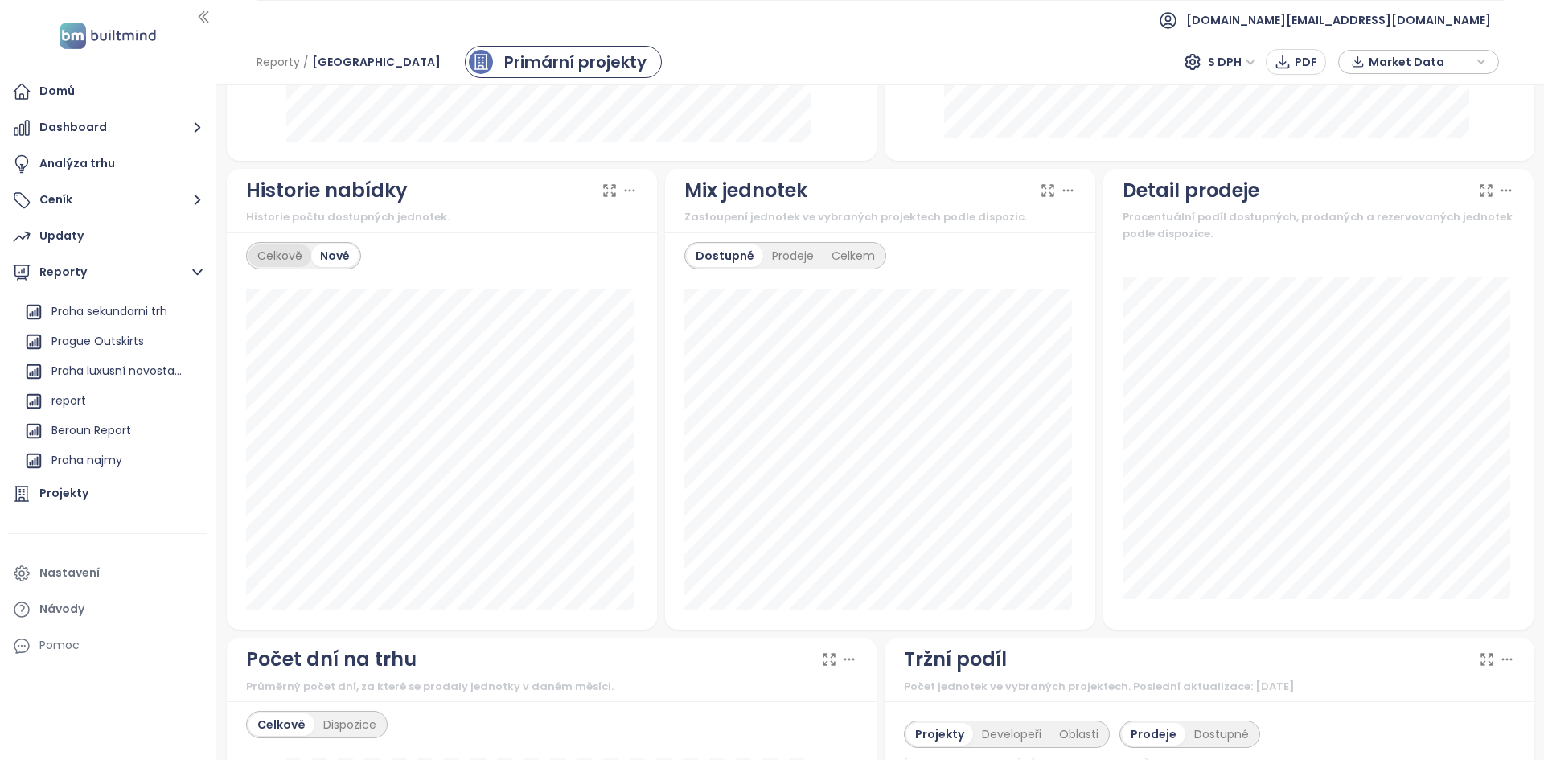
click at [277, 256] on div "Celkově" at bounding box center [279, 255] width 63 height 23
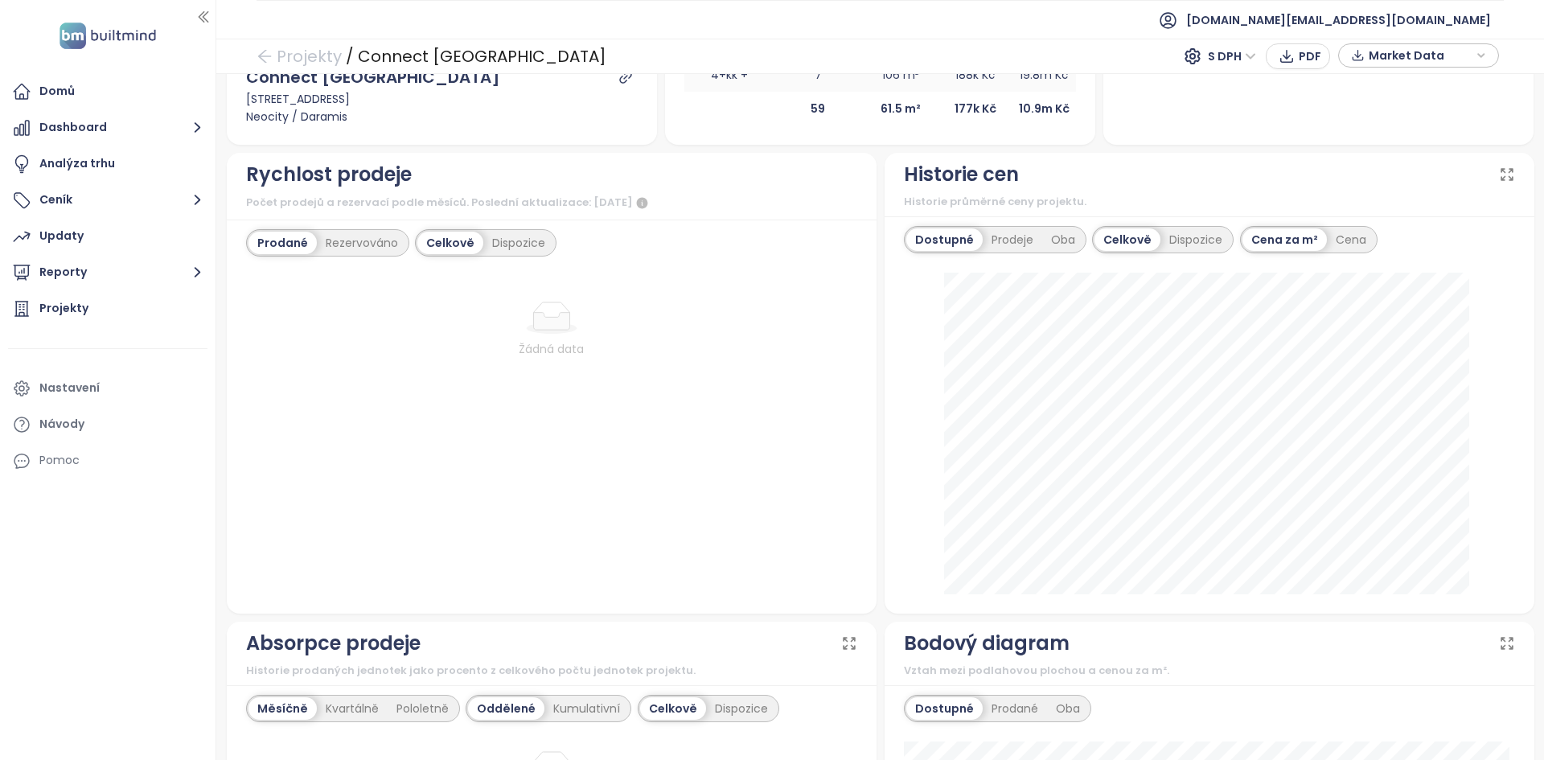
scroll to position [504, 0]
click at [372, 243] on div "Rezervováno" at bounding box center [362, 243] width 90 height 23
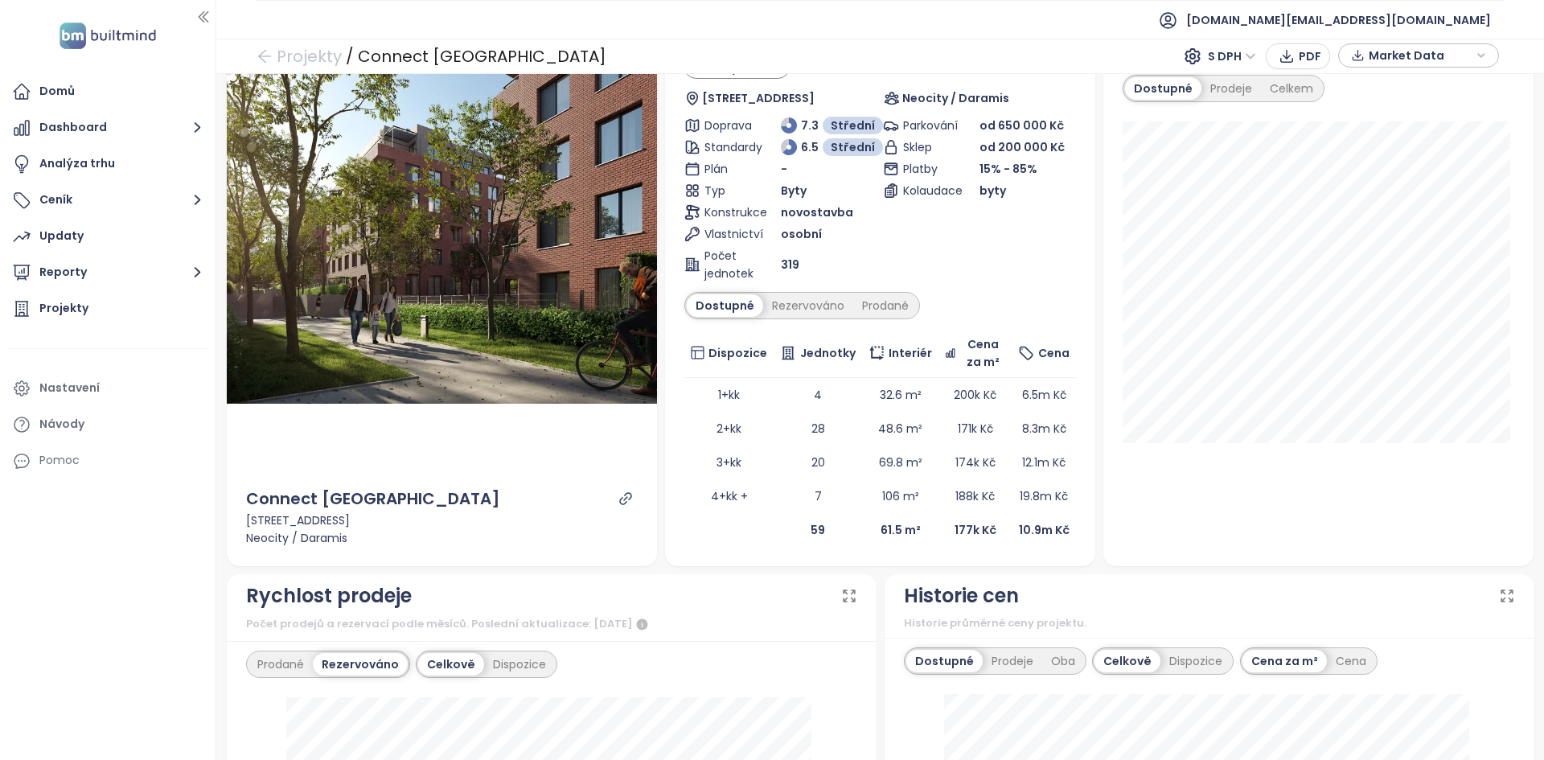
scroll to position [84, 0]
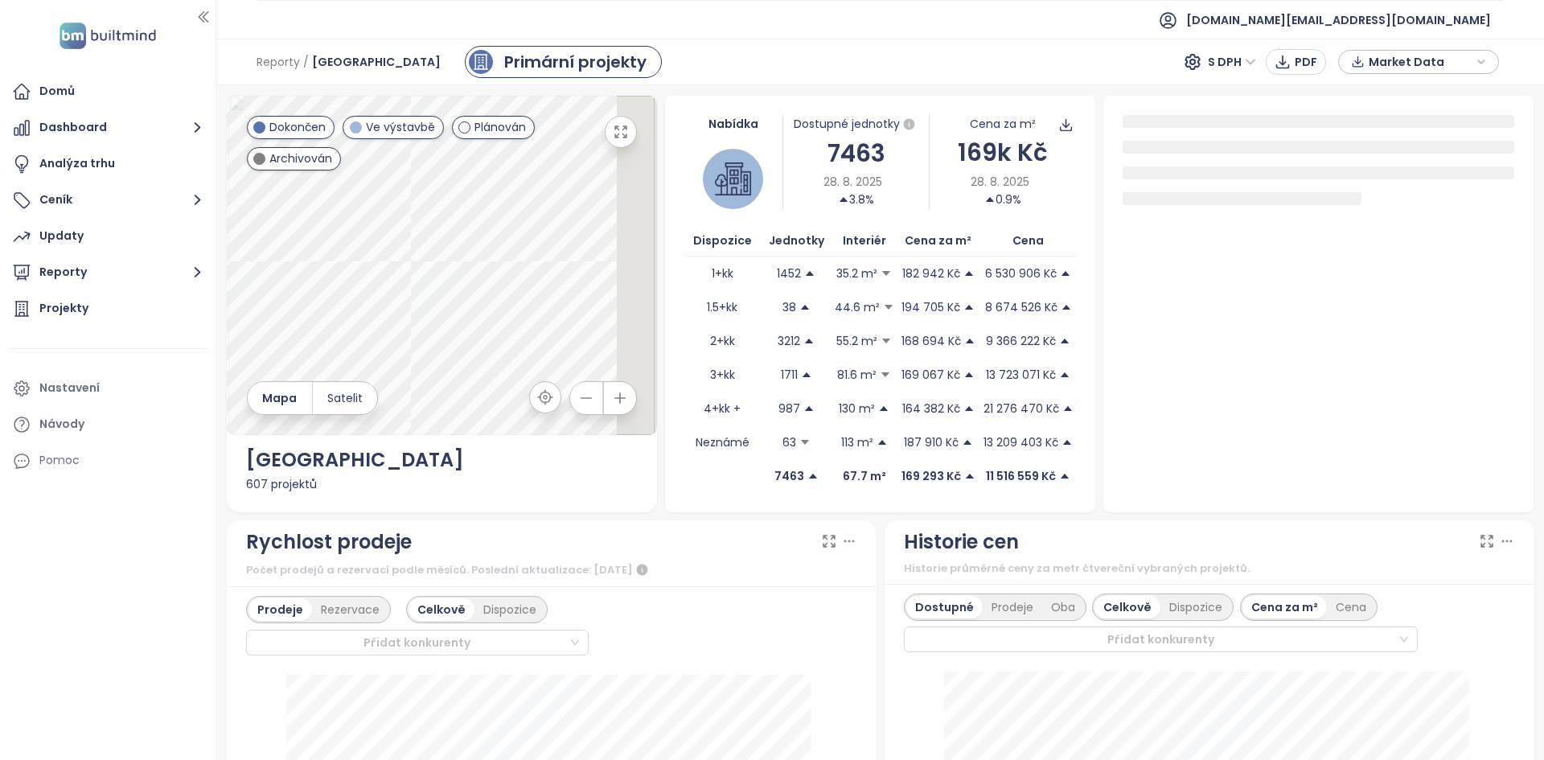
scroll to position [232, 0]
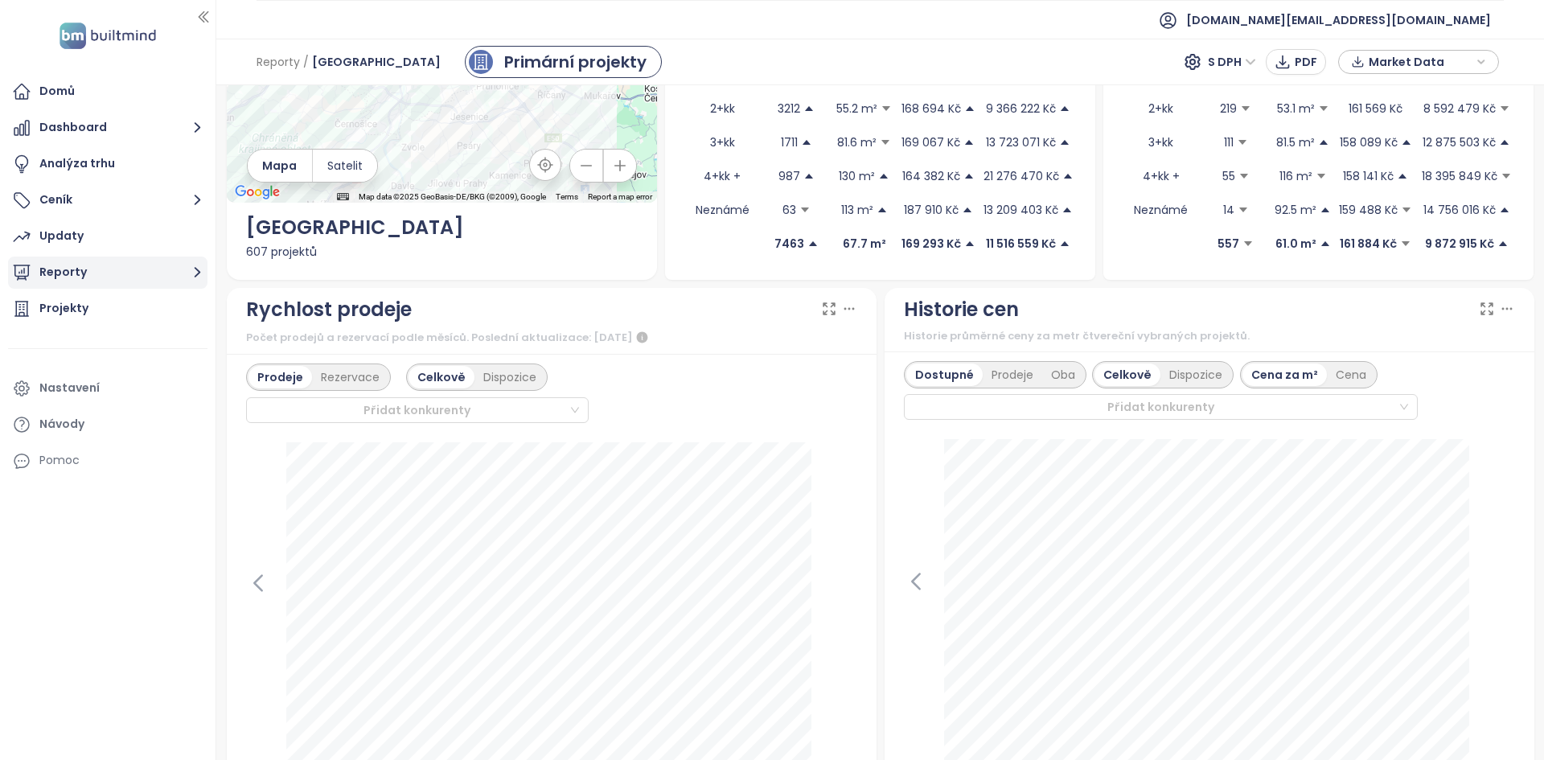
drag, startPoint x: 664, startPoint y: 524, endPoint x: 142, endPoint y: 273, distance: 578.9
click at [142, 273] on button "Reporty" at bounding box center [107, 272] width 199 height 32
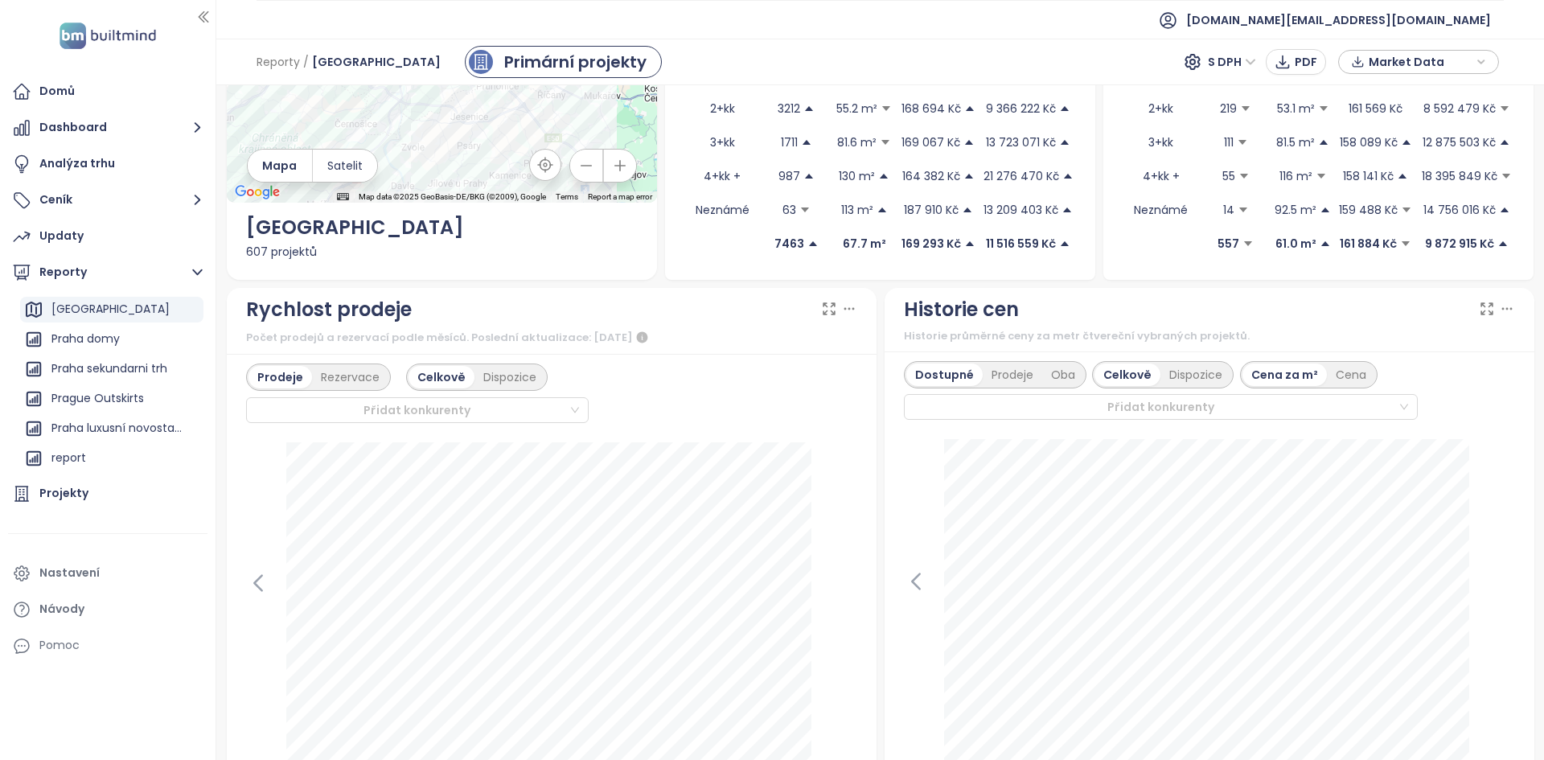
scroll to position [176, 0]
click at [112, 434] on div "Beroun Report" at bounding box center [91, 430] width 80 height 20
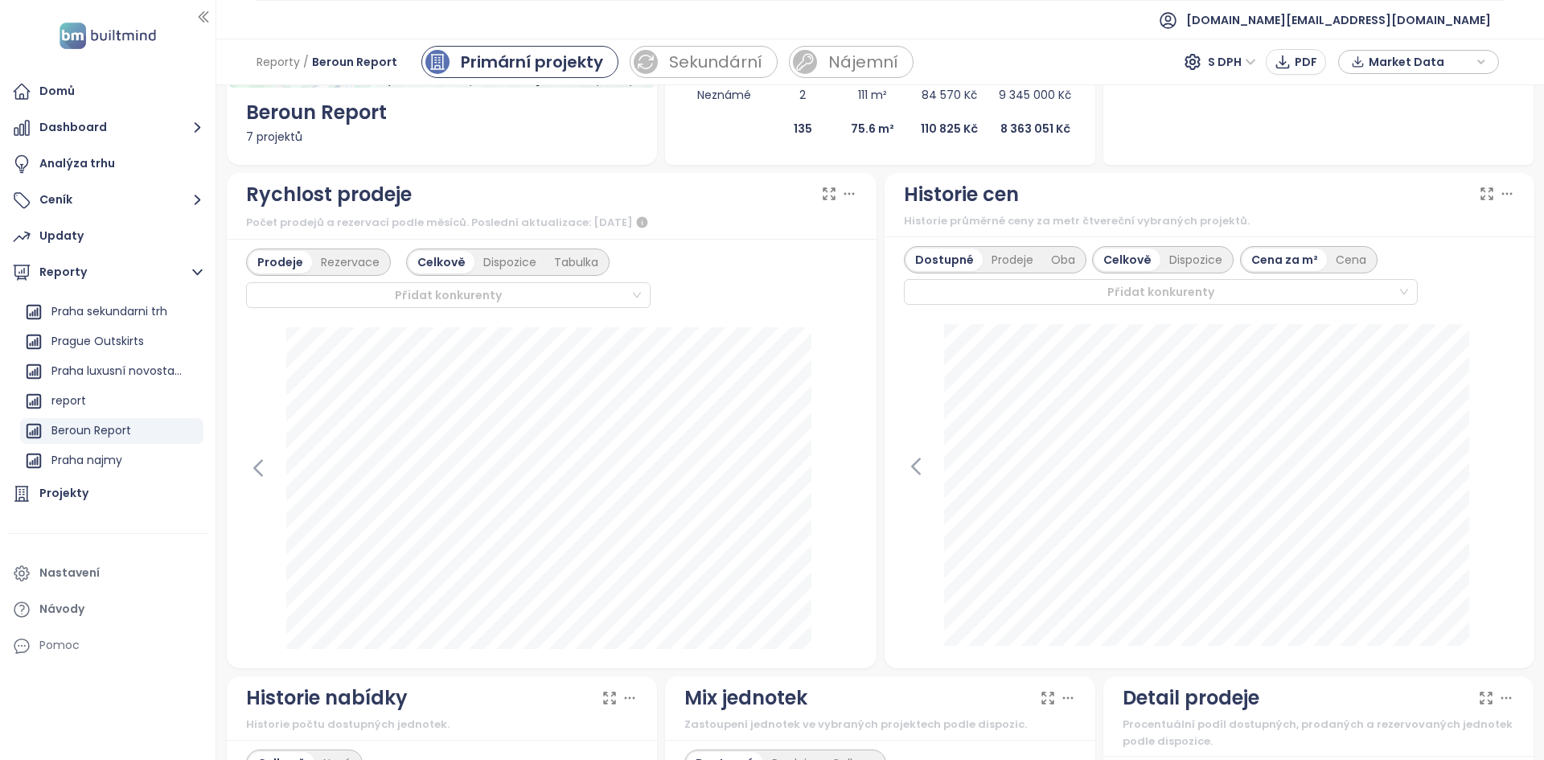
scroll to position [0, 0]
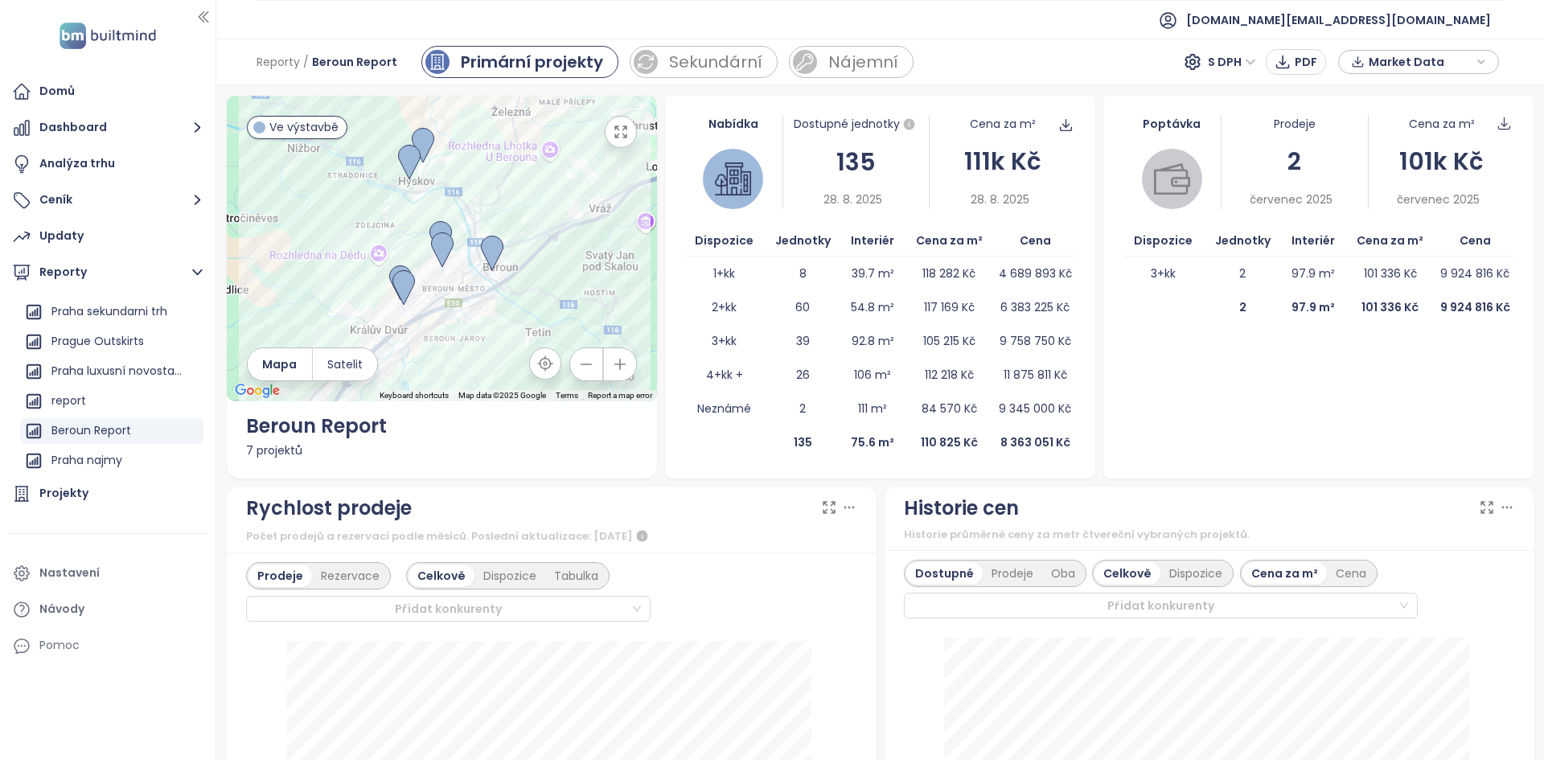
drag, startPoint x: 347, startPoint y: 283, endPoint x: 353, endPoint y: 214, distance: 69.4
click at [353, 214] on div at bounding box center [442, 248] width 430 height 305
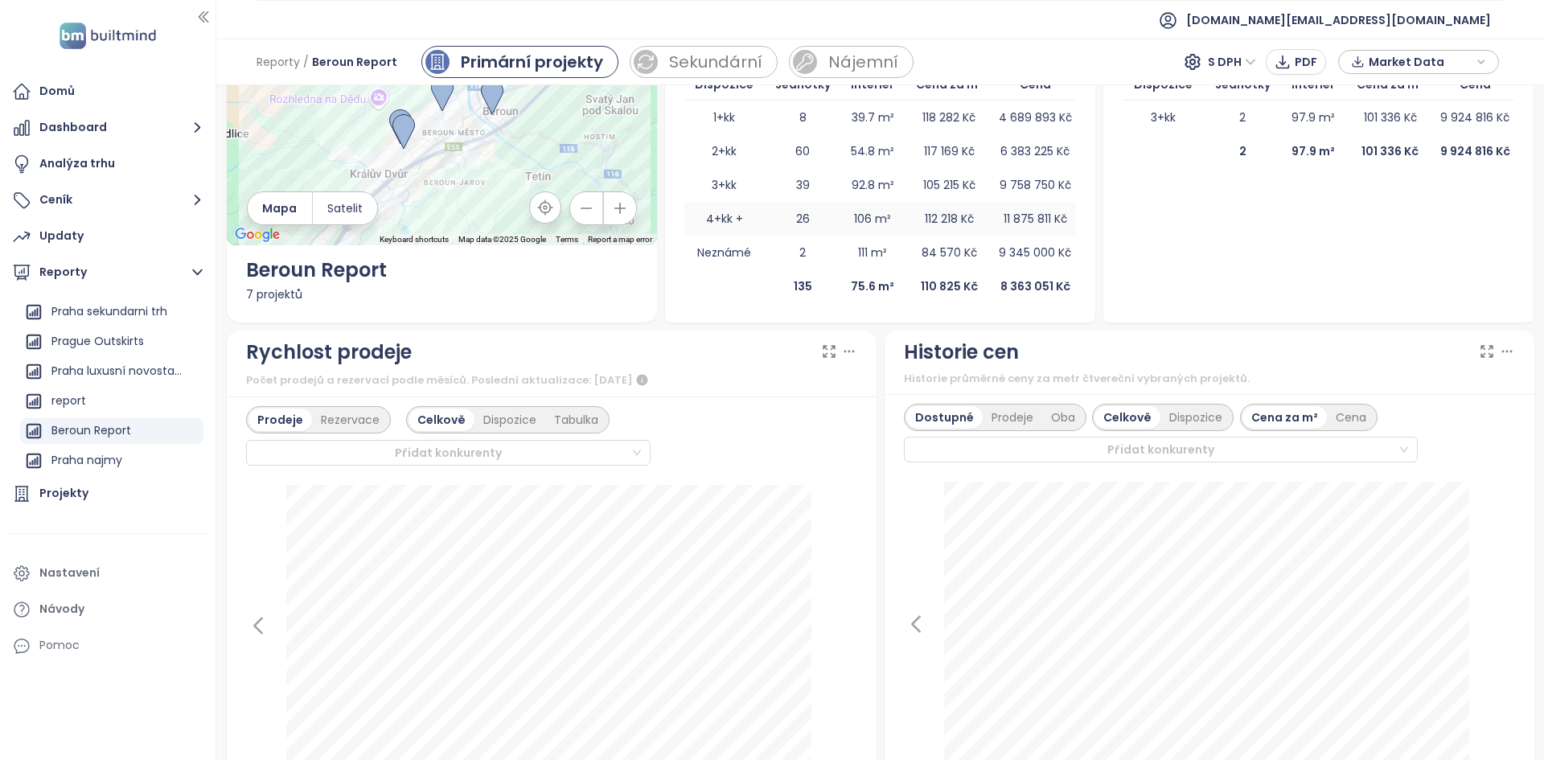
scroll to position [180, 0]
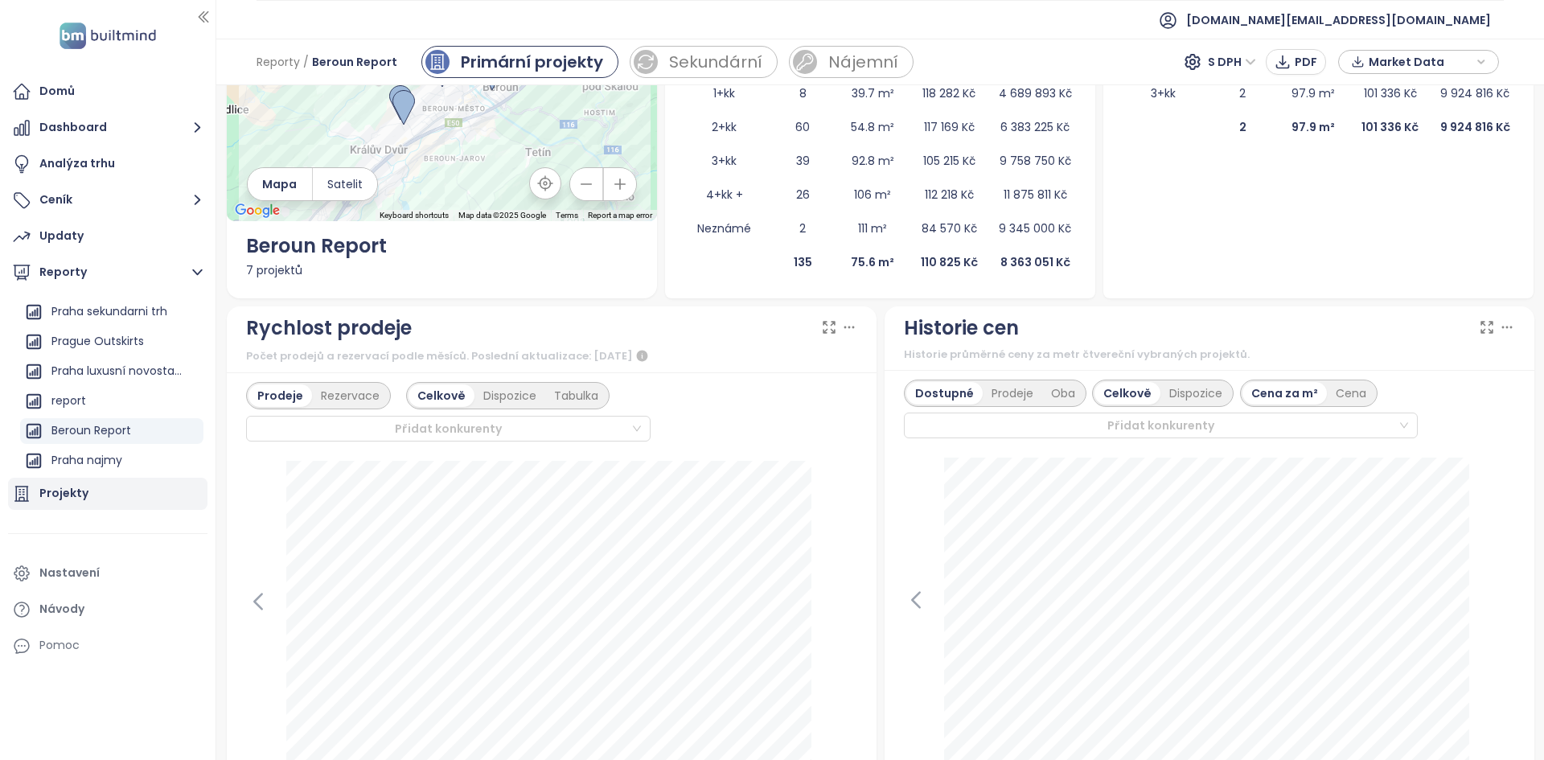
click at [107, 482] on div "Projekty" at bounding box center [107, 494] width 199 height 32
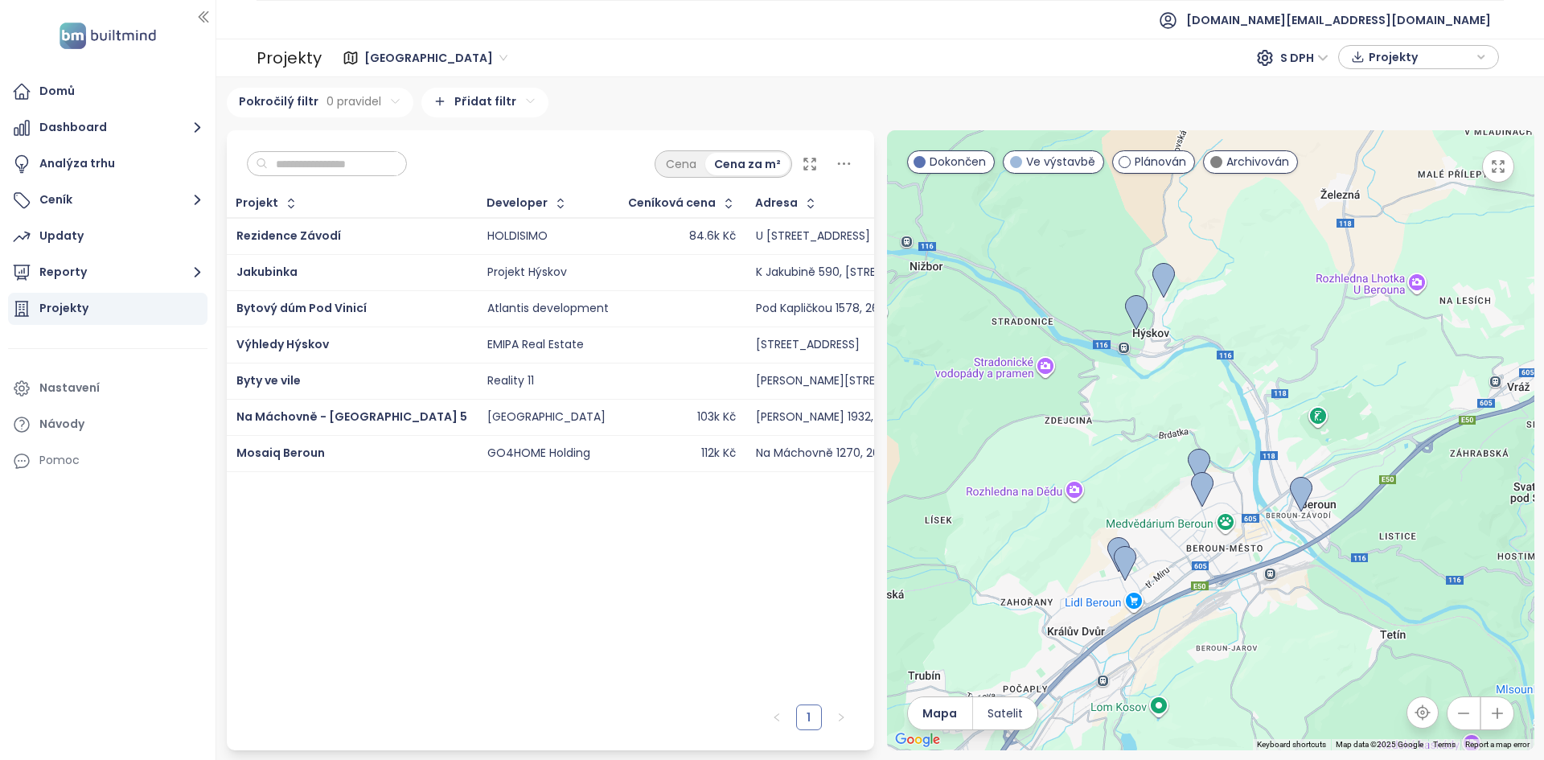
click at [384, 65] on span "[GEOGRAPHIC_DATA]" at bounding box center [435, 58] width 143 height 24
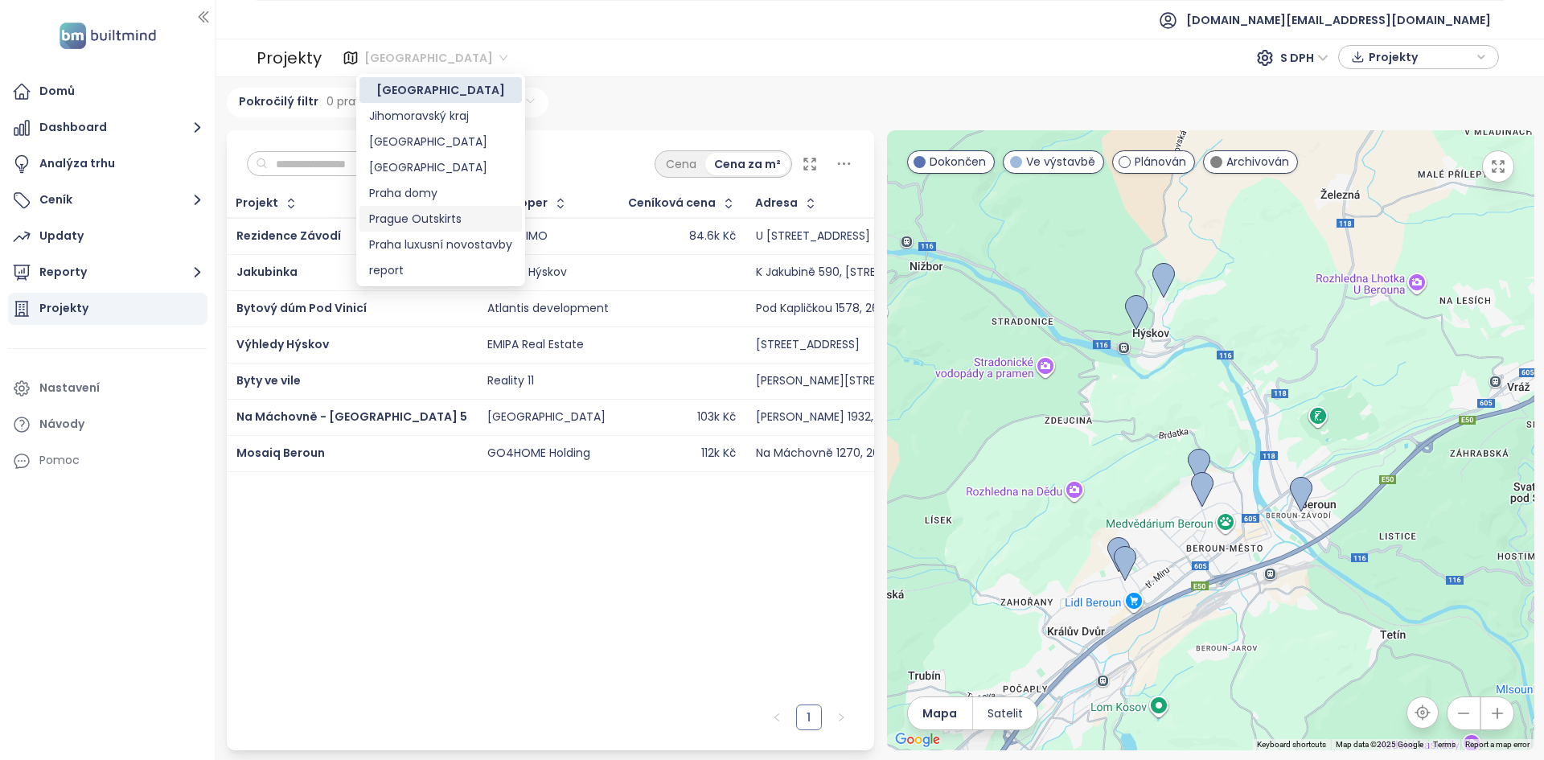
scroll to position [26, 0]
click at [425, 270] on div "Beroun Report" at bounding box center [440, 270] width 143 height 18
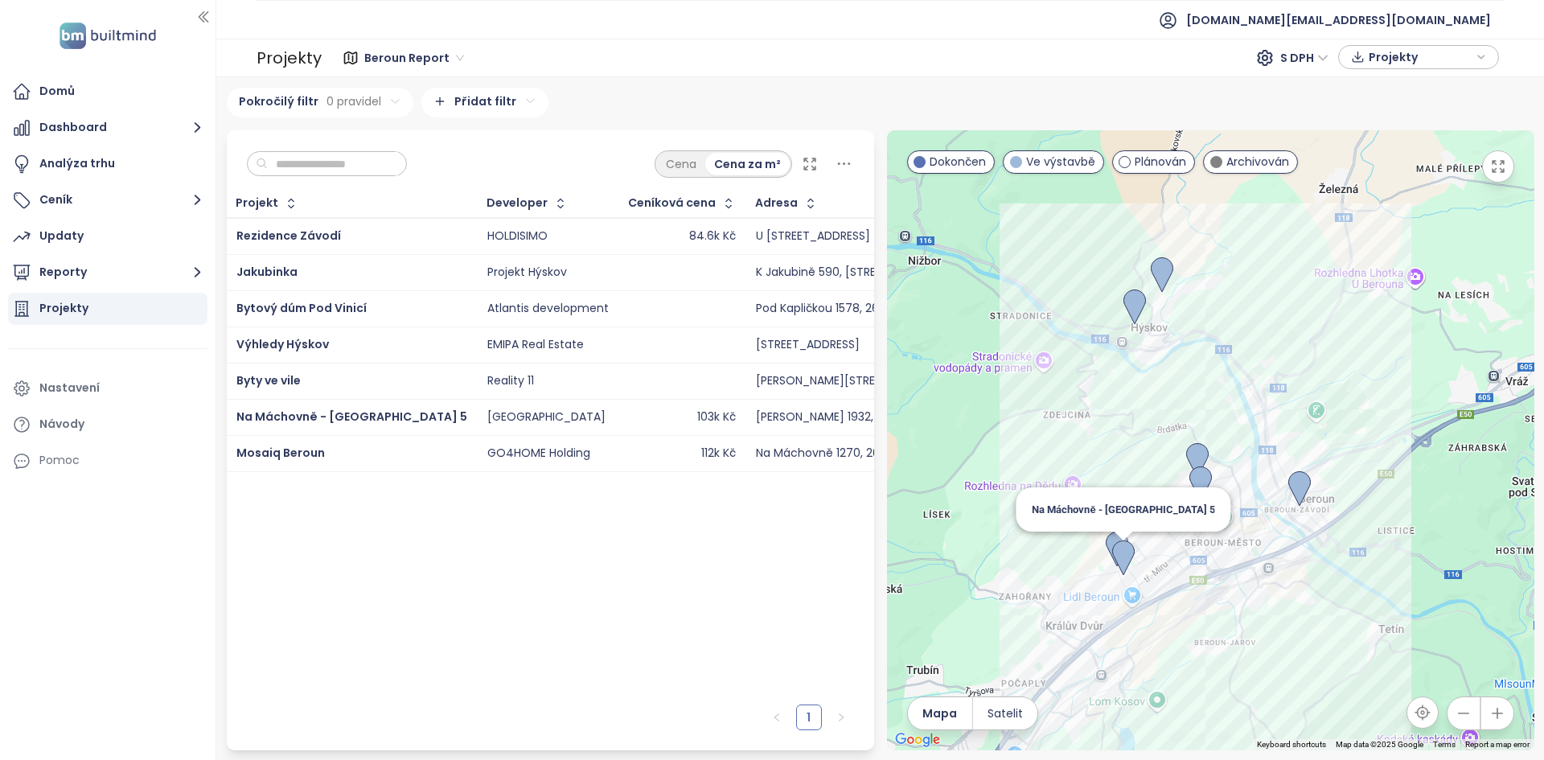
click at [1120, 554] on img at bounding box center [1123, 557] width 23 height 35
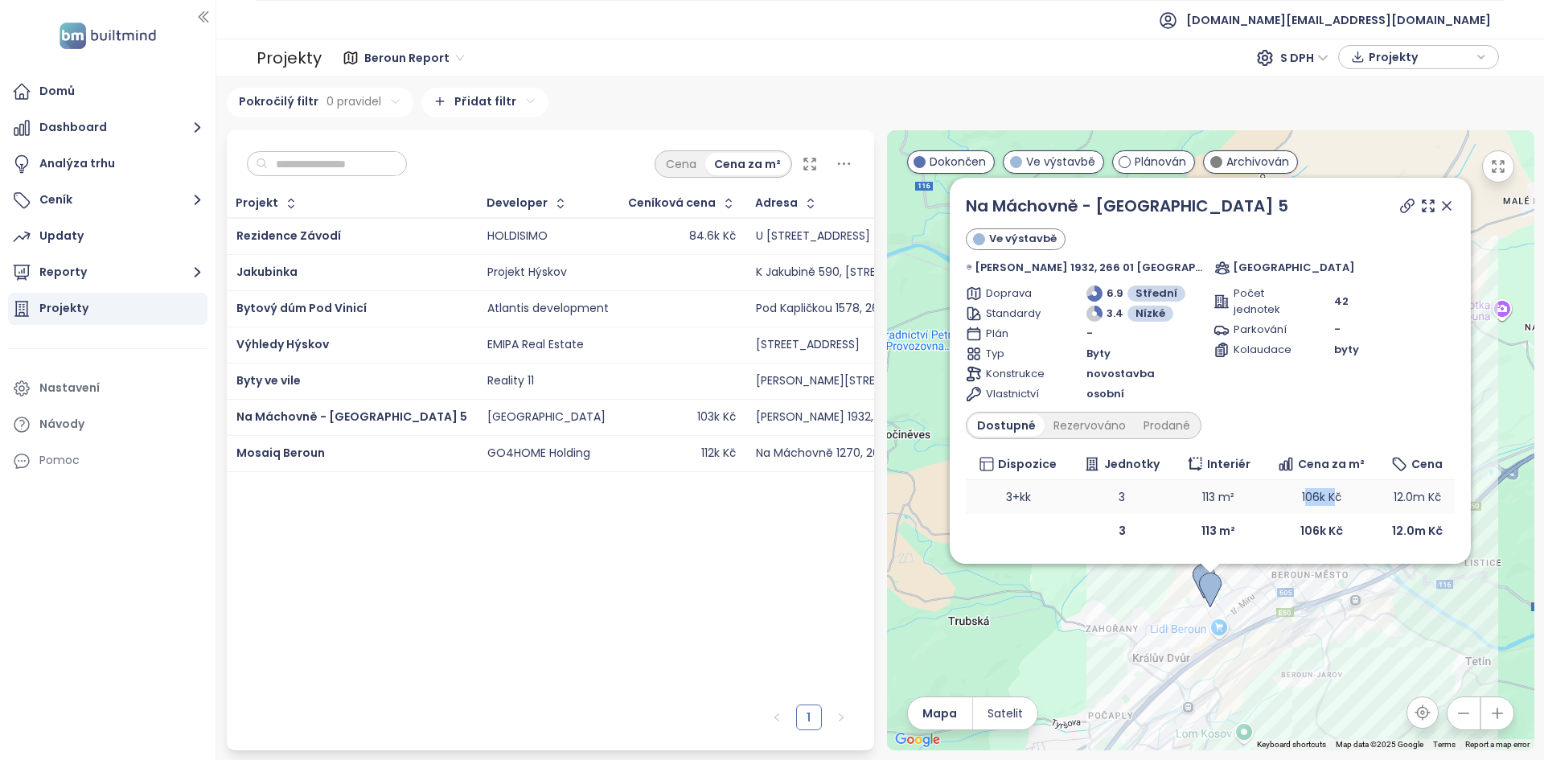
drag, startPoint x: 1326, startPoint y: 494, endPoint x: 1290, endPoint y: 487, distance: 36.7
click at [1302, 489] on span "106k Kč" at bounding box center [1321, 497] width 39 height 16
click at [1442, 210] on icon at bounding box center [1446, 206] width 8 height 8
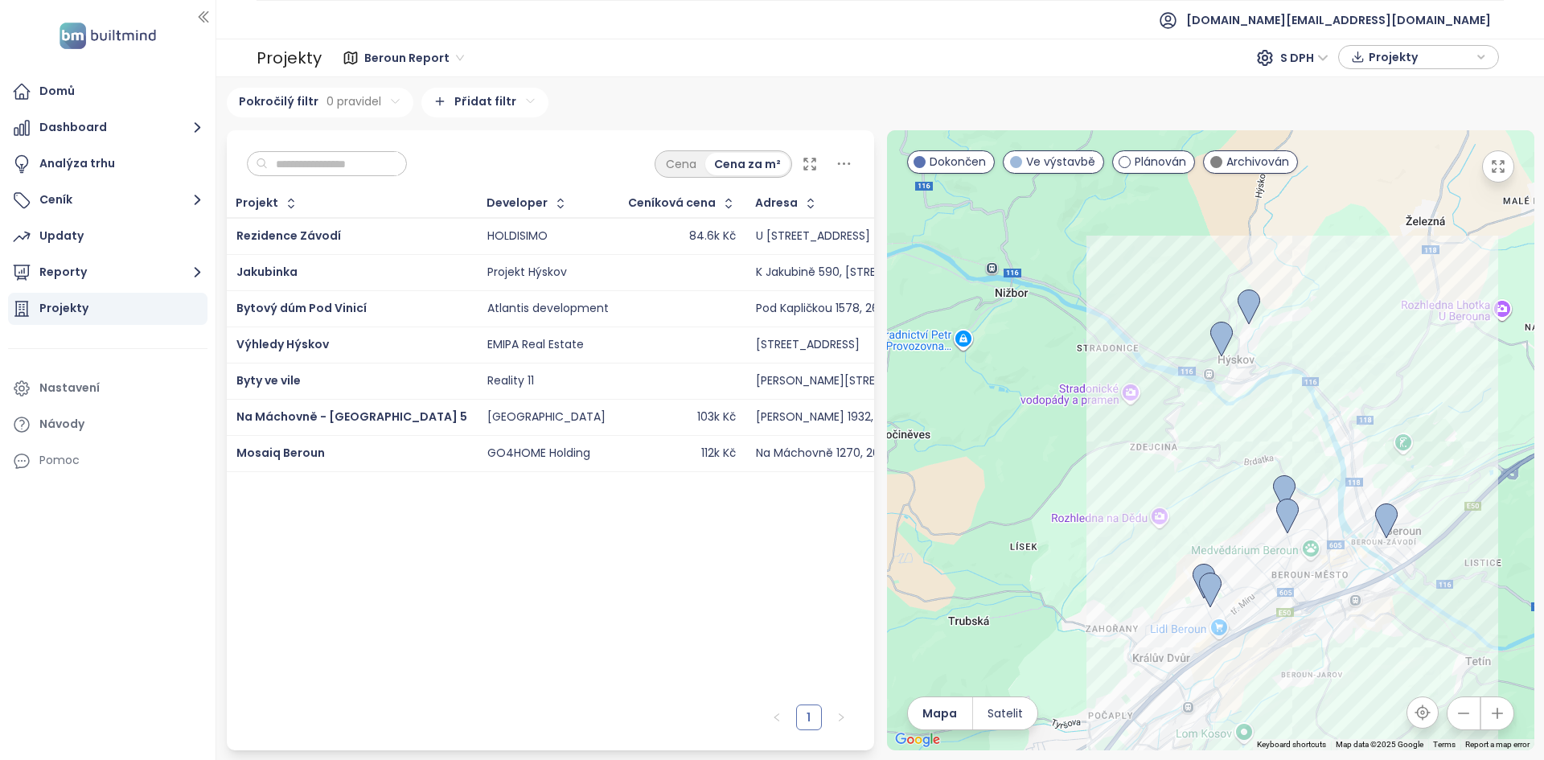
click at [424, 57] on span "Beroun Report" at bounding box center [414, 58] width 100 height 24
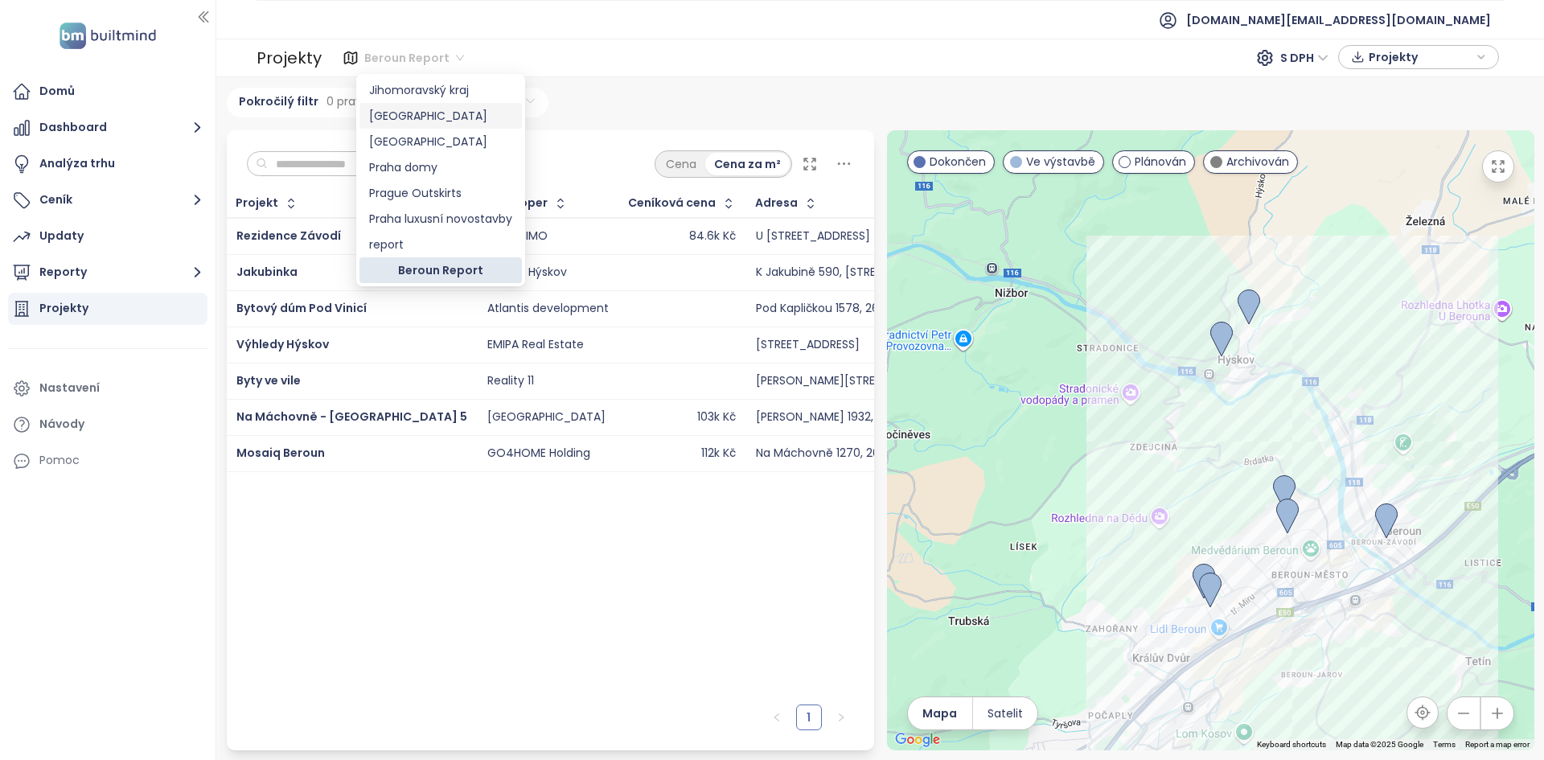
scroll to position [0, 0]
click at [397, 90] on div "[GEOGRAPHIC_DATA]" at bounding box center [440, 90] width 143 height 18
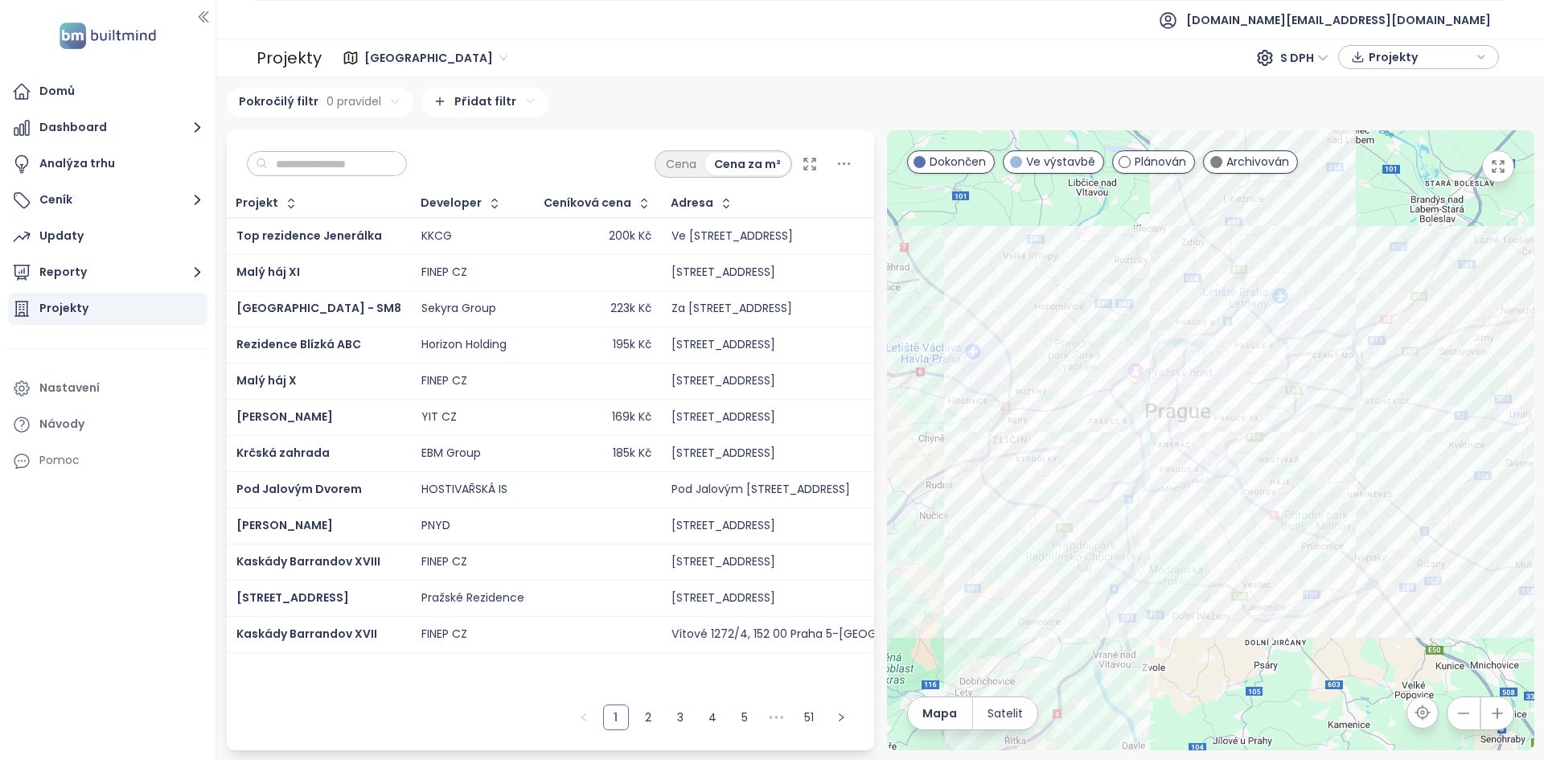
click at [362, 158] on input "text" at bounding box center [333, 164] width 130 height 24
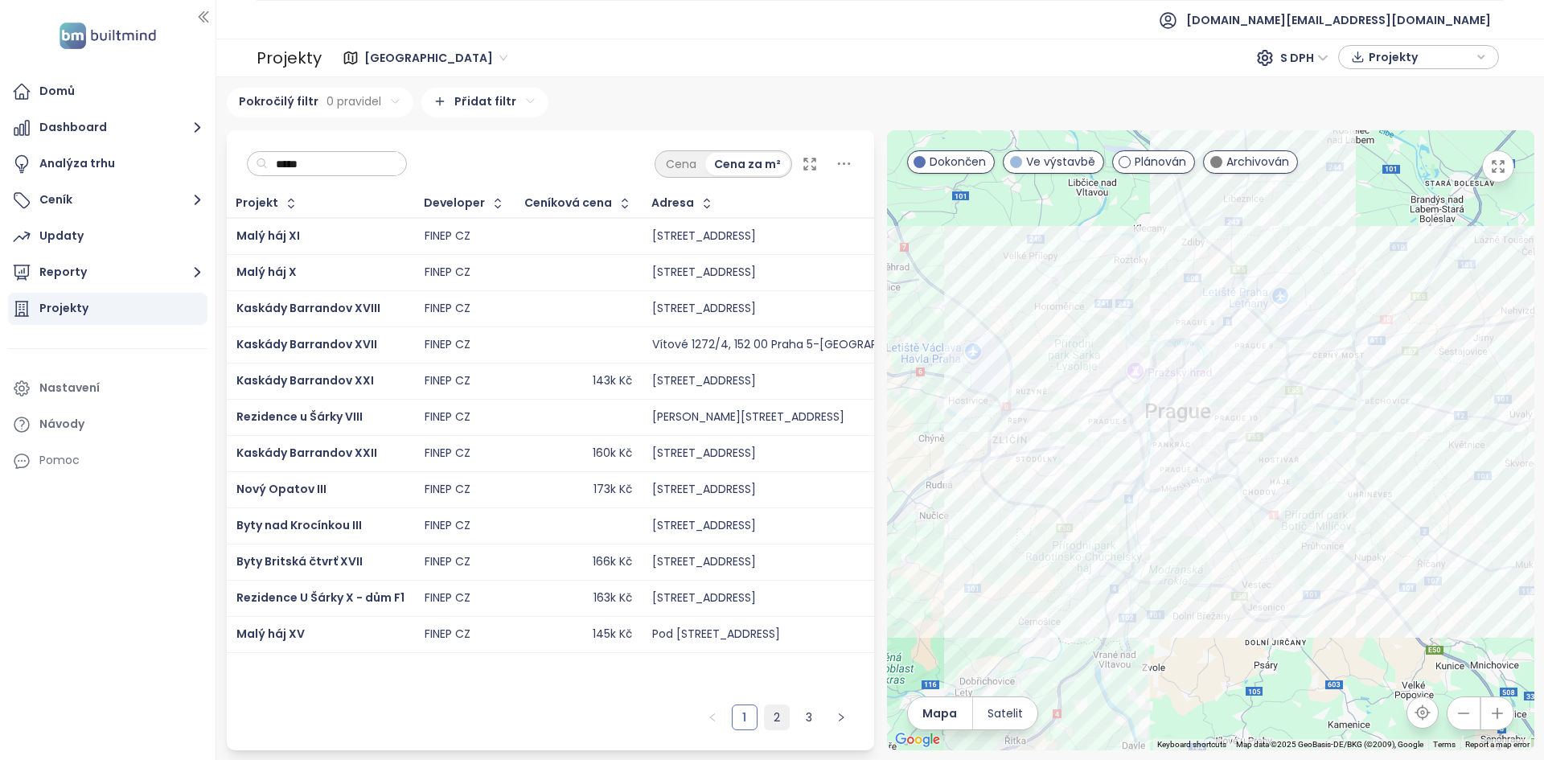
type input "*****"
click at [777, 705] on link "2" at bounding box center [777, 717] width 24 height 24
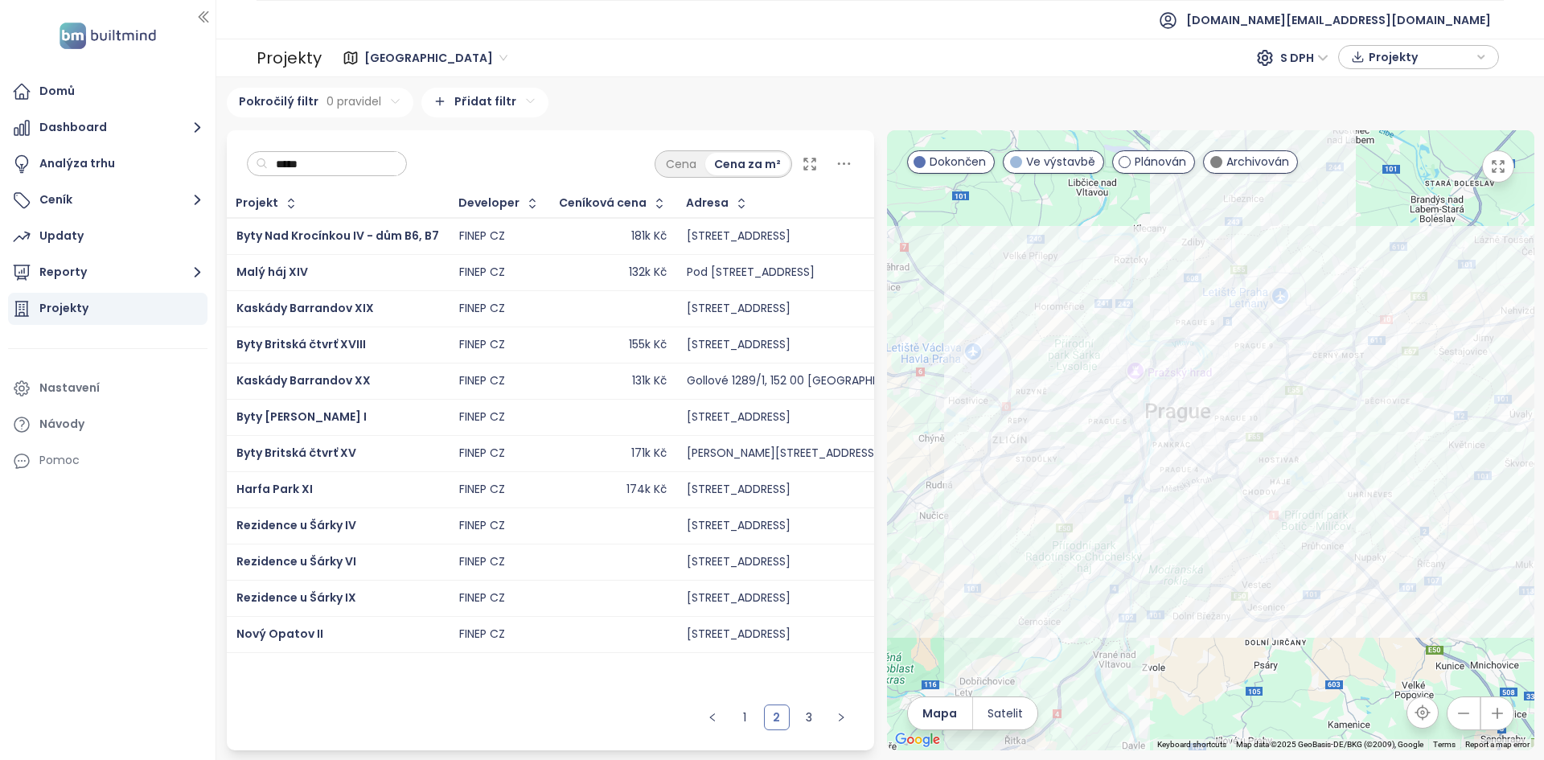
click at [416, 527] on div "Rezidence u Šárky IV" at bounding box center [337, 525] width 203 height 19
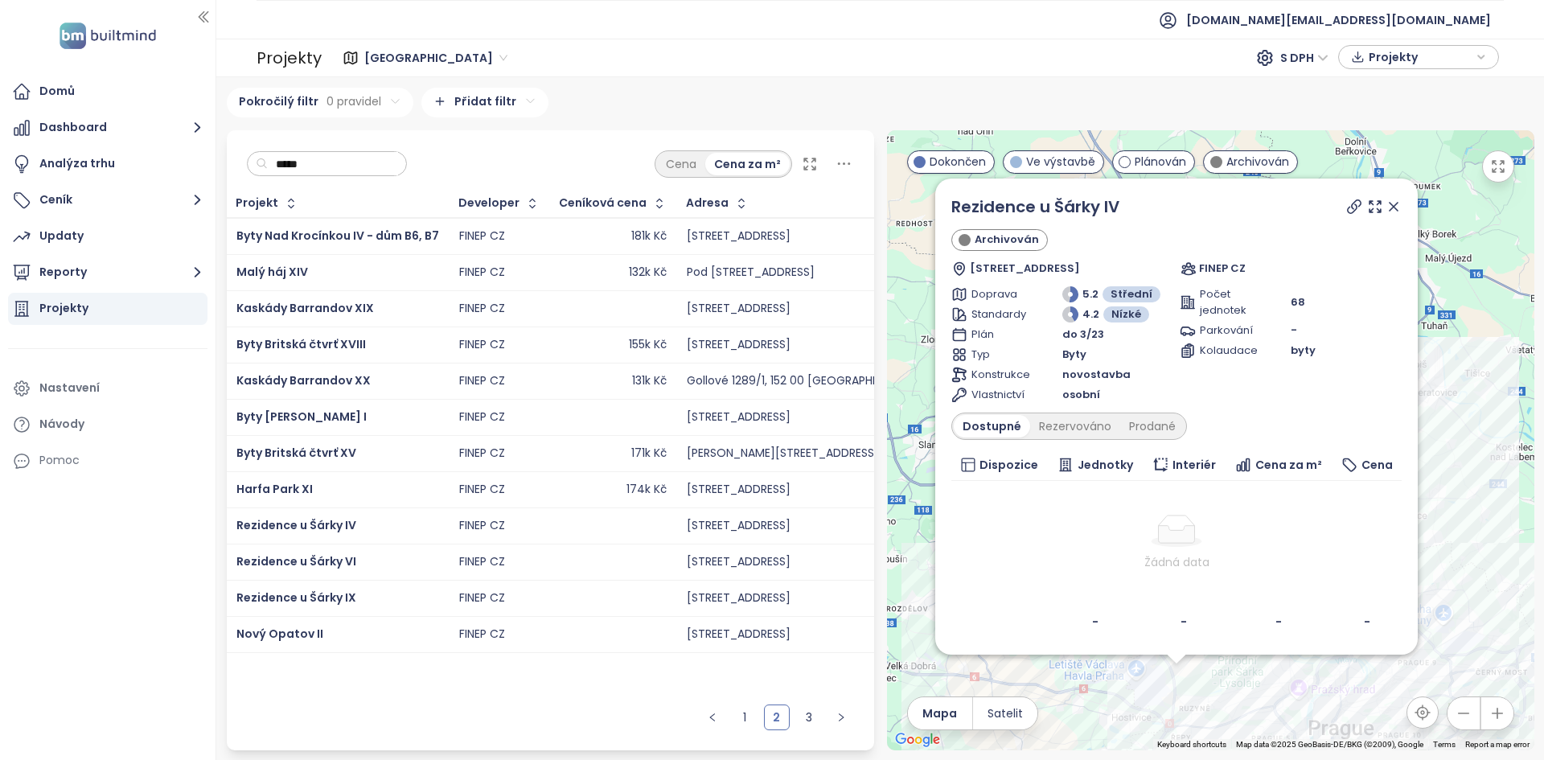
click at [416, 558] on div "Rezidence u Šárky VI" at bounding box center [337, 561] width 203 height 19
click at [397, 597] on div "Rezidence u Šárky IX" at bounding box center [337, 597] width 203 height 19
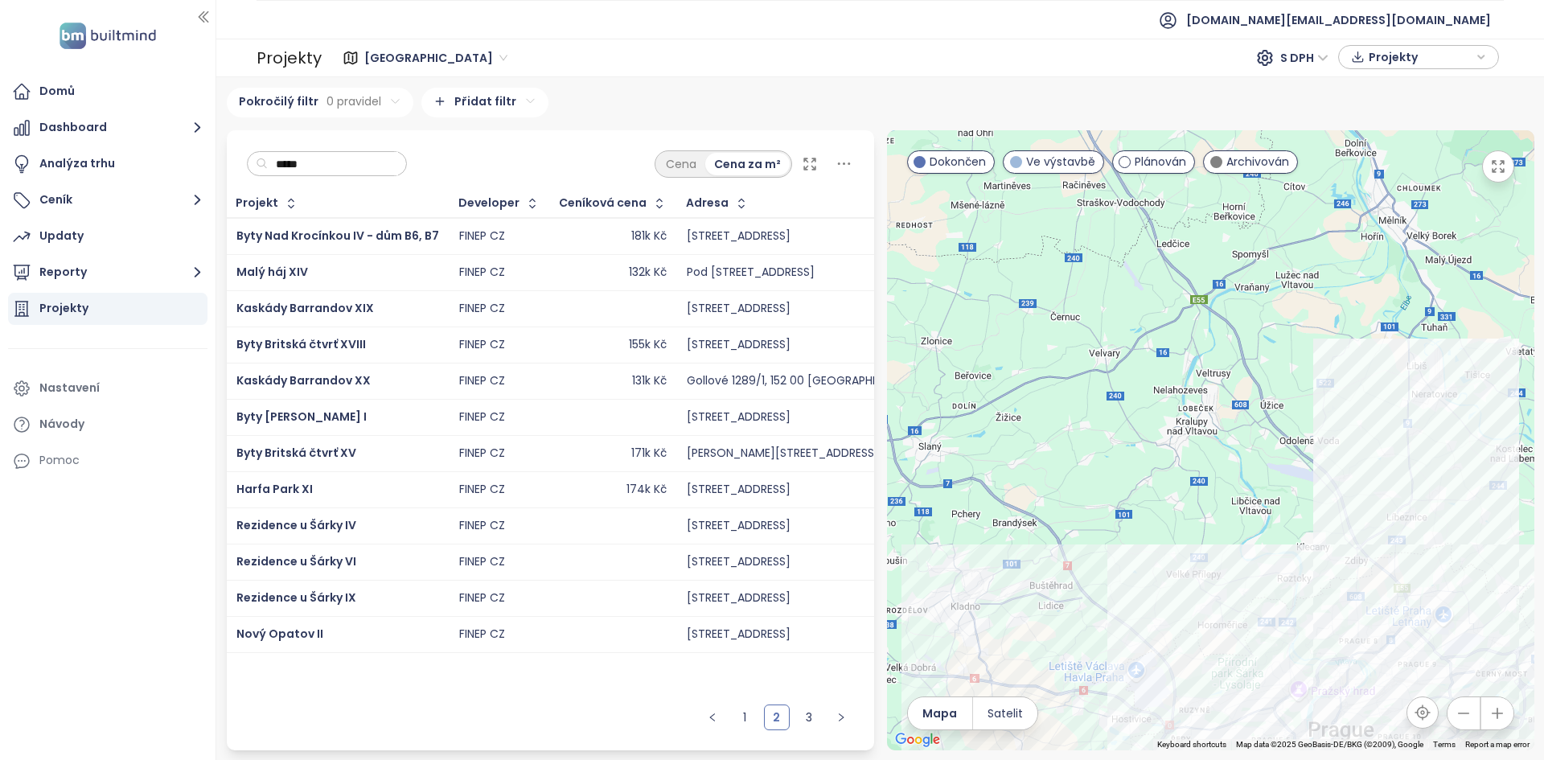
click at [384, 568] on div "Rezidence u Šárky VI" at bounding box center [337, 561] width 203 height 19
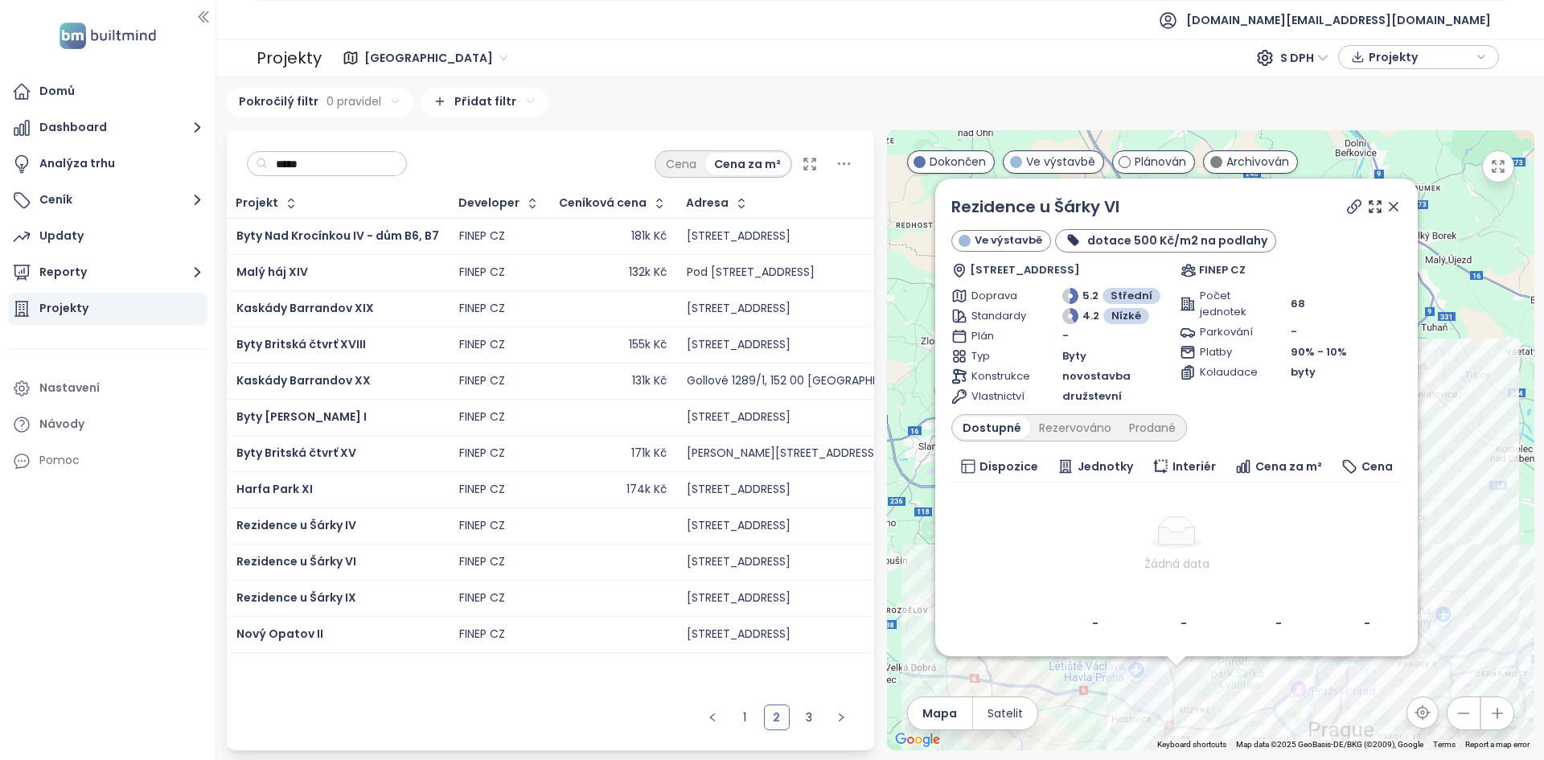
click at [1105, 390] on span "družstevní" at bounding box center [1091, 396] width 59 height 16
click at [1104, 390] on span "družstevní" at bounding box center [1091, 396] width 59 height 16
drag, startPoint x: 953, startPoint y: 398, endPoint x: 1116, endPoint y: 401, distance: 163.2
click at [1116, 401] on div "Vlastnictví družstevní" at bounding box center [1062, 396] width 222 height 16
click at [1089, 396] on span "družstevní" at bounding box center [1091, 396] width 59 height 16
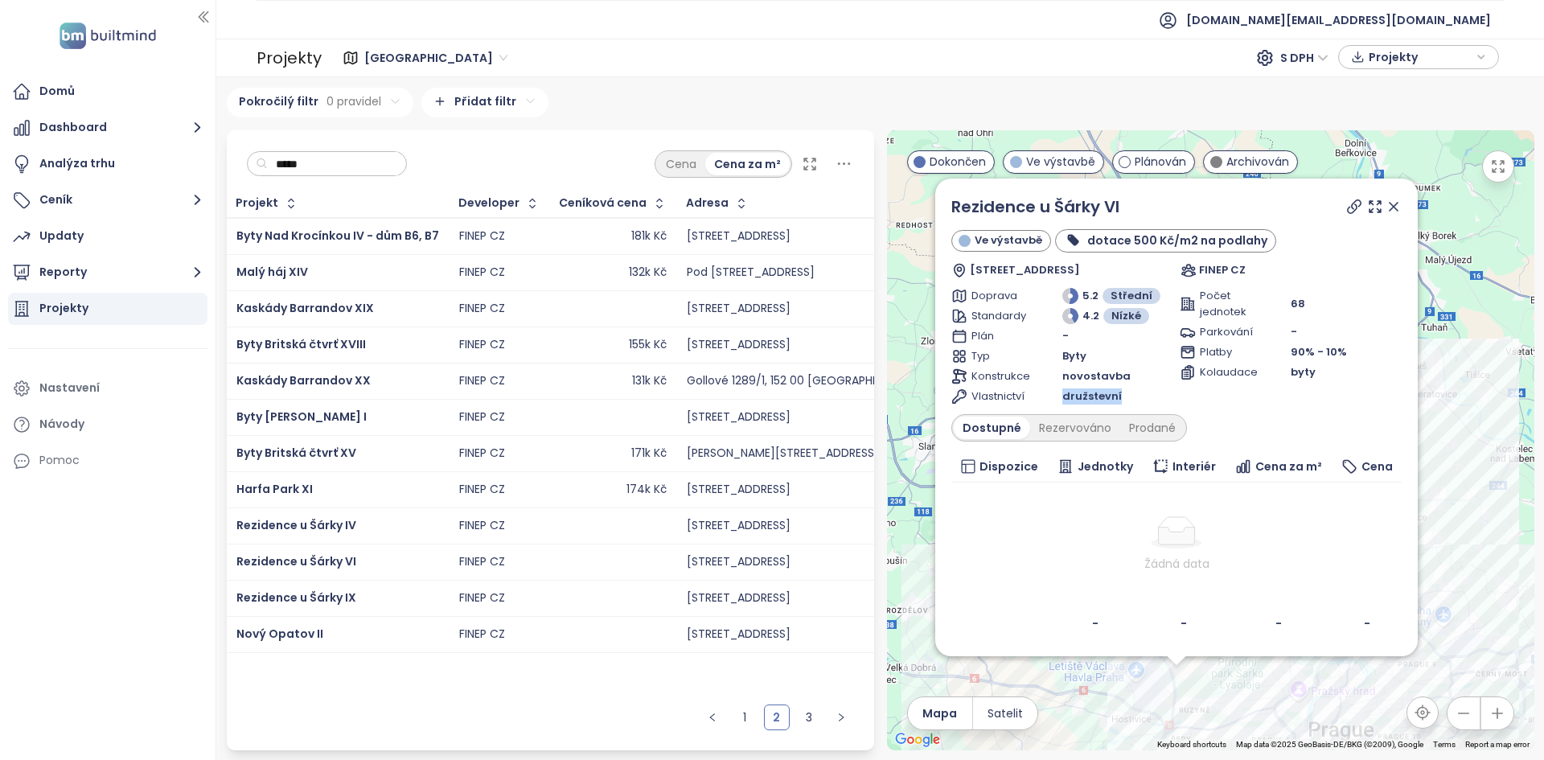
click at [1089, 396] on span "družstevní" at bounding box center [1091, 396] width 59 height 16
click at [1143, 428] on div "Prodané" at bounding box center [1152, 427] width 64 height 23
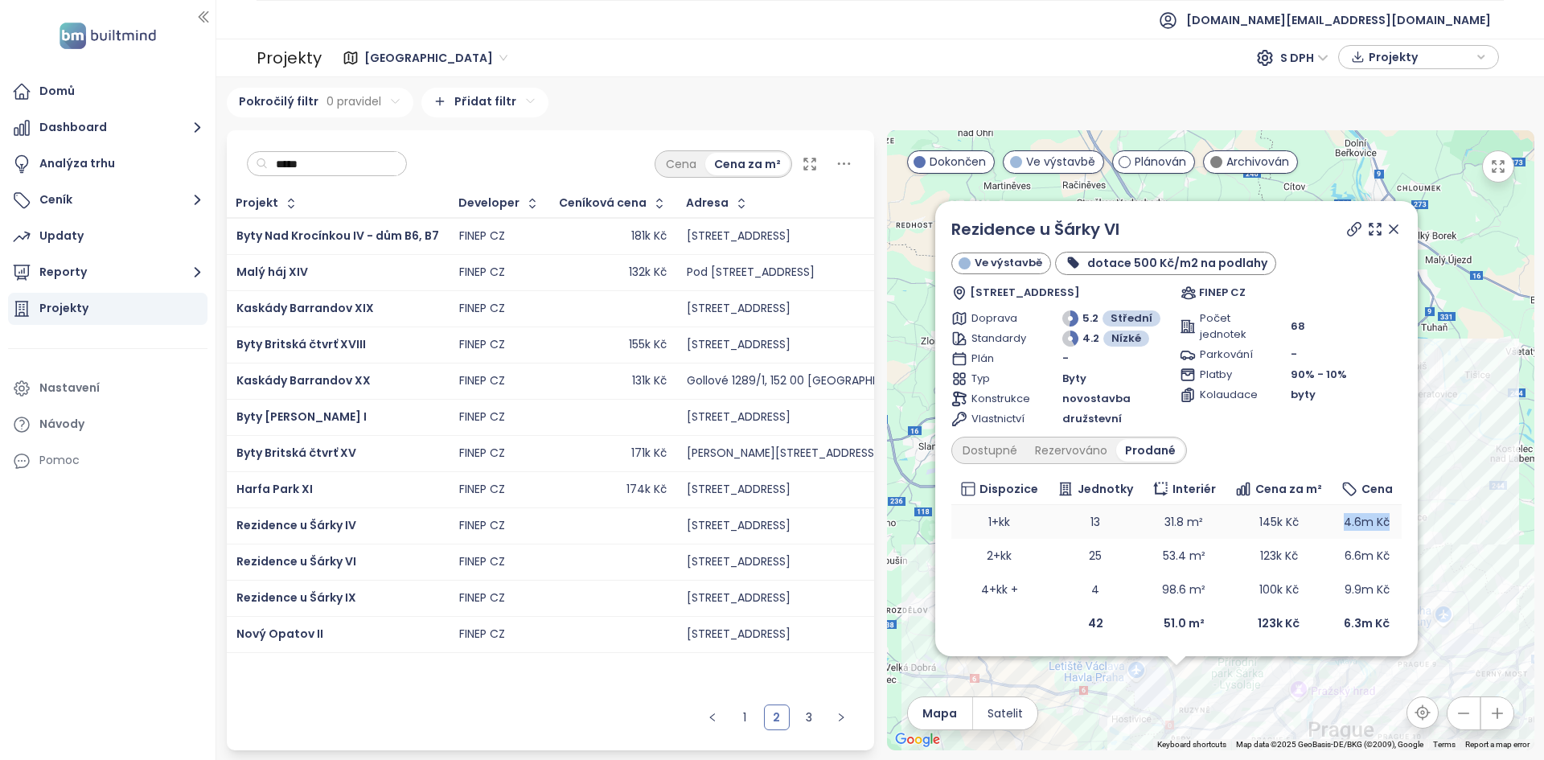
drag, startPoint x: 1394, startPoint y: 531, endPoint x: 1314, endPoint y: 531, distance: 79.6
click at [1314, 531] on tr "1+kk 13 31.8 m² 145k Kč 4.6m Kč" at bounding box center [1176, 522] width 450 height 34
click at [1354, 564] on td "6.6m Kč" at bounding box center [1366, 556] width 69 height 34
click at [1347, 561] on span "6.6m Kč" at bounding box center [1366, 555] width 45 height 16
click at [1348, 561] on span "6.6m Kč" at bounding box center [1366, 555] width 45 height 16
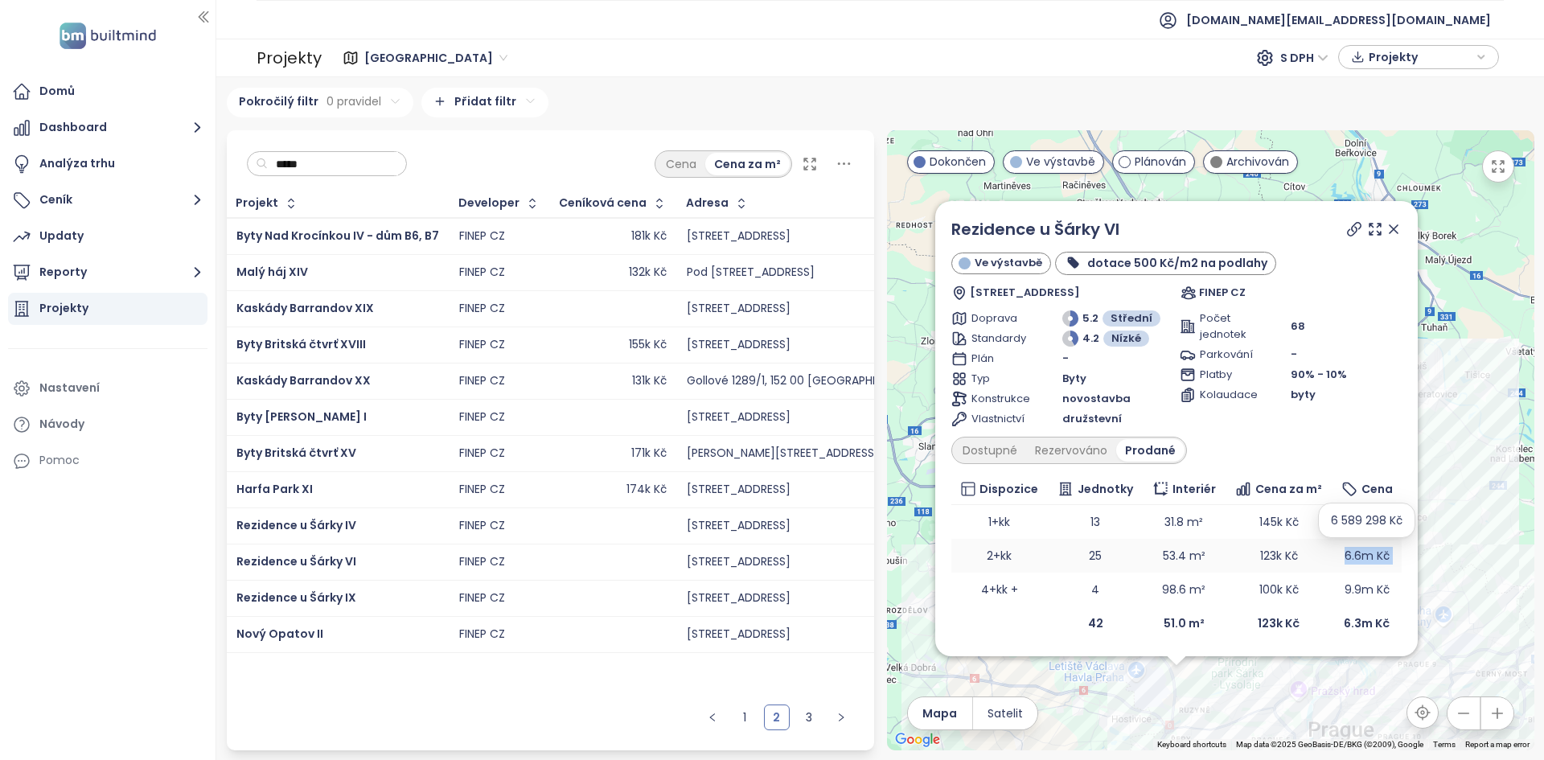
click at [1348, 561] on span "6.6m Kč" at bounding box center [1366, 555] width 45 height 16
click at [1047, 392] on div "Konstrukce" at bounding box center [1006, 399] width 111 height 16
click at [998, 443] on div "Dostupné" at bounding box center [989, 450] width 72 height 23
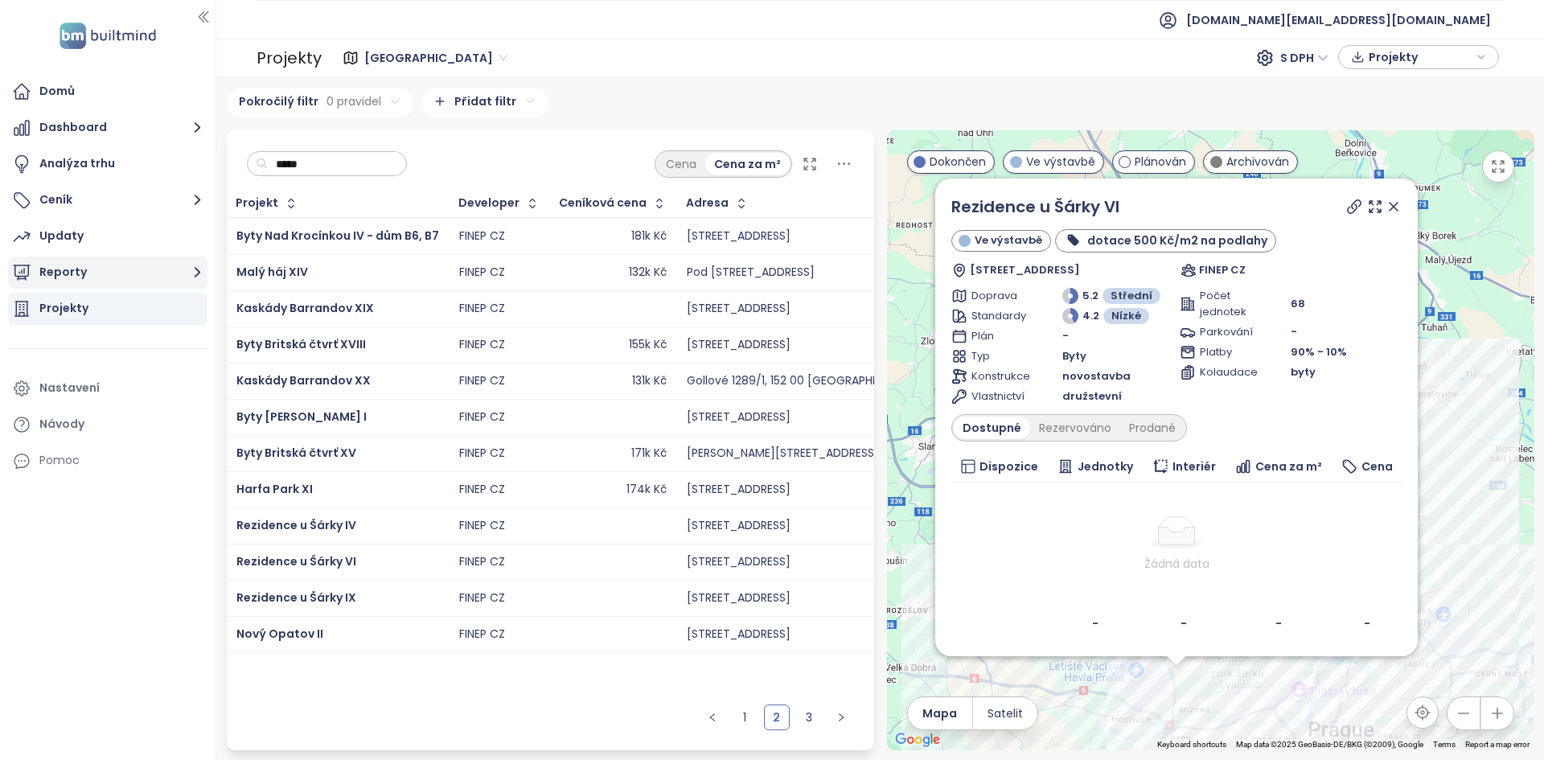
click at [138, 261] on button "Reporty" at bounding box center [107, 272] width 199 height 32
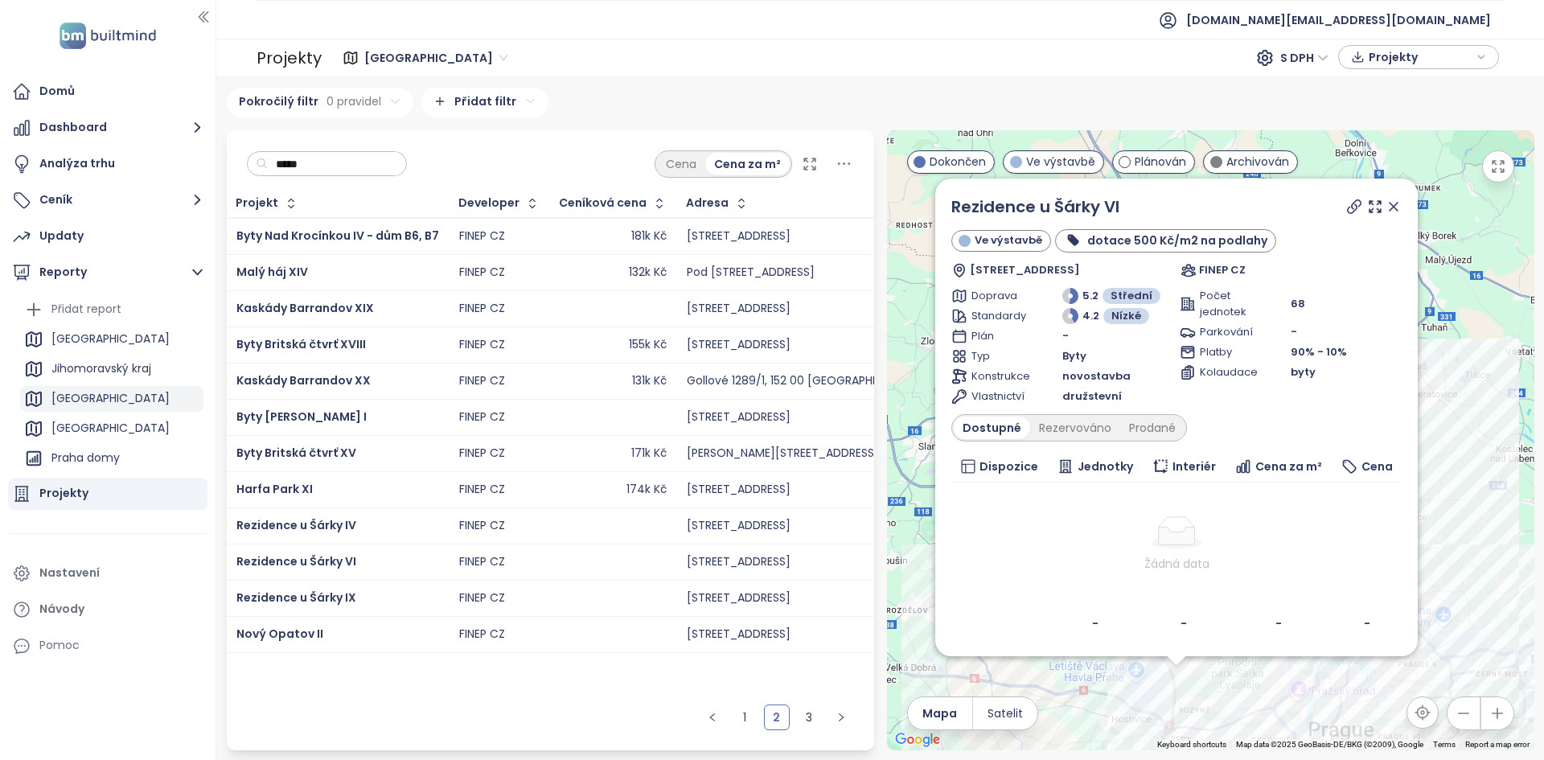
click at [129, 396] on div "[GEOGRAPHIC_DATA]" at bounding box center [111, 399] width 183 height 26
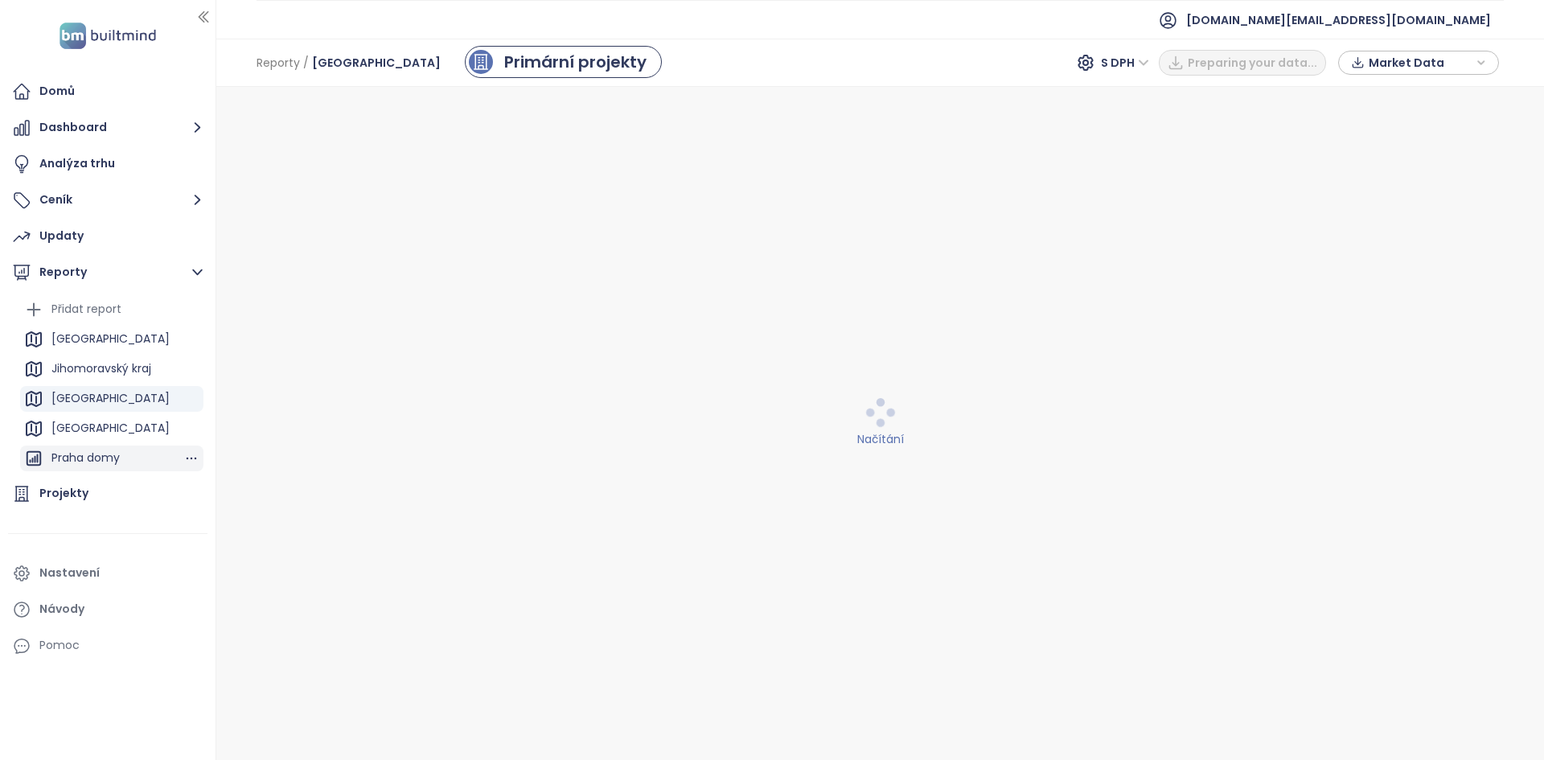
scroll to position [176, 0]
click at [95, 433] on div "Beroun Report" at bounding box center [91, 430] width 80 height 20
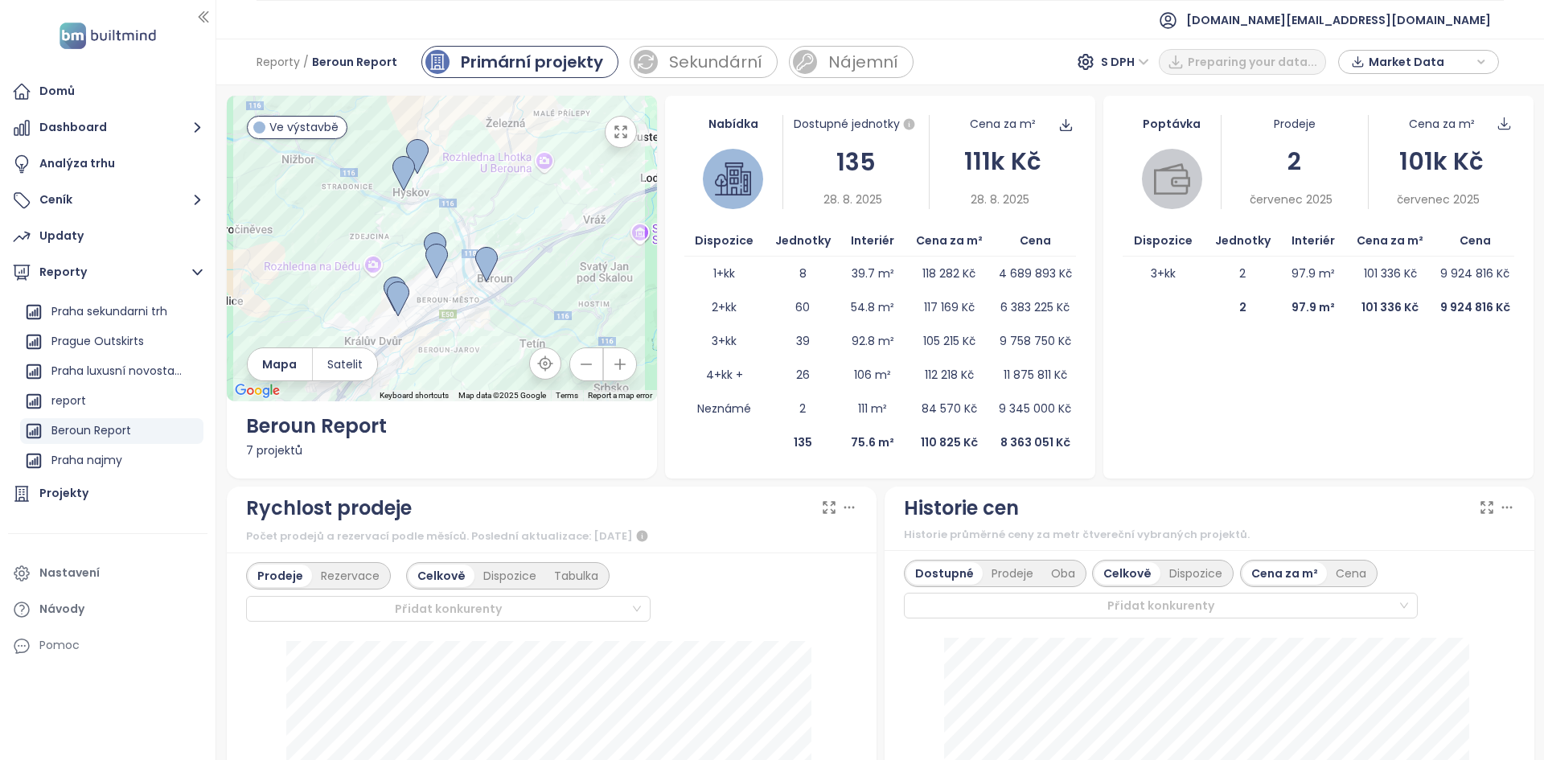
click at [832, 150] on div "135" at bounding box center [856, 162] width 146 height 38
click at [963, 162] on div "111k Kč" at bounding box center [1002, 161] width 146 height 38
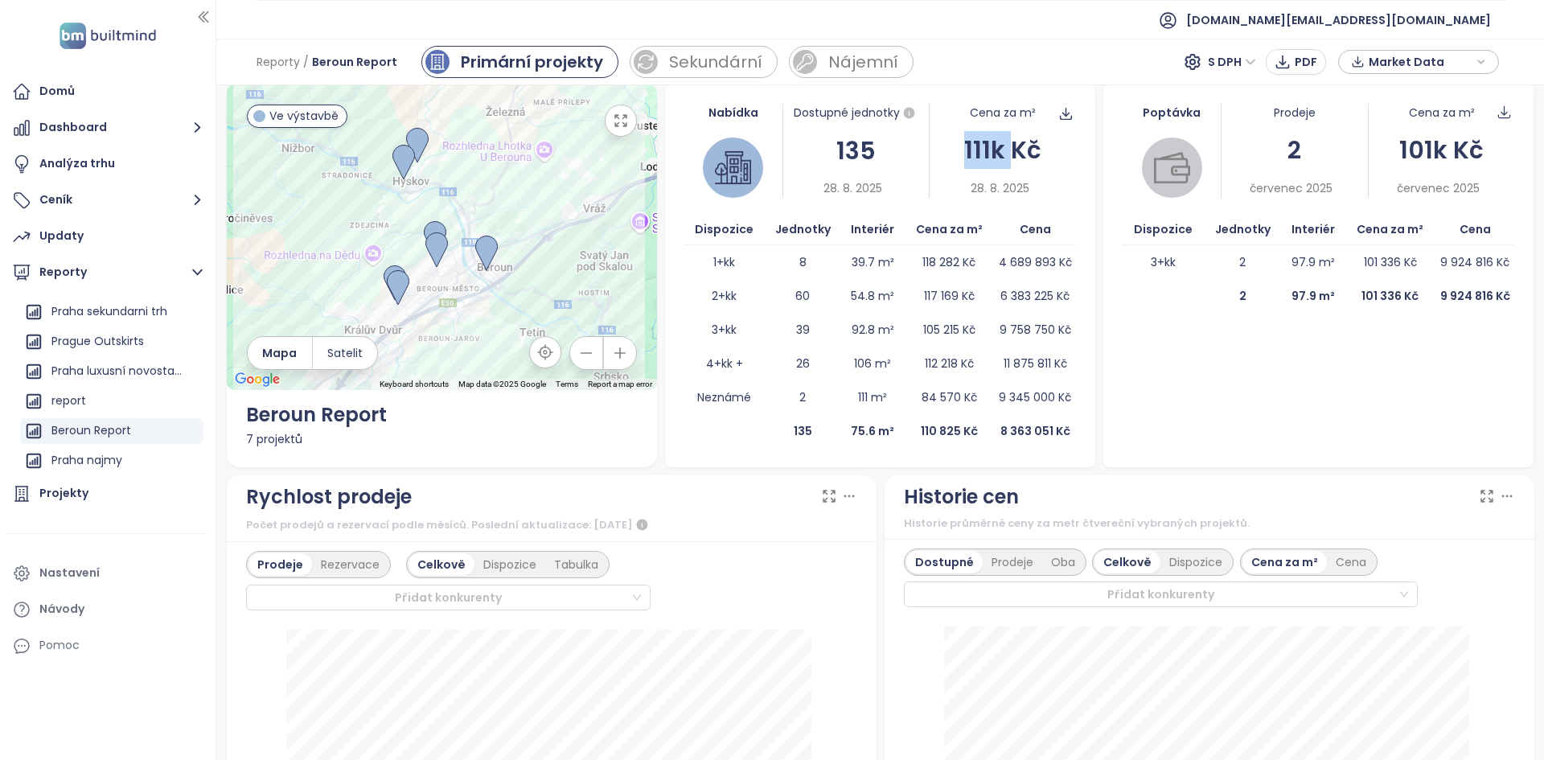
scroll to position [0, 0]
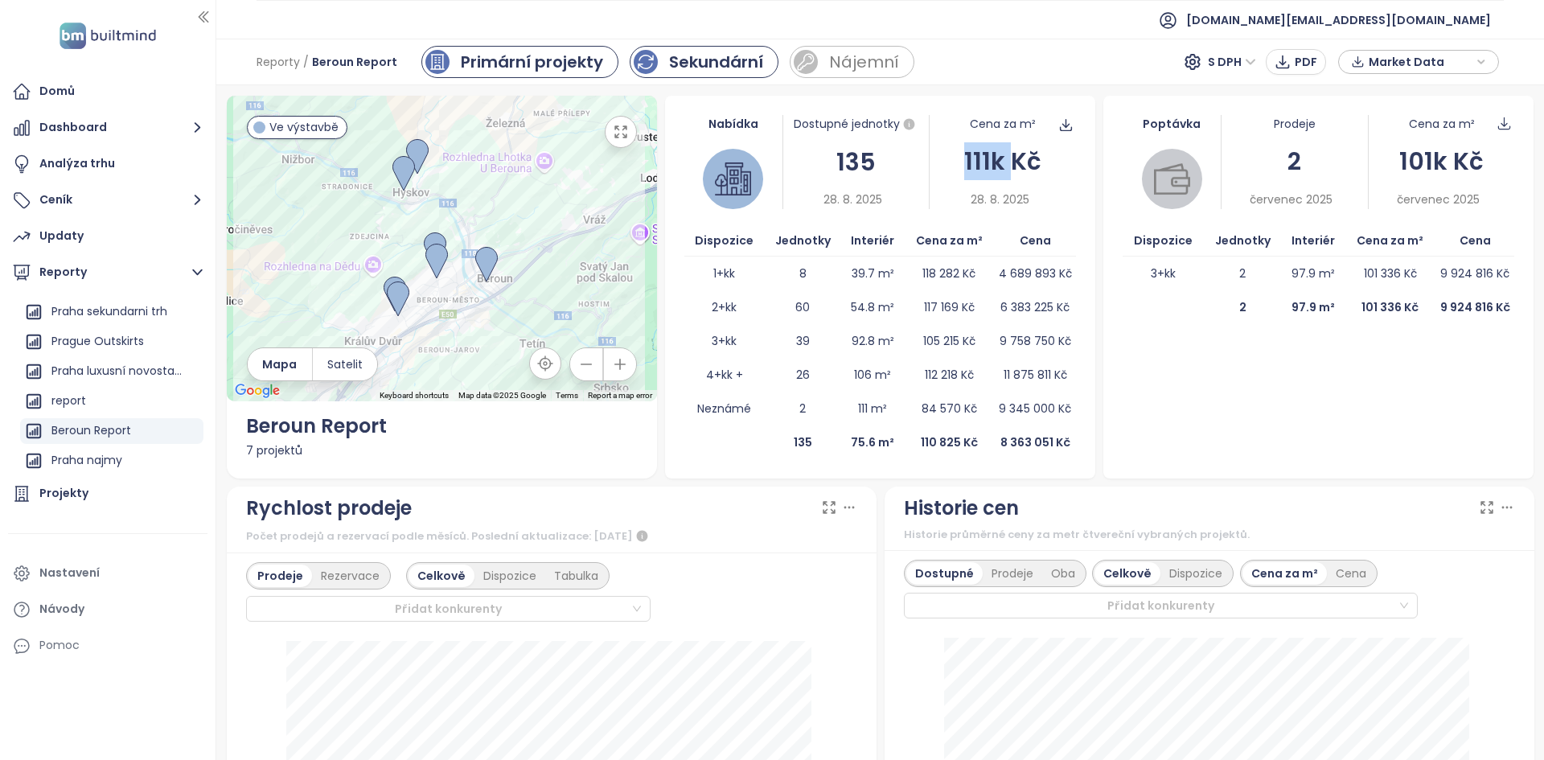
click at [704, 66] on div "Sekundární" at bounding box center [716, 62] width 94 height 24
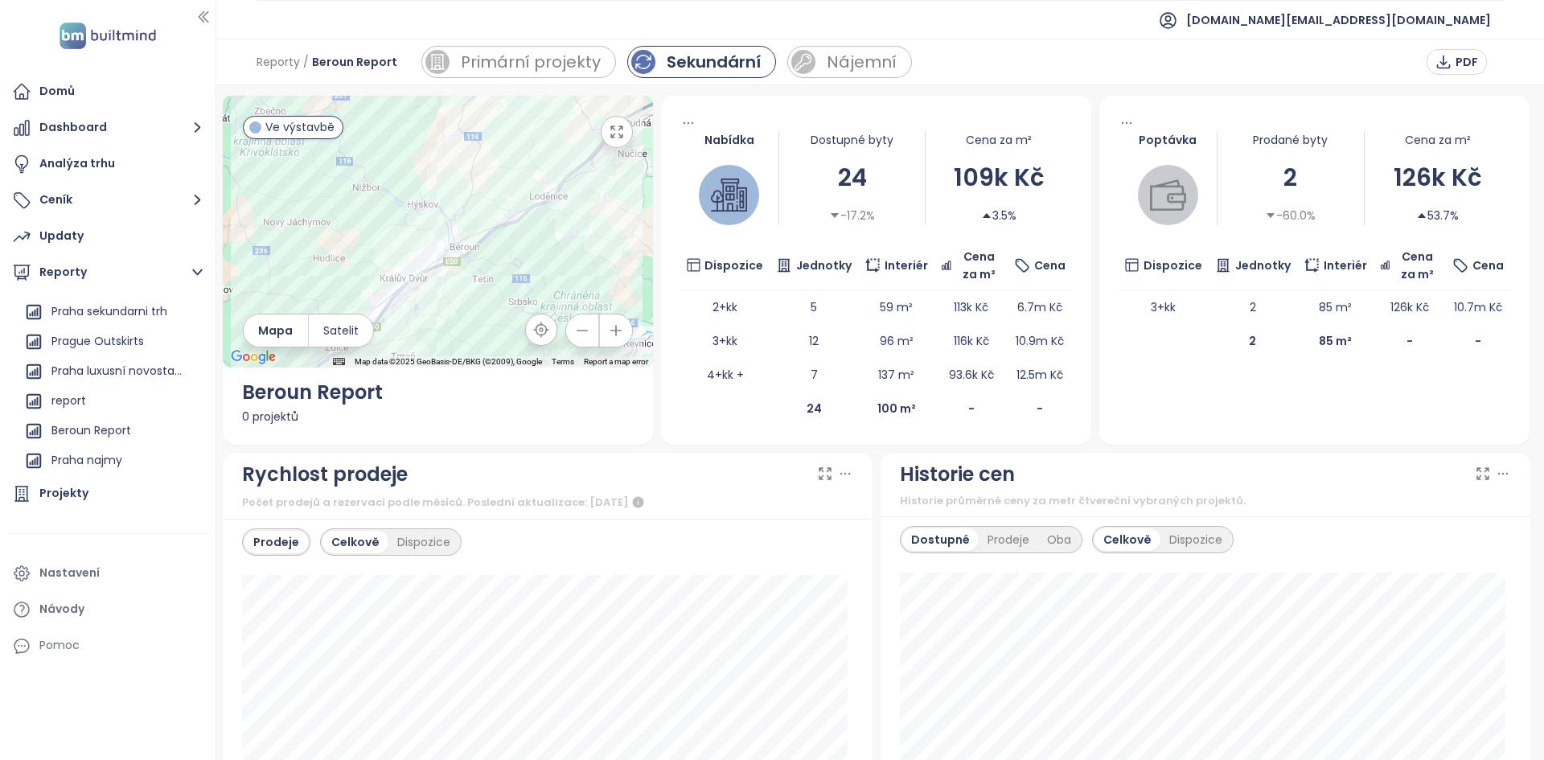
click at [976, 188] on div "109k Kč" at bounding box center [998, 177] width 146 height 38
click at [1417, 187] on div "126k Kč" at bounding box center [1437, 177] width 146 height 38
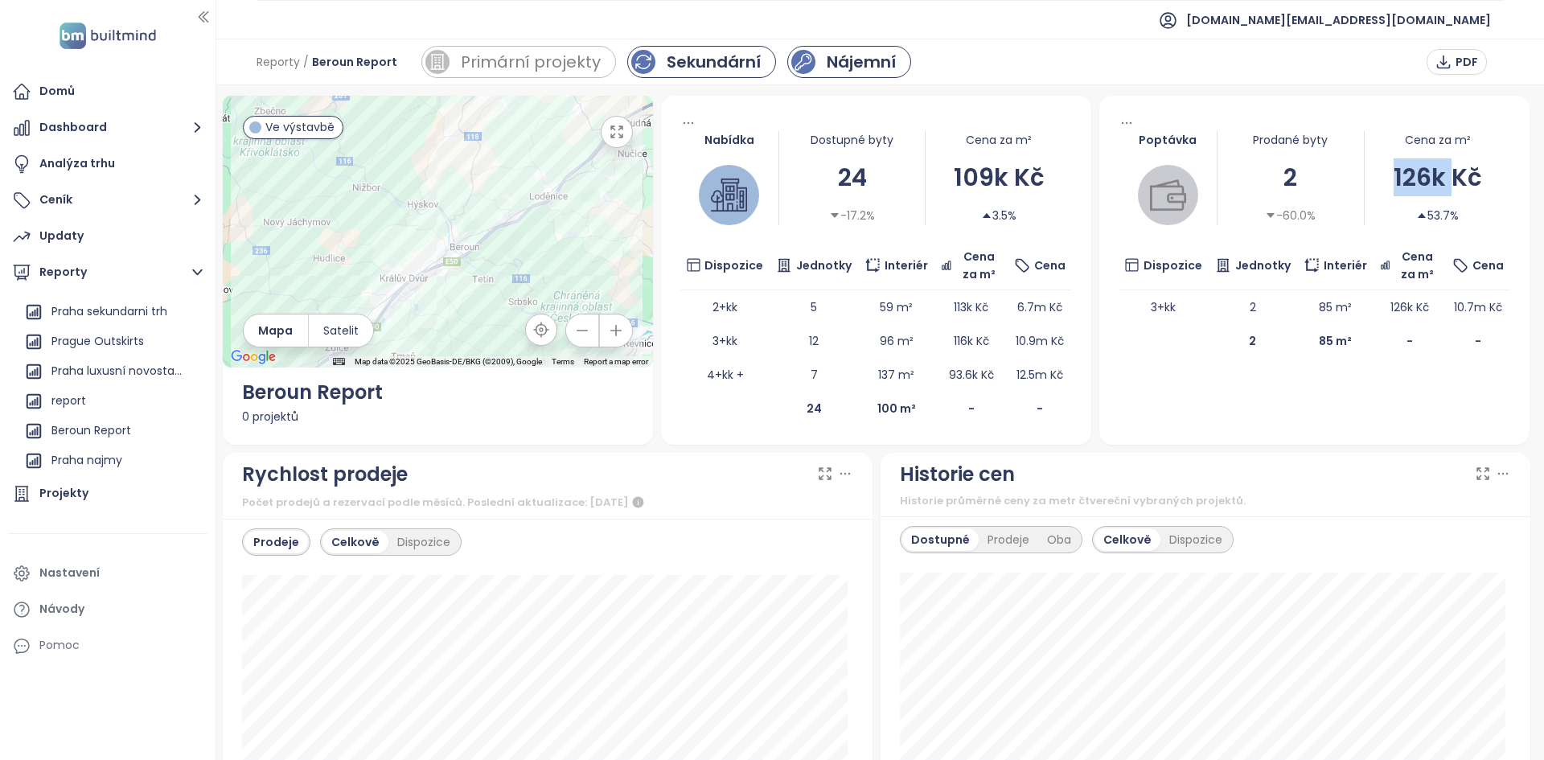
click at [884, 58] on div "Nájemní" at bounding box center [860, 62] width 69 height 24
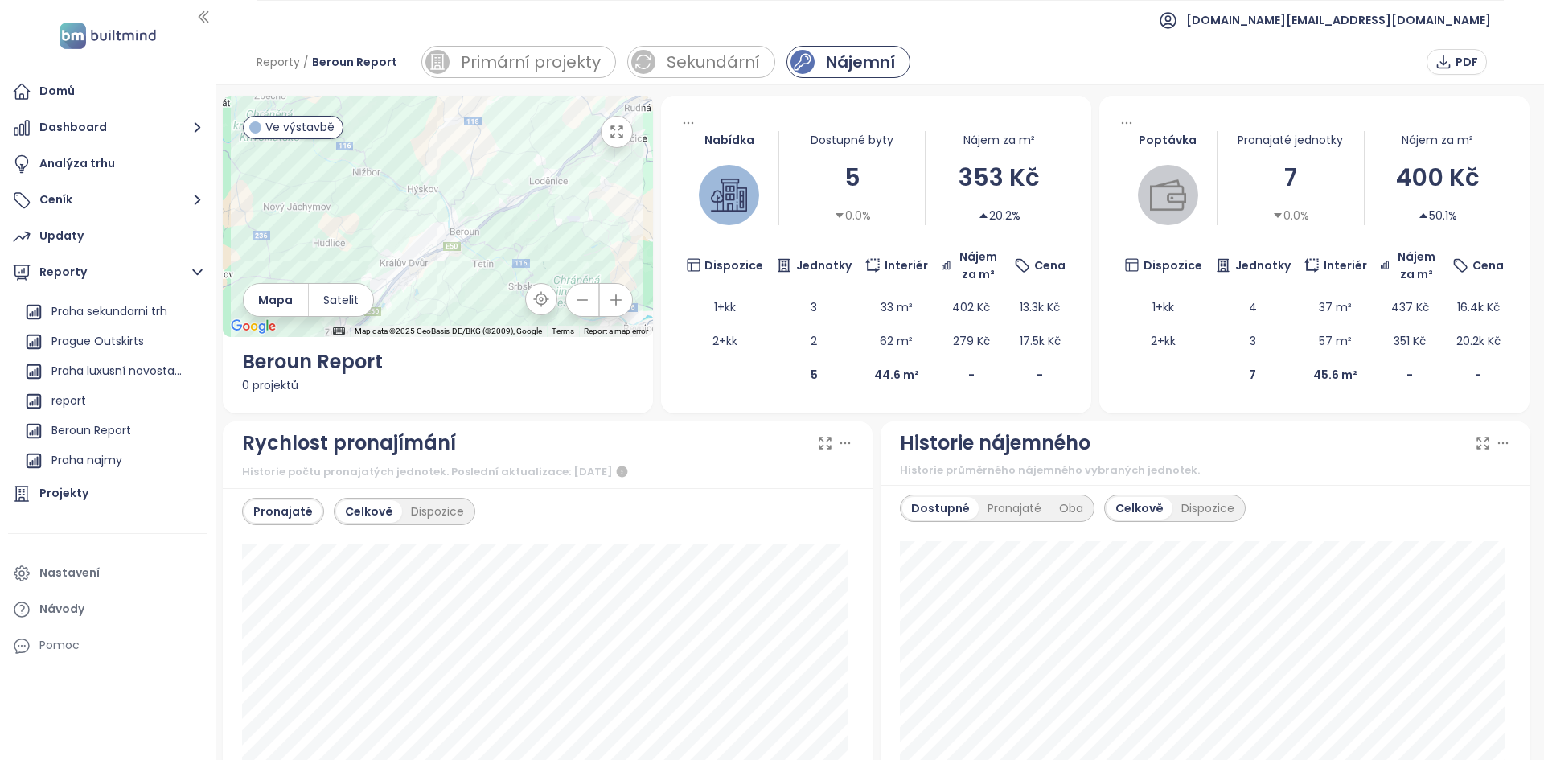
click at [969, 168] on div "353 Kč" at bounding box center [998, 177] width 146 height 38
click at [971, 194] on div "353 Kč" at bounding box center [998, 177] width 146 height 38
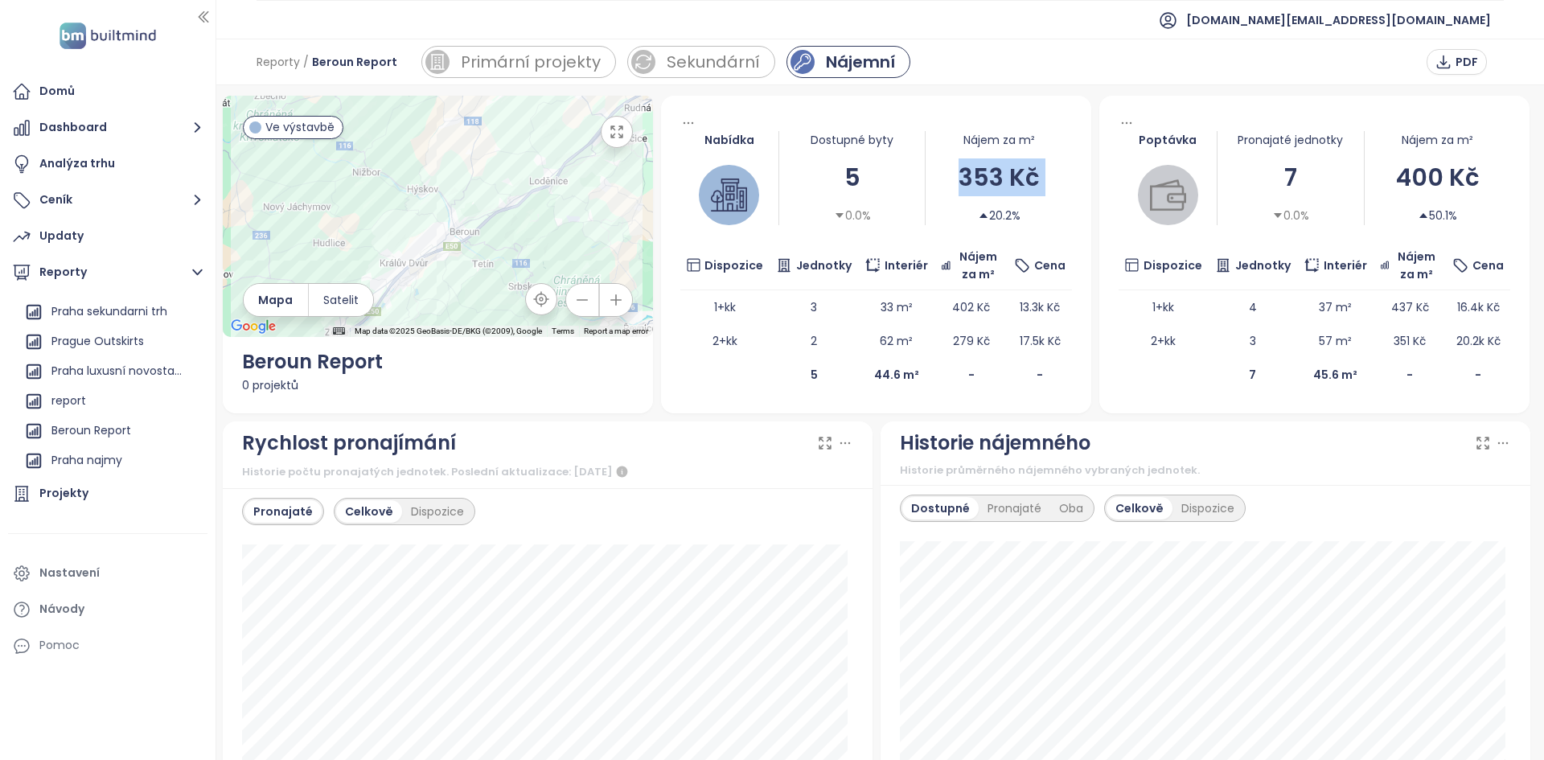
click at [971, 194] on div "353 Kč" at bounding box center [998, 177] width 146 height 38
drag, startPoint x: 1060, startPoint y: 307, endPoint x: 1003, endPoint y: 310, distance: 57.2
click at [1007, 310] on td "13.3k Kč" at bounding box center [1039, 307] width 64 height 34
click at [451, 64] on div "Primární projekty" at bounding box center [519, 62] width 197 height 32
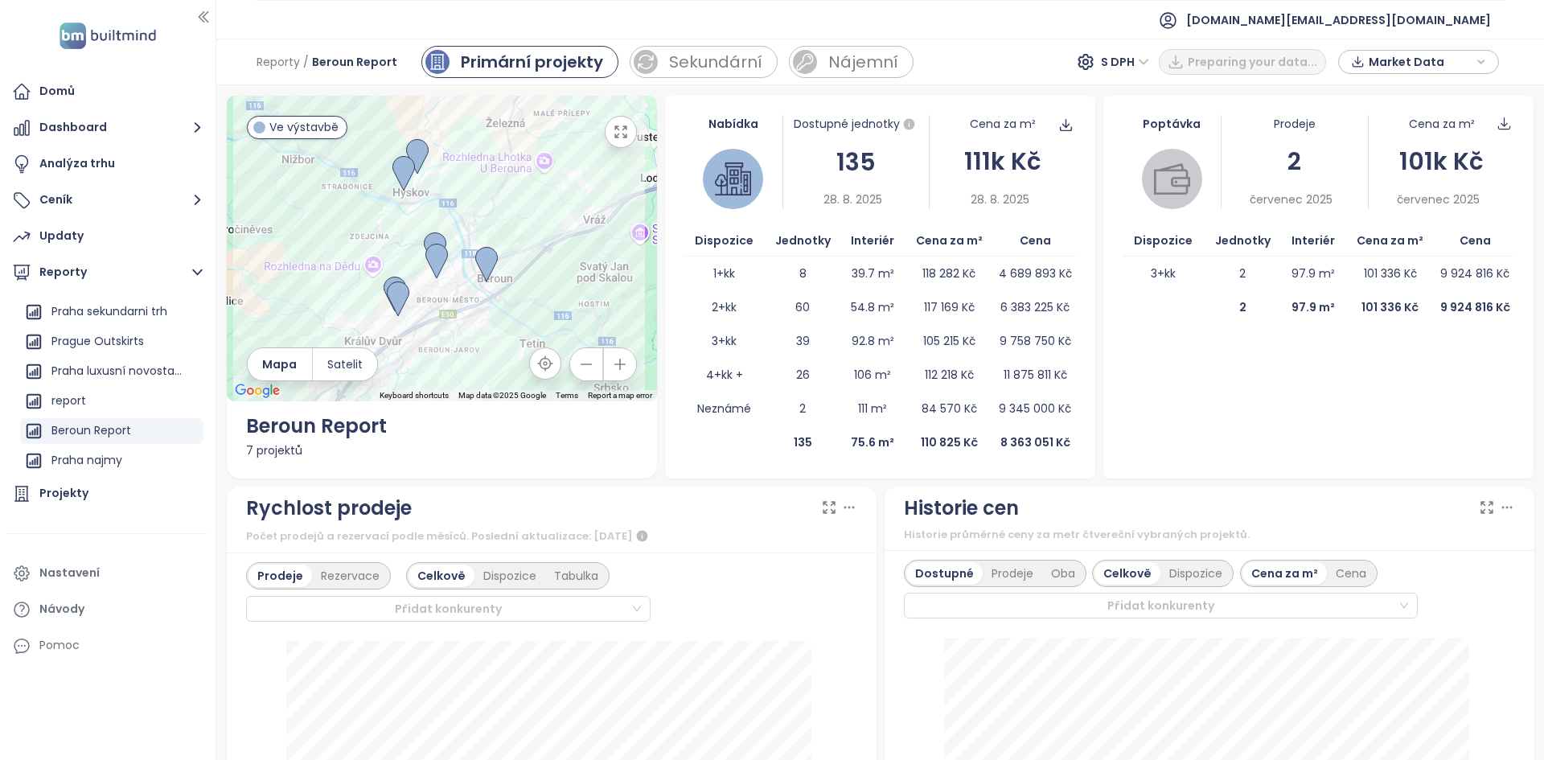
click at [869, 548] on div "Rychlost prodeje Počet prodejů a rezervací podle měsíců. Poslední aktualizace: …" at bounding box center [552, 520] width 650 height 68
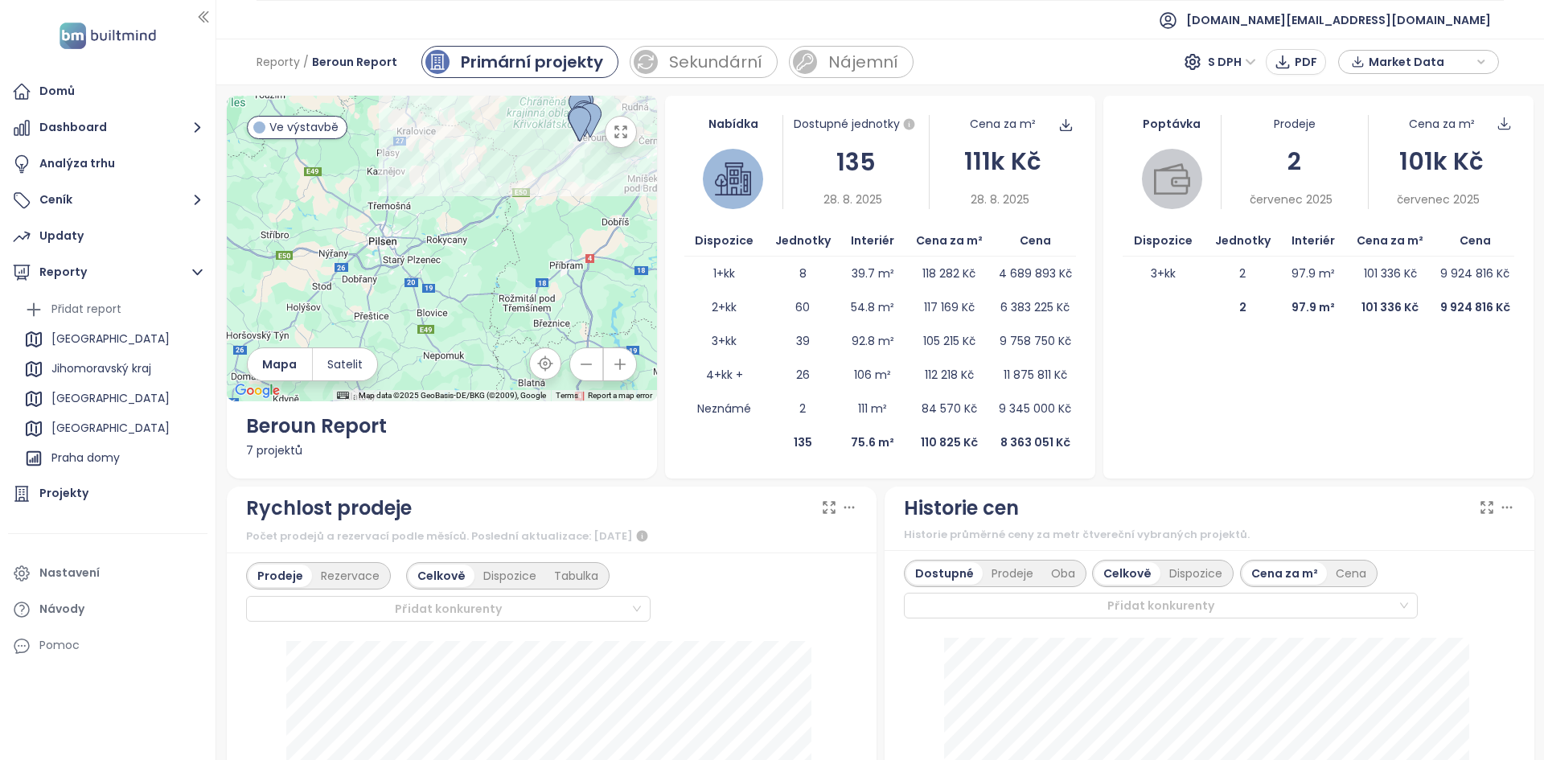
drag, startPoint x: 430, startPoint y: 290, endPoint x: 502, endPoint y: 219, distance: 101.2
click at [502, 208] on div at bounding box center [442, 248] width 430 height 305
click at [116, 164] on div "Analýza trhu" at bounding box center [107, 164] width 199 height 32
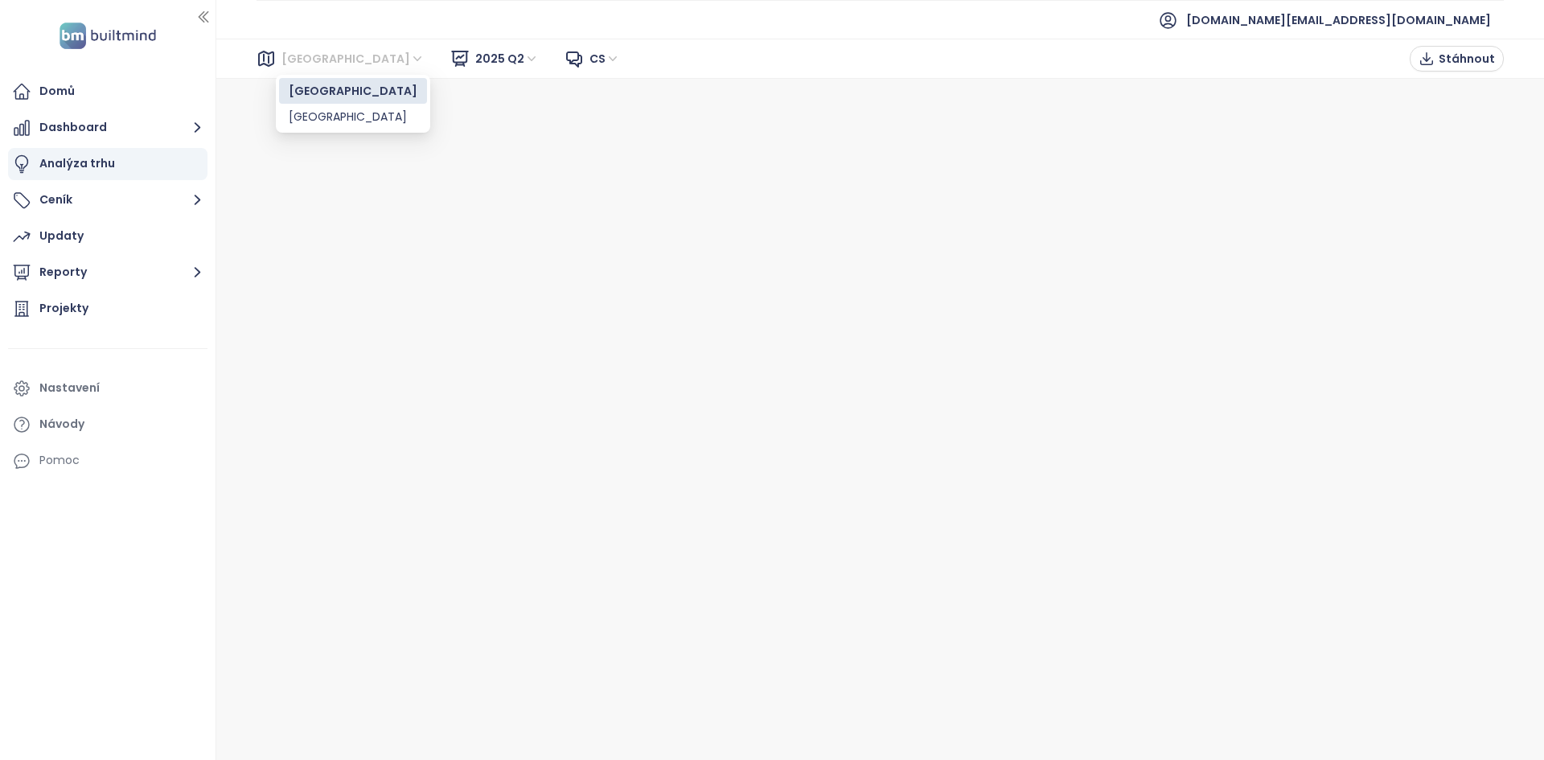
click at [293, 54] on span "[GEOGRAPHIC_DATA]" at bounding box center [352, 59] width 143 height 24
click at [308, 121] on div "[GEOGRAPHIC_DATA]" at bounding box center [353, 117] width 129 height 18
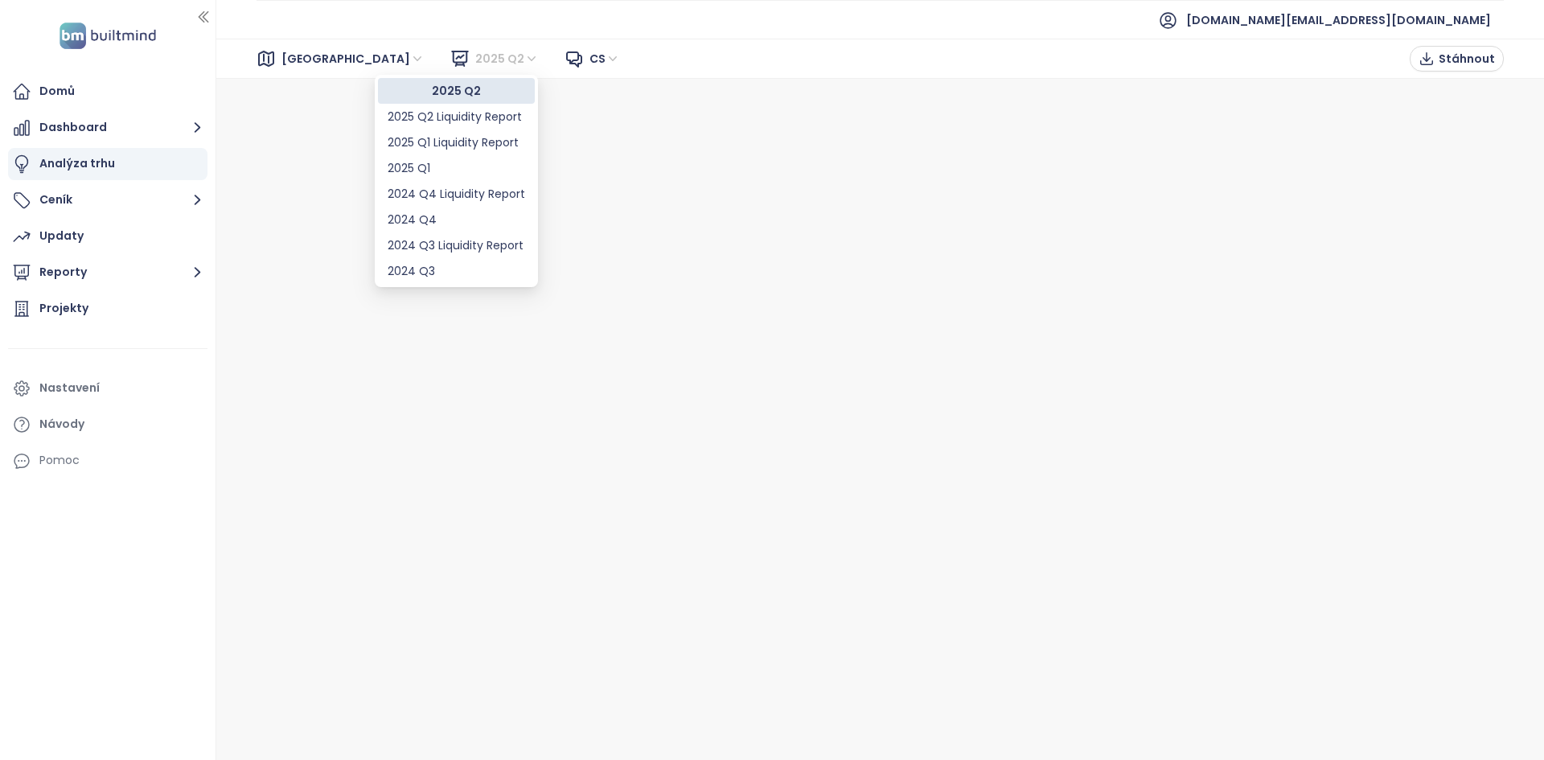
click at [475, 55] on span "2025 Q2" at bounding box center [507, 59] width 64 height 24
click at [436, 121] on div "2025 Q2 Liquidity Report" at bounding box center [455, 117] width 137 height 18
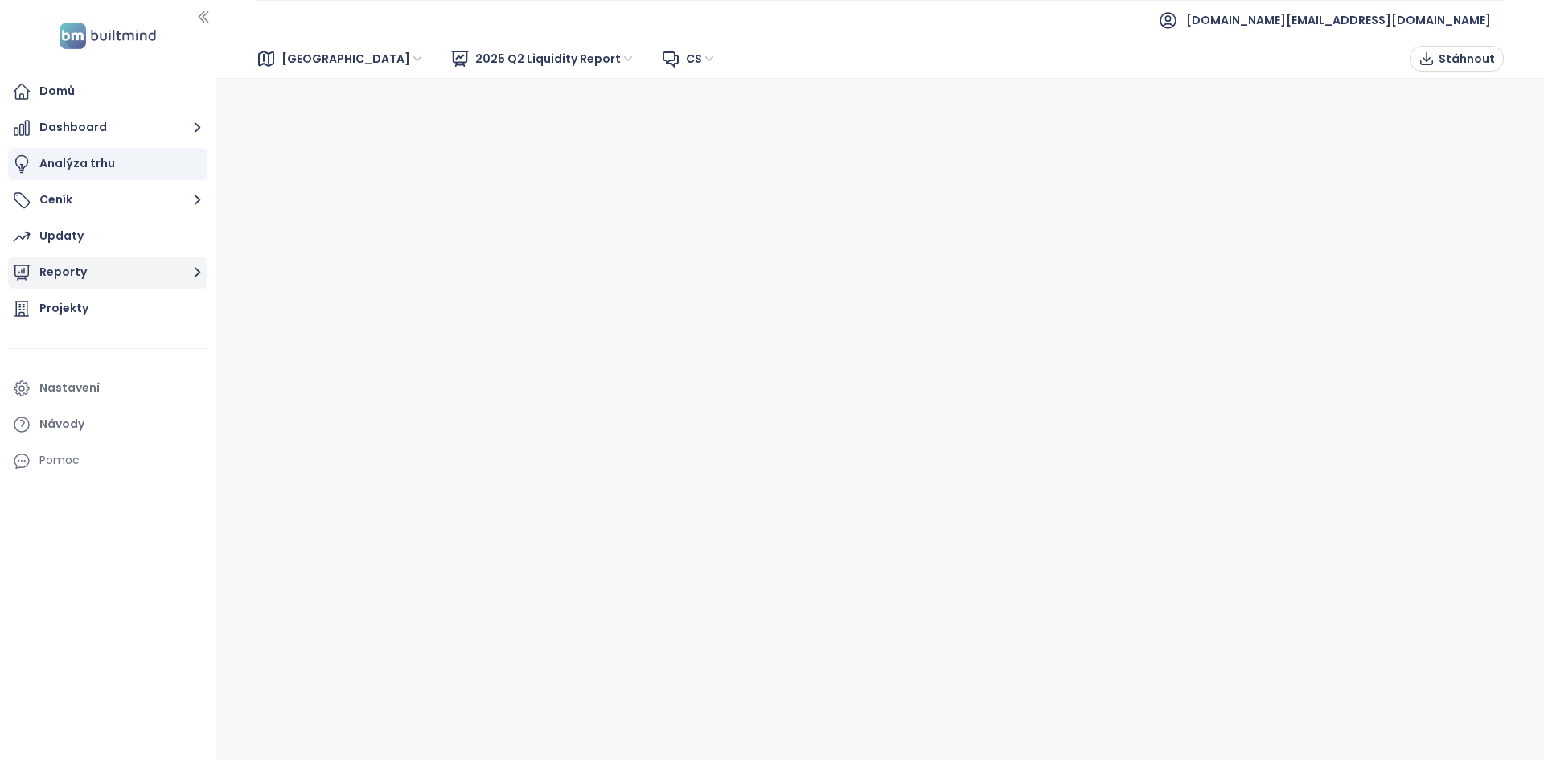
click at [202, 283] on button "Reporty" at bounding box center [107, 272] width 199 height 32
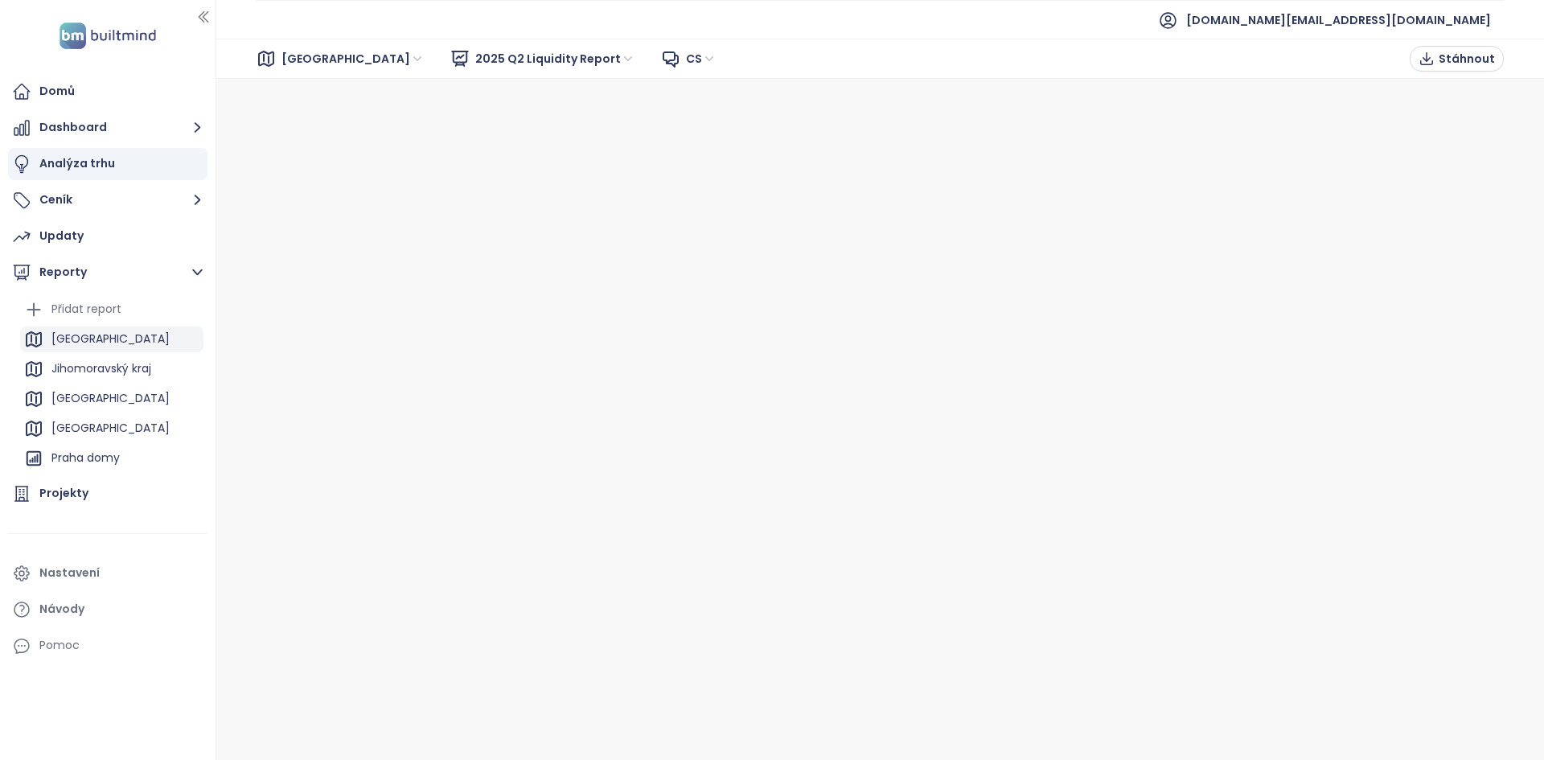
click at [114, 337] on div "[GEOGRAPHIC_DATA]" at bounding box center [111, 339] width 183 height 26
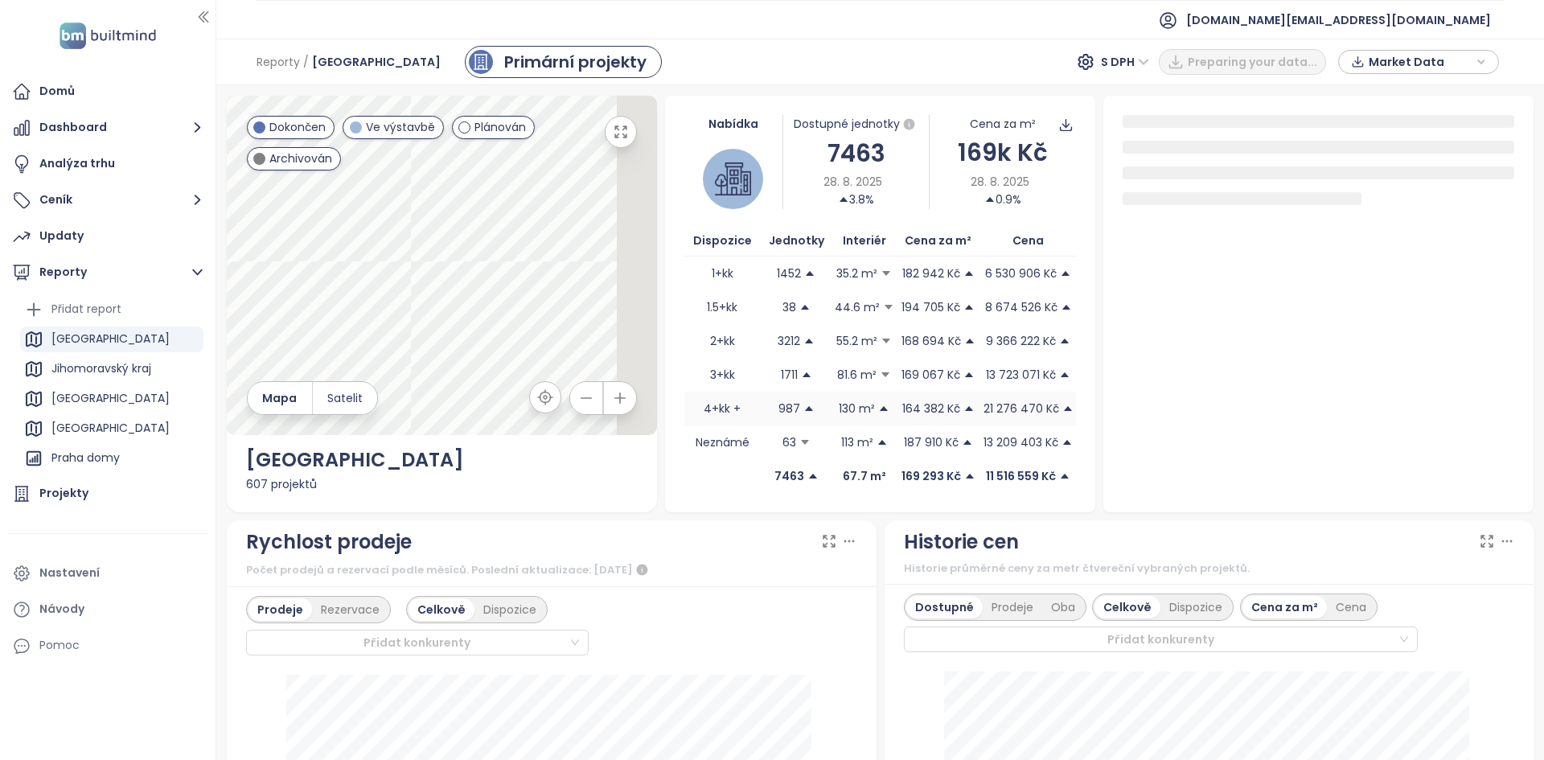
click at [983, 407] on p "21 276 470 Kč" at bounding box center [1021, 409] width 76 height 18
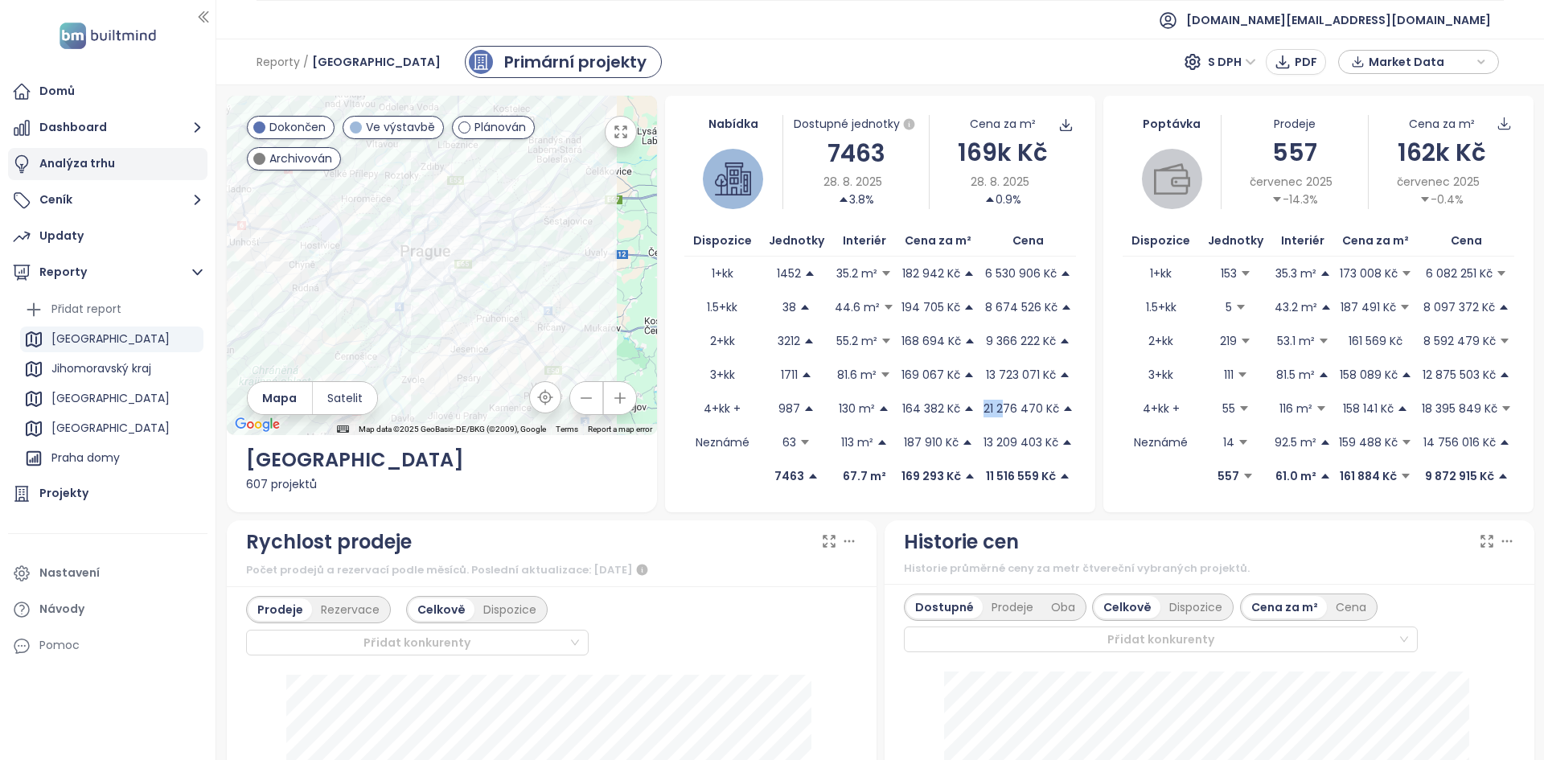
click at [113, 166] on div "Analýza trhu" at bounding box center [107, 164] width 199 height 32
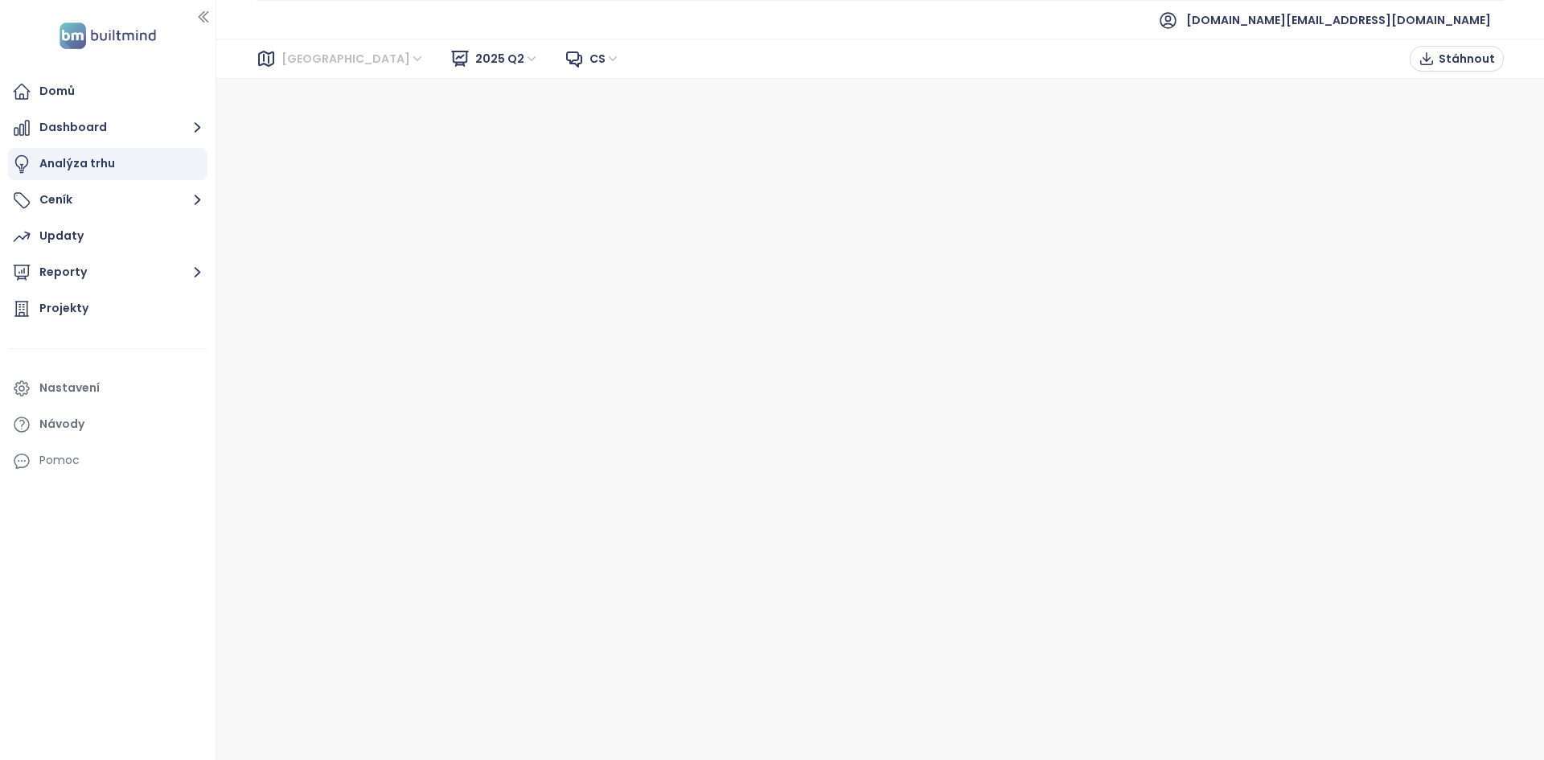
click at [321, 59] on span "[GEOGRAPHIC_DATA]" at bounding box center [352, 59] width 143 height 24
click at [315, 119] on div "[GEOGRAPHIC_DATA]" at bounding box center [353, 117] width 129 height 18
click at [475, 60] on span "2025 Q2" at bounding box center [507, 59] width 64 height 24
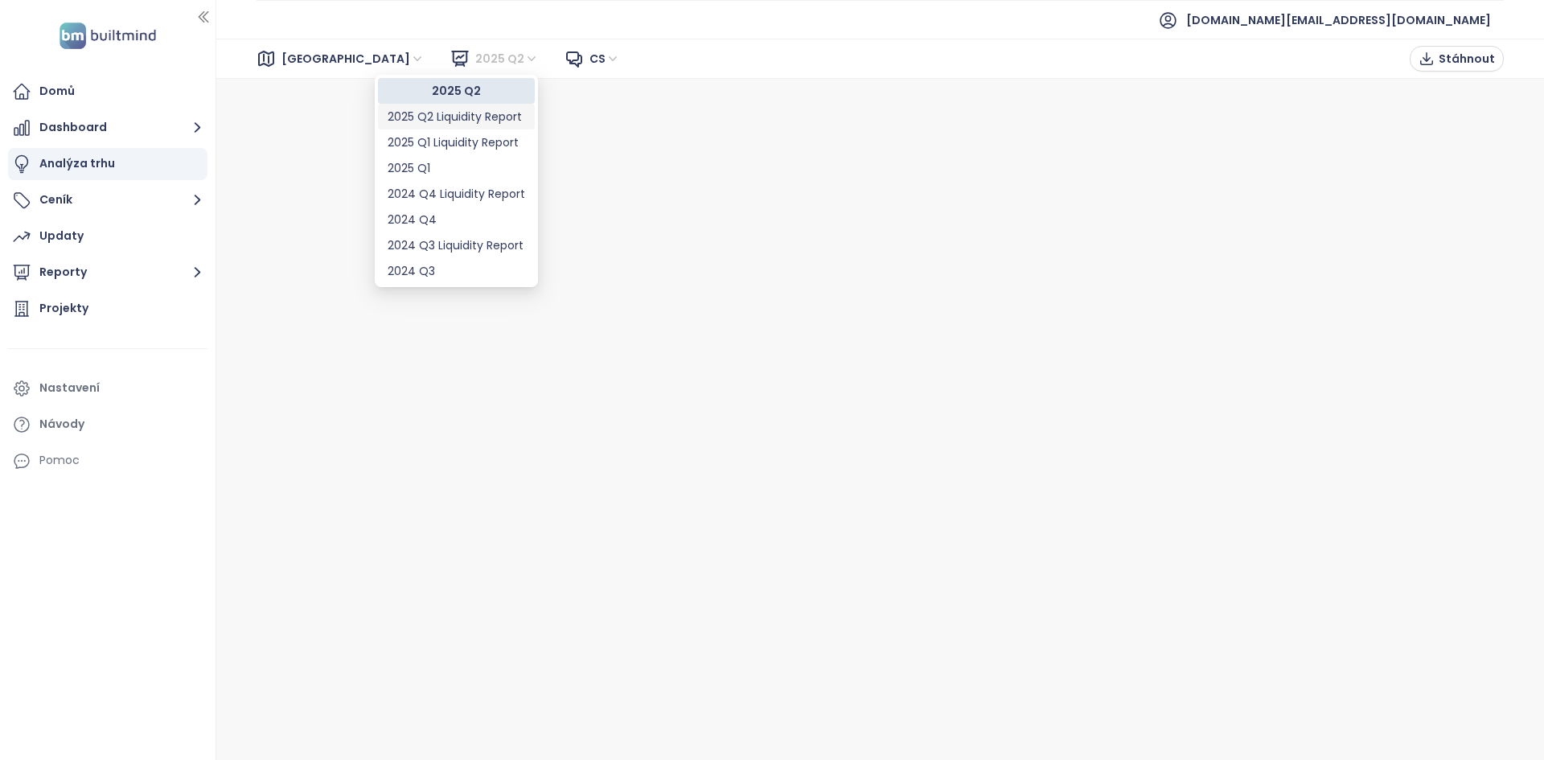
click at [427, 122] on div "2025 Q2 Liquidity Report" at bounding box center [455, 117] width 137 height 18
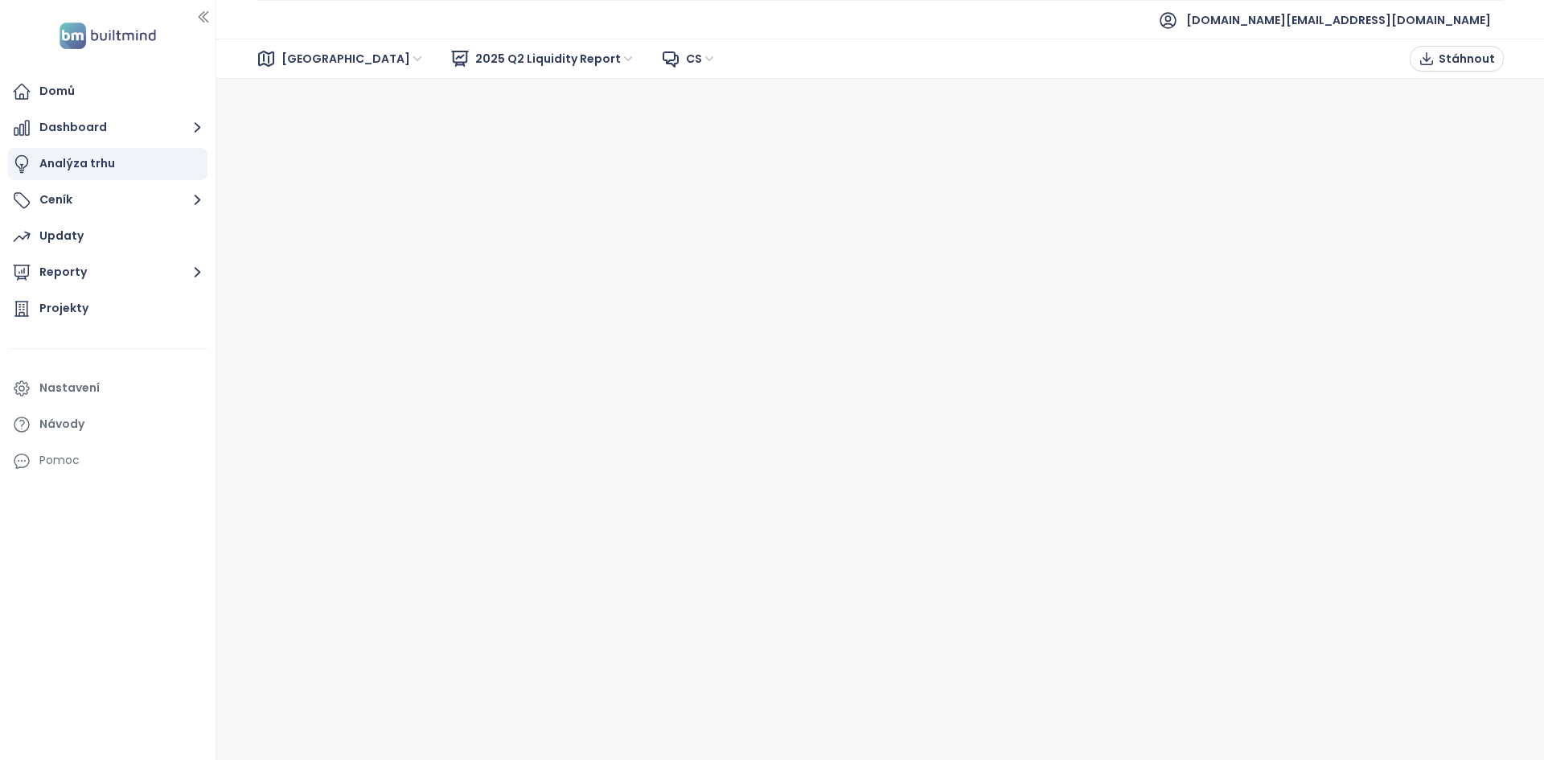
click at [310, 61] on span "[GEOGRAPHIC_DATA]" at bounding box center [352, 59] width 143 height 24
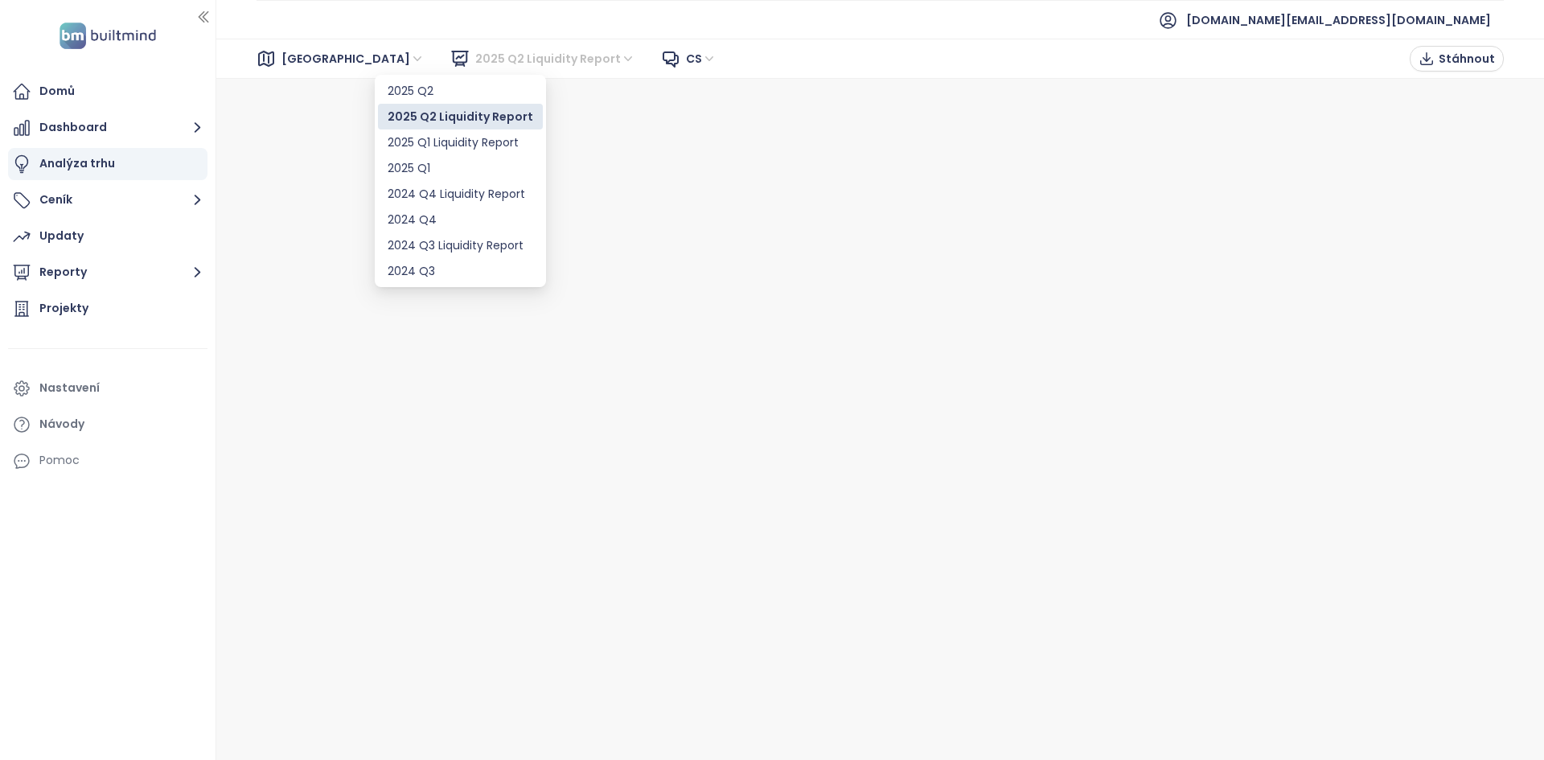
click at [475, 68] on span "2025 Q2 Liquidity Report" at bounding box center [555, 59] width 160 height 24
click at [417, 118] on div "2025 Q2 Liquidity Report" at bounding box center [460, 117] width 146 height 18
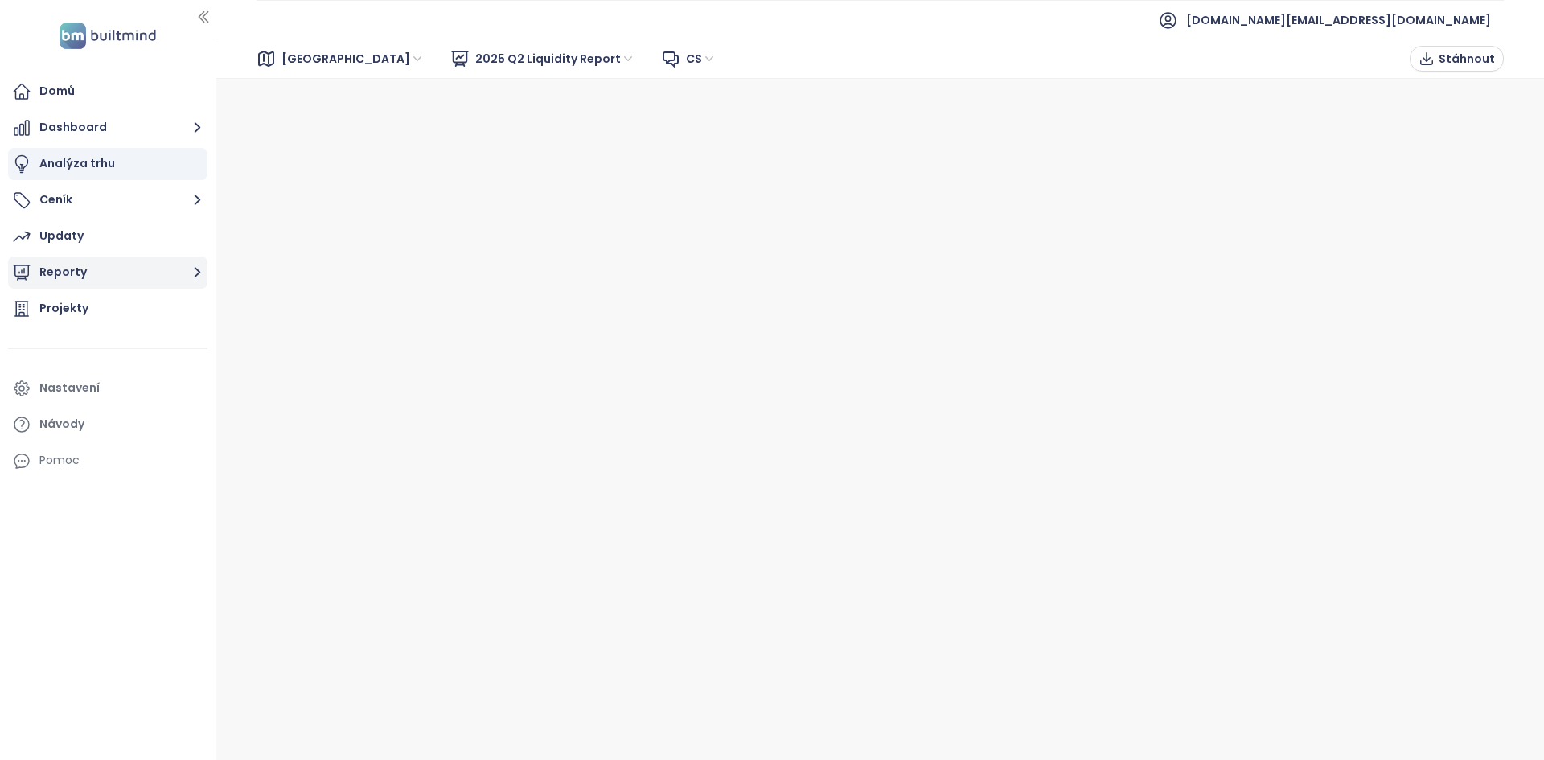
click at [115, 267] on button "Reporty" at bounding box center [107, 272] width 199 height 32
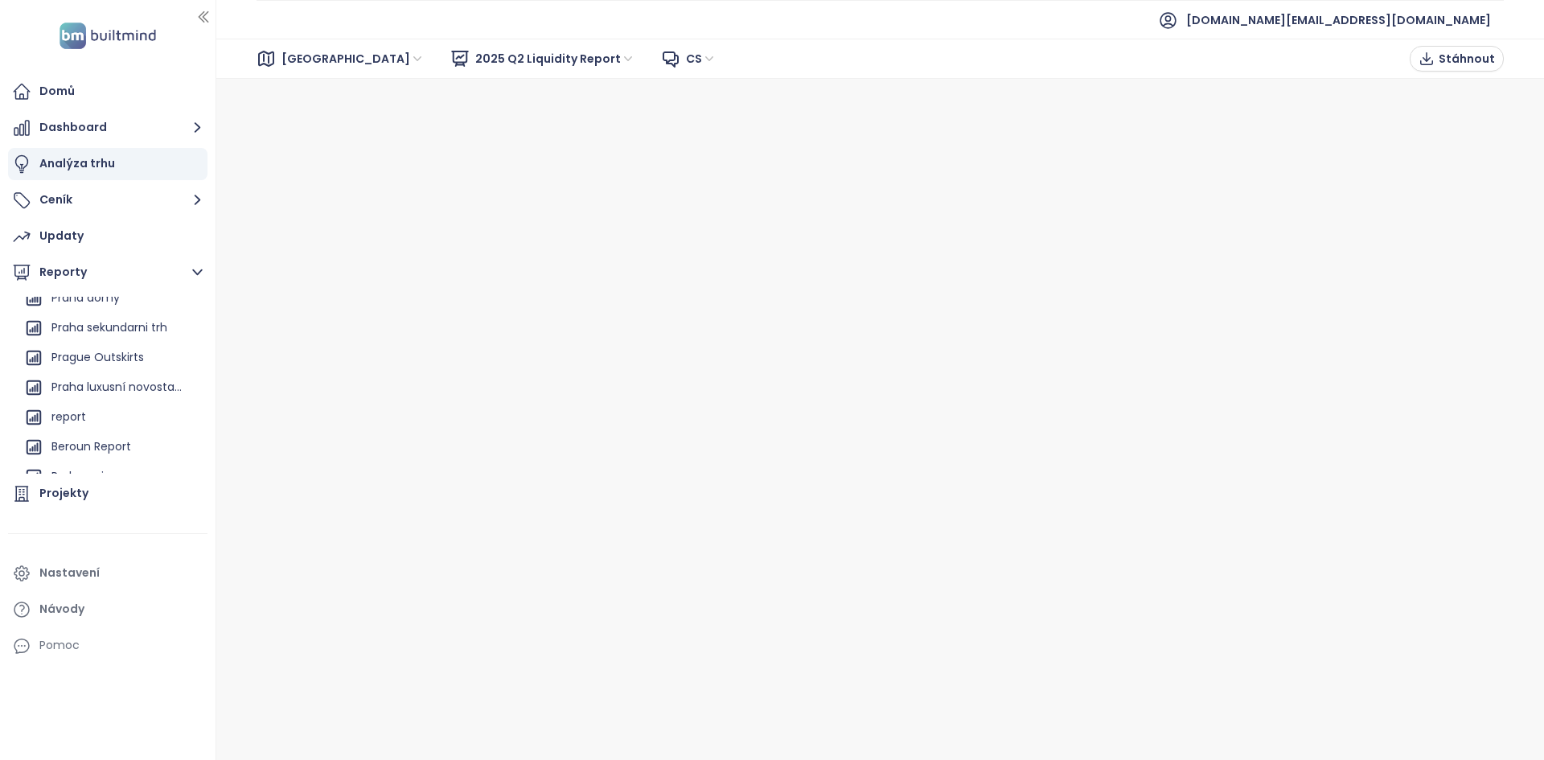
scroll to position [157, 0]
click at [116, 449] on div "Beroun Report" at bounding box center [91, 450] width 80 height 20
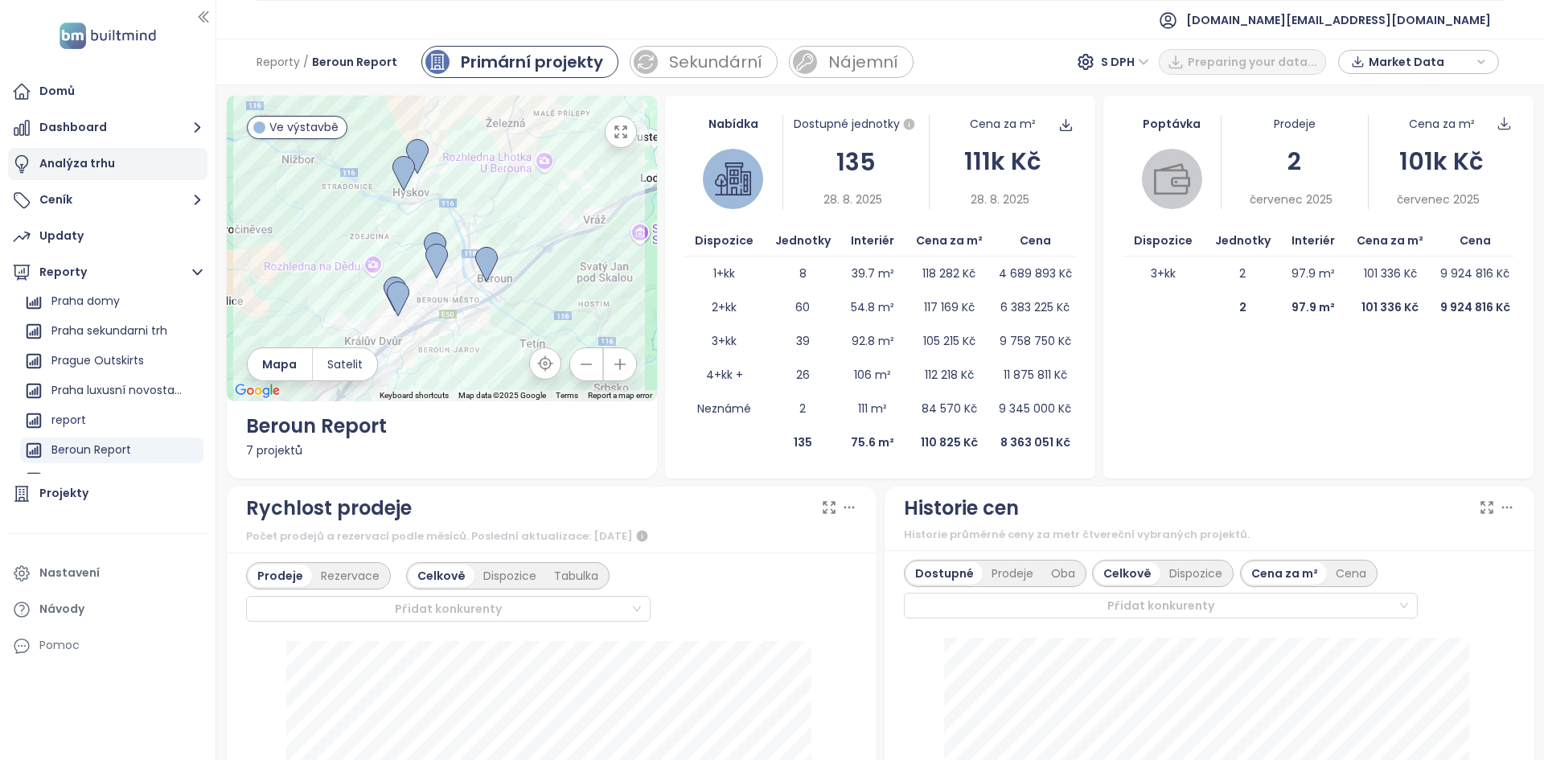
click at [125, 167] on div "Analýza trhu" at bounding box center [107, 164] width 199 height 32
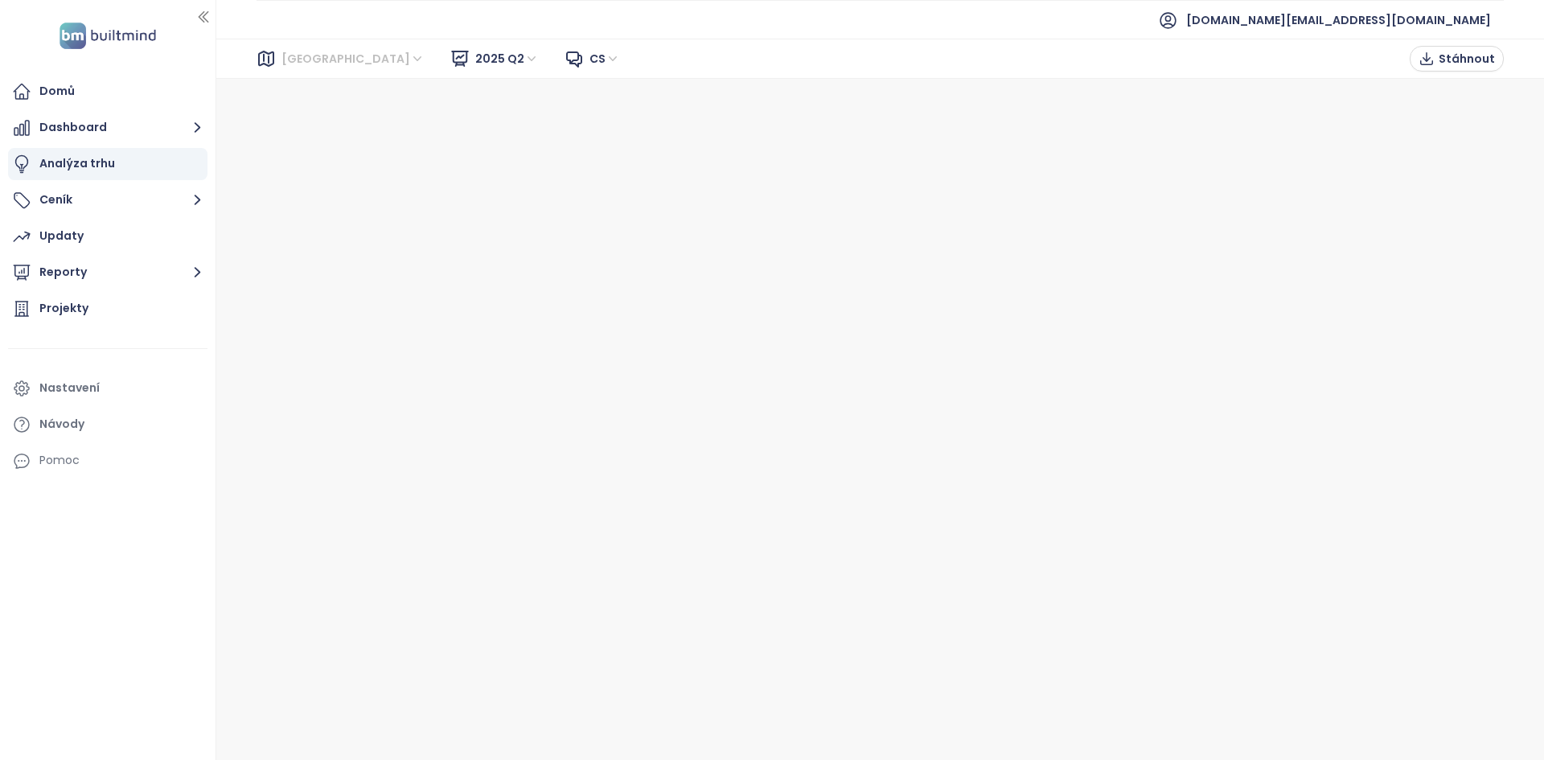
click at [293, 51] on span "[GEOGRAPHIC_DATA]" at bounding box center [352, 59] width 143 height 24
click at [315, 105] on div "Brno Praha" at bounding box center [353, 103] width 148 height 51
click at [315, 105] on div "[GEOGRAPHIC_DATA]" at bounding box center [353, 117] width 148 height 26
click at [475, 64] on span "2025 Q2" at bounding box center [507, 59] width 64 height 24
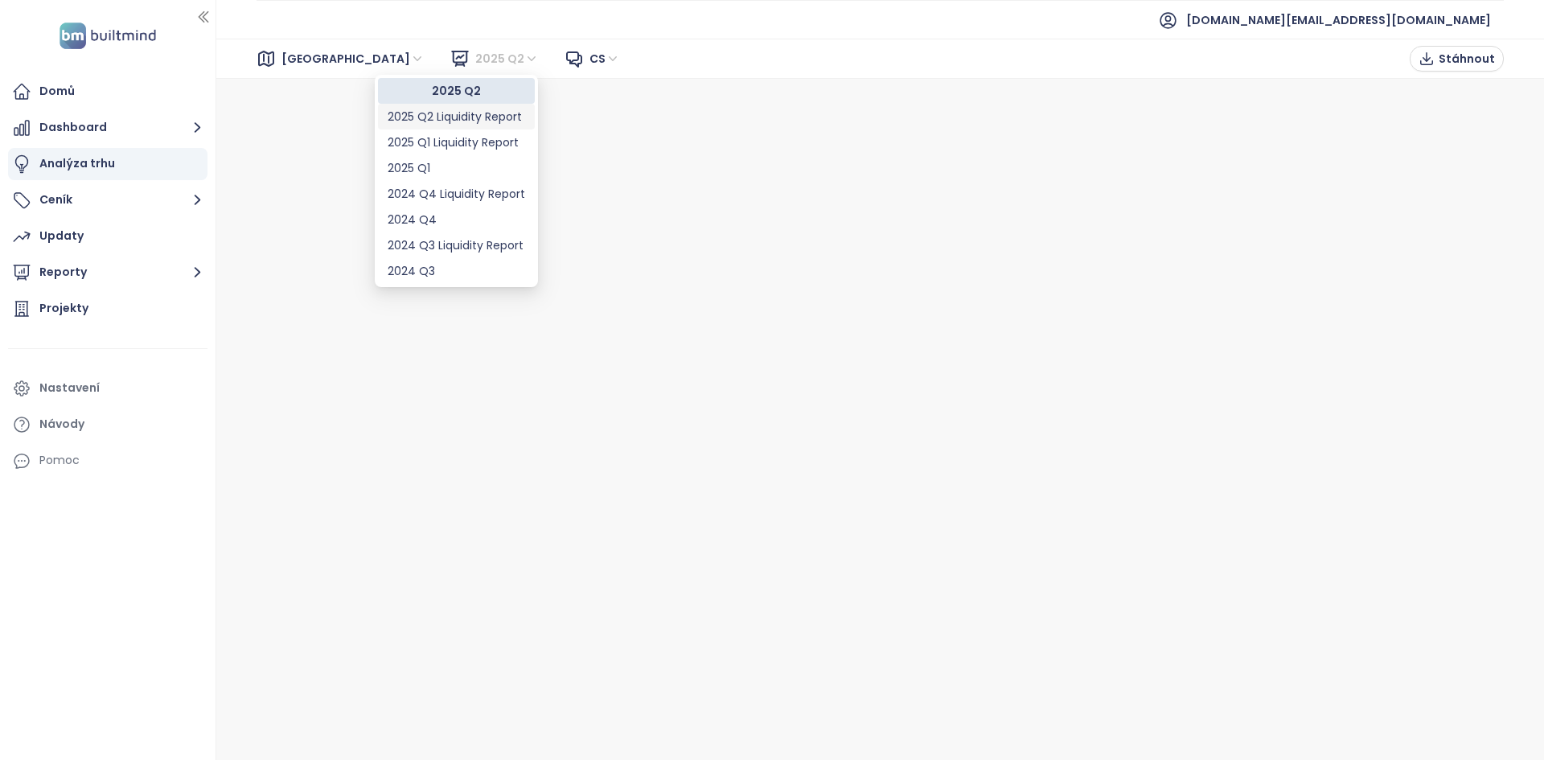
click at [449, 111] on div "2025 Q2 Liquidity Report" at bounding box center [455, 117] width 137 height 18
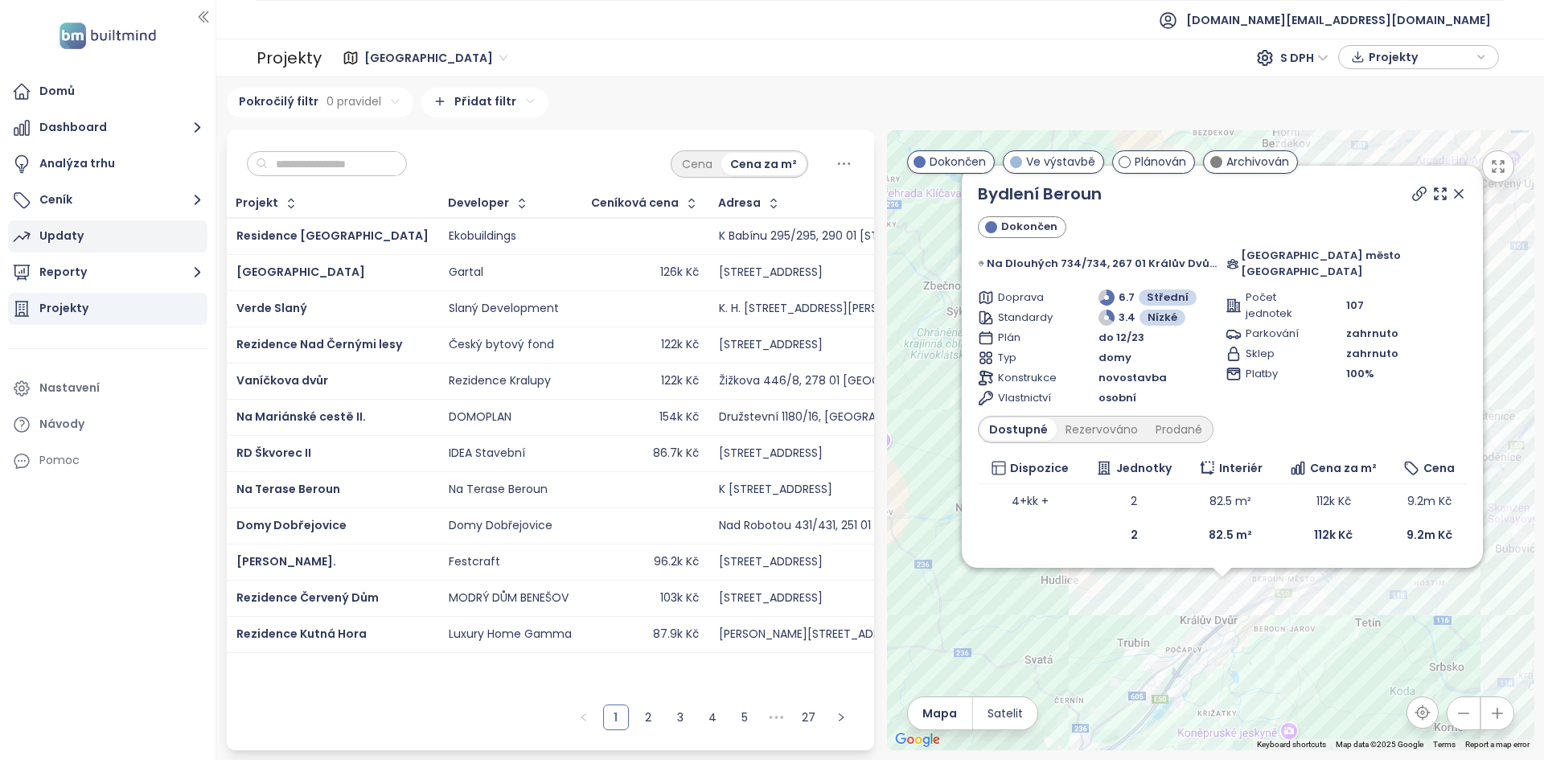
click at [121, 244] on div "Updaty" at bounding box center [107, 236] width 199 height 32
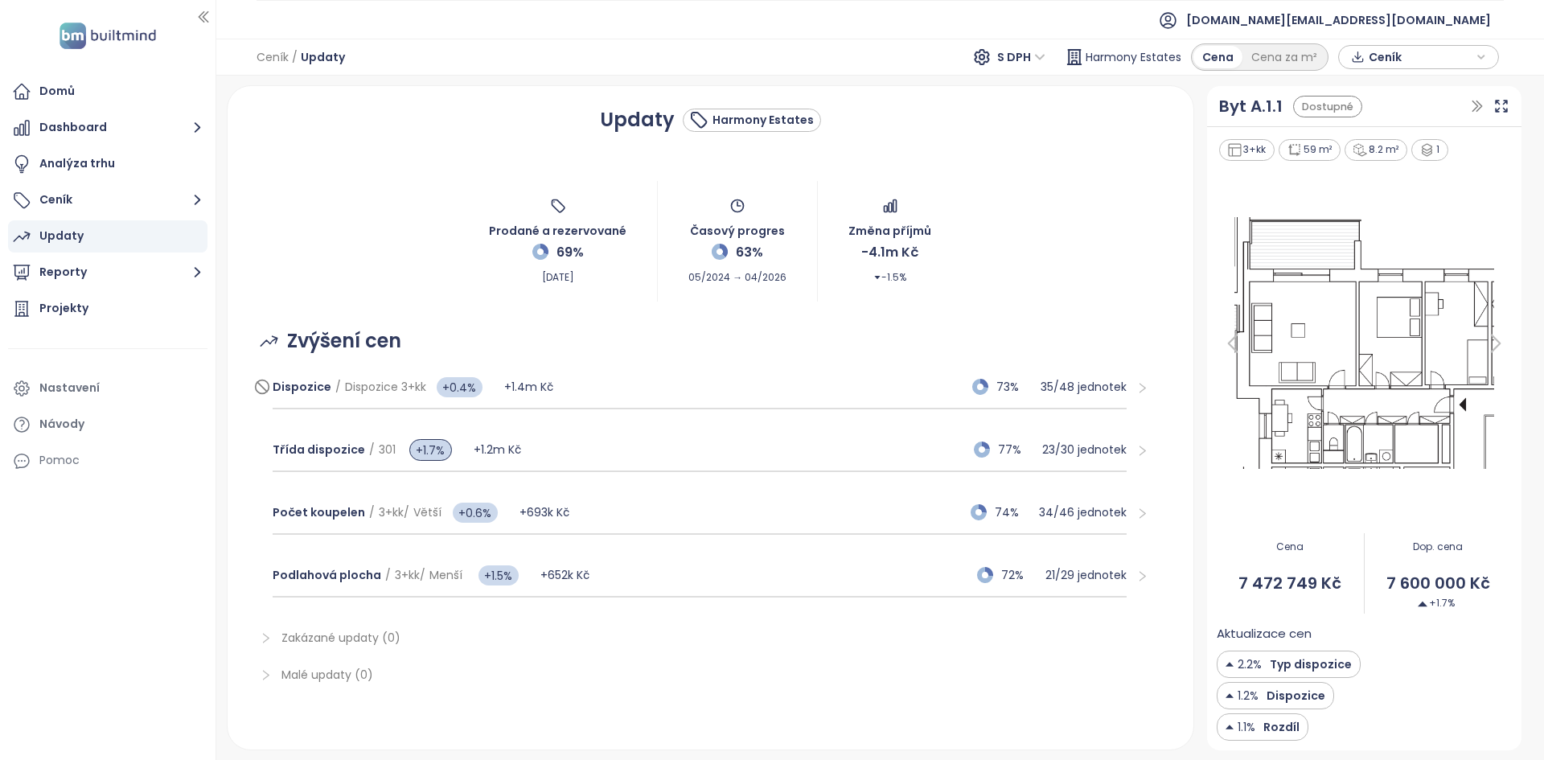
click at [810, 375] on div "Dispozice / Dispozice 3+kk +0.4% +1.4m Kč 73% 35 / 48 jednotek" at bounding box center [700, 387] width 855 height 43
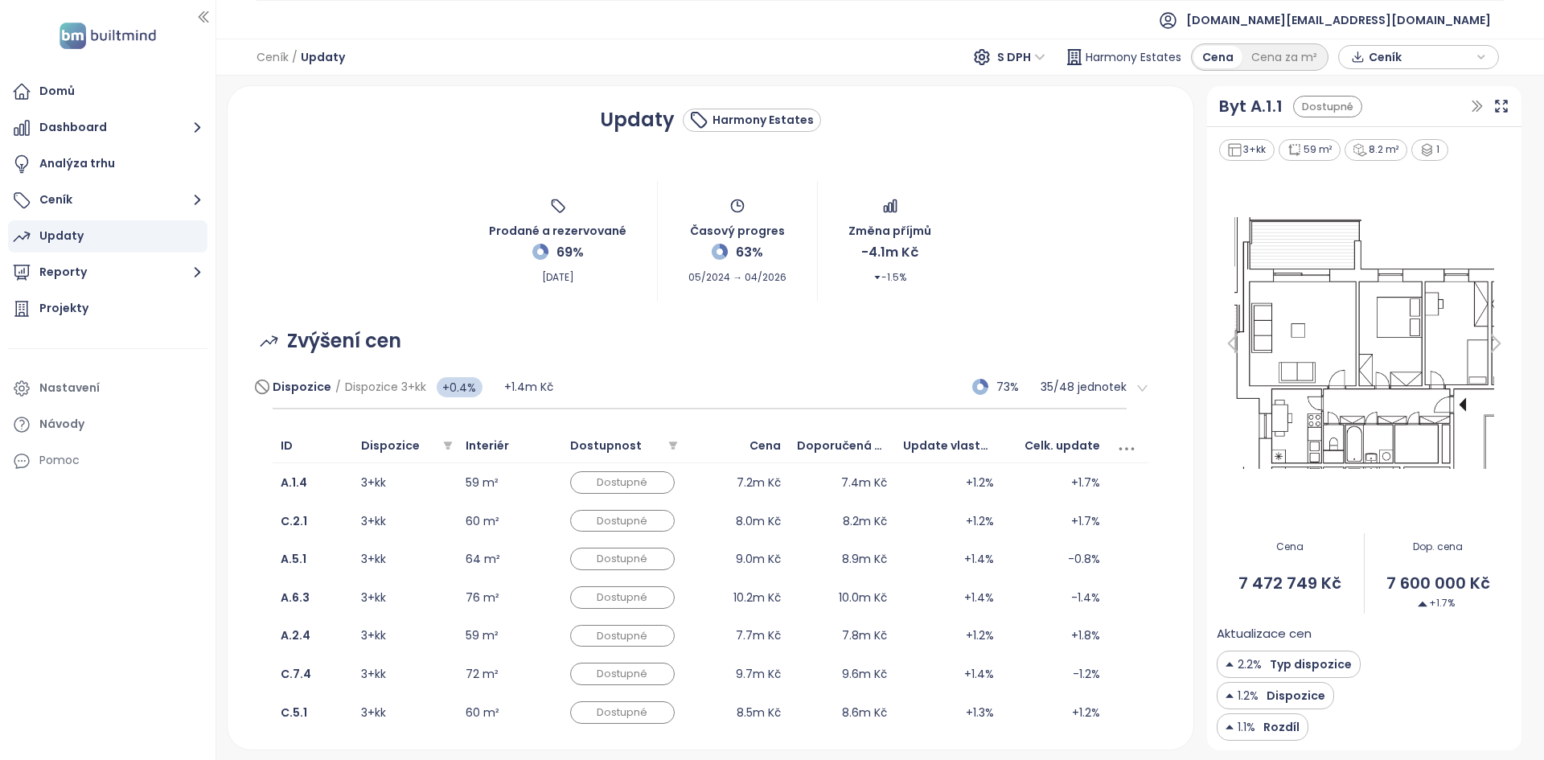
click at [810, 375] on div "Dispozice / Dispozice 3+kk +0.4% +1.4m Kč 73% 35 / 48 jednotek" at bounding box center [700, 387] width 855 height 43
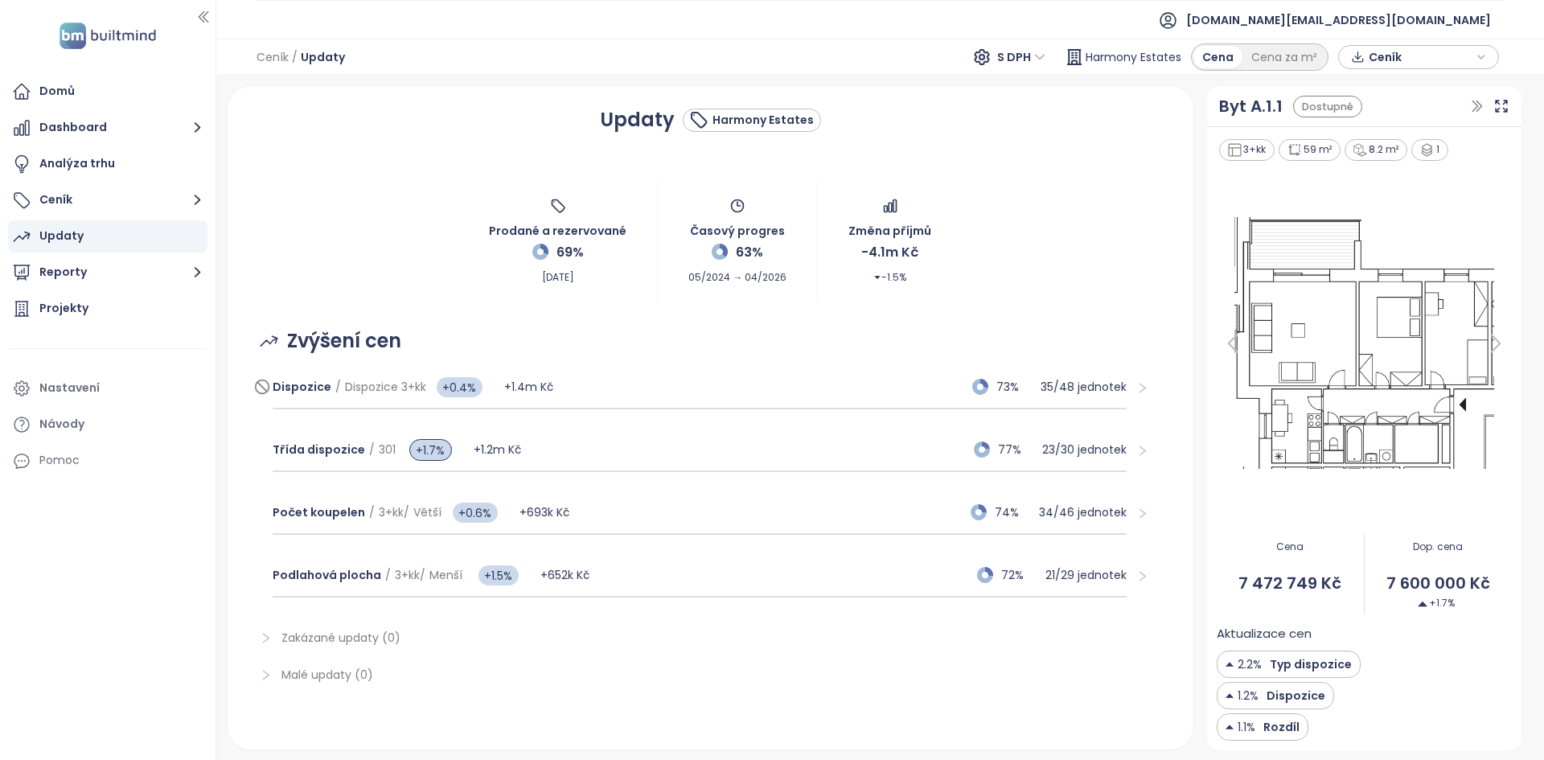
click at [810, 375] on div "Dispozice / Dispozice 3+kk +0.4% +1.4m Kč 73% 35 / 48 jednotek" at bounding box center [700, 387] width 855 height 43
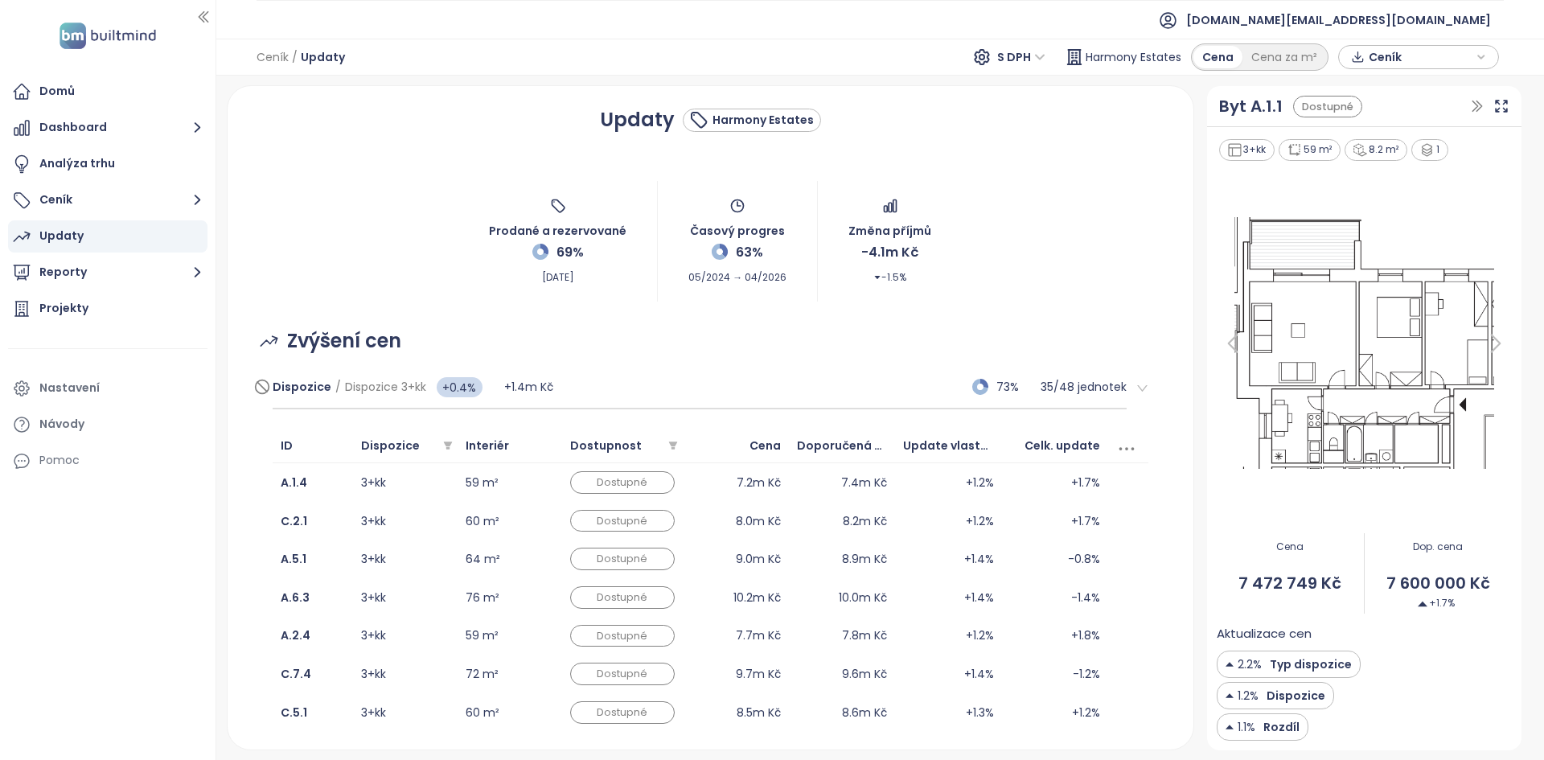
click at [715, 369] on div "Dispozice / Dispozice 3+kk +0.4% +1.4m Kč 73% 35 / 48 jednotek" at bounding box center [700, 387] width 855 height 43
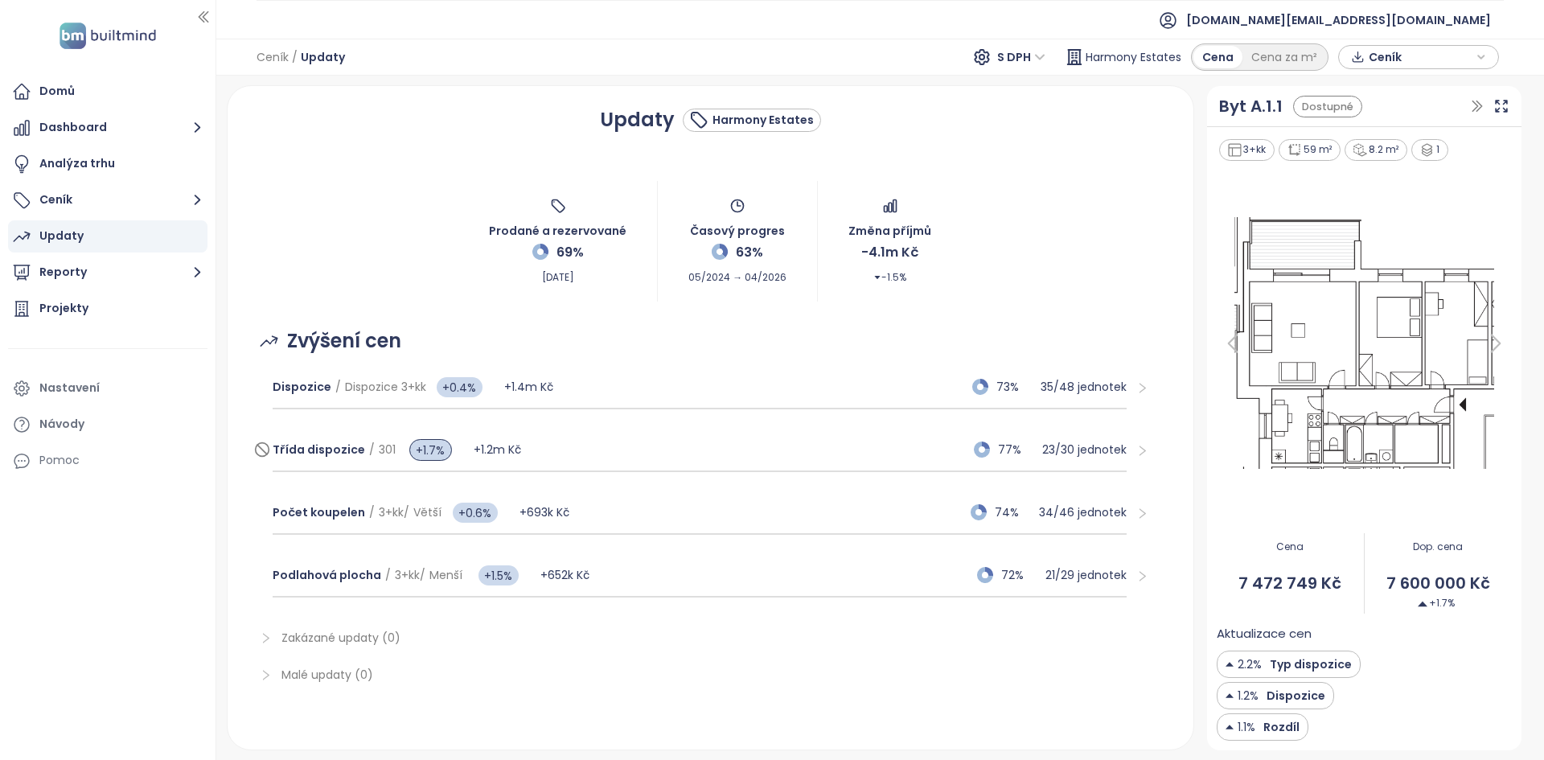
click at [619, 445] on div "Třída dispozice / 301 +1.7% +1.2m Kč 77% 23 / 30 jednotek" at bounding box center [700, 449] width 855 height 43
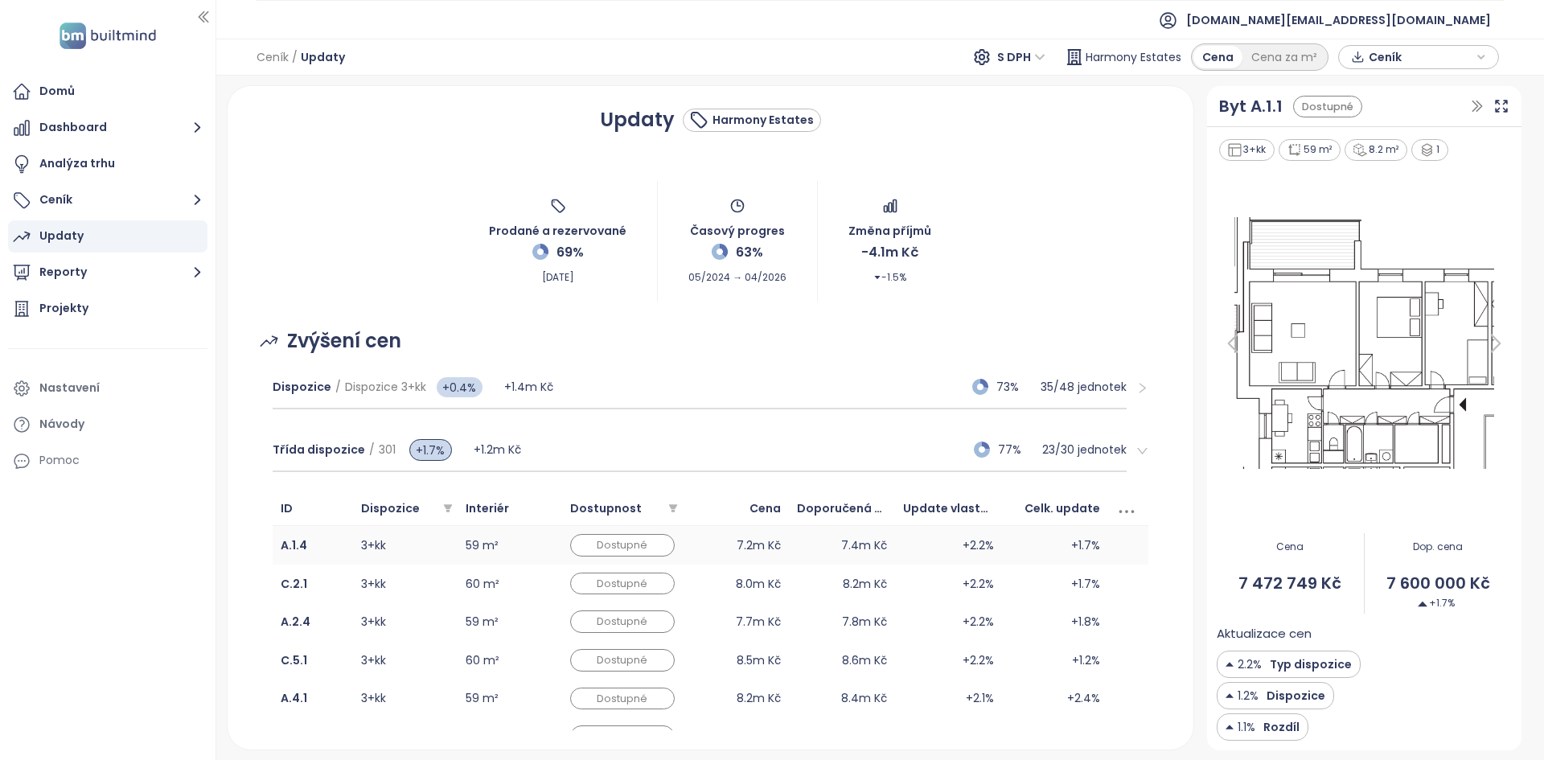
click at [524, 546] on td "59 m²" at bounding box center [509, 545] width 105 height 39
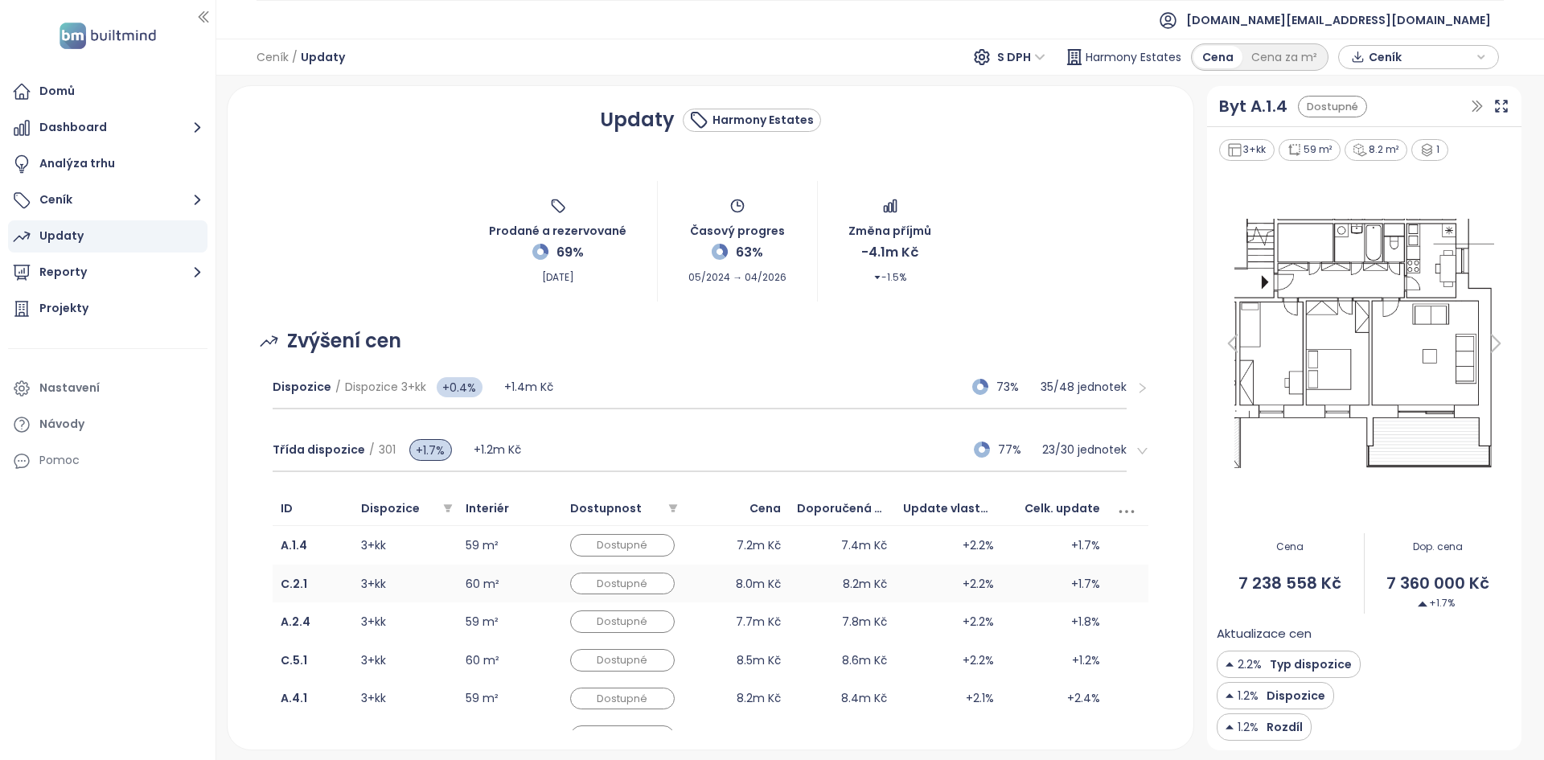
click at [529, 581] on td "60 m²" at bounding box center [509, 583] width 105 height 39
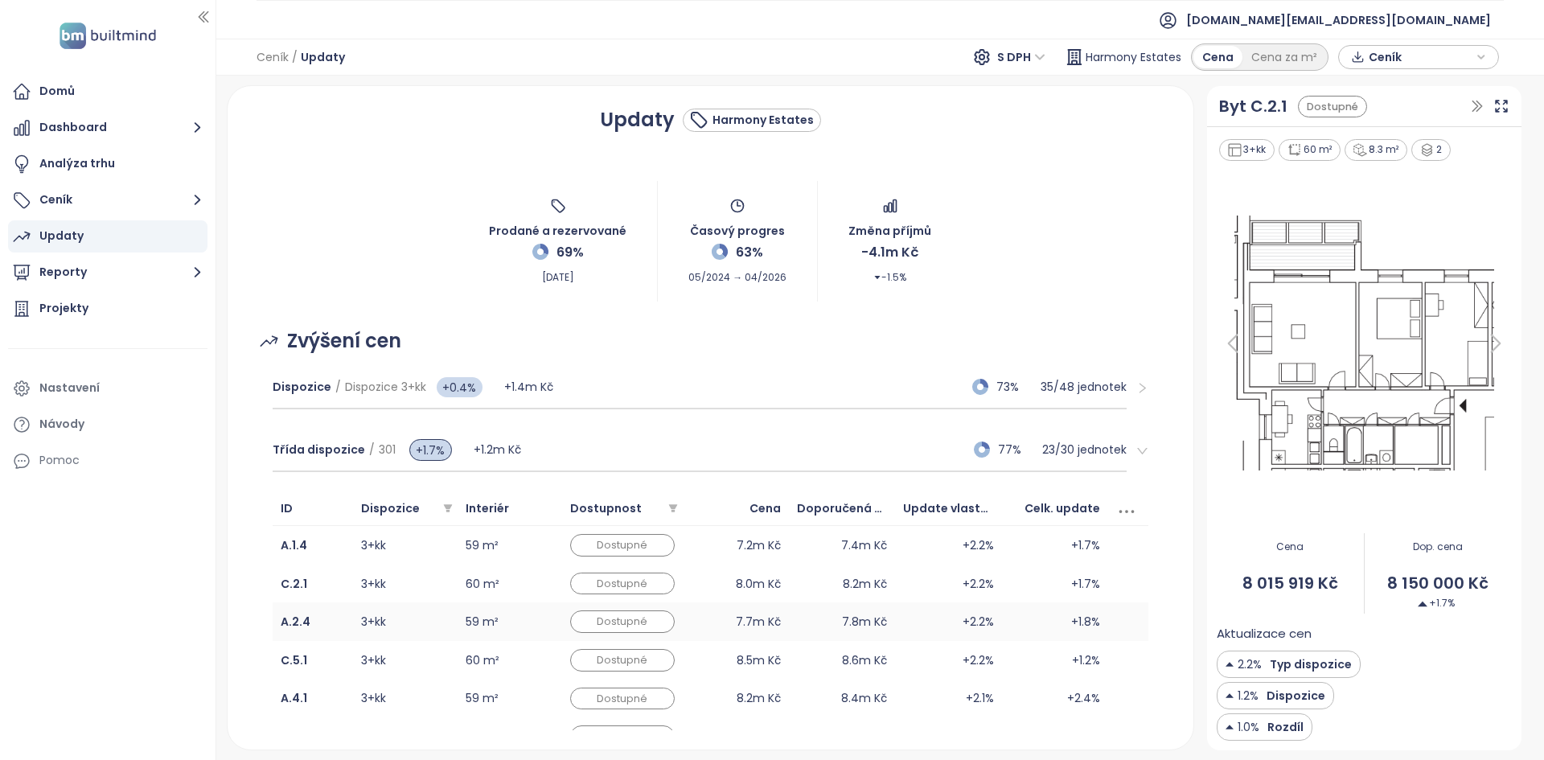
click at [527, 607] on td "59 m²" at bounding box center [509, 621] width 105 height 39
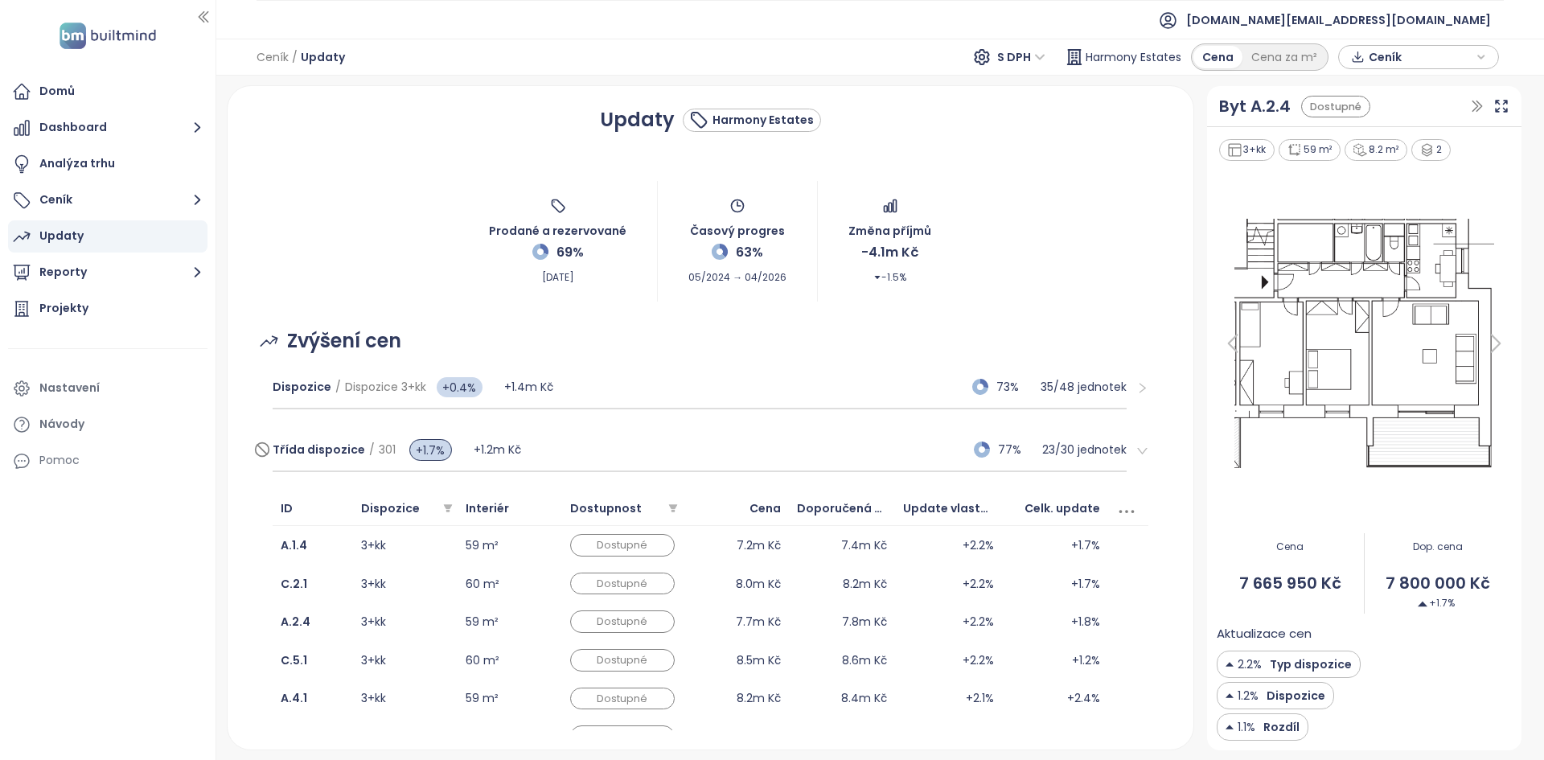
click at [901, 442] on div "Třída dispozice / 301 +1.7% +1.2m Kč 77% 23 / 30 jednotek" at bounding box center [700, 449] width 855 height 43
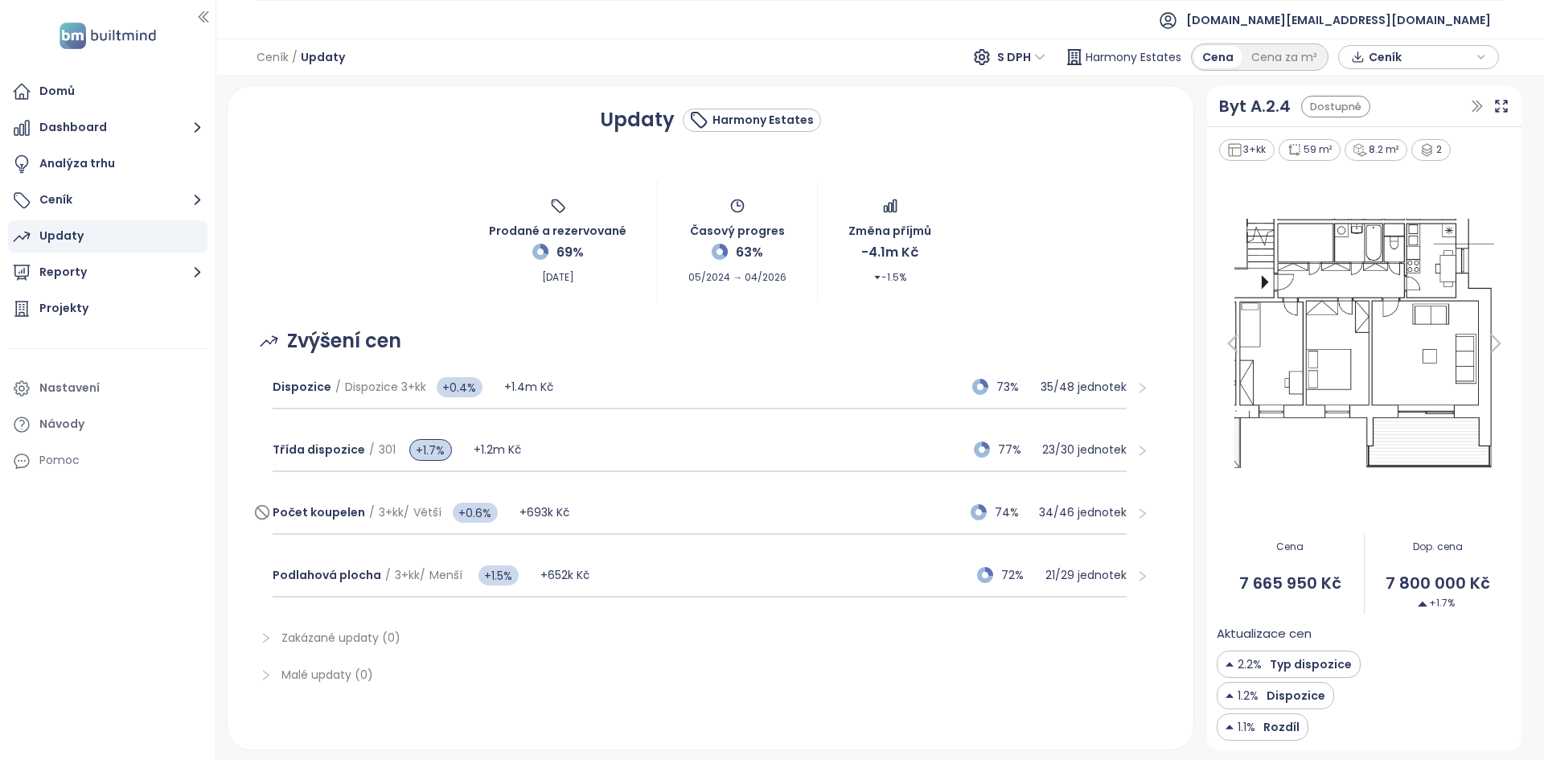
click at [734, 504] on div "Počet koupelen / 3+kk / Větší +0.6% +693k Kč 74% 34 / 46 jednotek" at bounding box center [700, 512] width 855 height 43
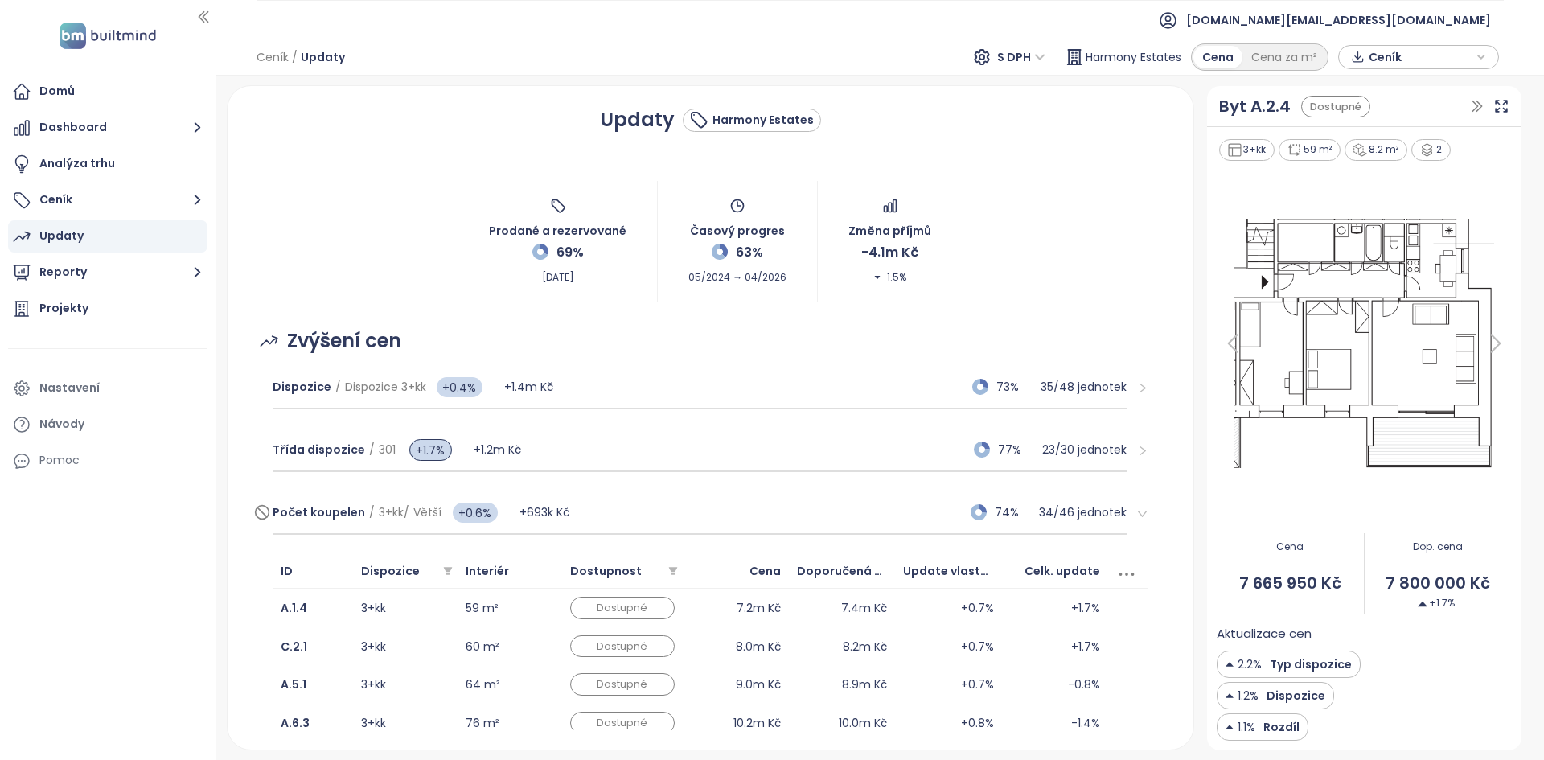
click at [734, 504] on div "Počet koupelen / 3+kk / Větší +0.6% +693k Kč 74% 34 / 46 jednotek" at bounding box center [700, 512] width 855 height 43
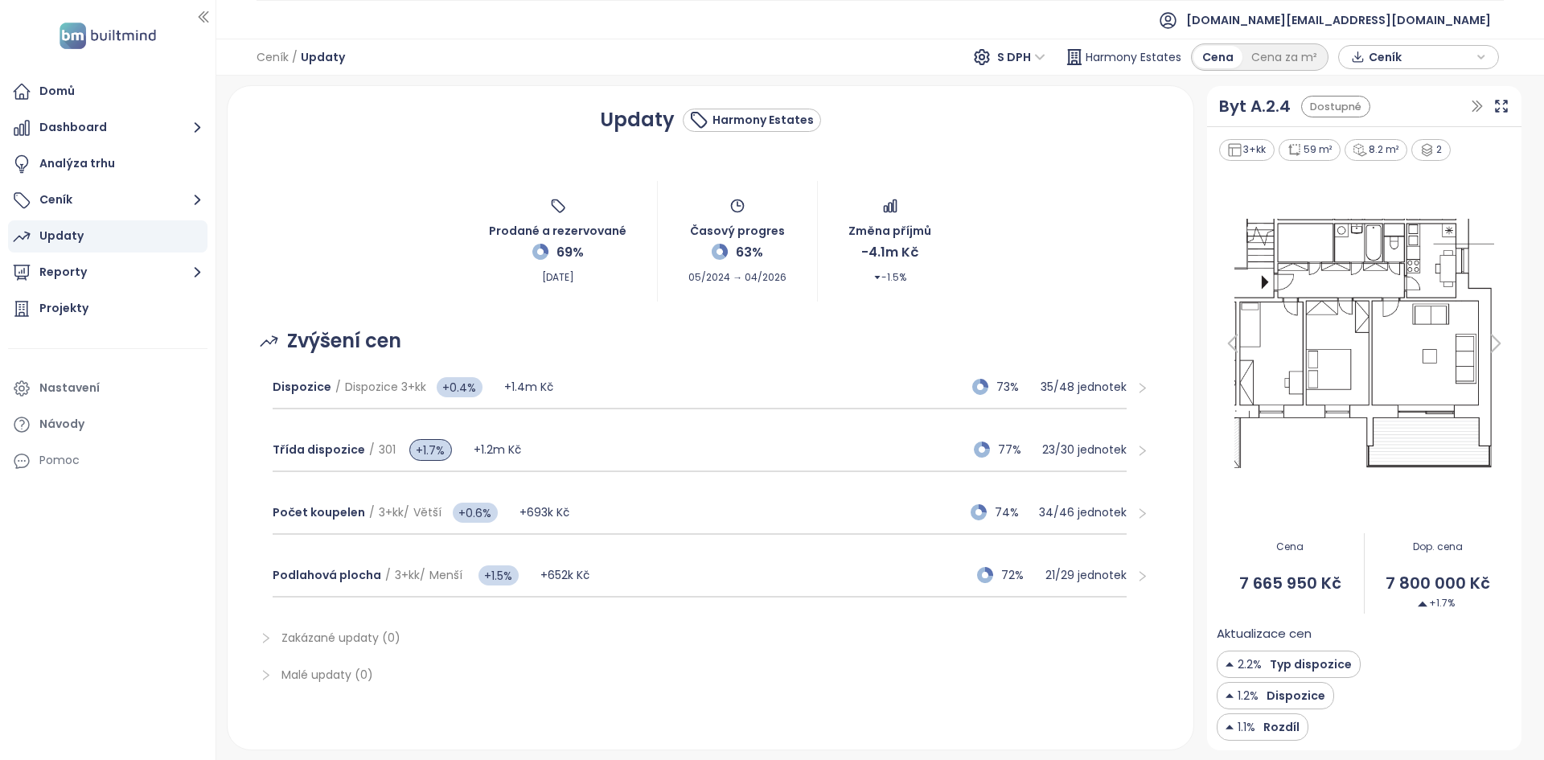
scroll to position [112, 0]
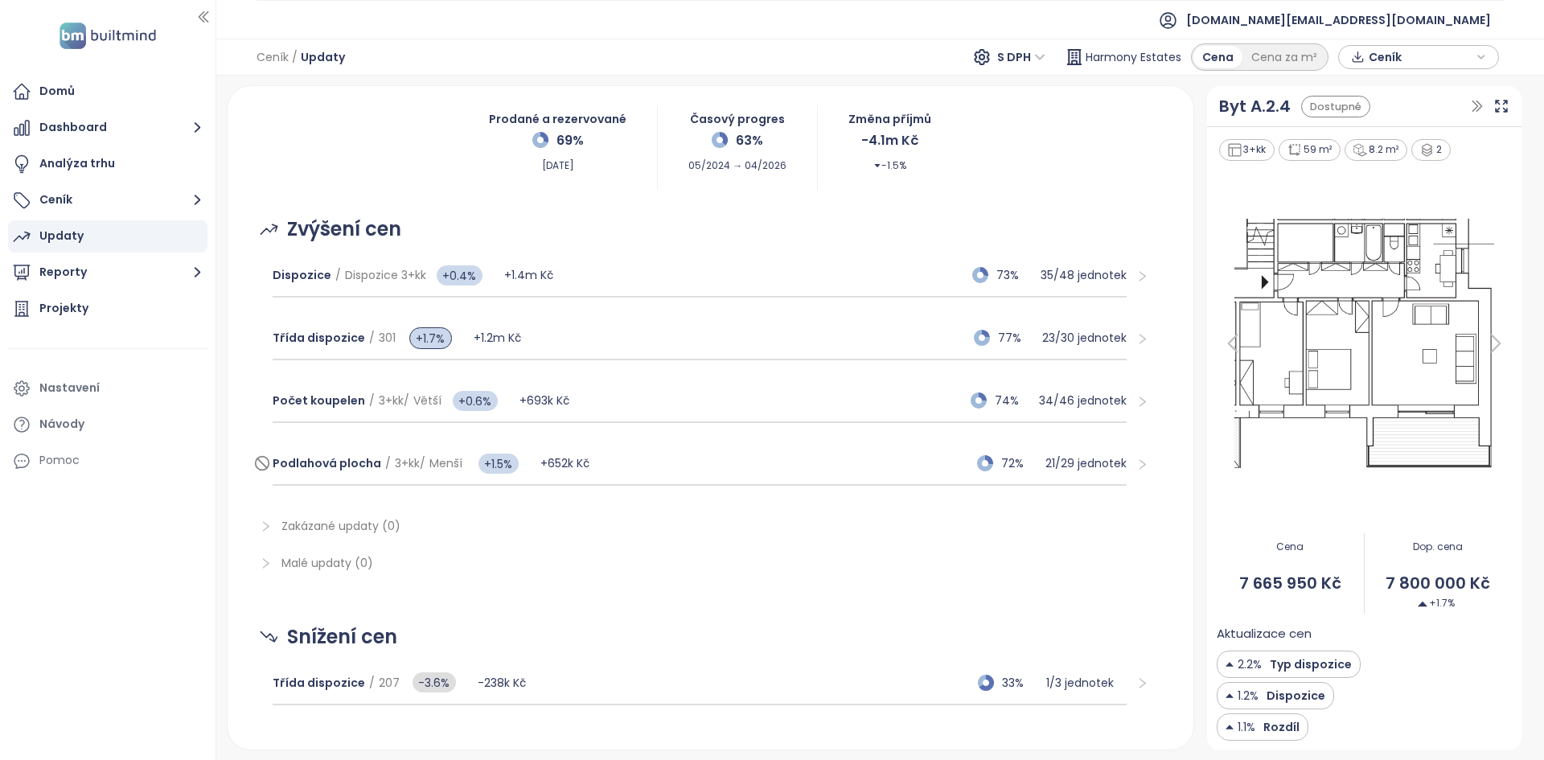
click at [692, 457] on div "Podlahová plocha / 3+kk / Menší +1.5% +652k Kč 72% 21 / 29 jednotek" at bounding box center [700, 463] width 855 height 43
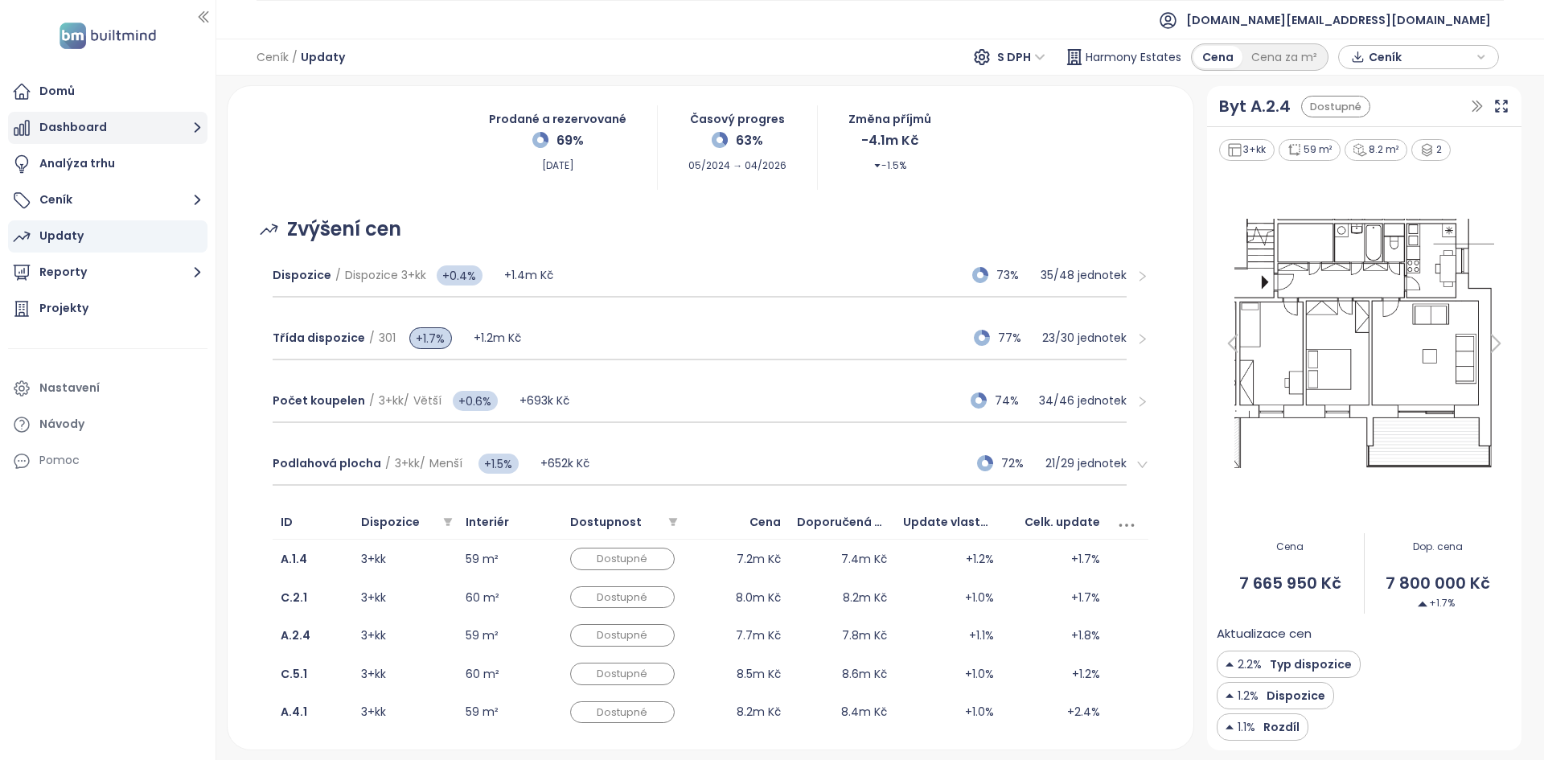
click at [78, 133] on button "Dashboard" at bounding box center [107, 128] width 199 height 32
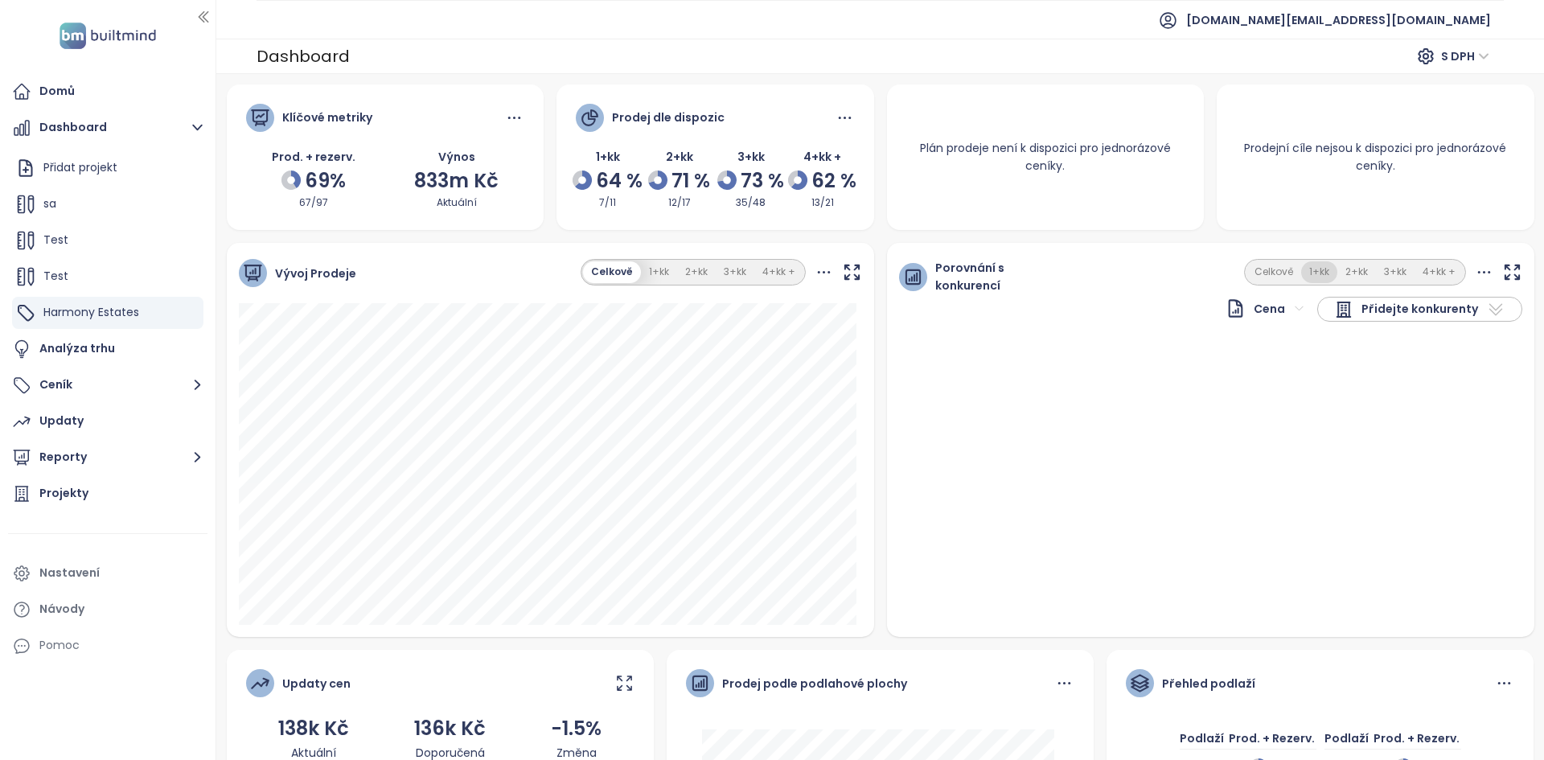
click at [1301, 269] on button "1+kk" at bounding box center [1319, 272] width 36 height 22
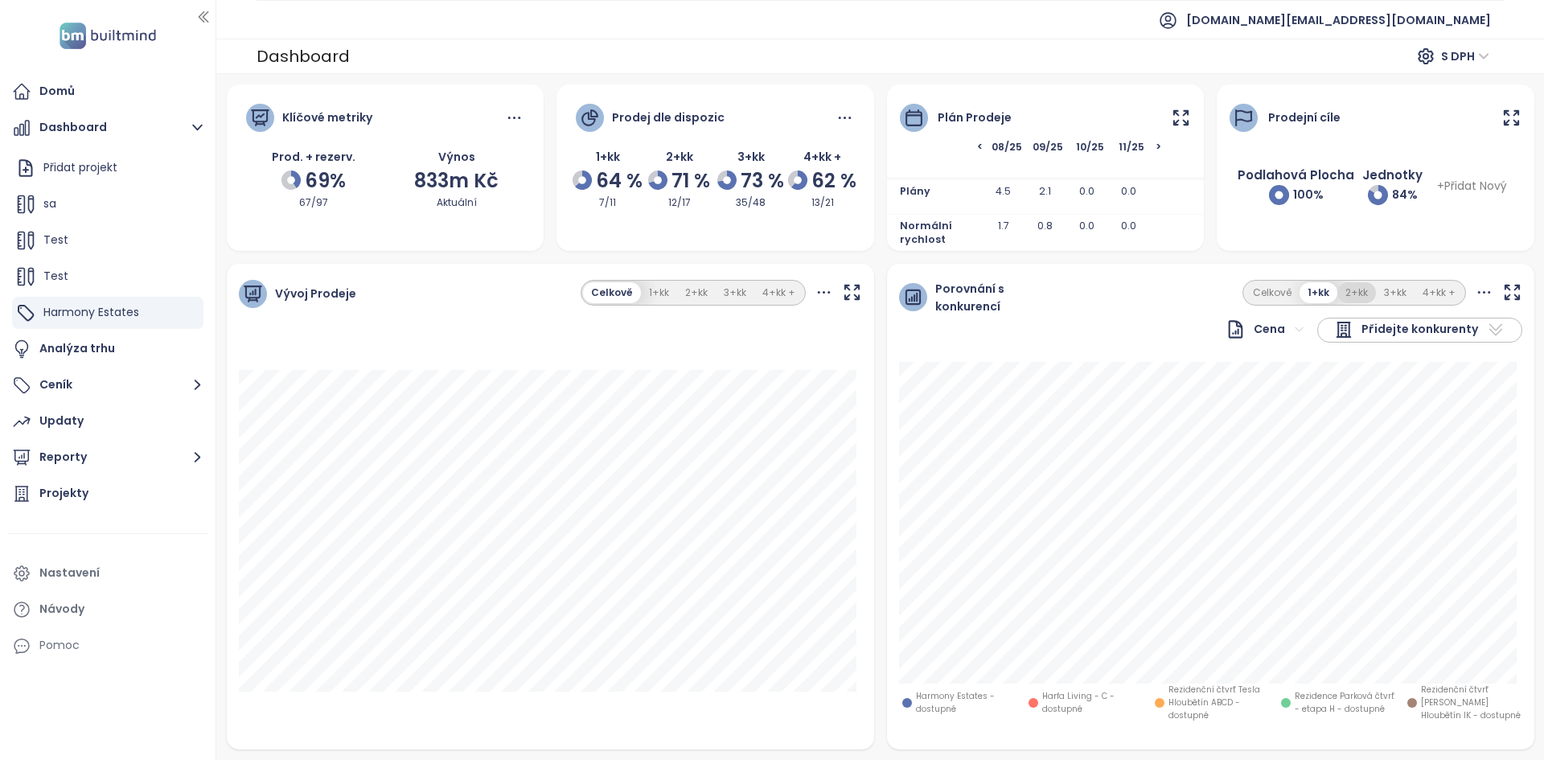
click at [1337, 291] on button "2+kk" at bounding box center [1356, 293] width 39 height 22
click at [1177, 115] on icon at bounding box center [1181, 118] width 20 height 20
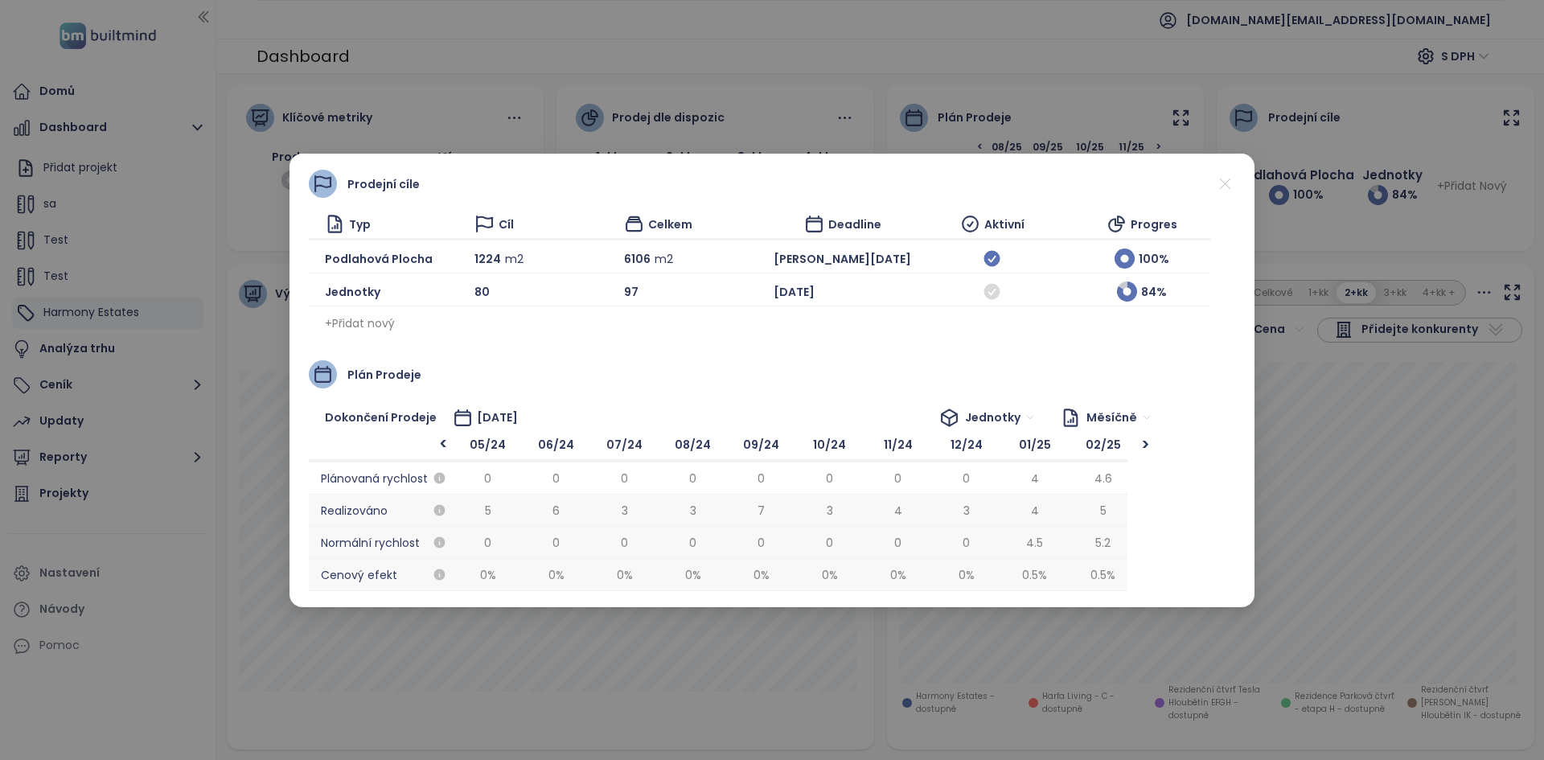
scroll to position [0, 820]
click at [666, 92] on div "Prodejní cíle Typ Cíl Celkem Deadline Aktivní Progres Podlahová plocha 1224 m2 …" at bounding box center [772, 380] width 1544 height 760
click at [1226, 185] on icon at bounding box center [1225, 184] width 20 height 20
